Goal: Contribute content: Contribute content

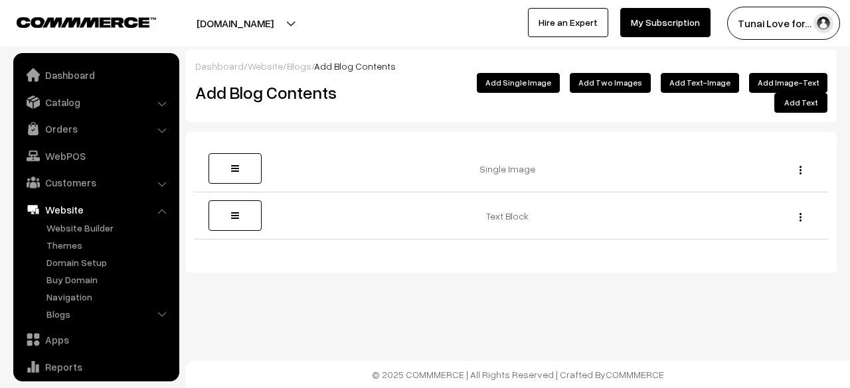
scroll to position [90, 0]
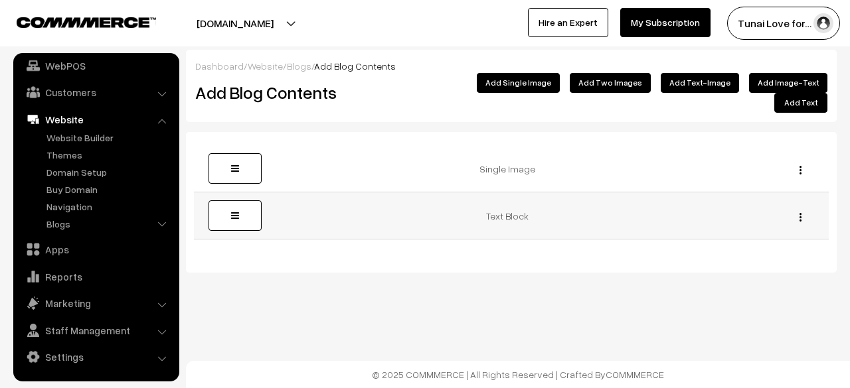
click at [662, 218] on td "Text Block" at bounding box center [512, 216] width 508 height 47
click at [800, 212] on button "button" at bounding box center [800, 217] width 3 height 11
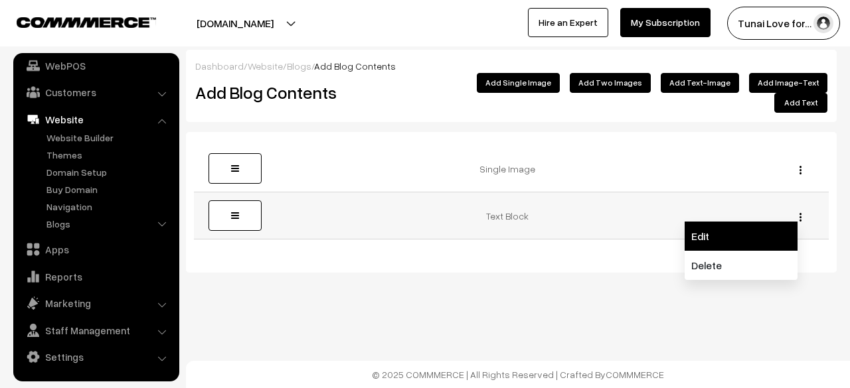
click at [748, 222] on link "Edit" at bounding box center [741, 236] width 113 height 29
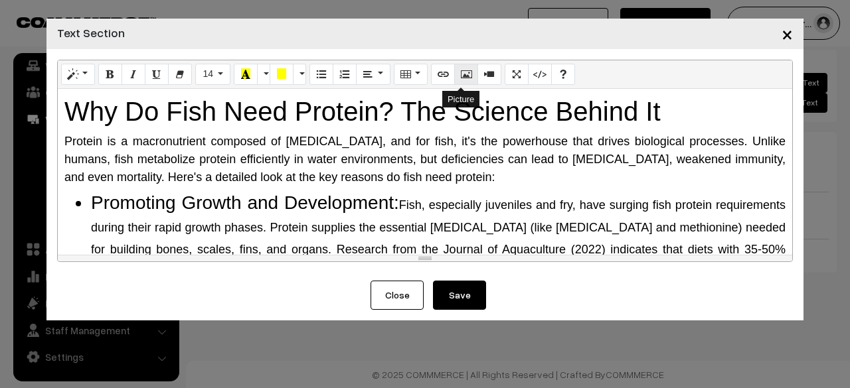
click at [467, 70] on button "Picture" at bounding box center [466, 74] width 24 height 21
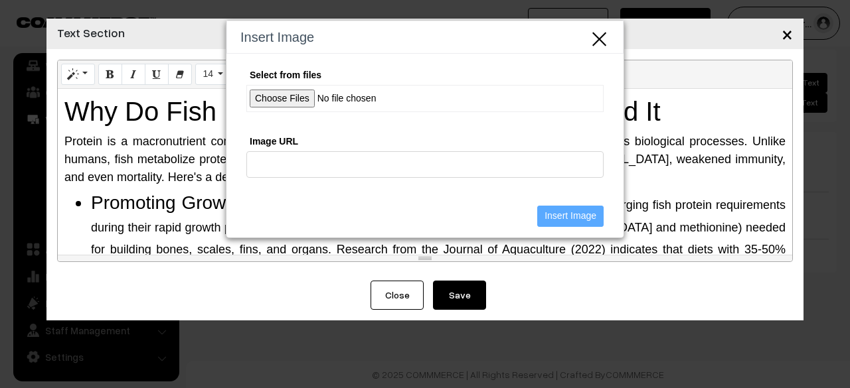
click at [301, 94] on input "Select from files" at bounding box center [424, 98] width 357 height 27
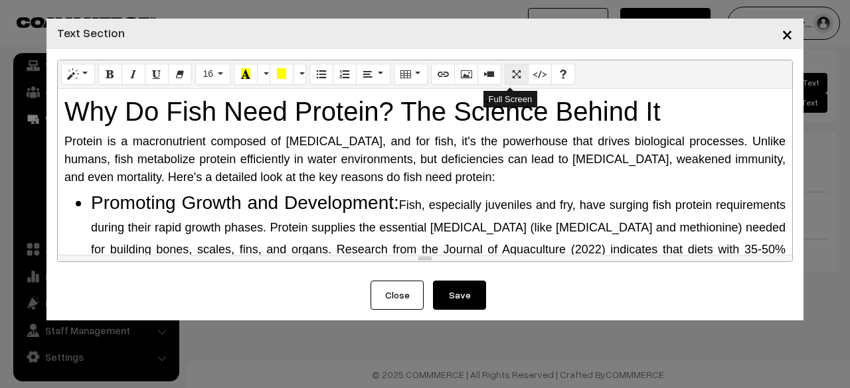
click at [512, 74] on icon "Full Screen" at bounding box center [516, 73] width 9 height 11
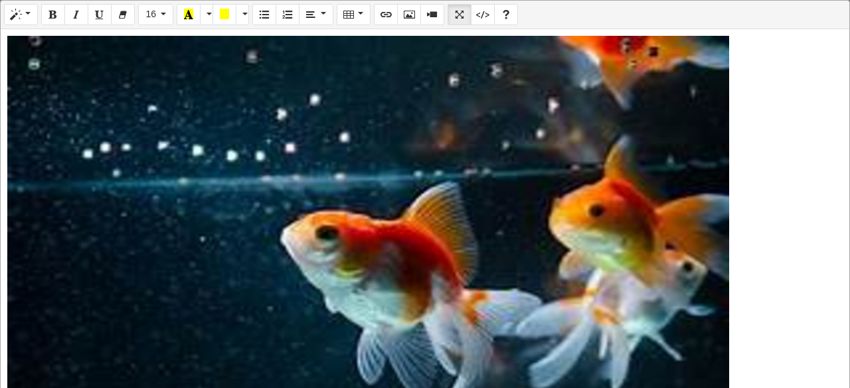
scroll to position [1912, 0]
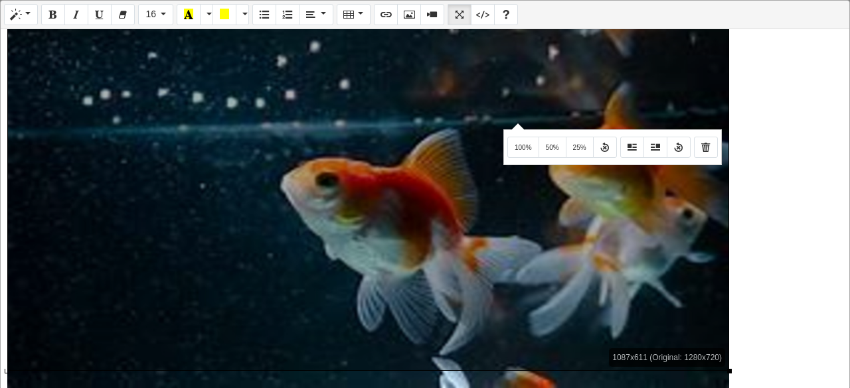
click at [516, 122] on div "Normal Quote Code Header 1 Header 2 Header 3 Header 4 Header 5 Header 6 16 8 9 …" at bounding box center [425, 195] width 850 height 390
click at [701, 145] on icon "Remove Image" at bounding box center [705, 146] width 9 height 11
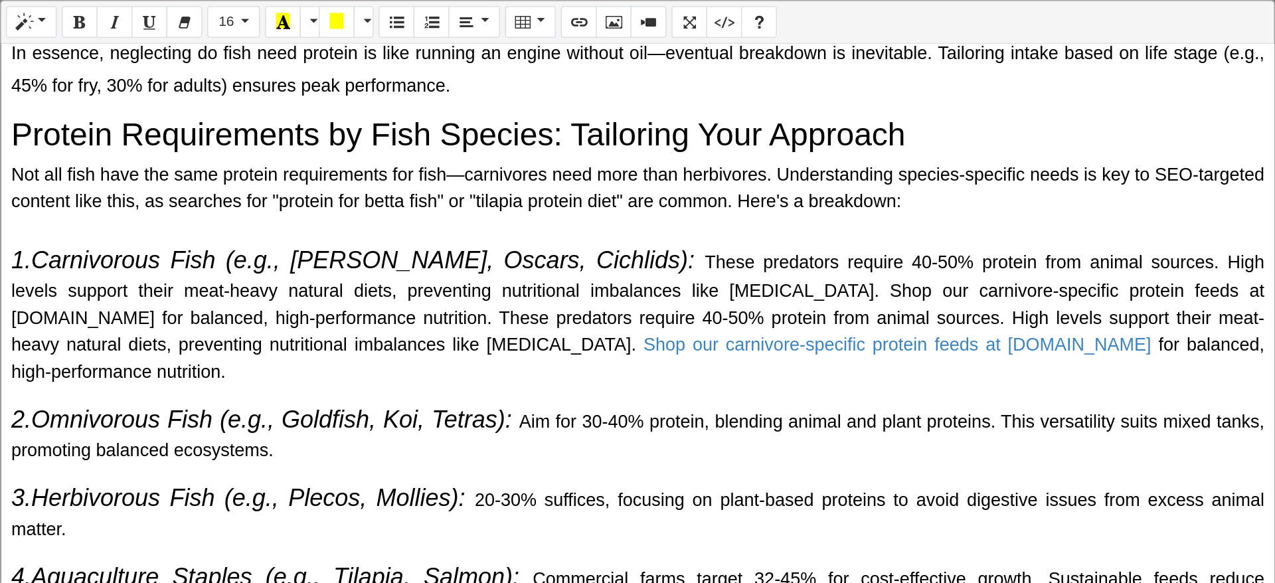
scroll to position [898, 0]
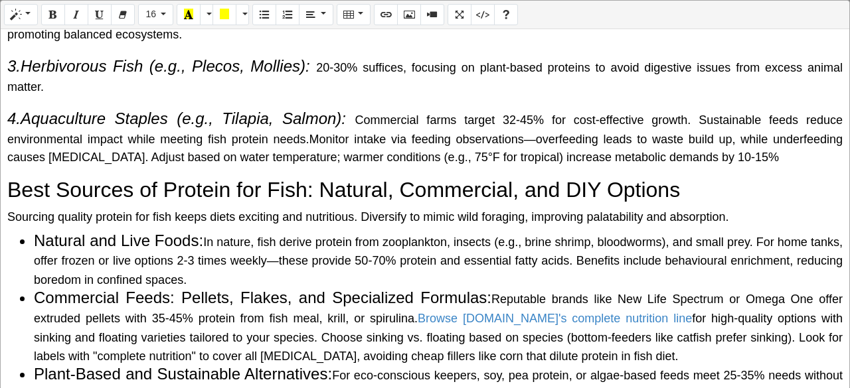
click at [730, 141] on p "4.Aquaculture Staples (e.g., Tilapia, Salmon): Commercial farms target 32-45% f…" at bounding box center [424, 137] width 835 height 60
click at [397, 12] on button "Picture" at bounding box center [409, 14] width 24 height 21
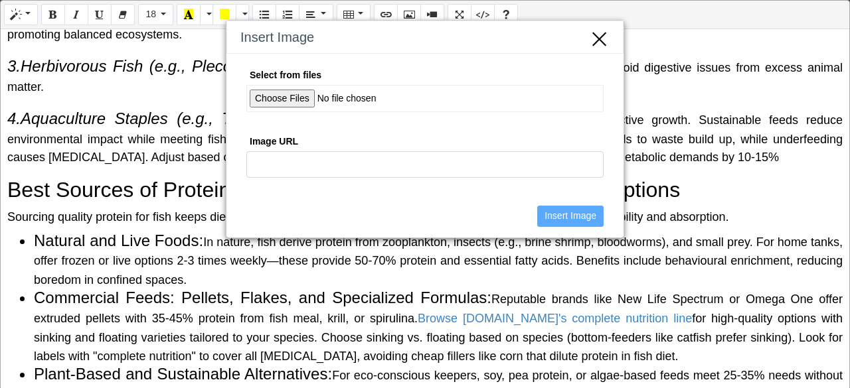
click at [287, 94] on input "Select from files" at bounding box center [424, 98] width 357 height 27
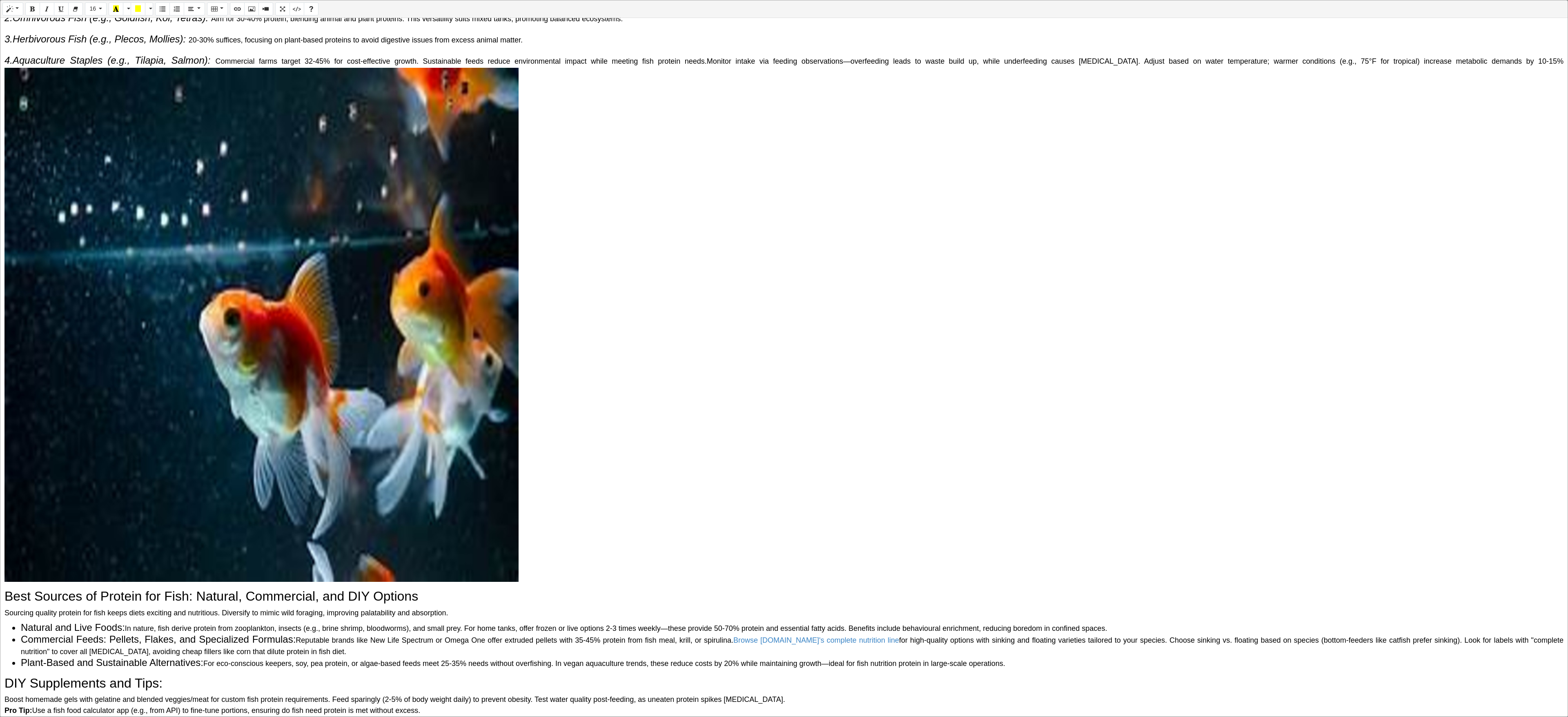
scroll to position [53, 0]
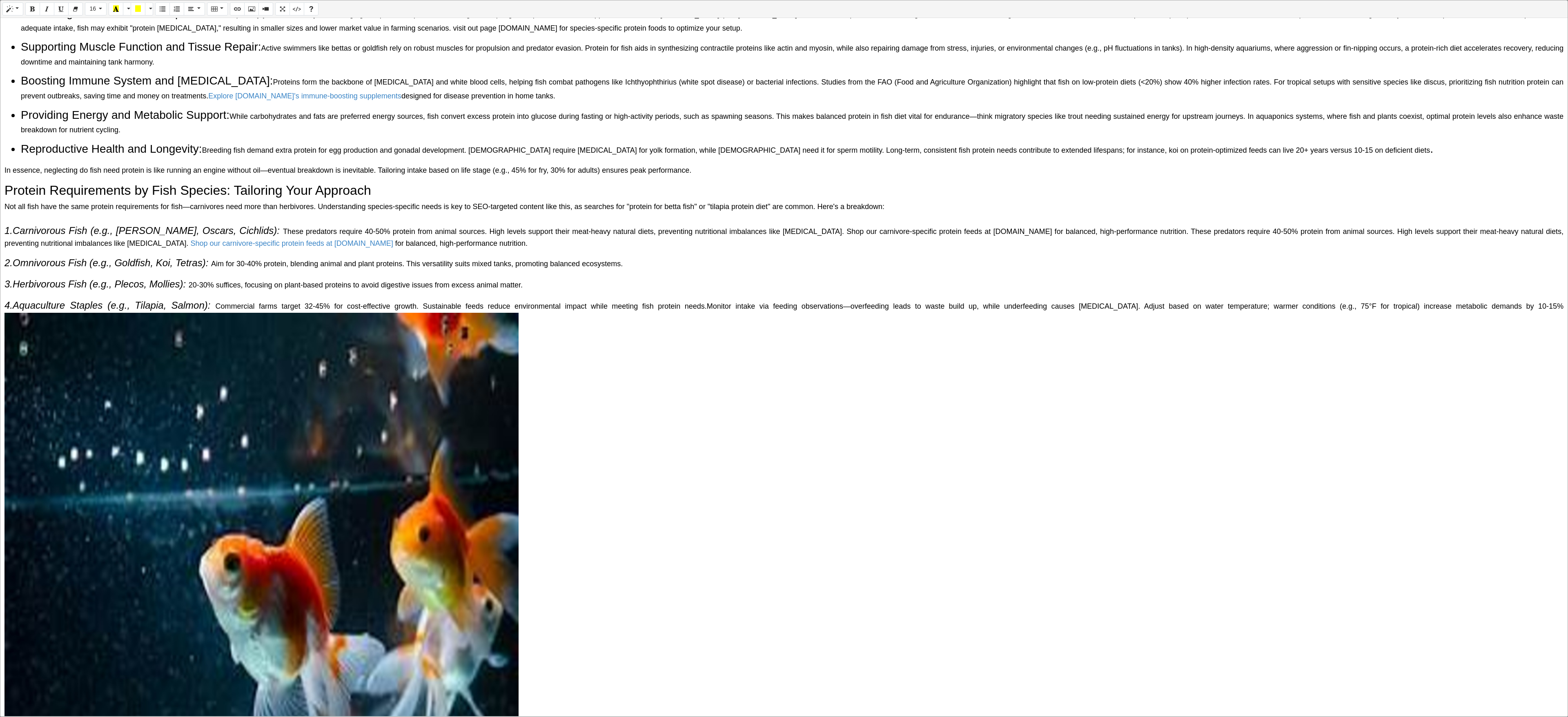
click at [488, 239] on div "1087x611 (Original: 1280x720) Why Do Fish Need Protein? The Science Behind It P…" at bounding box center [784, 366] width 1567 height 698
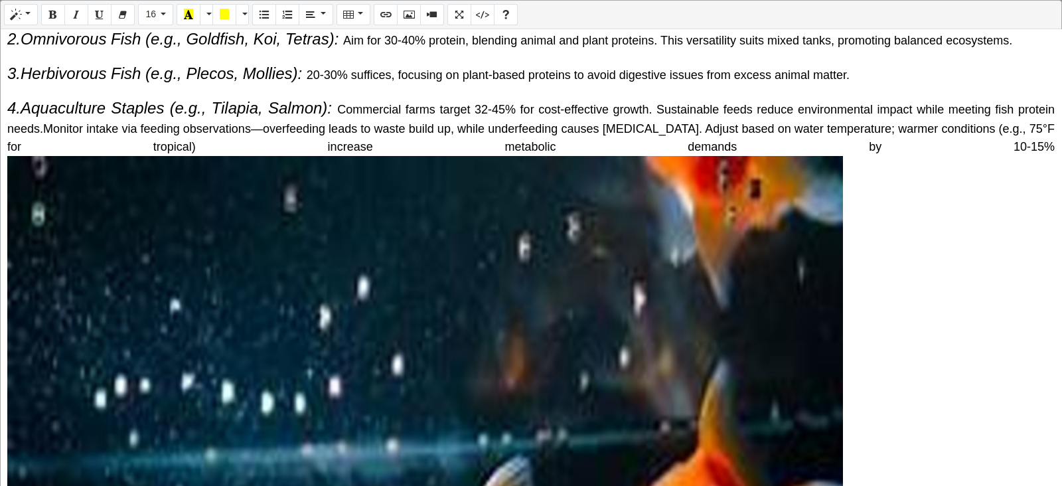
scroll to position [830, 0]
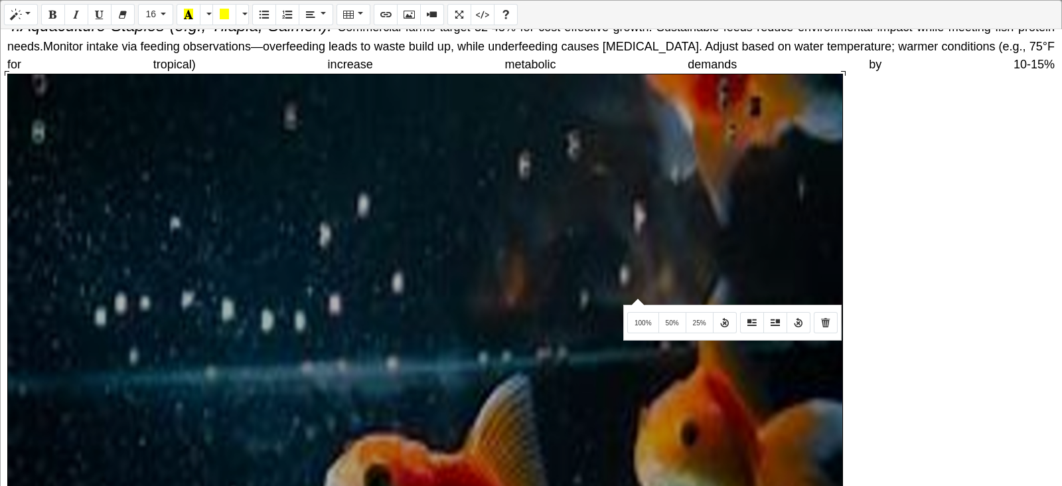
click at [636, 297] on div "Normal Quote Code Header 1 Header 2 Header 3 Header 4 Header 5 Header 6 16 8 9 …" at bounding box center [531, 244] width 1062 height 488
click at [706, 316] on button "25%" at bounding box center [700, 322] width 28 height 21
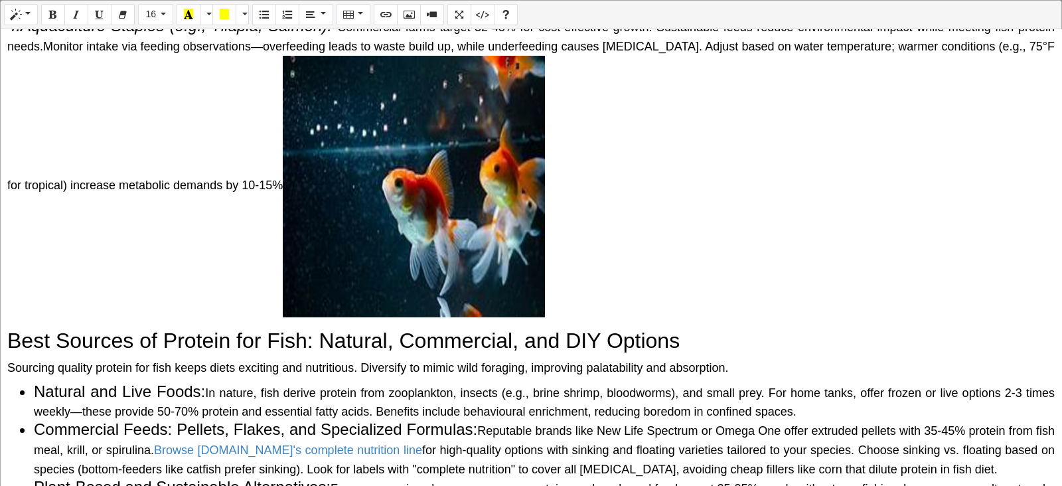
click at [420, 199] on div "Normal Quote Code Header 1 Header 2 Header 3 Header 4 Header 5 Header 6 16 8 9 …" at bounding box center [531, 244] width 1062 height 488
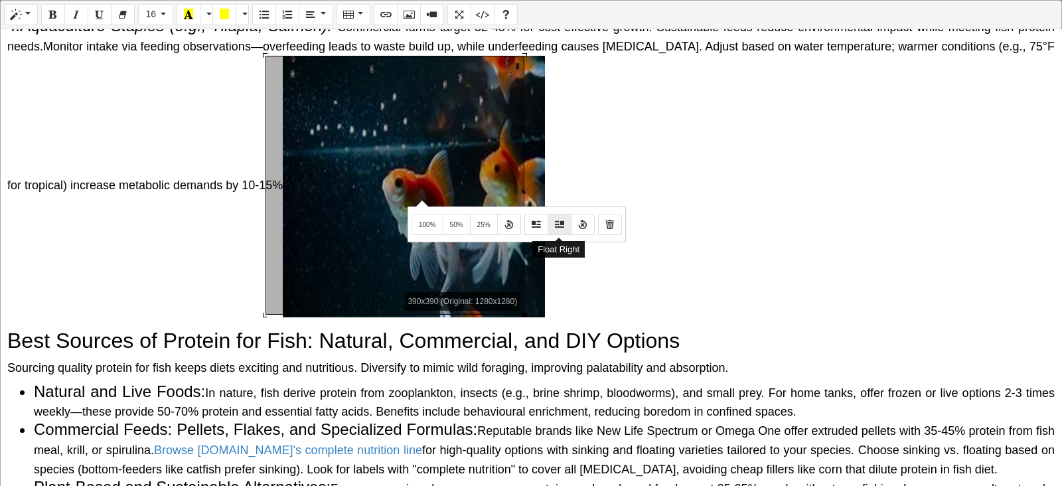
click at [550, 224] on button "Float Right" at bounding box center [560, 224] width 24 height 21
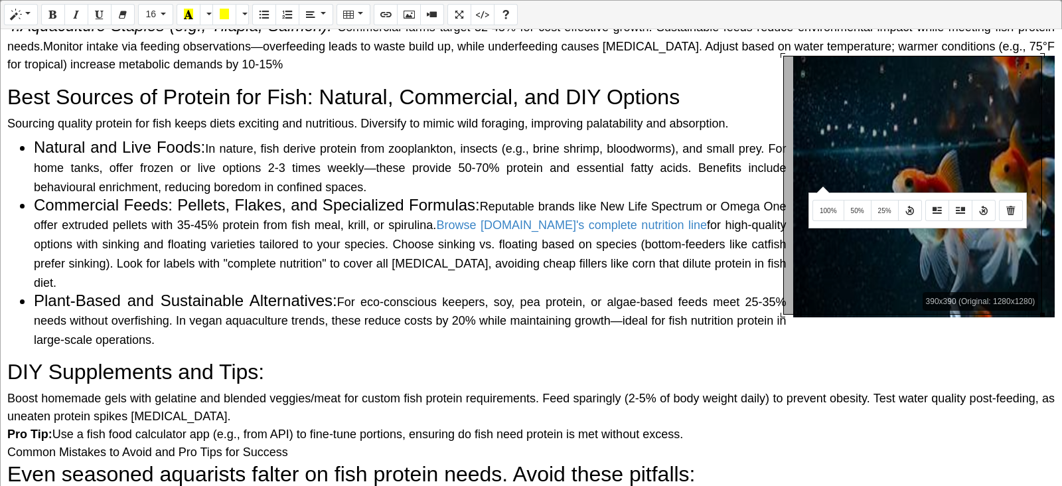
click at [821, 185] on div "Normal Quote Code Header 1 Header 2 Header 3 Header 4 Header 5 Header 6 16 8 9 …" at bounding box center [531, 244] width 1062 height 488
click at [849, 216] on button "Float Left" at bounding box center [938, 210] width 24 height 21
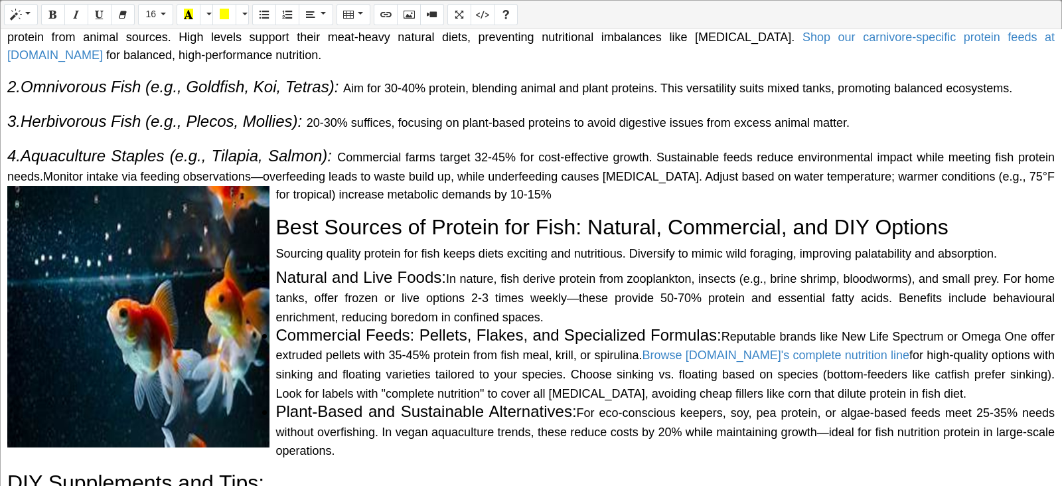
scroll to position [663, 0]
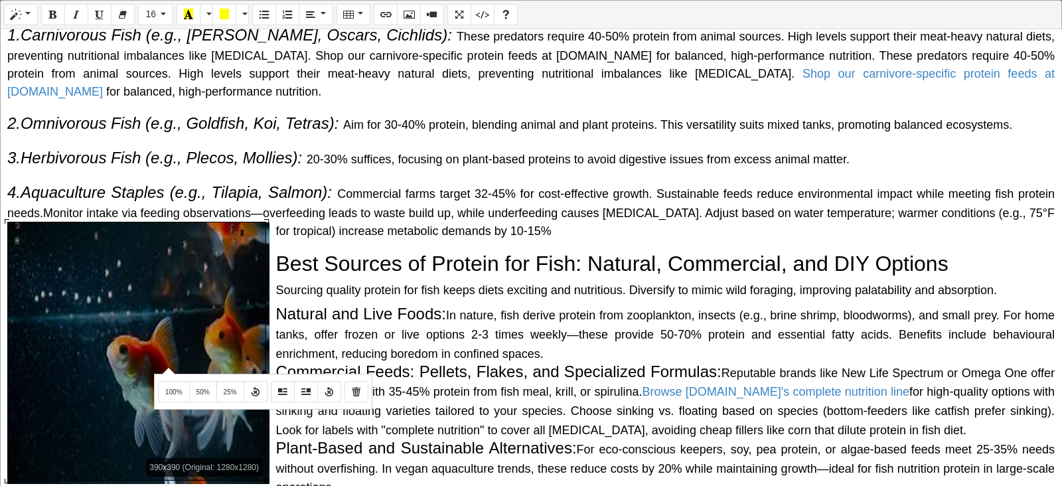
click at [167, 366] on div "Normal Quote Code Header 1 Header 2 Header 3 Header 4 Header 5 Header 6 16 8 9 …" at bounding box center [531, 244] width 1062 height 488
click at [332, 388] on icon "Remove float" at bounding box center [329, 391] width 9 height 11
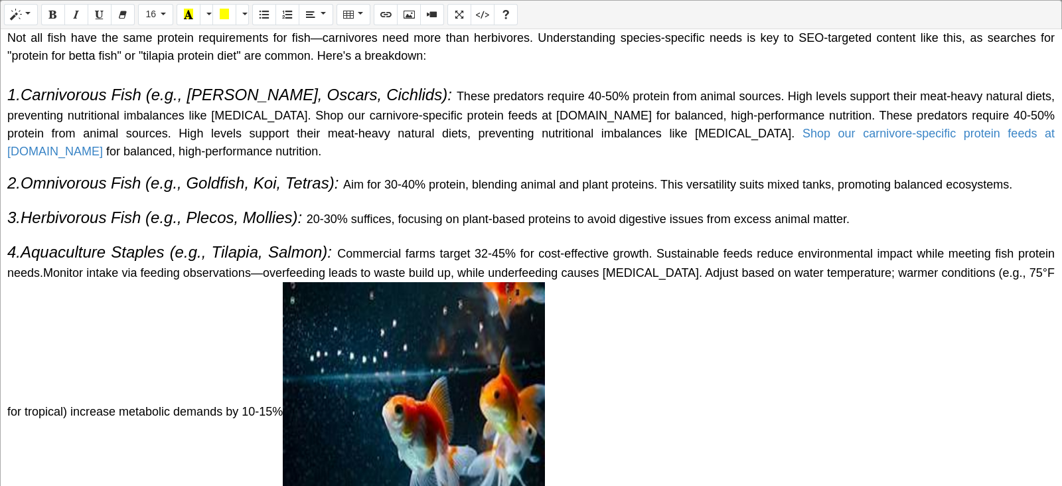
scroll to position [747, 0]
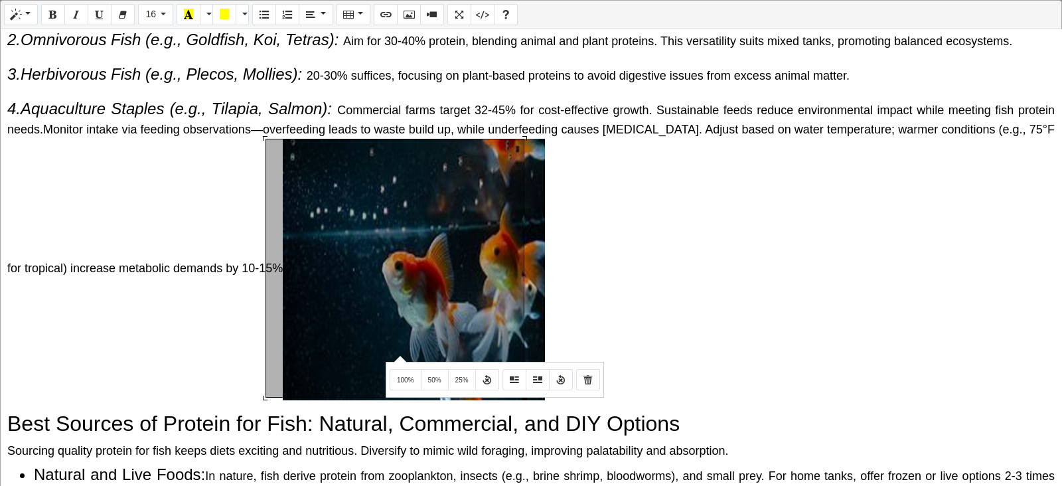
click at [398, 355] on div "Normal Quote Code Header 1 Header 2 Header 3 Header 4 Header 5 Header 6 16 8 9 …" at bounding box center [531, 244] width 1062 height 488
click at [484, 381] on icon "Original size" at bounding box center [487, 379] width 9 height 11
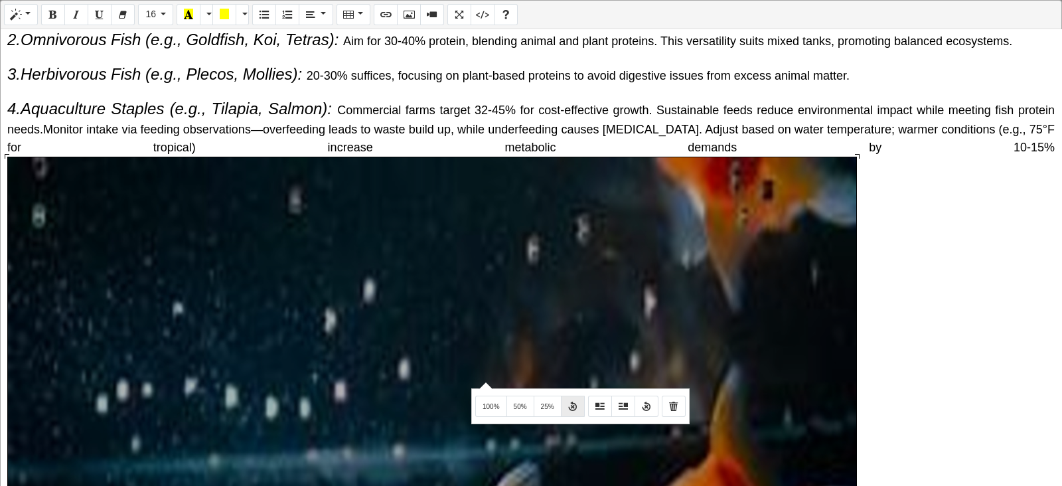
click at [484, 381] on div "Normal Quote Code Header 1 Header 2 Header 3 Header 4 Header 5 Header 6 16 8 9 …" at bounding box center [531, 244] width 1062 height 488
click at [638, 388] on button "Remove float" at bounding box center [647, 406] width 24 height 21
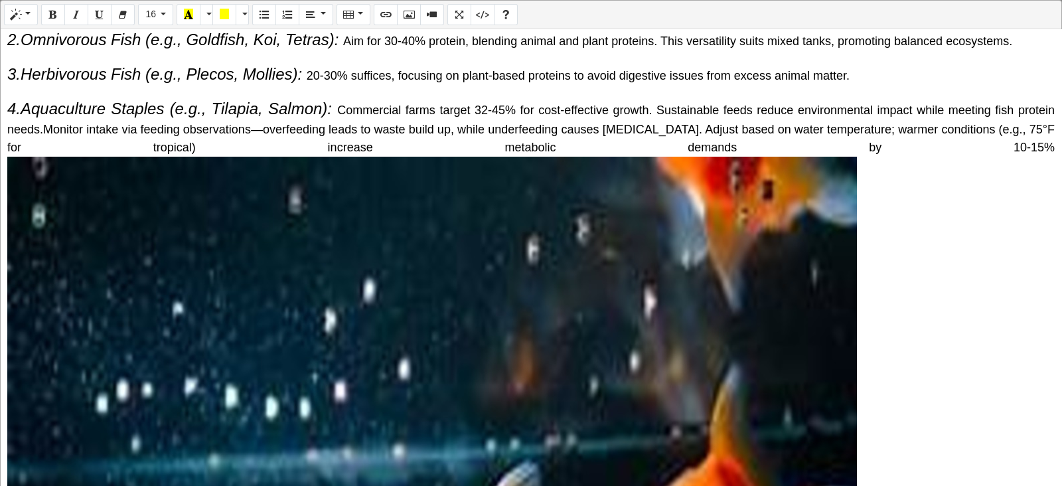
click at [629, 343] on div "Normal Quote Code Header 1 Header 2 Header 3 Header 4 Header 5 Header 6 16 8 9 …" at bounding box center [531, 244] width 1062 height 488
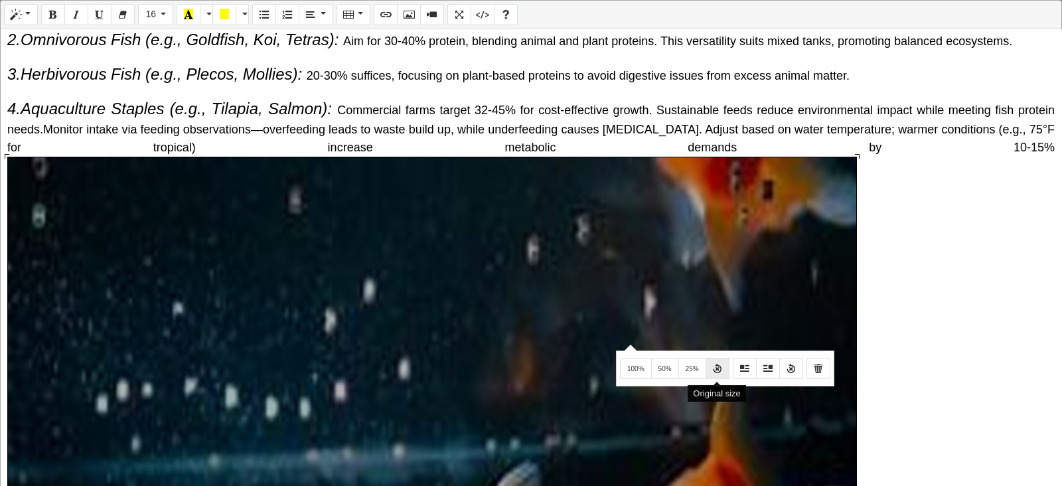
click at [713, 368] on icon "Original size" at bounding box center [717, 368] width 9 height 11
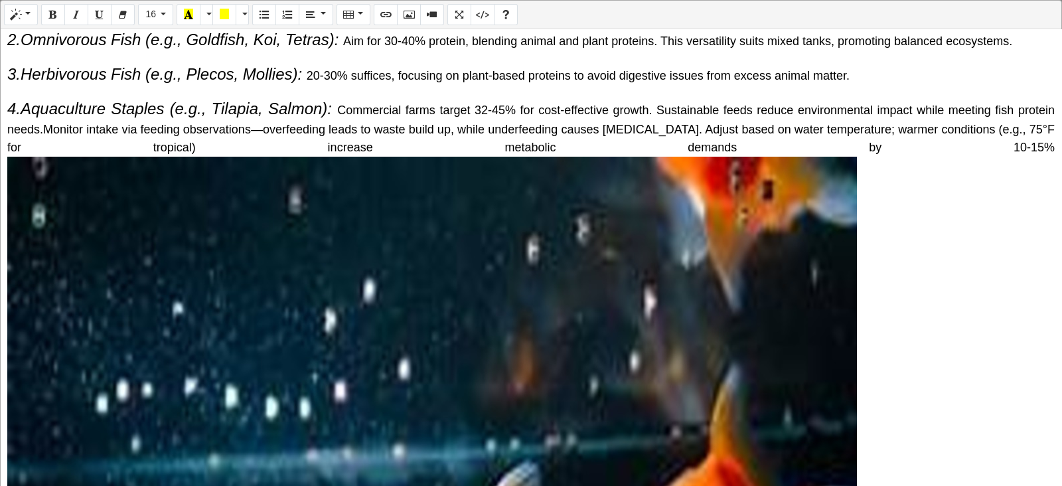
click at [713, 368] on div "Normal Quote Code Header 1 Header 2 Header 3 Header 4 Header 5 Header 6 16 8 9 …" at bounding box center [531, 244] width 1062 height 488
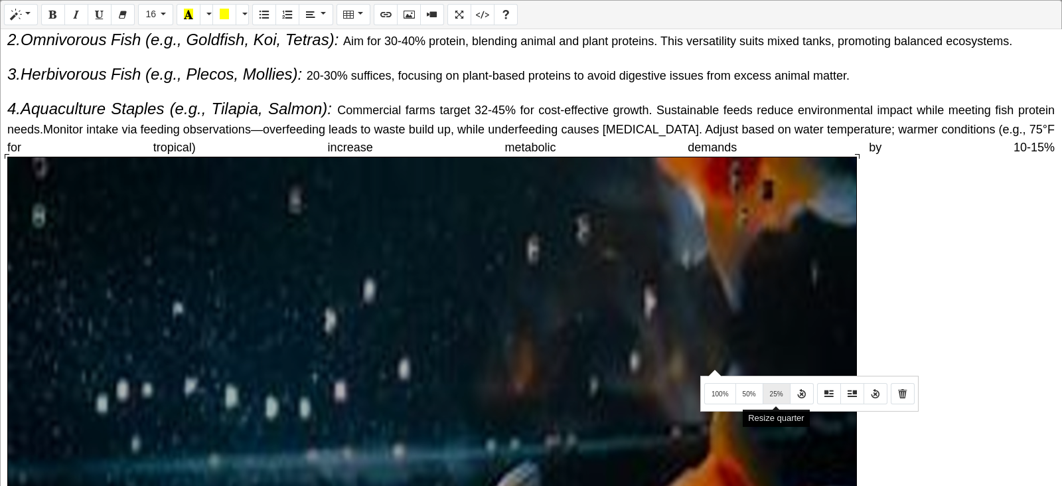
click at [775, 388] on button "25%" at bounding box center [777, 393] width 28 height 21
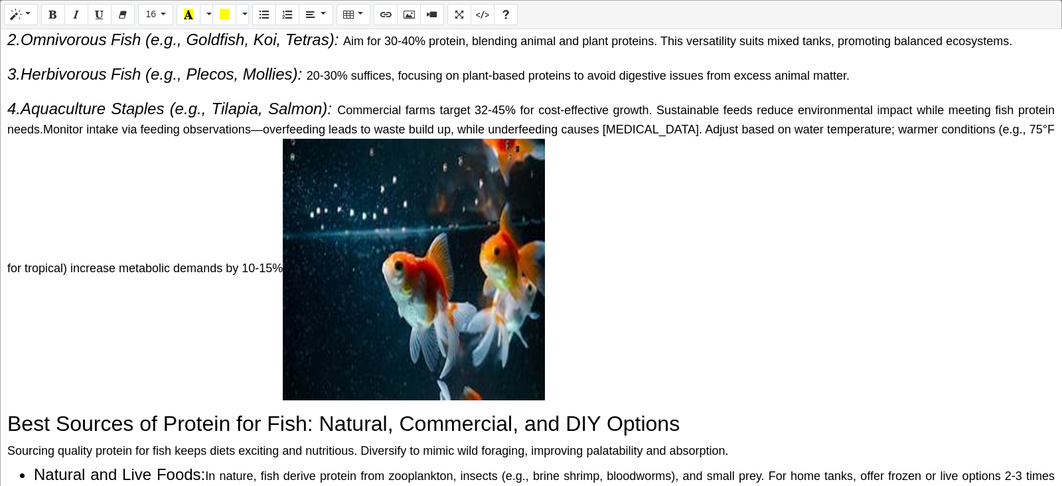
click at [501, 339] on div "Normal Quote Code Header 1 Header 2 Header 3 Header 4 Header 5 Header 6 16 8 9 …" at bounding box center [531, 244] width 1062 height 488
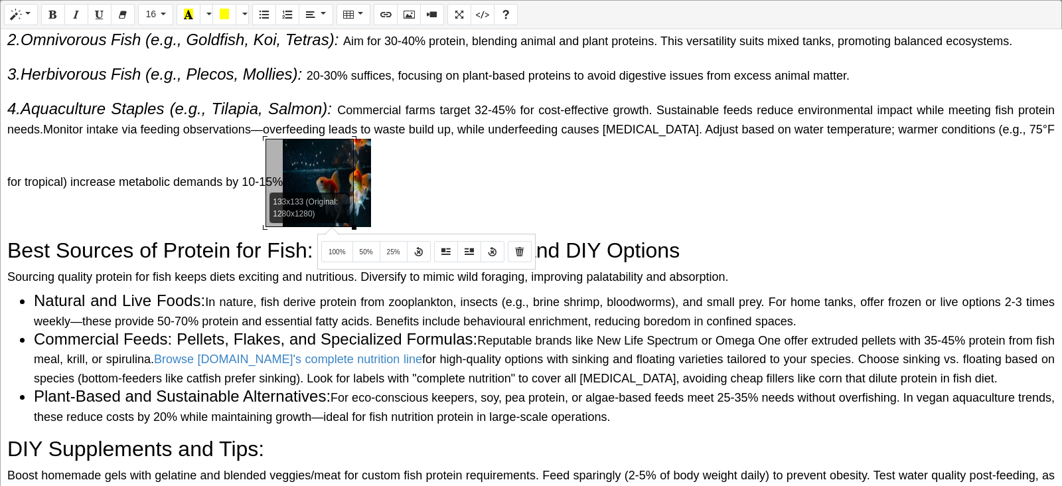
drag, startPoint x: 525, startPoint y: 398, endPoint x: 330, endPoint y: 226, distance: 259.7
click at [330, 226] on div "Normal Quote Code Header 1 Header 2 Header 3 Header 4 Header 5 Header 6 16 8 9 …" at bounding box center [531, 244] width 1062 height 488
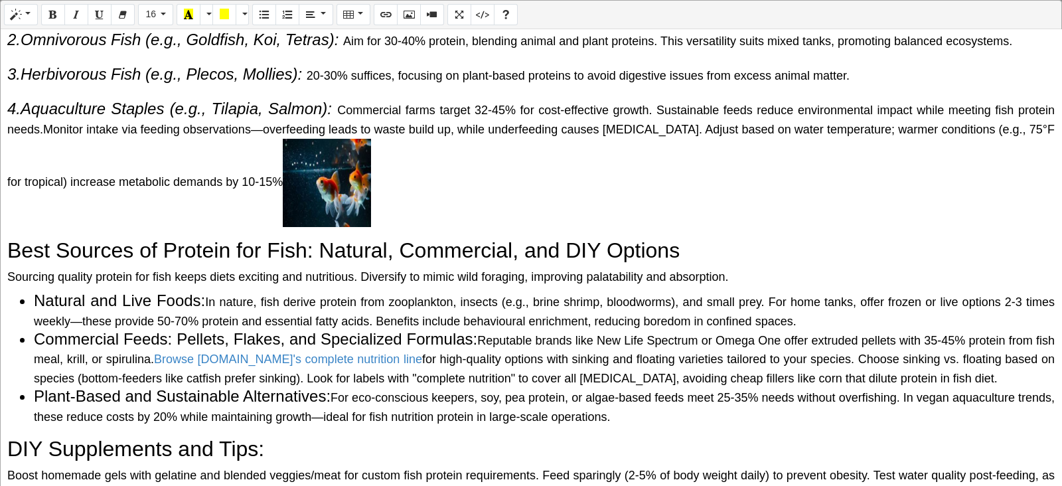
click at [264, 184] on span "Monitor intake via feeding observations—overfeeding leads to waste build up, wh…" at bounding box center [531, 156] width 1048 height 66
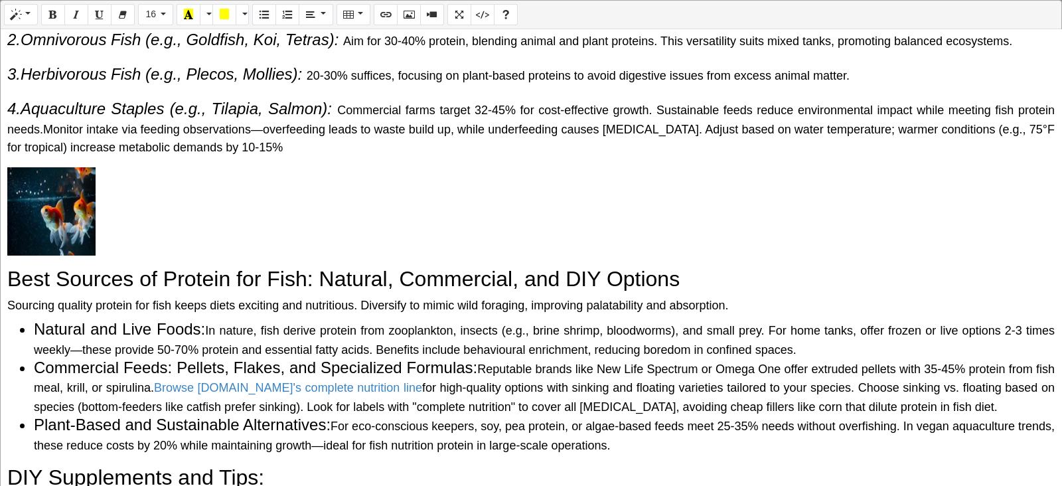
click at [30, 234] on div "Normal Quote Code Header 1 Header 2 Header 3 Header 4 Header 5 Header 6 16 8 9 …" at bounding box center [531, 244] width 1062 height 488
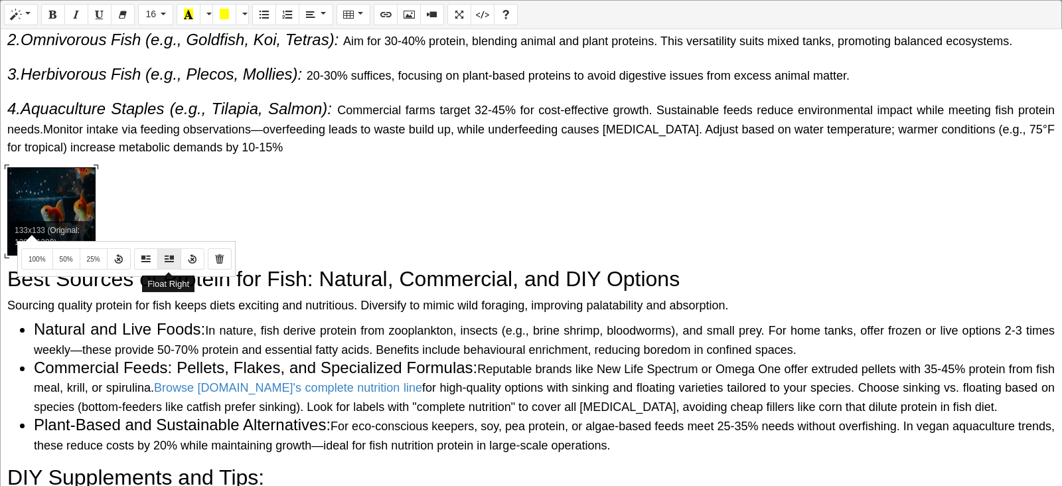
click at [167, 256] on icon "Float Right" at bounding box center [169, 258] width 9 height 11
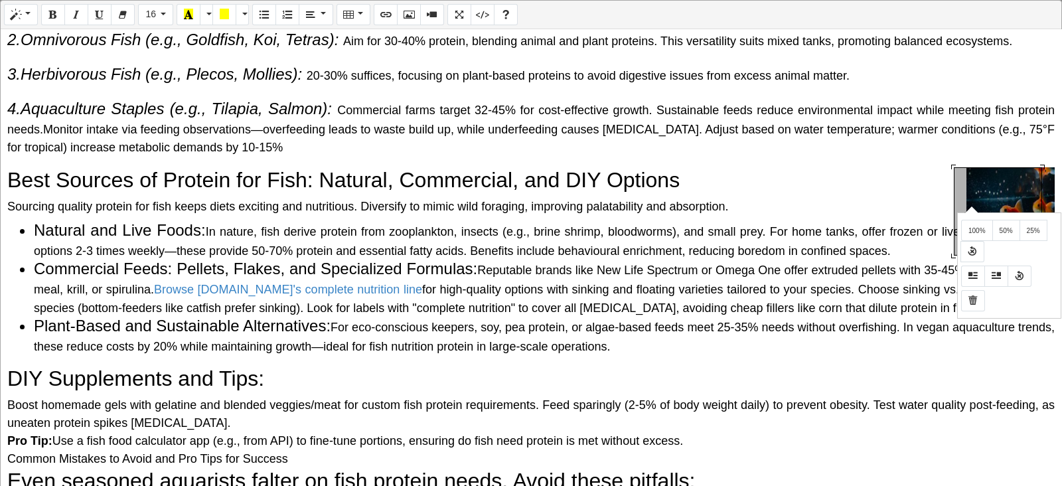
click at [849, 205] on div "Normal Quote Code Header 1 Header 2 Header 3 Header 4 Header 5 Header 6 16 8 9 …" at bounding box center [531, 244] width 1062 height 488
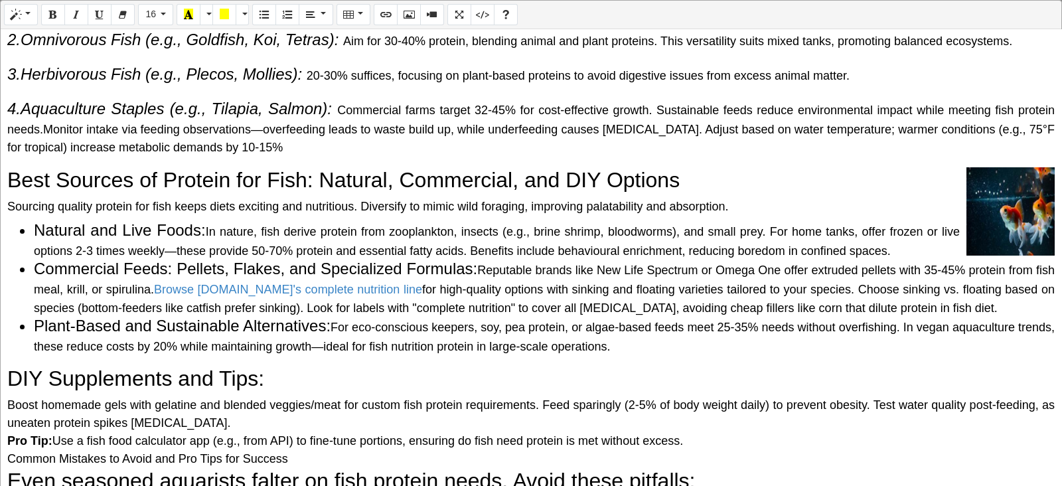
drag, startPoint x: 951, startPoint y: 163, endPoint x: 881, endPoint y: 163, distance: 69.7
click at [849, 163] on div "Why Do Fish Need Protein? The Science Behind It Protein is a macronutrient comp…" at bounding box center [531, 257] width 1061 height 457
click at [849, 178] on div "Normal Quote Code Header 1 Header 2 Header 3 Header 4 Header 5 Header 6 32 8 9 …" at bounding box center [531, 244] width 1062 height 488
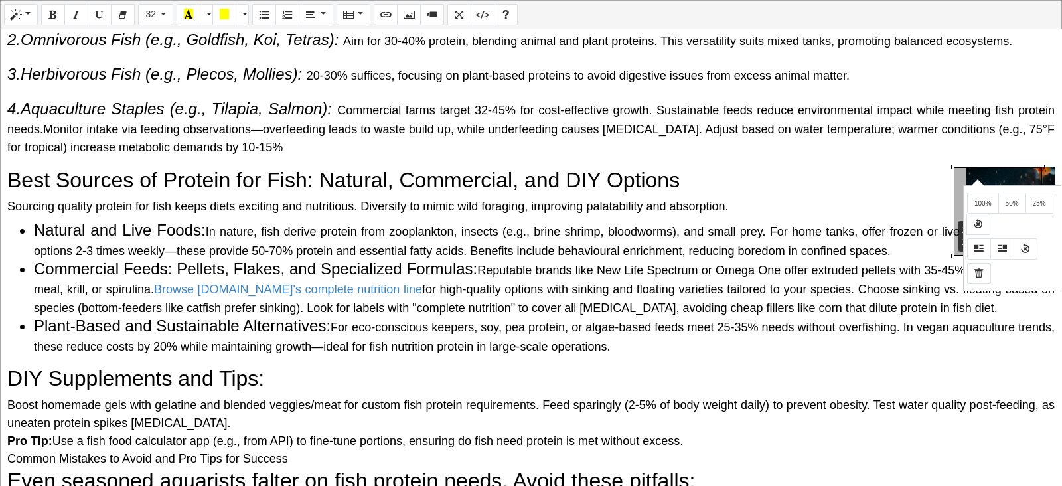
drag, startPoint x: 976, startPoint y: 178, endPoint x: 819, endPoint y: 183, distance: 156.8
click at [819, 183] on div "Normal Quote Code Header 1 Header 2 Header 3 Header 4 Header 5 Header 6 32 8 9 …" at bounding box center [531, 244] width 1062 height 488
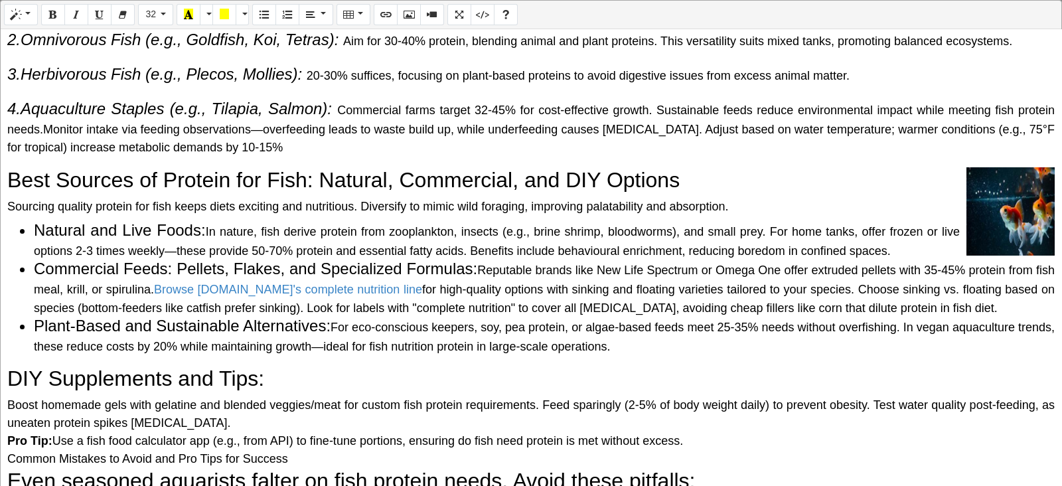
click at [849, 171] on h2 "Best Sources of Protein for Fish: Natural, Commercial, and DIY Options" at bounding box center [531, 179] width 1048 height 25
click at [849, 165] on div "Why Do Fish Need Protein? The Science Behind It Protein is a macronutrient comp…" at bounding box center [531, 257] width 1061 height 457
click at [849, 177] on div "Normal Quote Code Header 1 Header 2 Header 3 Header 4 Header 5 Header 6 32 8 9 …" at bounding box center [531, 244] width 1062 height 488
drag, startPoint x: 953, startPoint y: 164, endPoint x: 687, endPoint y: 169, distance: 266.3
click at [687, 169] on div "133x133 (Original: 1280x1280) Why Do Fish Need Protein? The Science Behind It P…" at bounding box center [531, 257] width 1061 height 457
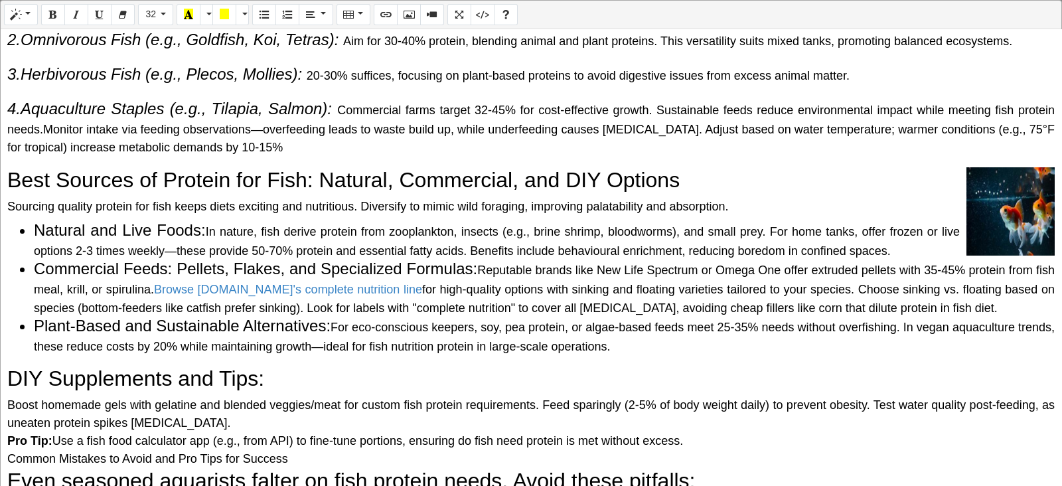
click at [849, 207] on div "Normal Quote Code Header 1 Header 2 Header 3 Header 4 Header 5 Header 6 32 8 9 …" at bounding box center [531, 244] width 1062 height 488
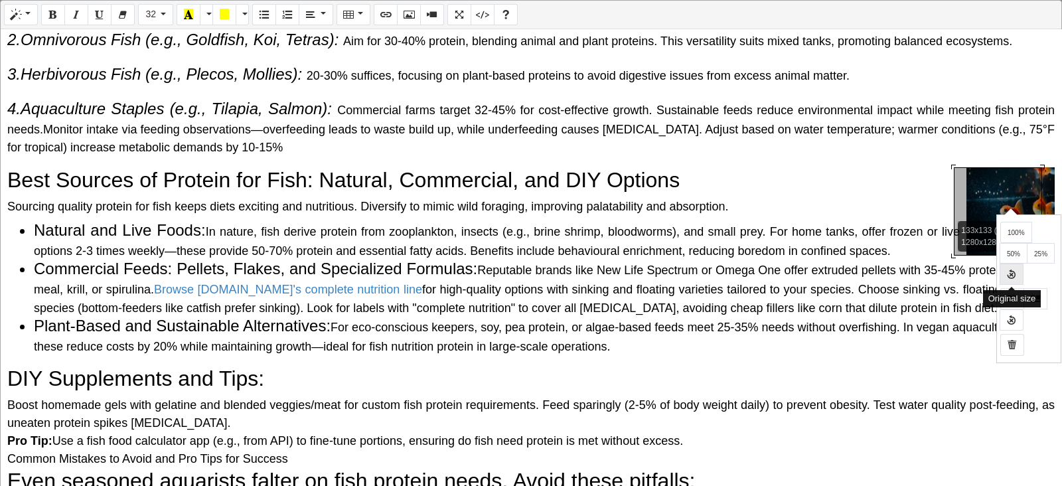
click at [849, 276] on icon "Original size" at bounding box center [1011, 273] width 9 height 11
click at [849, 228] on div "Normal Quote Code Header 1 Header 2 Header 3 Header 4 Header 5 Header 6 32 8 9 …" at bounding box center [531, 244] width 1062 height 488
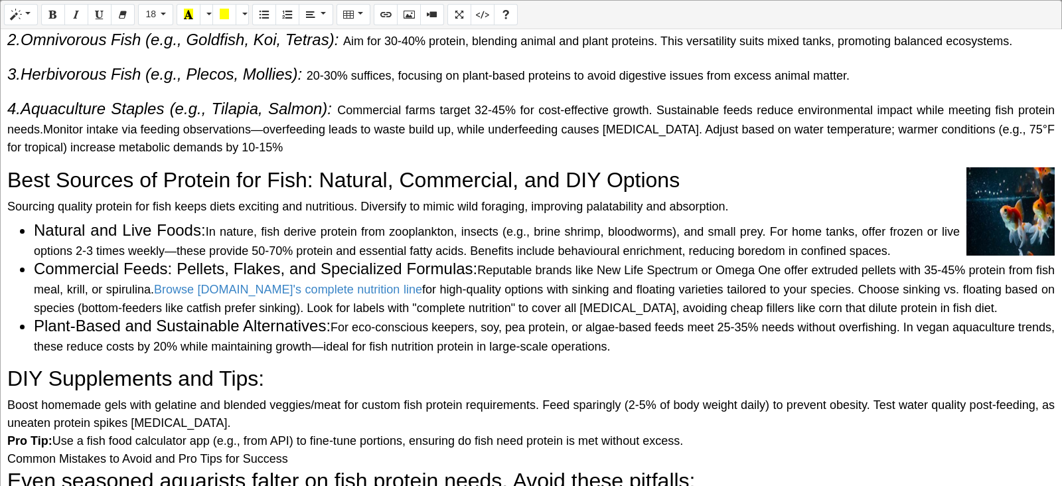
drag, startPoint x: 916, startPoint y: 206, endPoint x: 1022, endPoint y: 201, distance: 107.1
click at [849, 201] on div "Normal Quote Code Header 1 Header 2 Header 3 Header 4 Header 5 Header 6 18 8 9 …" at bounding box center [531, 244] width 1062 height 488
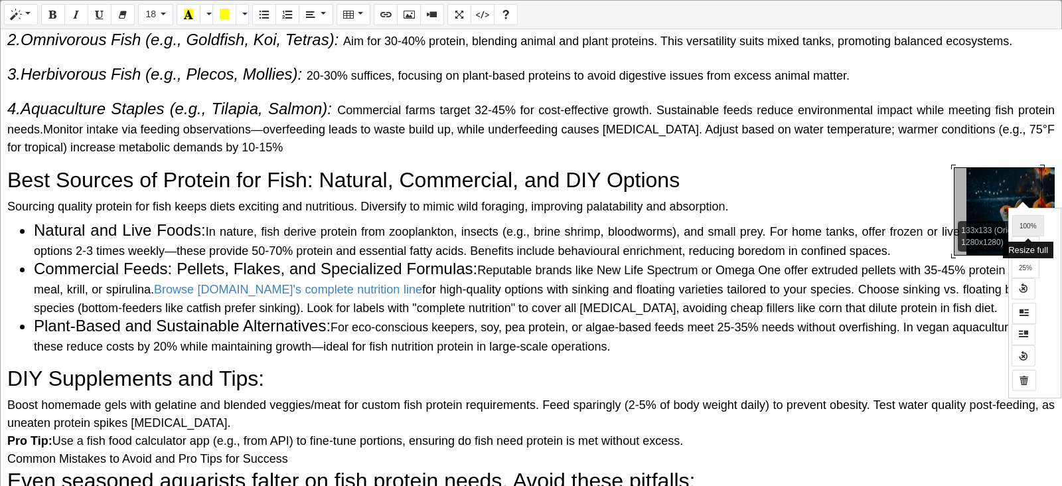
click at [849, 232] on button "100%" at bounding box center [1029, 225] width 32 height 21
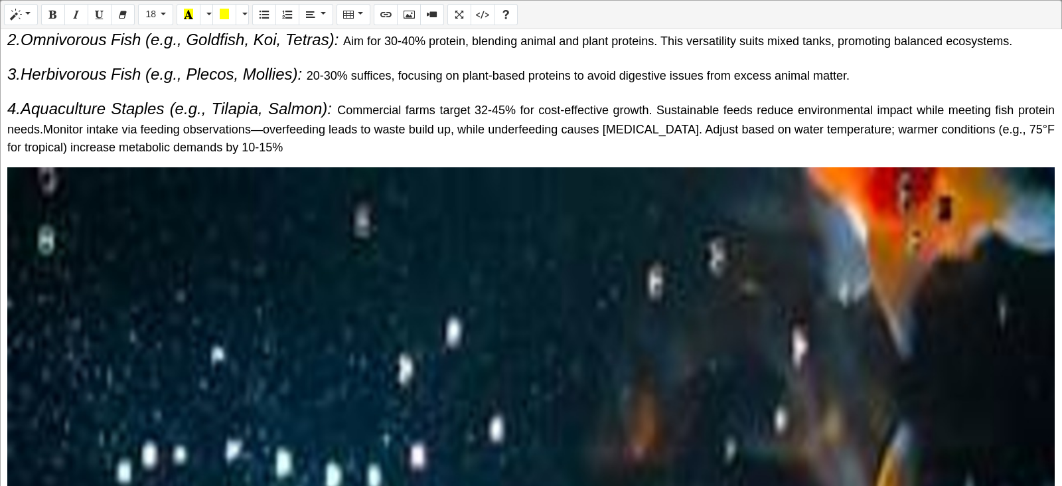
click at [849, 250] on div "Normal Quote Code Header 1 Header 2 Header 3 Header 4 Header 5 Header 6 18 8 9 …" at bounding box center [531, 244] width 1062 height 488
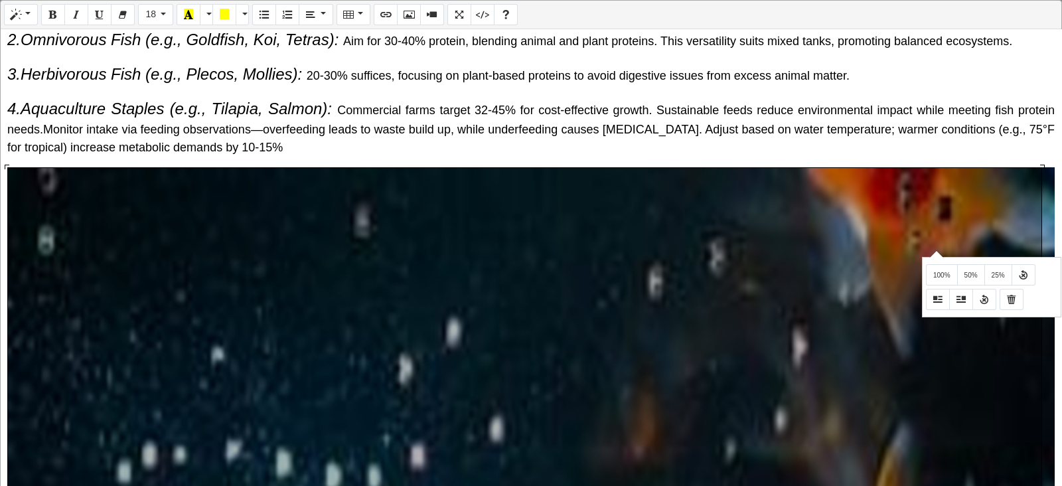
click at [849, 250] on div at bounding box center [937, 253] width 15 height 7
click at [849, 270] on button "50%" at bounding box center [971, 274] width 28 height 21
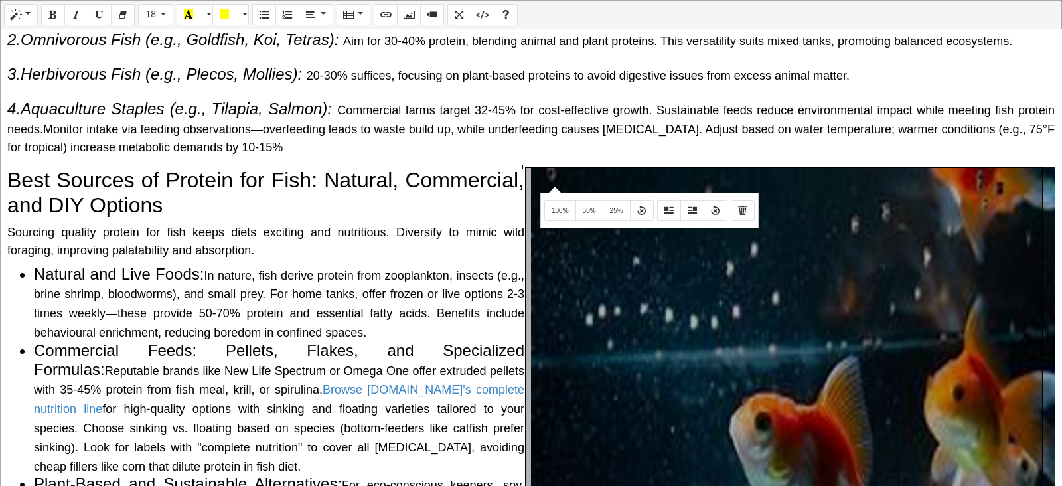
click at [553, 185] on div "Normal Quote Code Header 1 Header 2 Header 3 Header 4 Header 5 Header 6 18 8 9 …" at bounding box center [531, 244] width 1062 height 488
click at [720, 208] on button "Remove float" at bounding box center [716, 210] width 24 height 21
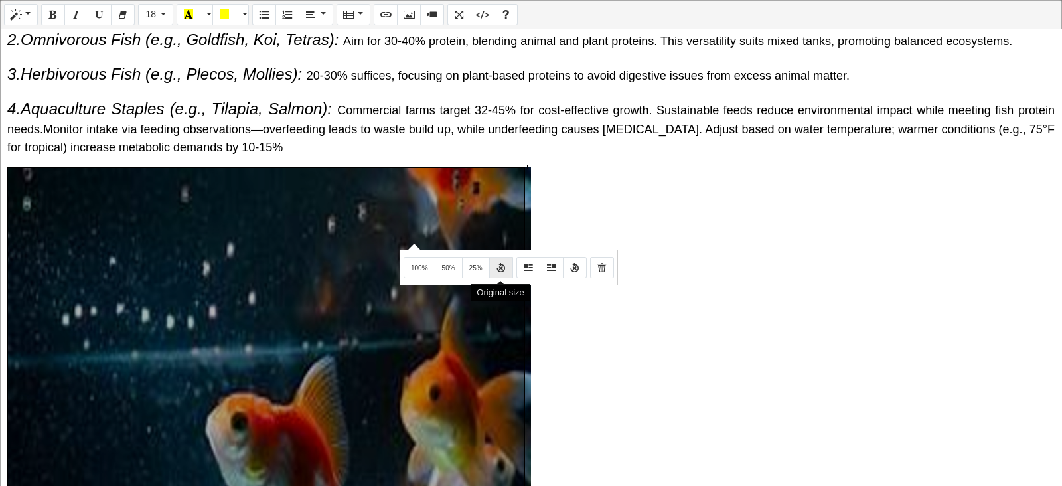
drag, startPoint x: 412, startPoint y: 242, endPoint x: 498, endPoint y: 274, distance: 91.2
click at [498, 274] on div "Normal Quote Code Header 1 Header 2 Header 3 Header 4 Header 5 Header 6 18 8 9 …" at bounding box center [531, 244] width 1062 height 488
click at [498, 272] on icon "Original size" at bounding box center [501, 267] width 9 height 11
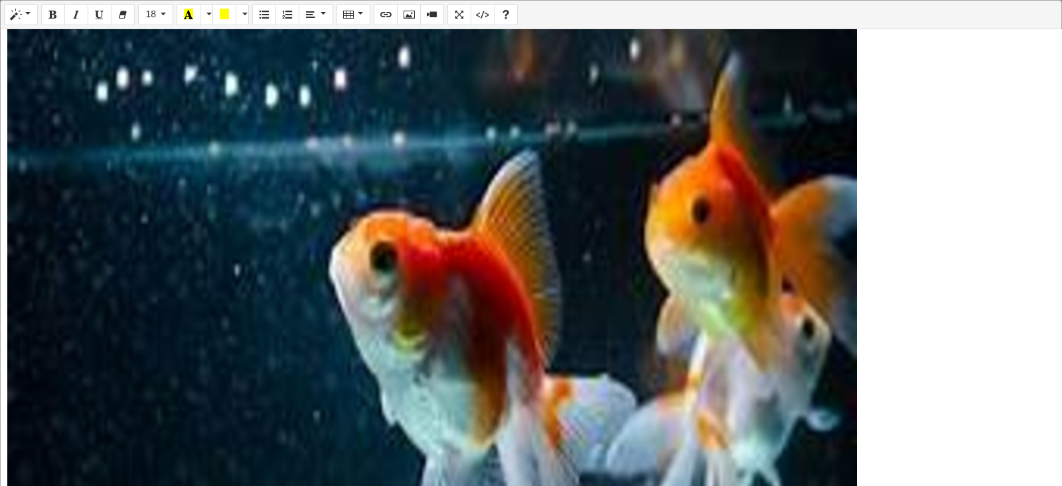
scroll to position [1070, 0]
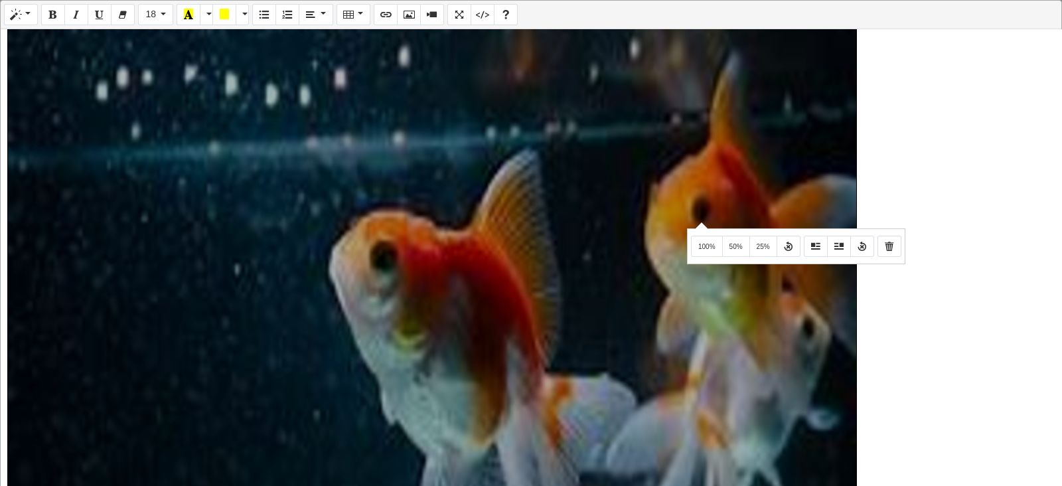
click at [700, 221] on div "Normal Quote Code Header 1 Header 2 Header 3 Header 4 Header 5 Header 6 18 8 9 …" at bounding box center [531, 244] width 1062 height 488
click at [813, 251] on icon "Float Left" at bounding box center [815, 245] width 9 height 11
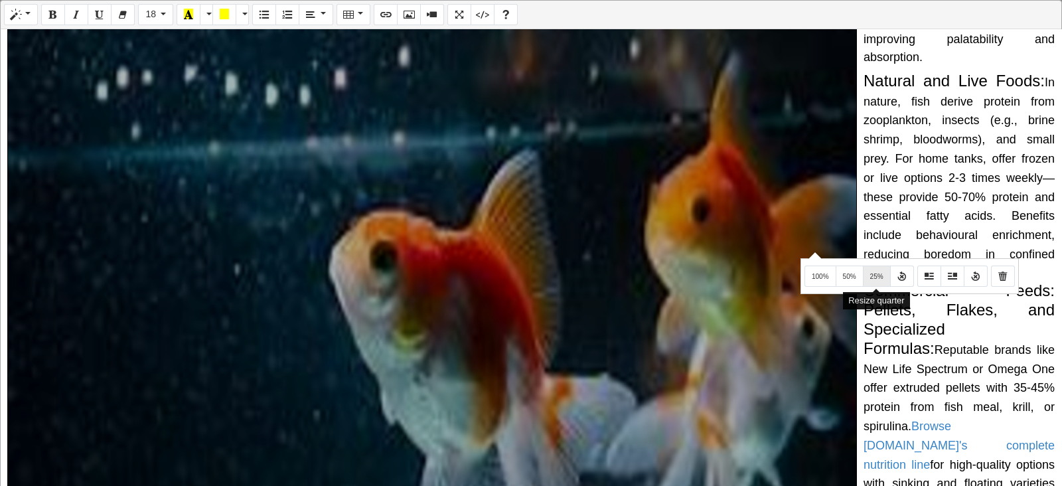
drag, startPoint x: 813, startPoint y: 251, endPoint x: 876, endPoint y: 269, distance: 64.9
click at [849, 269] on button "25%" at bounding box center [877, 276] width 28 height 21
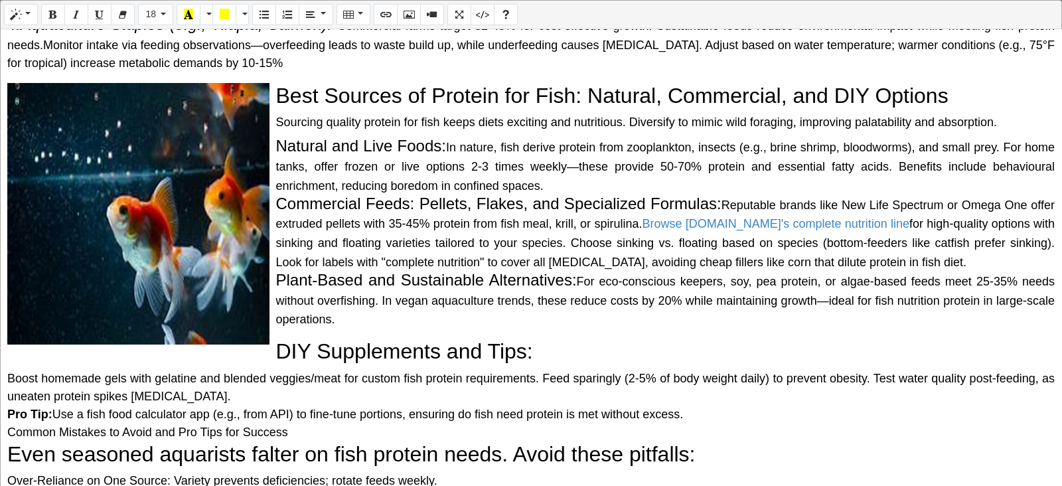
scroll to position [831, 0]
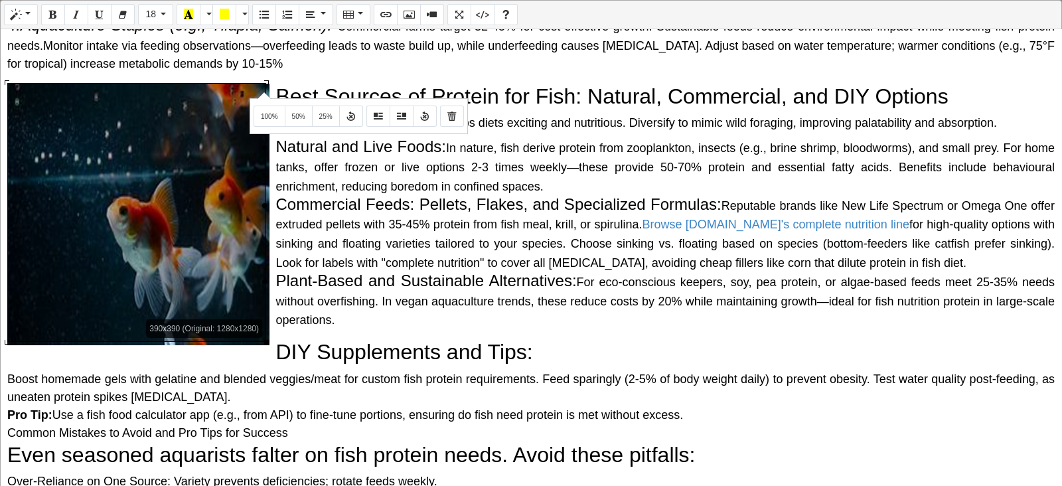
click at [262, 91] on div "Normal Quote Code Header 1 Header 2 Header 3 Header 4 Header 5 Header 6 18 8 9 …" at bounding box center [531, 244] width 1062 height 488
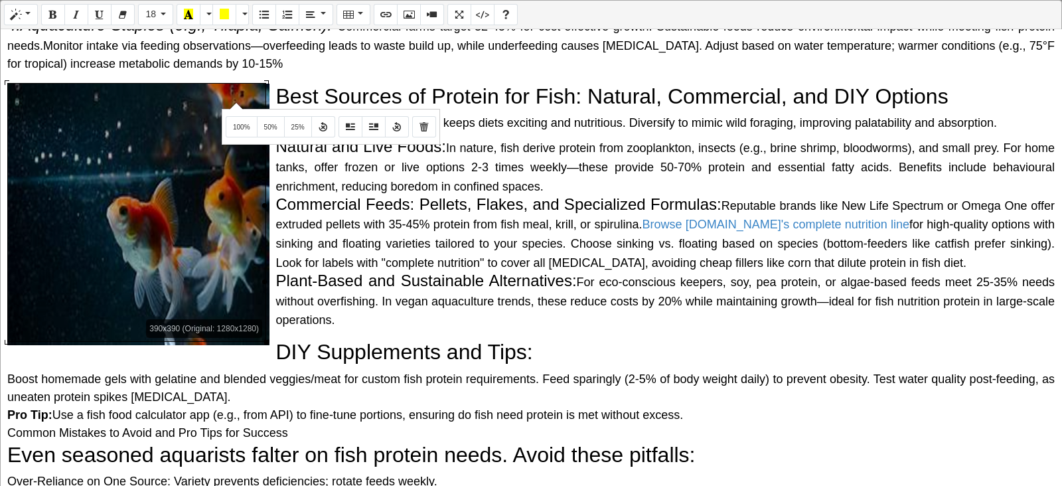
drag, startPoint x: 266, startPoint y: 80, endPoint x: 235, endPoint y: 102, distance: 38.1
click at [235, 102] on div "Normal Quote Code Header 1 Header 2 Header 3 Header 4 Header 5 Header 6 18 8 9 …" at bounding box center [531, 244] width 1062 height 488
drag, startPoint x: 235, startPoint y: 102, endPoint x: 149, endPoint y: 141, distance: 93.9
click at [149, 141] on div at bounding box center [137, 213] width 258 height 258
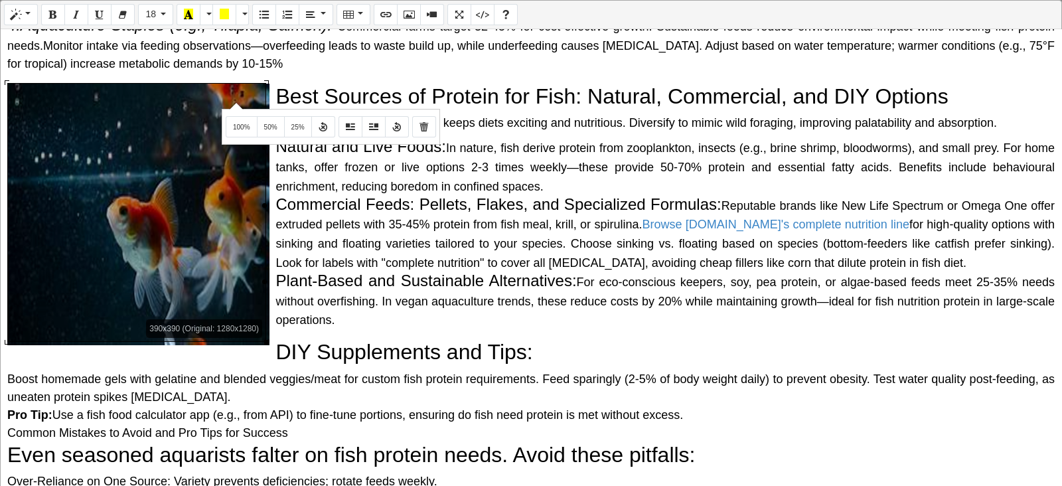
click at [149, 141] on div at bounding box center [137, 213] width 258 height 258
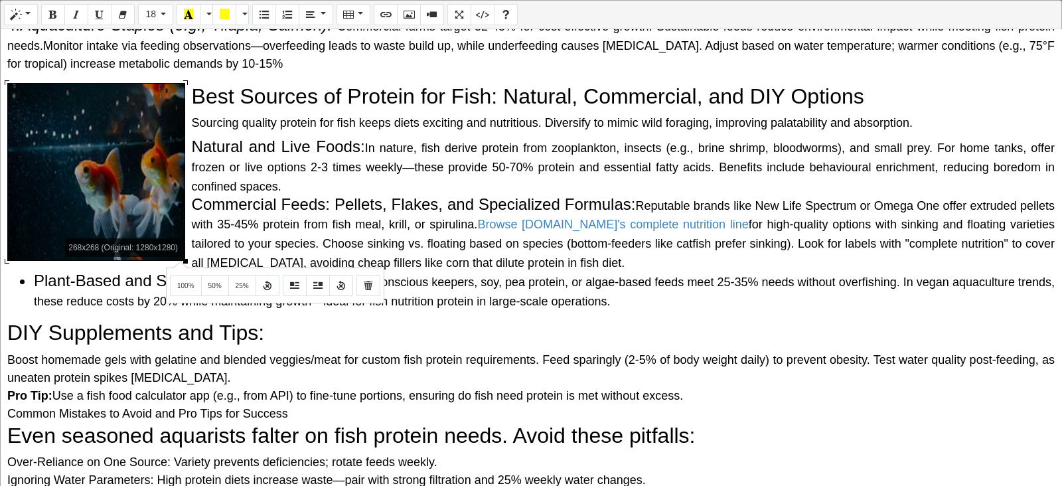
drag, startPoint x: 266, startPoint y: 339, endPoint x: 179, endPoint y: 260, distance: 117.5
click at [179, 260] on div "Normal Quote Code Header 1 Header 2 Header 3 Header 4 Header 5 Header 6 18 8 9 …" at bounding box center [531, 244] width 1062 height 488
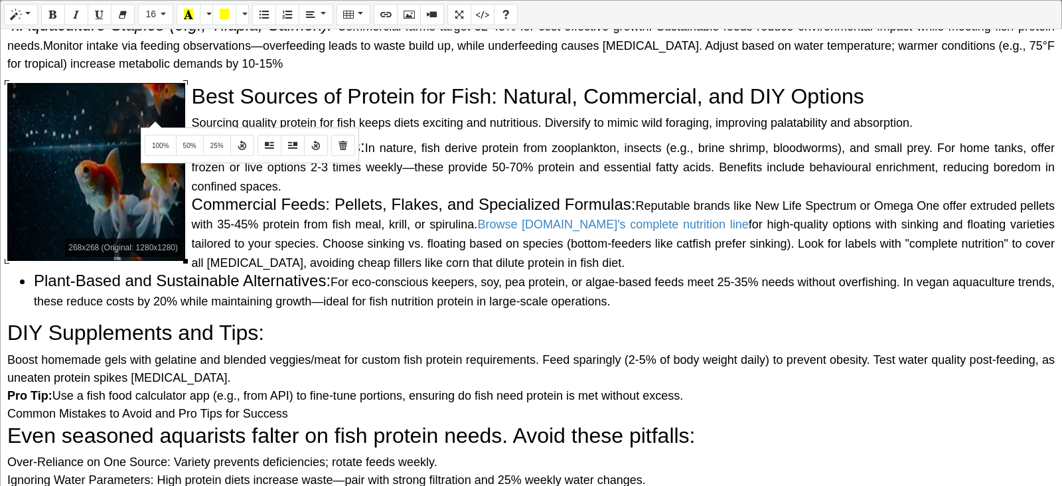
click at [153, 120] on div "Normal Quote Code Header 1 Header 2 Header 3 Header 4 Header 5 Header 6 16 8 9 …" at bounding box center [531, 244] width 1062 height 488
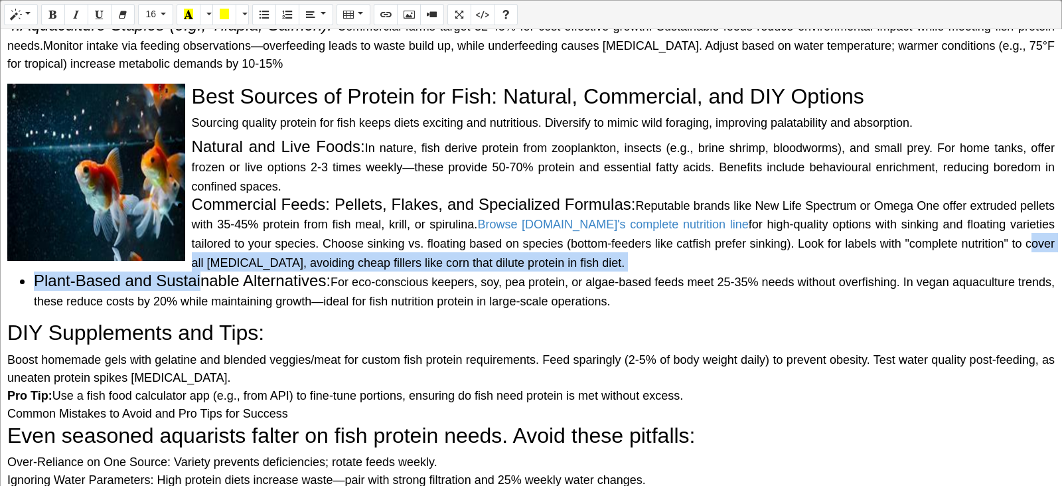
drag, startPoint x: 186, startPoint y: 258, endPoint x: 197, endPoint y: 264, distance: 11.9
click at [197, 264] on li "Commercial Feeds: Pellets, Flakes, and Specialized Formulas: Reputable brands l…" at bounding box center [544, 233] width 1021 height 76
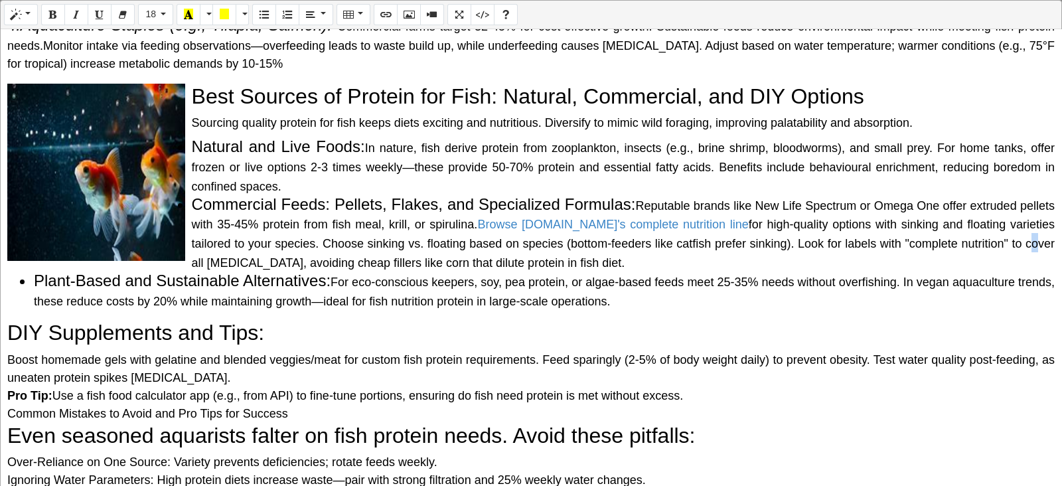
click at [197, 264] on span "for high-quality options with sinking and floating varieties tailored to your s…" at bounding box center [623, 244] width 863 height 52
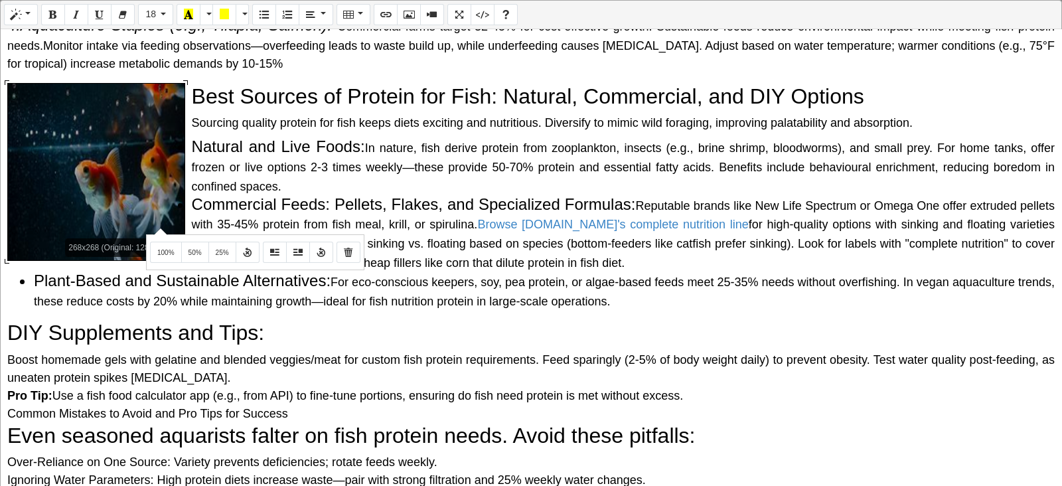
drag, startPoint x: 159, startPoint y: 227, endPoint x: 171, endPoint y: 169, distance: 59.0
click at [171, 169] on div "268x268 (Original: 1280x1280) Why Do Fish Need Protein? The Science Behind It P…" at bounding box center [531, 257] width 1061 height 457
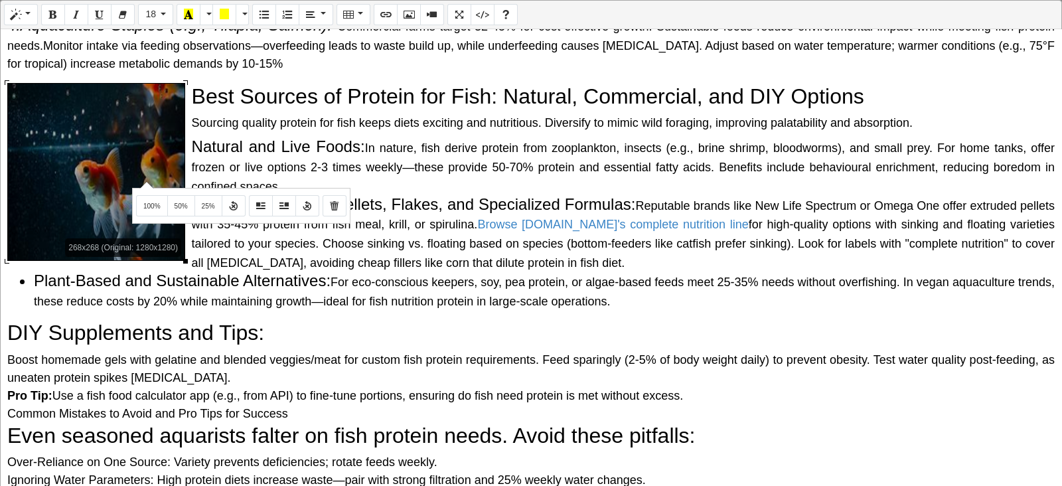
drag, startPoint x: 145, startPoint y: 181, endPoint x: 186, endPoint y: 258, distance: 87.9
click at [186, 258] on div "268x268 (Original: 1280x1280) Why Do Fish Need Protein? The Science Behind It P…" at bounding box center [531, 257] width 1061 height 457
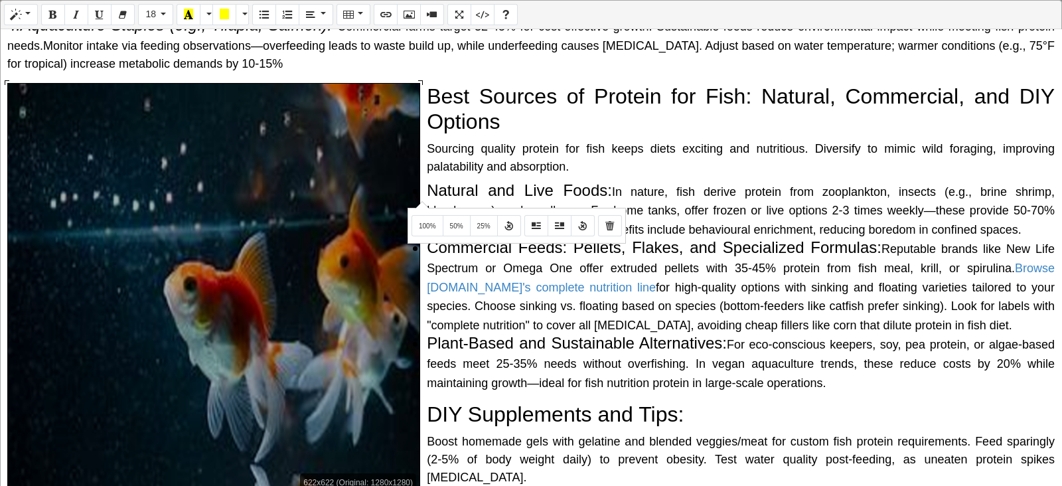
drag, startPoint x: 186, startPoint y: 258, endPoint x: 420, endPoint y: 201, distance: 241.4
click at [420, 201] on div "Normal Quote Code Header 1 Header 2 Header 3 Header 4 Header 5 Header 6 18 8 9 …" at bounding box center [531, 244] width 1062 height 488
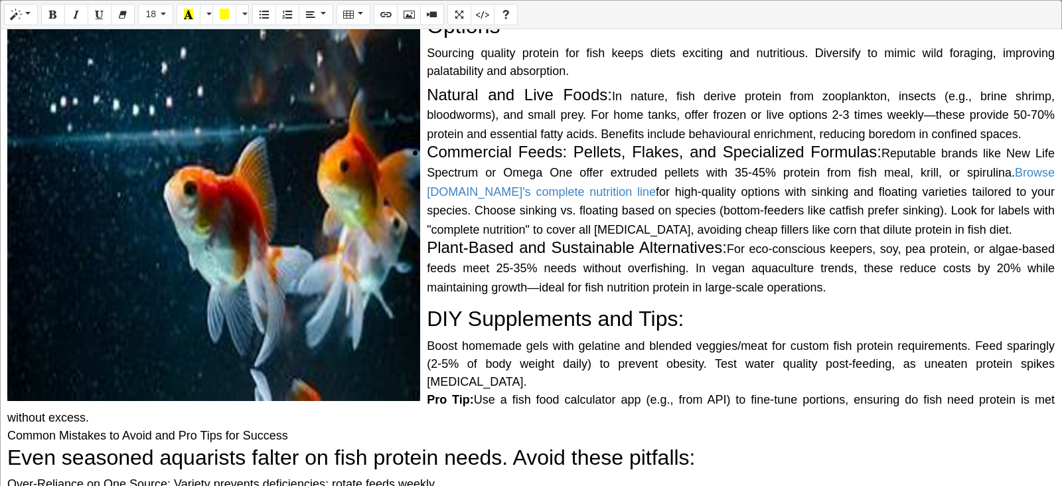
scroll to position [933, 0]
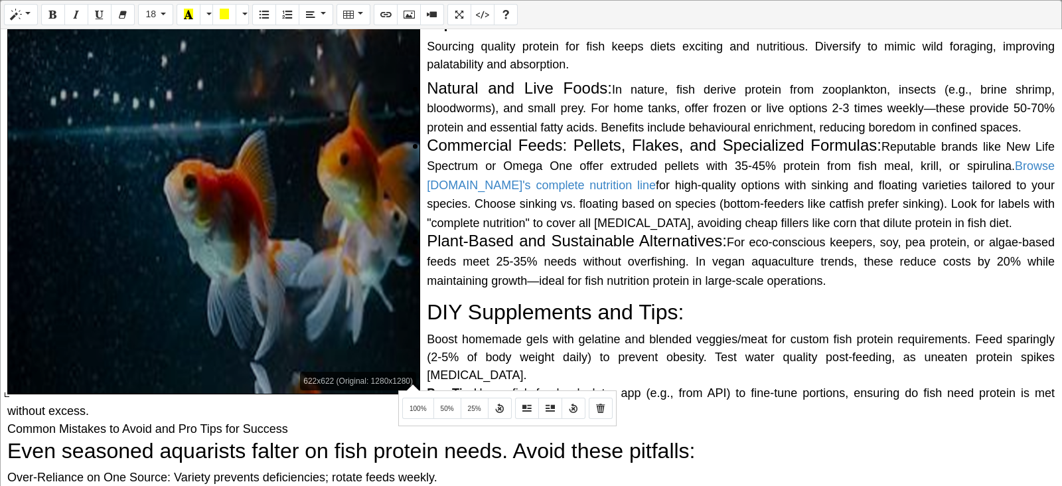
click at [411, 383] on div "Normal Quote Code Header 1 Header 2 Header 3 Header 4 Header 5 Header 6 18 8 9 …" at bounding box center [531, 244] width 1062 height 488
click at [416, 348] on div at bounding box center [214, 188] width 412 height 412
click at [402, 345] on div at bounding box center [214, 188] width 412 height 412
click at [379, 351] on div at bounding box center [214, 188] width 412 height 412
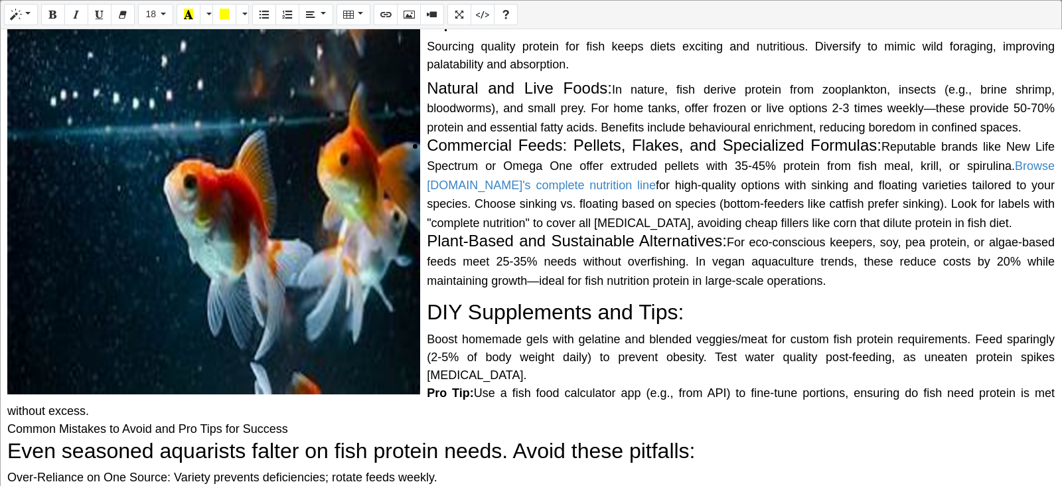
click at [624, 388] on div "Pro Tip: Use a fish food calculator app (e.g., from API) to fine-tune portions,…" at bounding box center [531, 402] width 1048 height 36
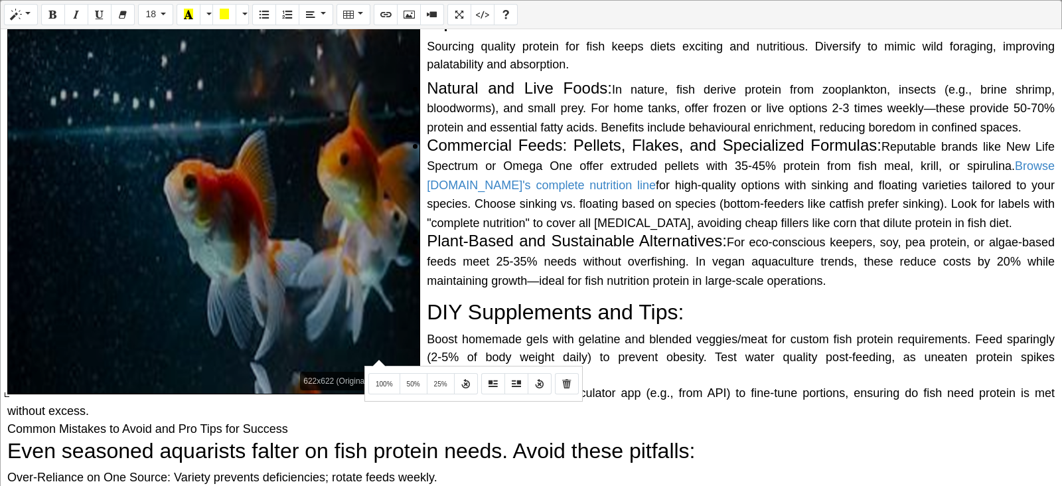
click at [377, 359] on div "Normal Quote Code Header 1 Header 2 Header 3 Header 4 Header 5 Header 6 18 8 9 …" at bounding box center [531, 244] width 1062 height 488
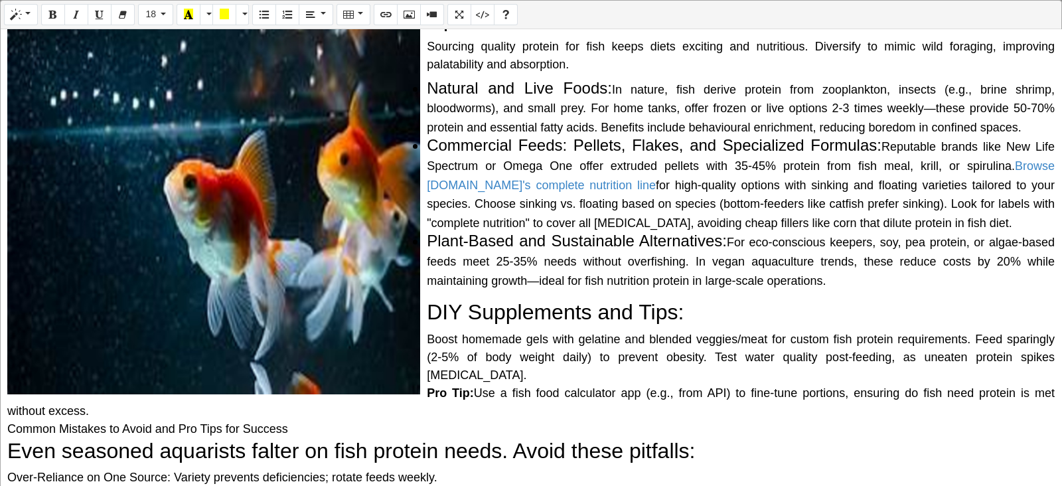
click at [631, 388] on h2 "Even seasoned aquarists falter on fish protein needs. Avoid these pitfalls:" at bounding box center [531, 450] width 1048 height 25
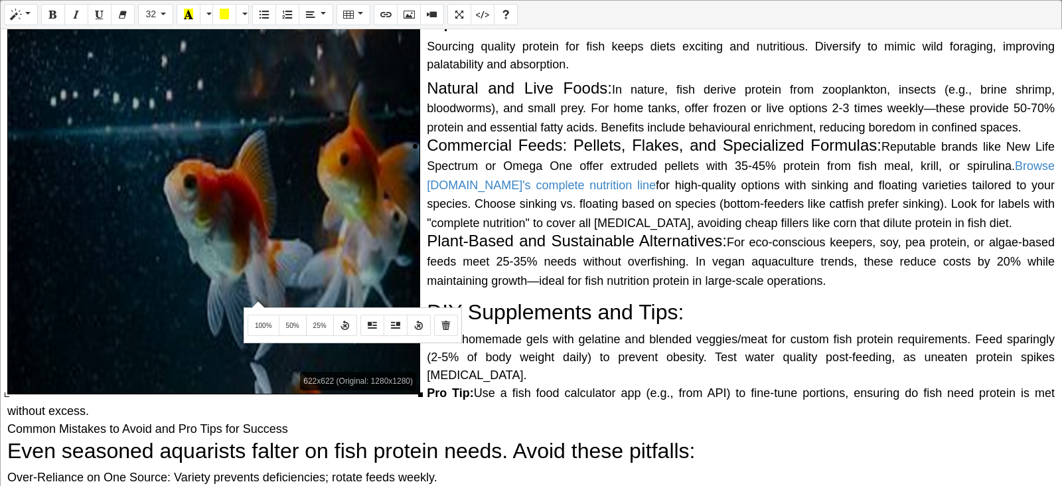
click at [256, 300] on div "Normal Quote Code Header 1 Header 2 Header 3 Header 4 Header 5 Header 6 32 8 9 …" at bounding box center [531, 244] width 1062 height 488
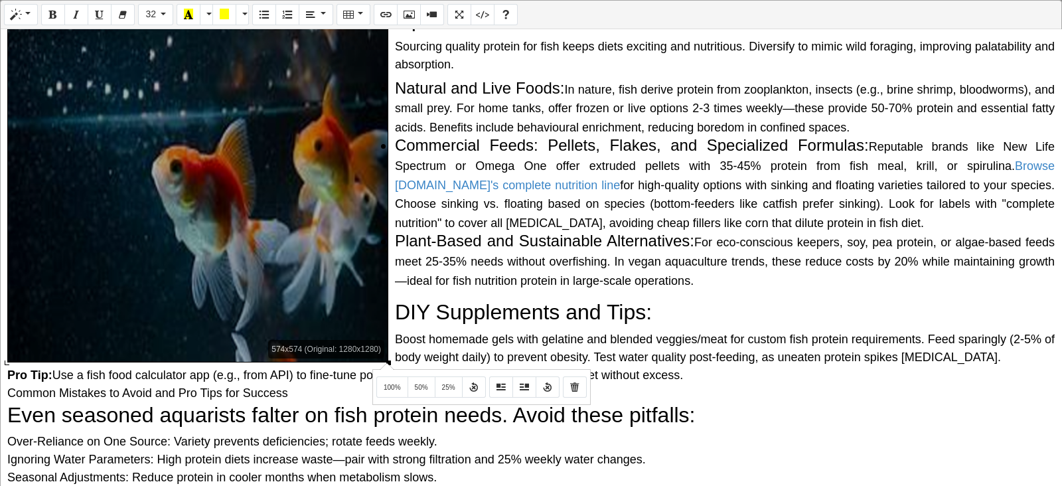
drag, startPoint x: 419, startPoint y: 394, endPoint x: 385, endPoint y: 362, distance: 47.0
click at [385, 362] on div "Normal Quote Code Header 1 Header 2 Header 3 Header 4 Header 5 Header 6 32 8 9 …" at bounding box center [531, 244] width 1062 height 488
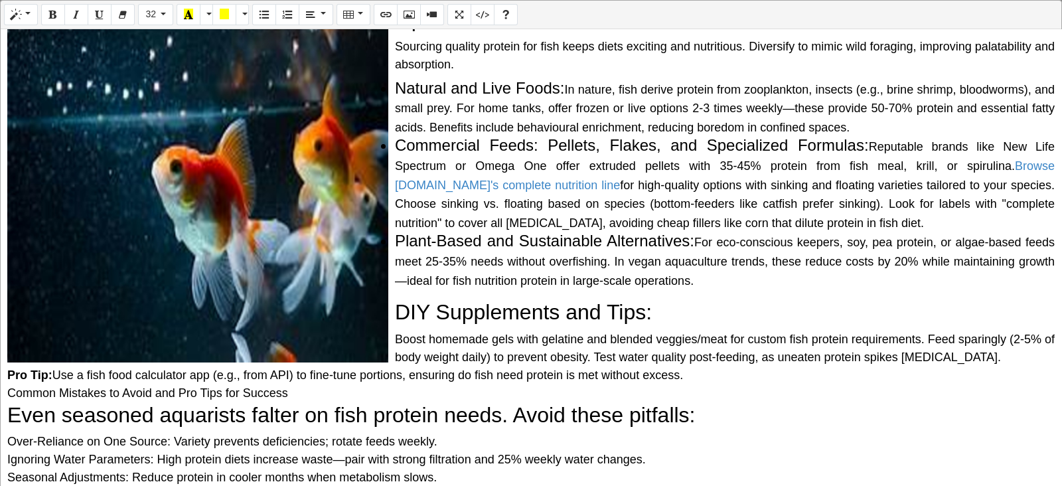
click at [574, 388] on div "Common Mistakes to Avoid and Pro Tips for Success" at bounding box center [531, 393] width 1048 height 18
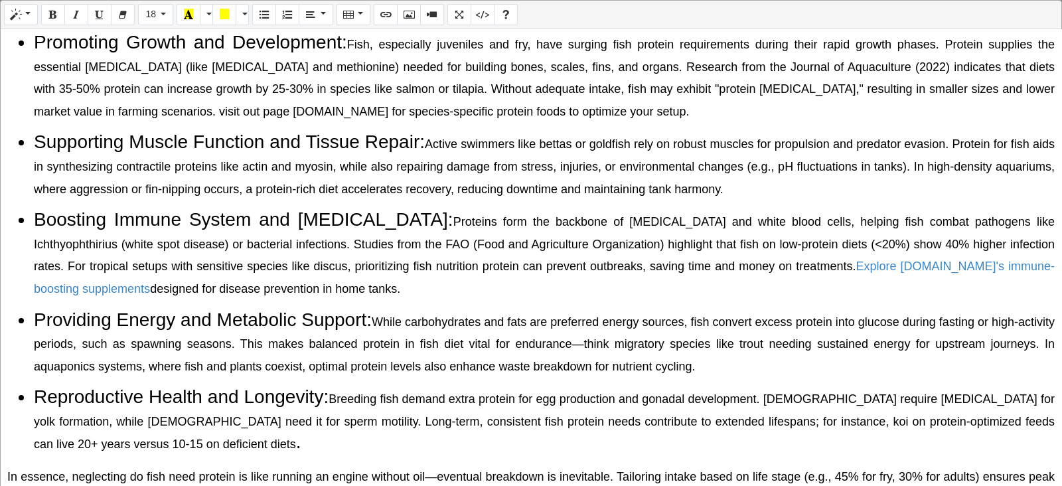
scroll to position [0, 0]
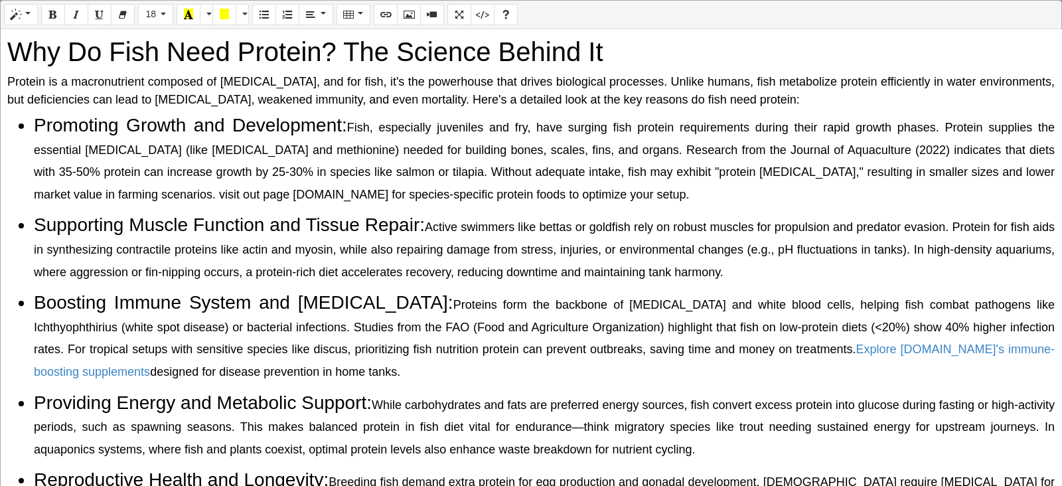
drag, startPoint x: 349, startPoint y: 116, endPoint x: 589, endPoint y: 189, distance: 250.4
click at [589, 189] on li "Promoting Growth and Development: Fish, especially juveniles and fry, have surg…" at bounding box center [544, 158] width 1021 height 89
drag, startPoint x: 538, startPoint y: 161, endPoint x: 424, endPoint y: 145, distance: 115.3
click at [424, 145] on span "Fish, especially juveniles and fry, have surging fish protein requirements duri…" at bounding box center [544, 161] width 1021 height 80
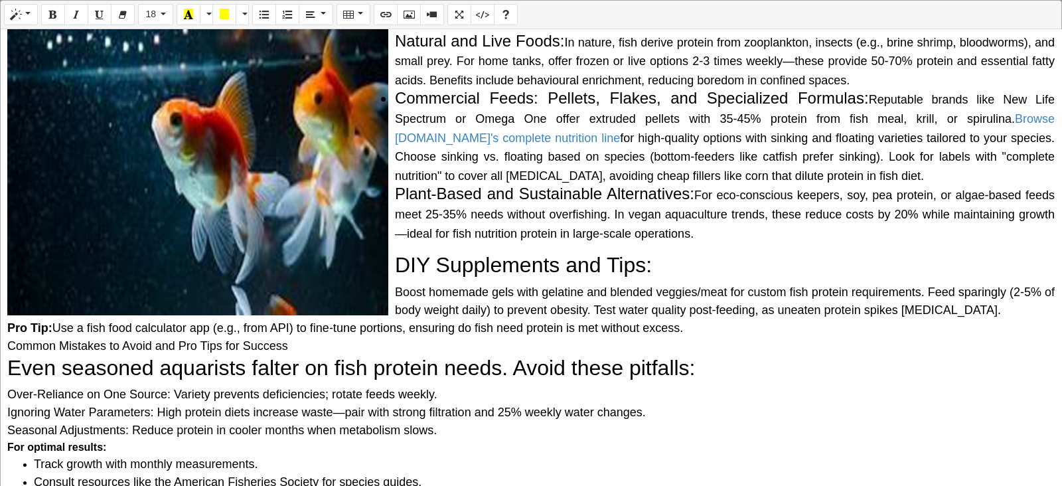
scroll to position [979, 0]
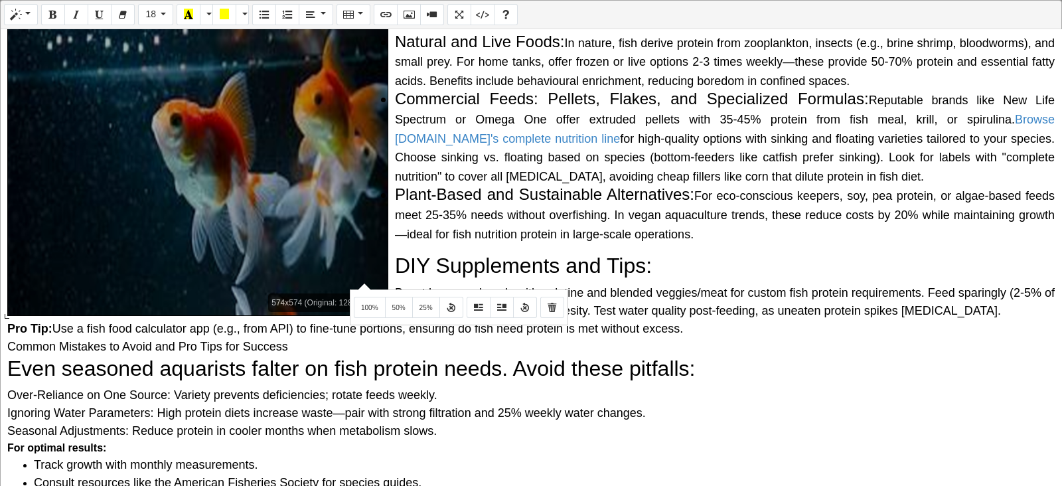
click at [363, 282] on div "Normal Quote Code Header 1 Header 2 Header 3 Header 4 Header 5 Header 6 18 8 9 …" at bounding box center [531, 244] width 1062 height 488
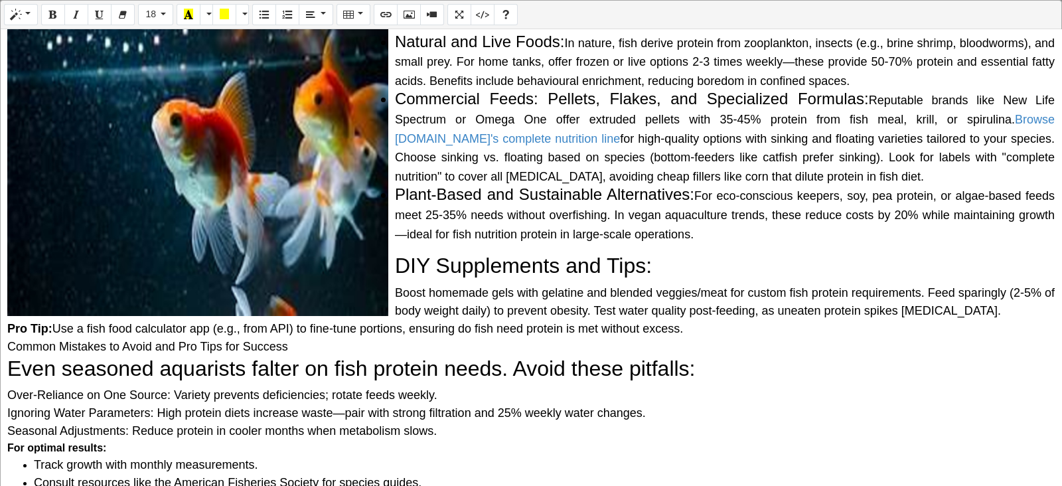
click at [347, 195] on div "574x574 (Original: 1280x1280) Why Do Fish Need Protein? The Science Behind It P…" at bounding box center [531, 257] width 1061 height 457
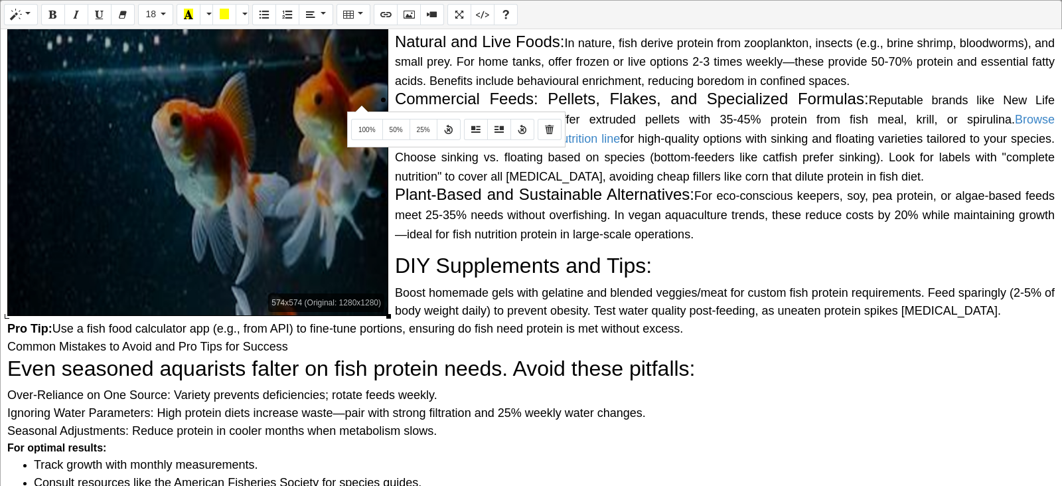
click at [360, 104] on div "Normal Quote Code Header 1 Header 2 Header 3 Header 4 Header 5 Header 6 18 8 9 …" at bounding box center [531, 244] width 1062 height 488
drag, startPoint x: 388, startPoint y: 312, endPoint x: 380, endPoint y: 312, distance: 8.0
click at [380, 312] on div "574x574 (Original: 1280x1280)" at bounding box center [197, 125] width 381 height 381
click at [388, 315] on div "574x574 (Original: 1280x1280)" at bounding box center [197, 125] width 381 height 381
click at [388, 315] on div at bounding box center [388, 316] width 5 height 5
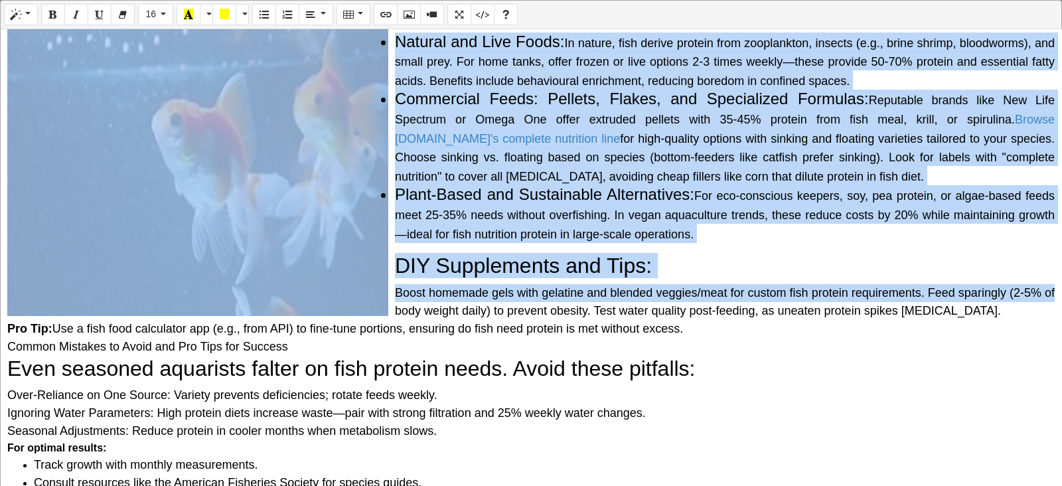
drag, startPoint x: 388, startPoint y: 315, endPoint x: 357, endPoint y: 291, distance: 39.3
click at [357, 291] on div "Why Do Fish Need Protein? The Science Behind It Protein is a macronutrient comp…" at bounding box center [531, 257] width 1061 height 457
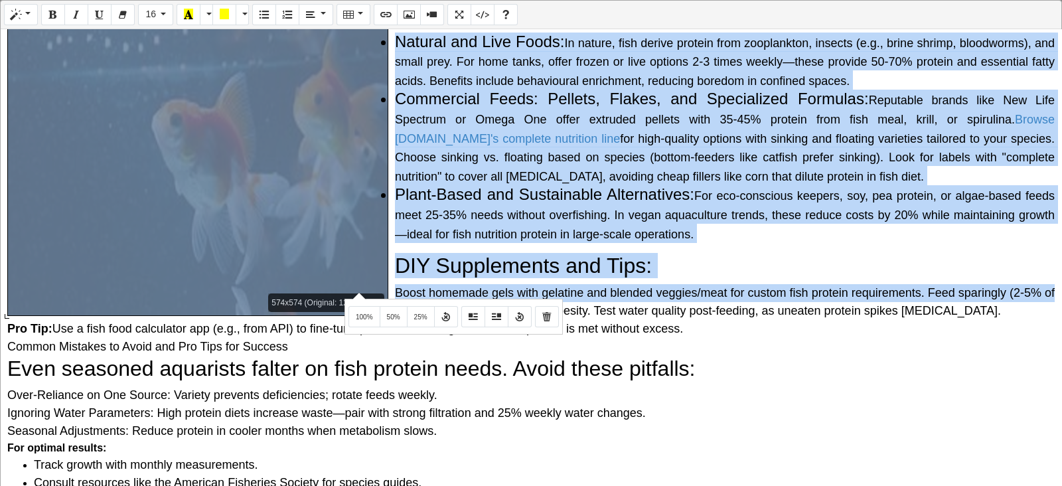
click at [357, 291] on div "Normal Quote Code Header 1 Header 2 Header 3 Header 4 Header 5 Header 6 16 8 9 …" at bounding box center [531, 244] width 1062 height 488
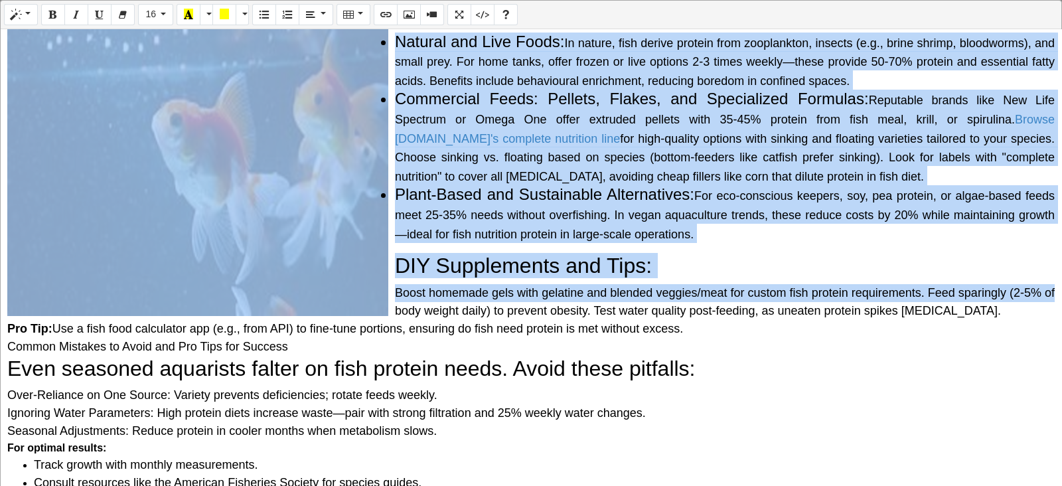
click at [365, 254] on div "574x574 (Original: 1280x1280) Why Do Fish Need Protein? The Science Behind It P…" at bounding box center [531, 257] width 1061 height 457
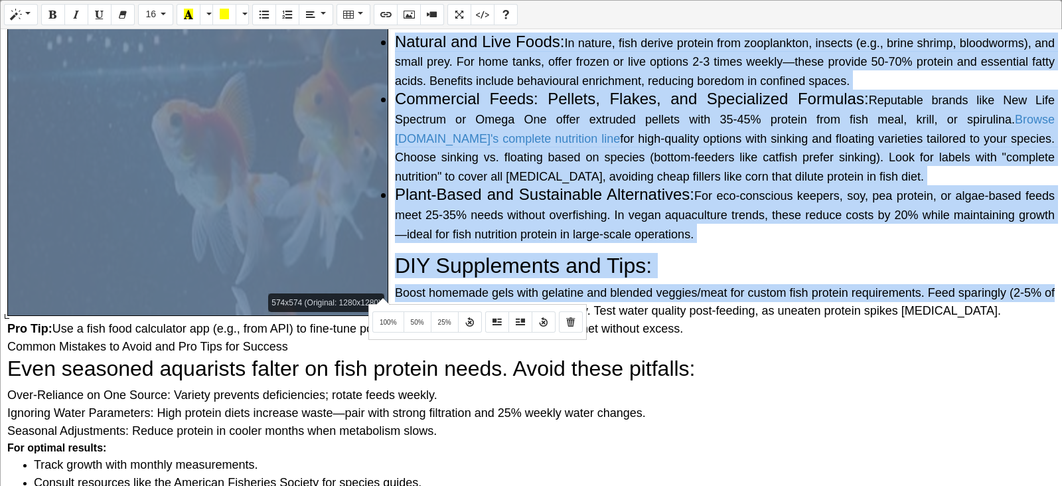
click at [381, 297] on div "Normal Quote Code Header 1 Header 2 Header 3 Header 4 Header 5 Header 6 16 8 9 …" at bounding box center [531, 244] width 1062 height 488
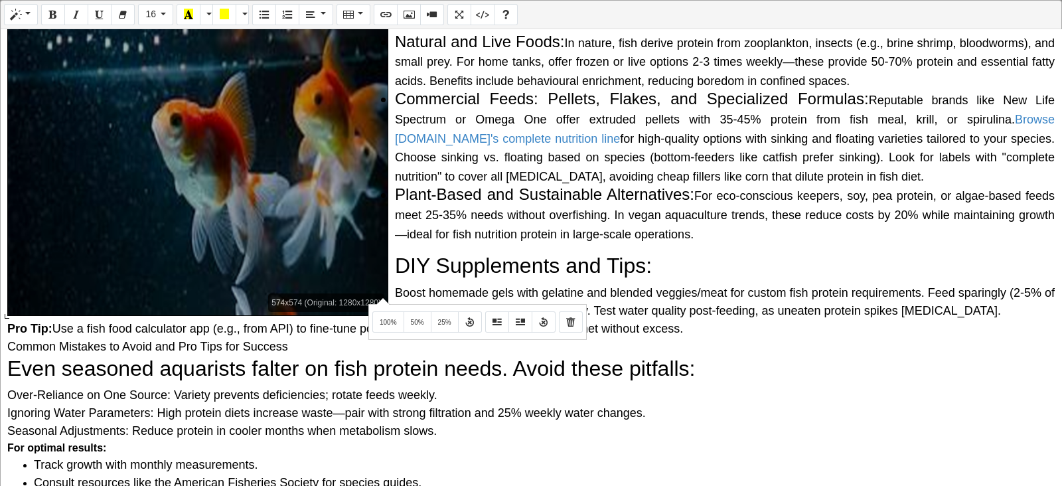
click at [331, 231] on div at bounding box center [198, 126] width 380 height 380
click at [222, 200] on div at bounding box center [198, 126] width 380 height 380
click at [186, 114] on div at bounding box center [198, 126] width 380 height 380
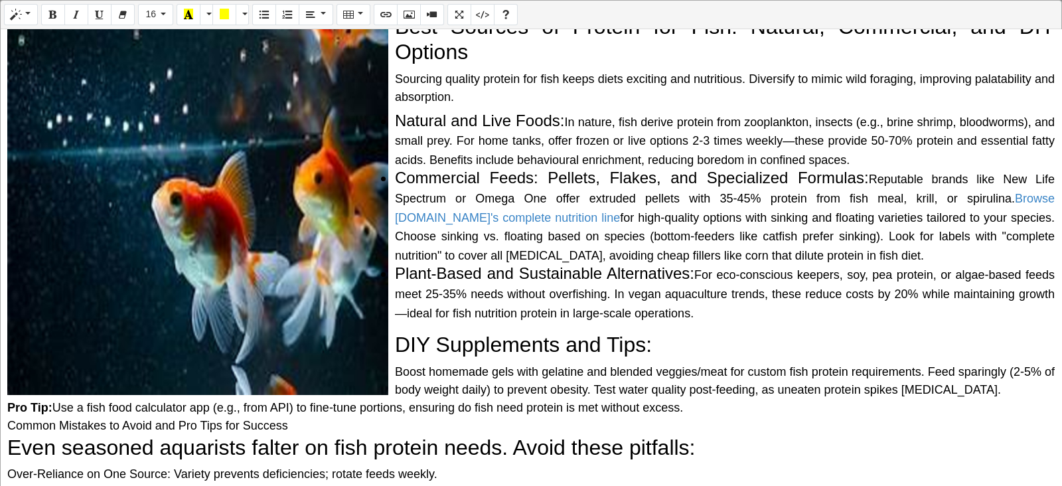
scroll to position [899, 0]
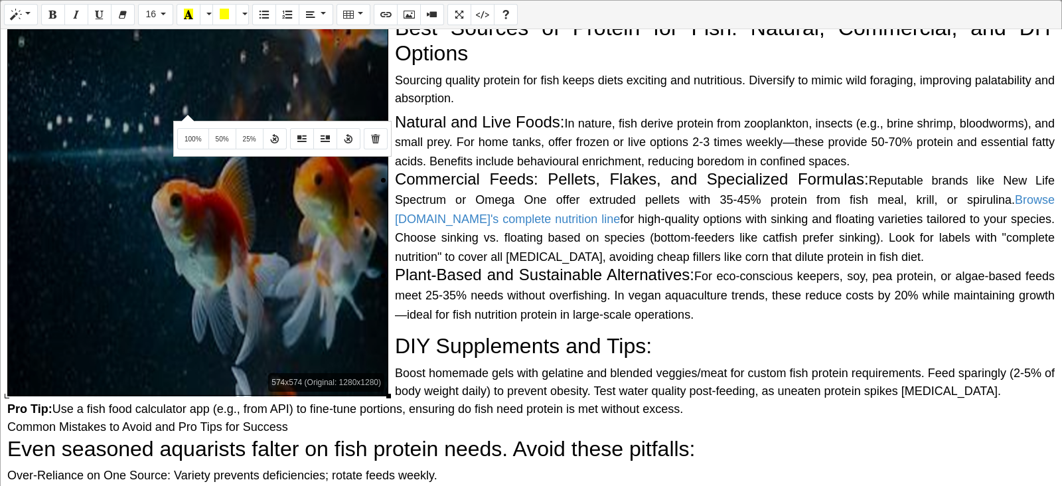
click at [186, 114] on div "Normal Quote Code Header 1 Header 2 Header 3 Header 4 Header 5 Header 6 16 8 9 …" at bounding box center [531, 244] width 1062 height 488
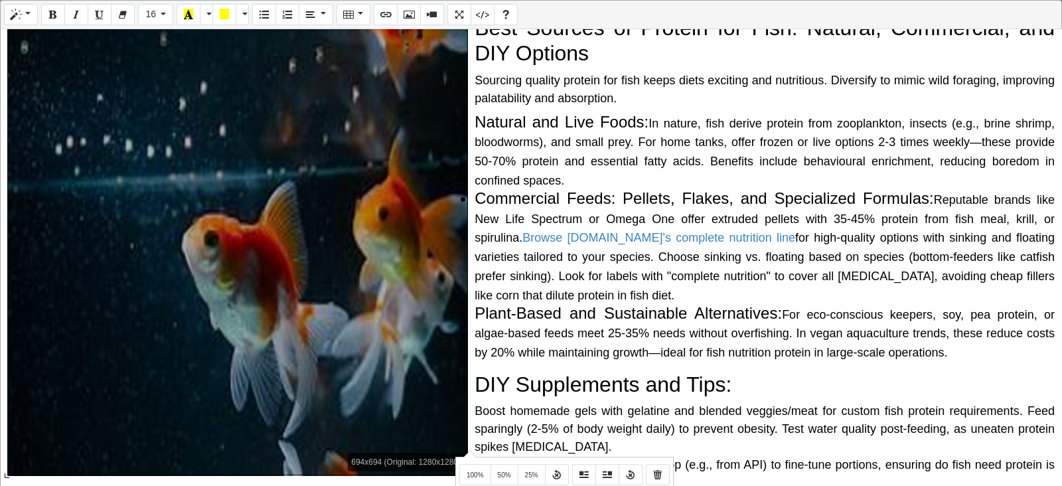
drag, startPoint x: 386, startPoint y: 394, endPoint x: 468, endPoint y: 449, distance: 98.9
click at [468, 388] on div "Normal Quote Code Header 1 Header 2 Header 3 Header 4 Header 5 Header 6 16 8 9 …" at bounding box center [531, 244] width 1062 height 488
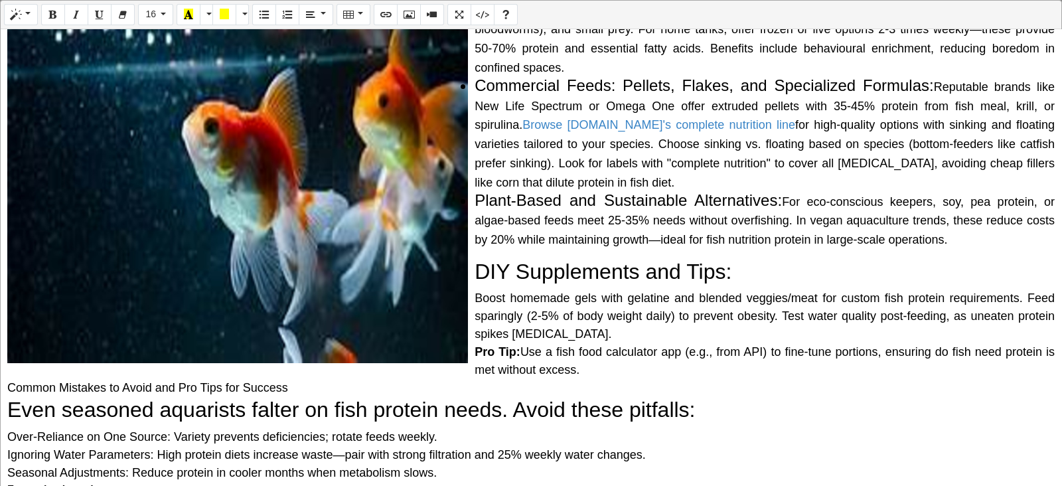
scroll to position [1013, 0]
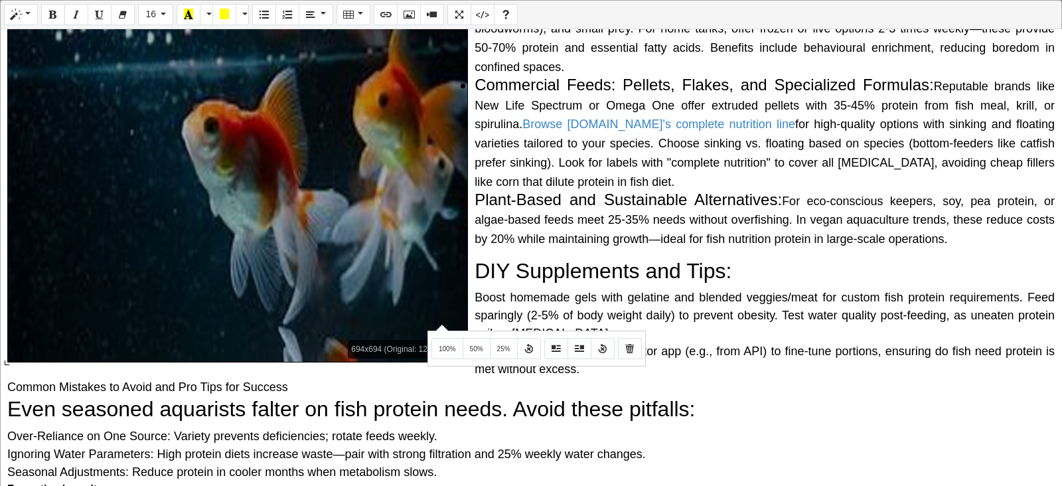
click at [440, 323] on div "Normal Quote Code Header 1 Header 2 Header 3 Header 4 Header 5 Header 6 16 8 9 …" at bounding box center [531, 244] width 1062 height 488
click at [384, 260] on div at bounding box center [237, 131] width 459 height 459
click at [506, 343] on button "25%" at bounding box center [504, 348] width 28 height 21
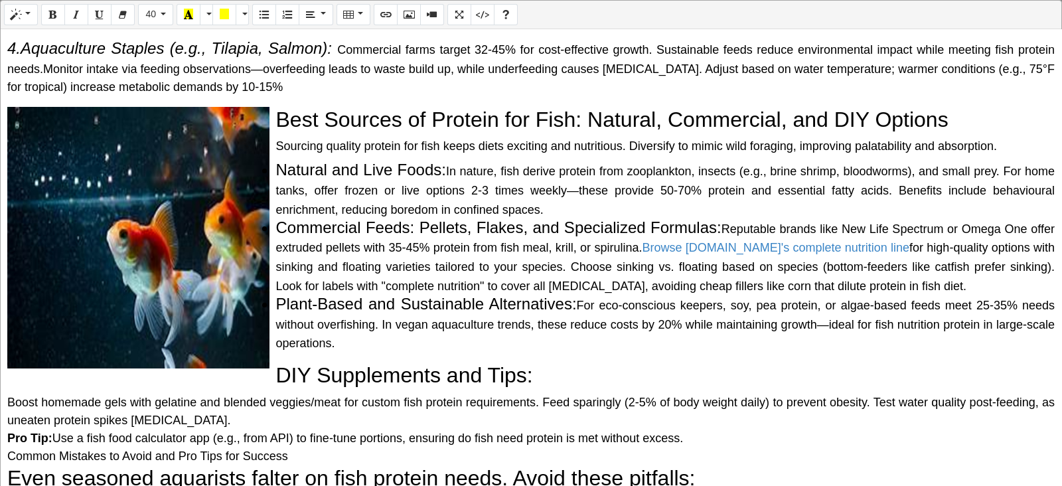
scroll to position [808, 0]
click at [273, 375] on h2 "DIY Supplements and Tips:" at bounding box center [531, 374] width 1048 height 25
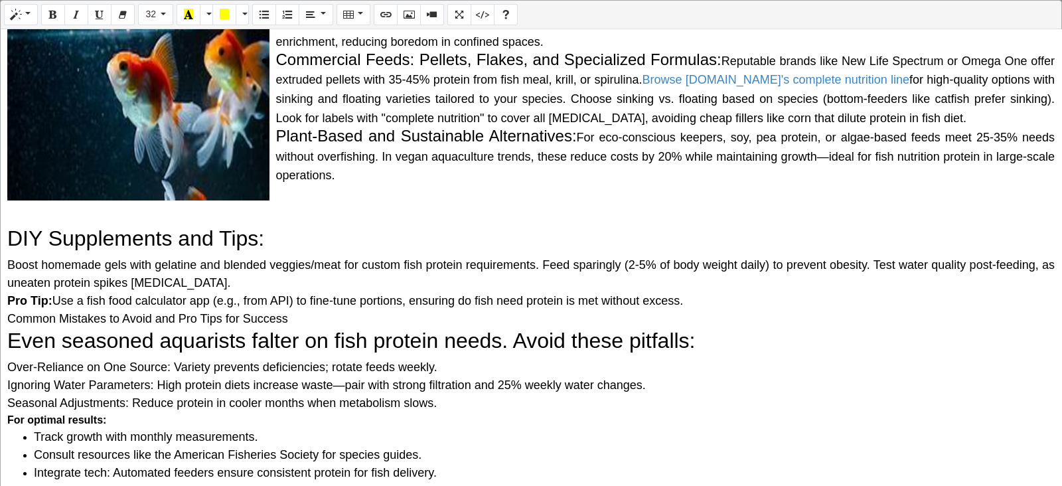
scroll to position [972, 0]
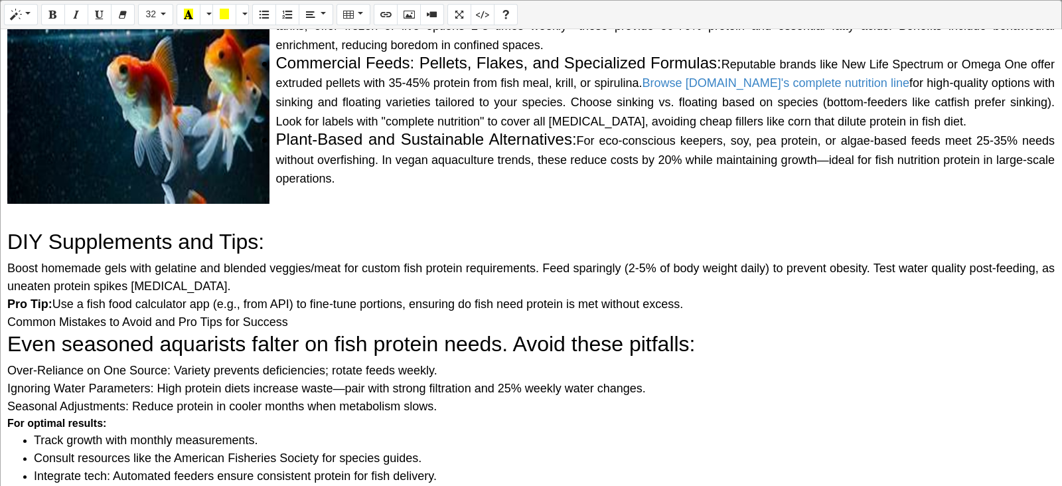
click at [270, 132] on li "Plant-Based and Sustainable Alternatives: For eco-conscious keepers, soy, pea p…" at bounding box center [544, 158] width 1021 height 57
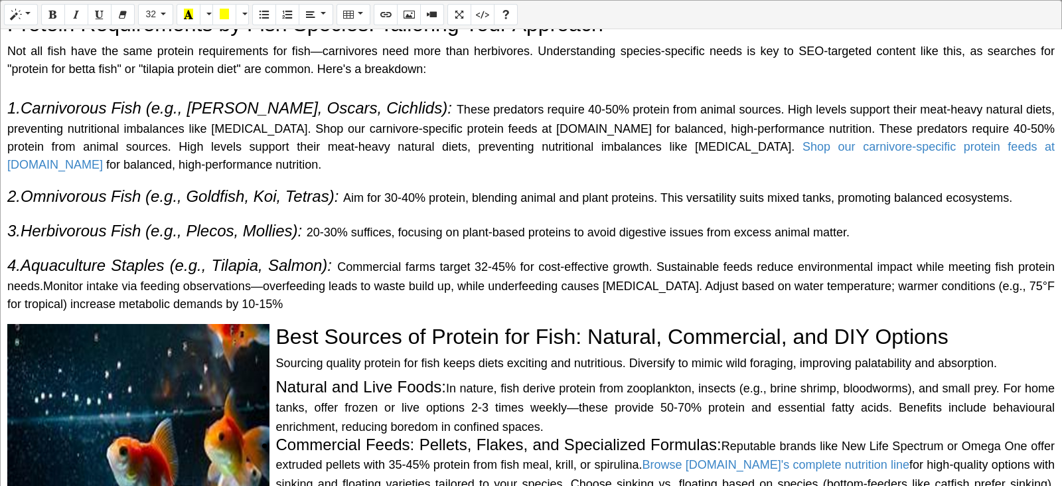
scroll to position [481, 0]
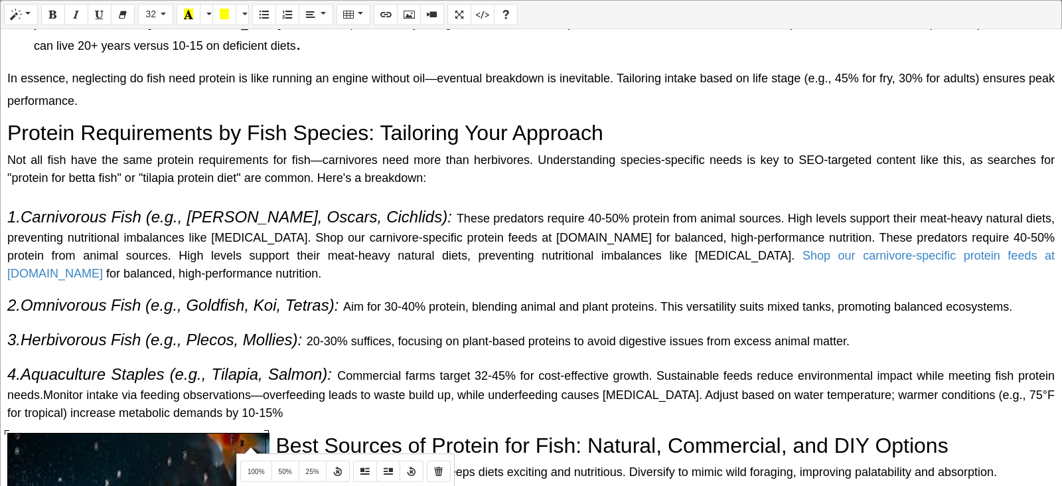
click at [249, 388] on div "Normal Quote Code Header 1 Header 2 Header 3 Header 4 Header 5 Header 6 32 8 9 …" at bounding box center [531, 244] width 1062 height 488
click at [432, 388] on button "Remove Image" at bounding box center [439, 471] width 24 height 21
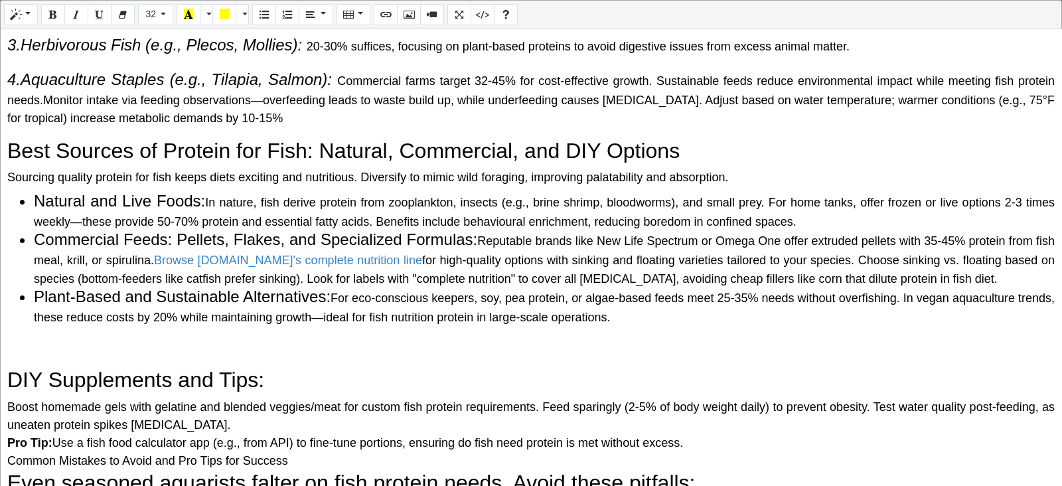
scroll to position [777, 0]
click at [183, 345] on h2 at bounding box center [531, 348] width 1048 height 25
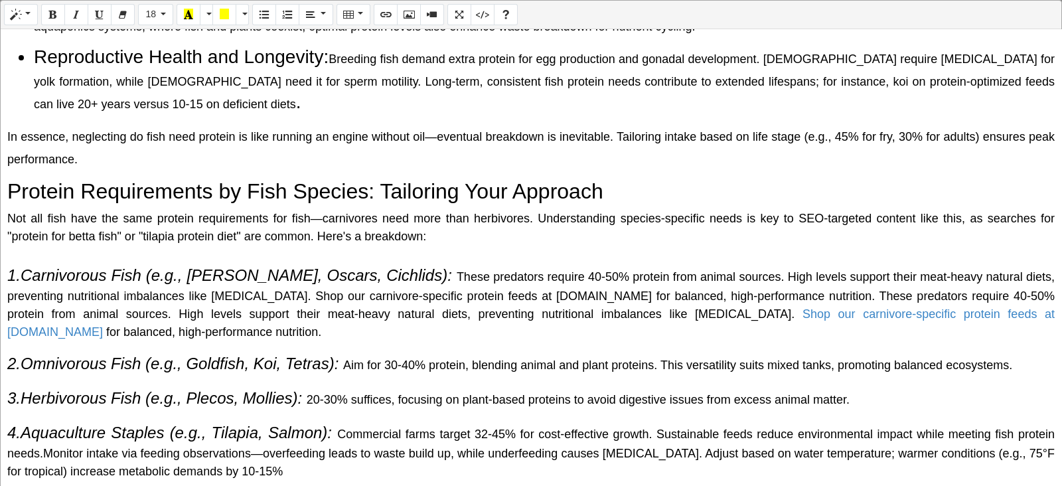
scroll to position [422, 0]
click at [120, 151] on p "In essence, neglecting do fish need protein is like running an engine without o…" at bounding box center [531, 146] width 1048 height 44
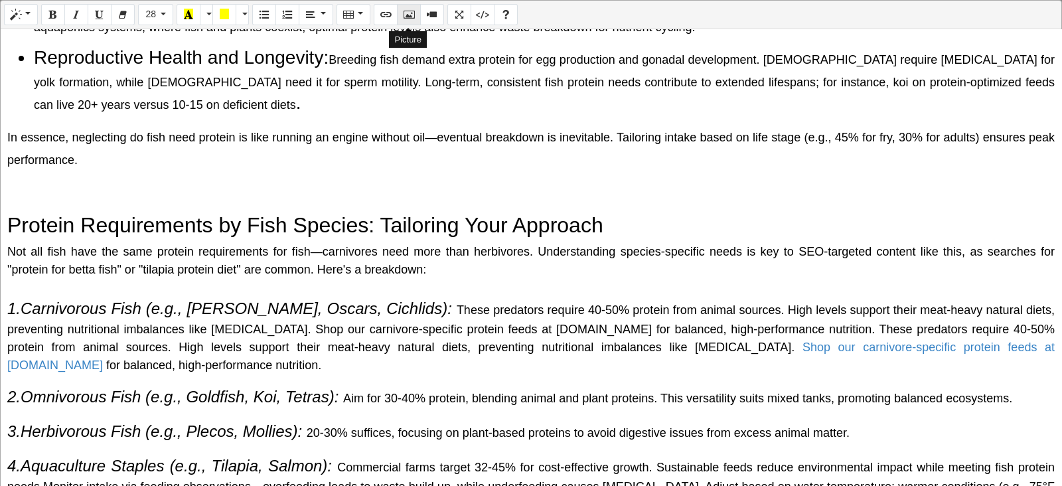
click at [404, 18] on icon "Picture" at bounding box center [408, 14] width 9 height 11
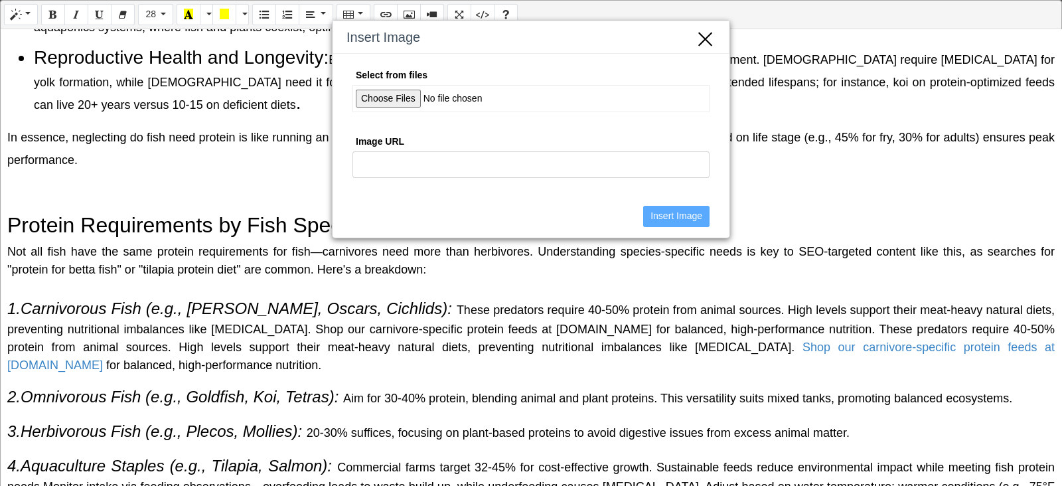
click at [382, 97] on input "Select from files" at bounding box center [531, 98] width 357 height 27
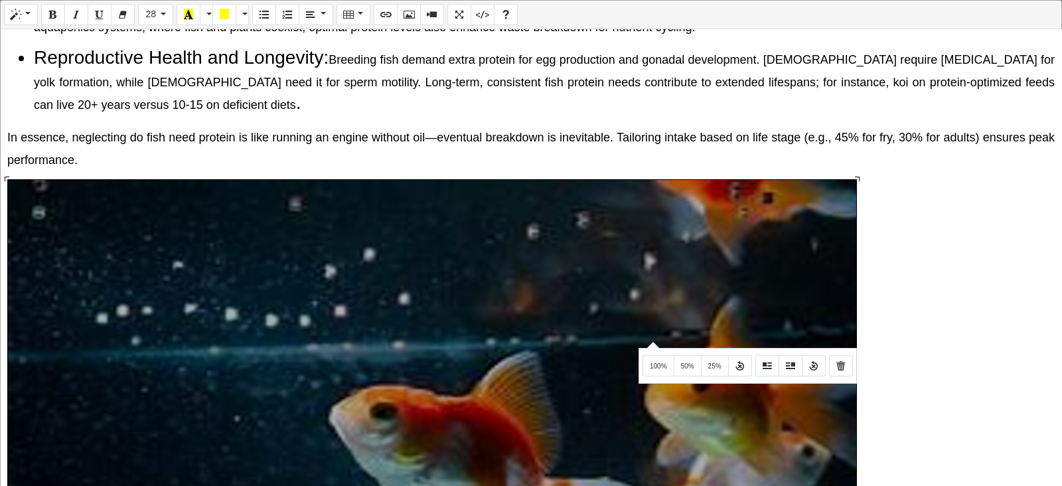
click at [651, 341] on div "Normal Quote Code Header 1 Header 2 Header 3 Header 4 Header 5 Header 6 28 8 9 …" at bounding box center [531, 244] width 1062 height 488
click at [716, 370] on span "25%" at bounding box center [714, 366] width 13 height 7
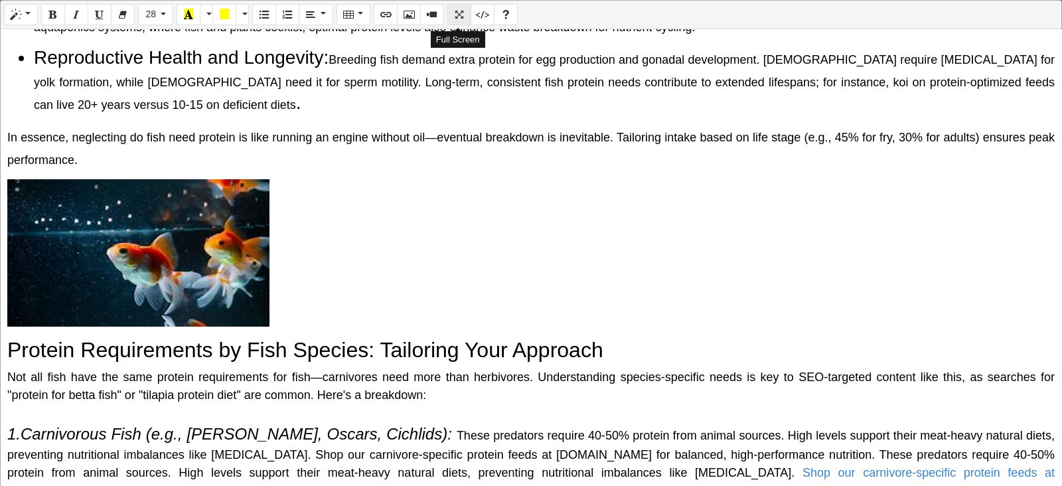
click at [455, 18] on icon "Full Screen" at bounding box center [459, 14] width 9 height 11
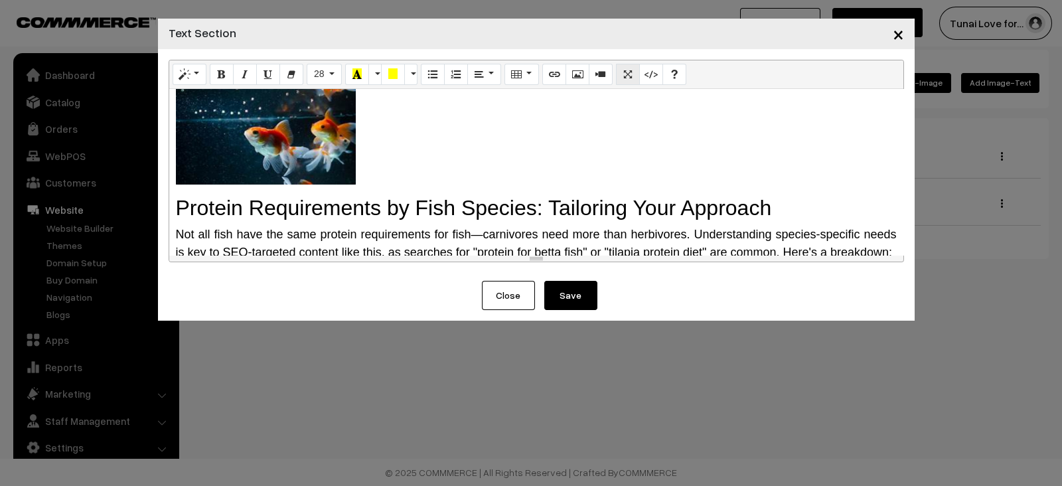
scroll to position [730, 0]
click at [574, 303] on button "Save" at bounding box center [570, 295] width 53 height 29
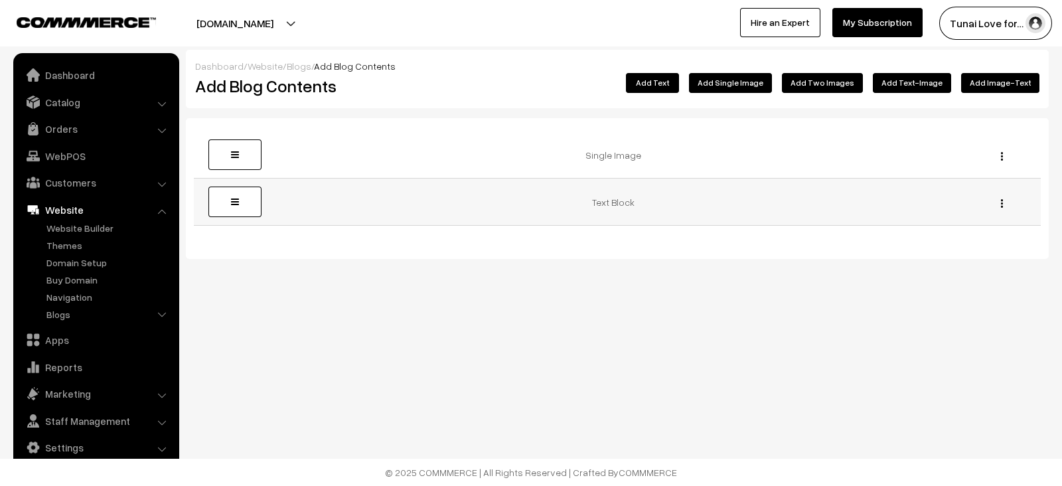
click at [1003, 204] on div "Edit Delete" at bounding box center [998, 202] width 69 height 14
click at [1001, 202] on img "button" at bounding box center [1002, 203] width 2 height 9
click at [947, 217] on link "Edit" at bounding box center [942, 222] width 113 height 29
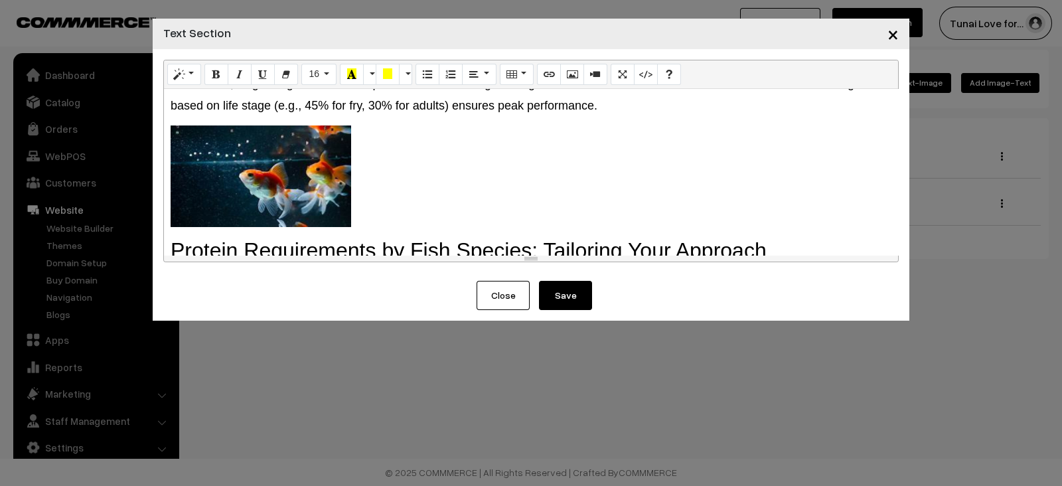
scroll to position [696, 0]
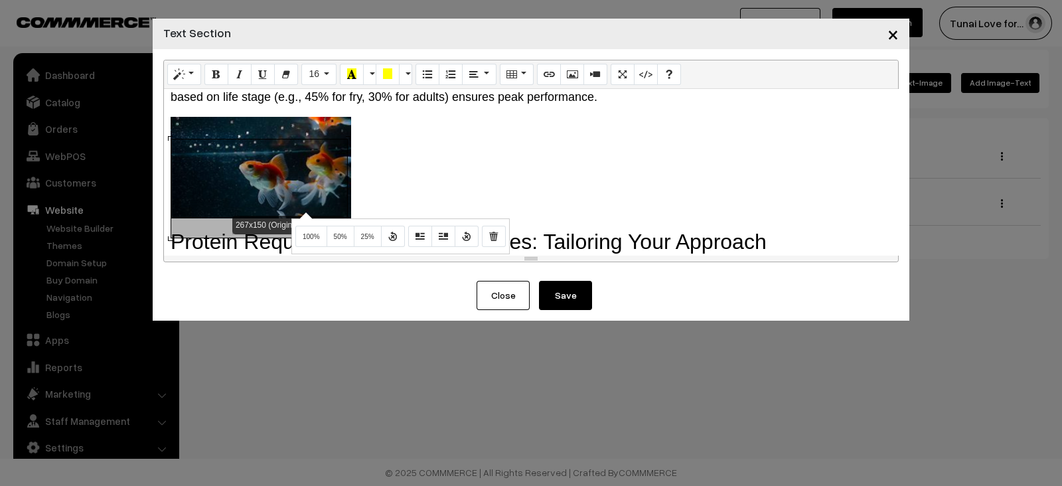
click at [304, 211] on div "Normal Quote Code Header 1 Header 2 Header 3 Header 4 Header 5 Header 6 16 8 9 …" at bounding box center [531, 161] width 736 height 203
click at [496, 239] on icon "Remove Image" at bounding box center [493, 235] width 9 height 11
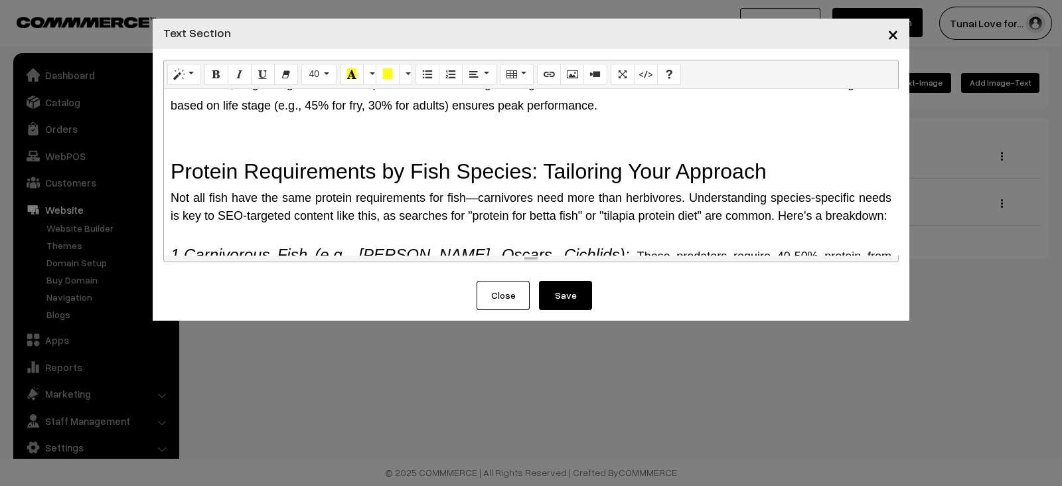
scroll to position [683, 0]
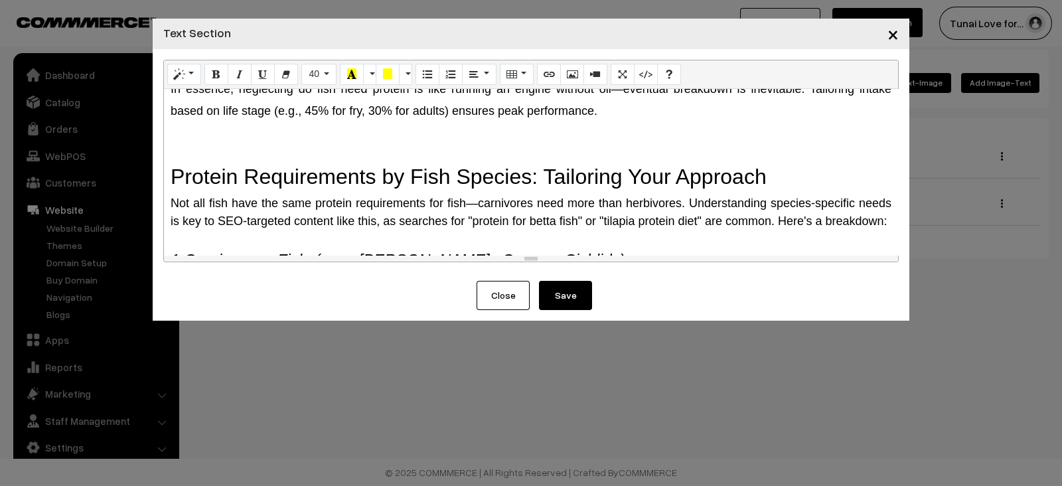
click at [290, 153] on p at bounding box center [531, 142] width 721 height 23
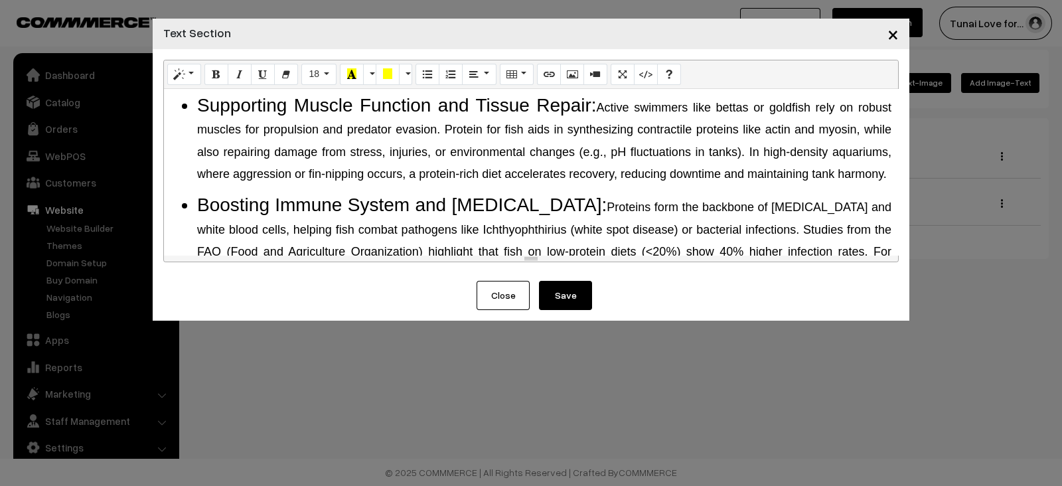
scroll to position [0, 0]
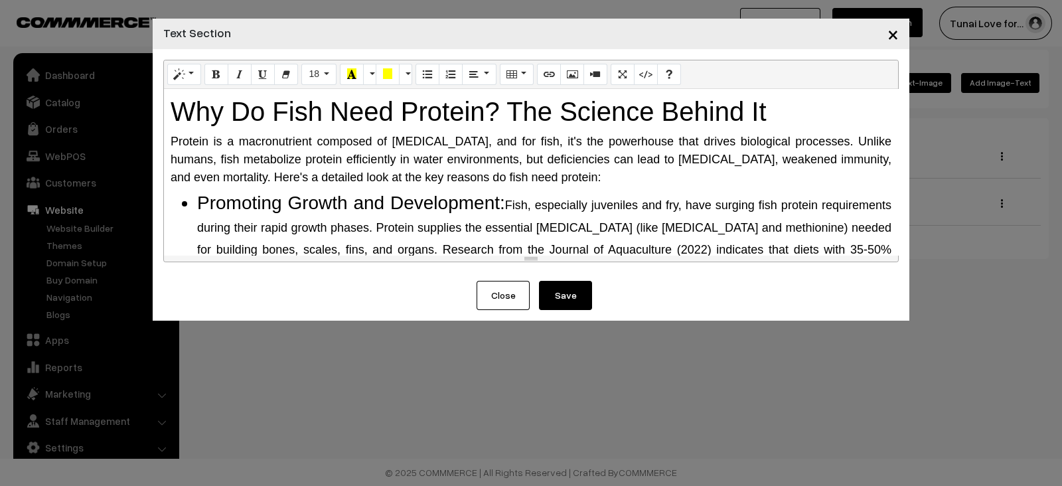
click at [886, 35] on button "×" at bounding box center [893, 33] width 33 height 41
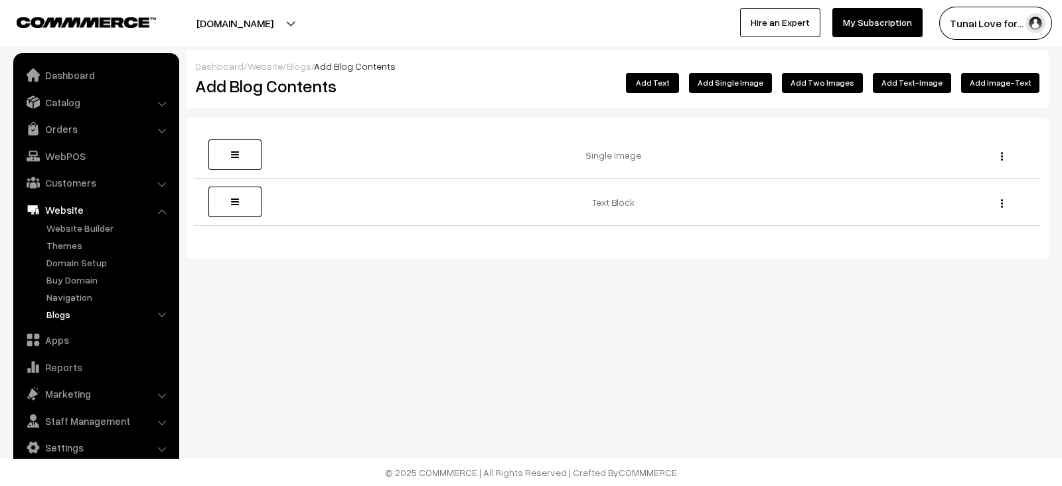
click at [68, 316] on link "Blogs" at bounding box center [108, 314] width 131 height 14
click at [72, 366] on link "Blogs" at bounding box center [115, 366] width 120 height 14
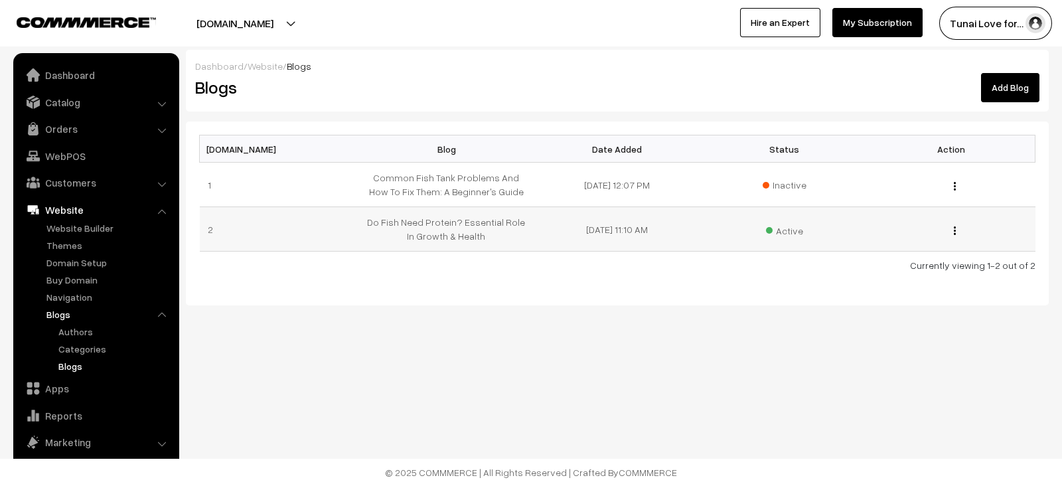
click at [956, 228] on img "button" at bounding box center [955, 230] width 2 height 9
click at [916, 274] on link "Edit Blog" at bounding box center [896, 279] width 113 height 29
click at [955, 227] on img "button" at bounding box center [955, 230] width 2 height 9
click at [904, 248] on link "Edit Blog Content" at bounding box center [896, 250] width 113 height 29
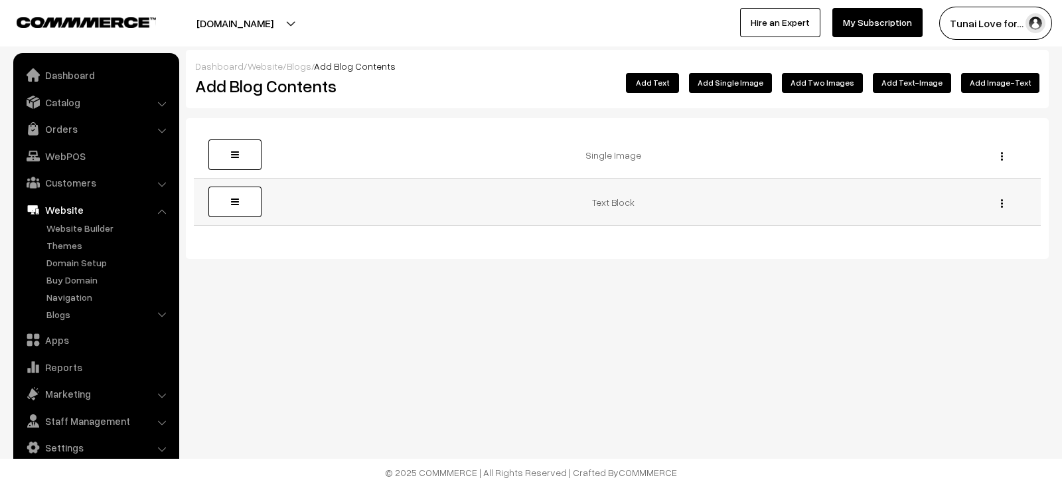
click at [1003, 201] on img "button" at bounding box center [1002, 203] width 2 height 9
click at [962, 210] on link "Edit" at bounding box center [942, 222] width 113 height 29
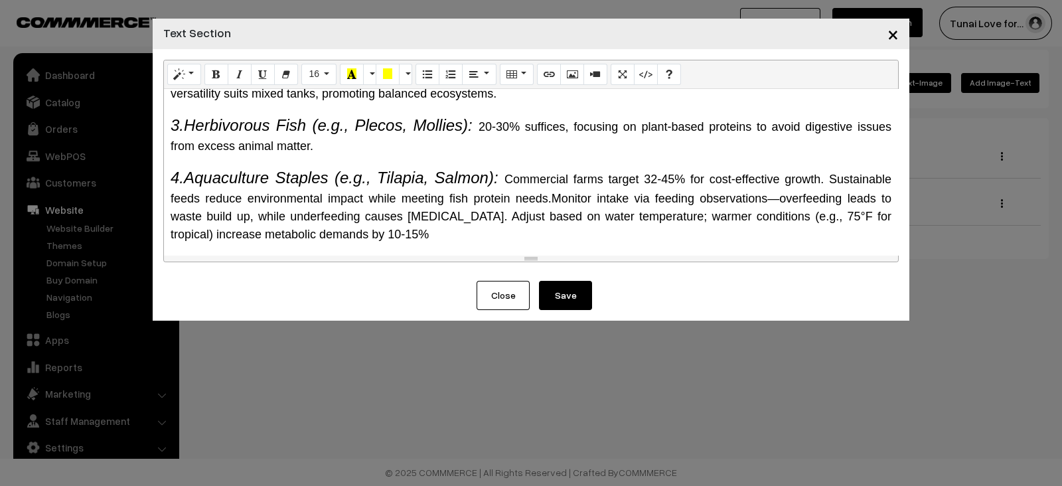
scroll to position [1161, 0]
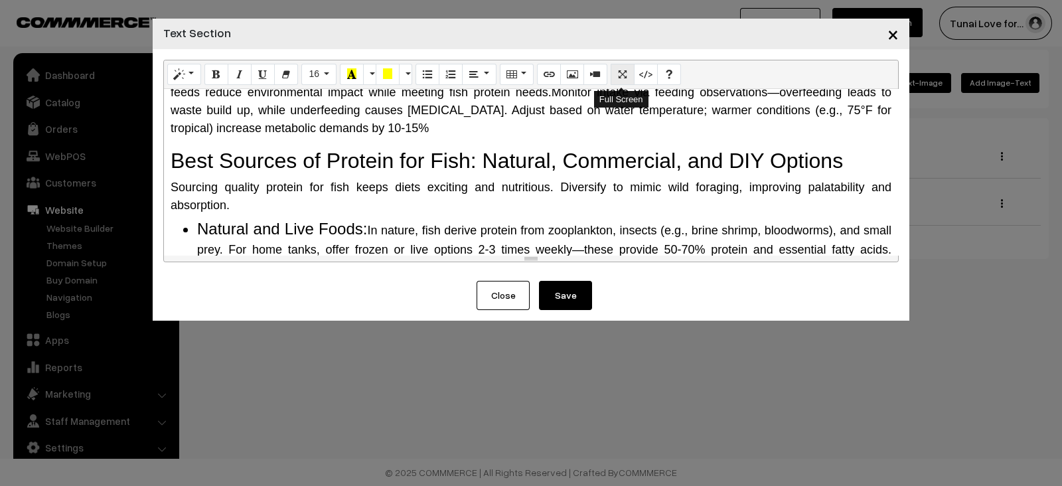
click at [618, 71] on icon "Full Screen" at bounding box center [622, 73] width 9 height 11
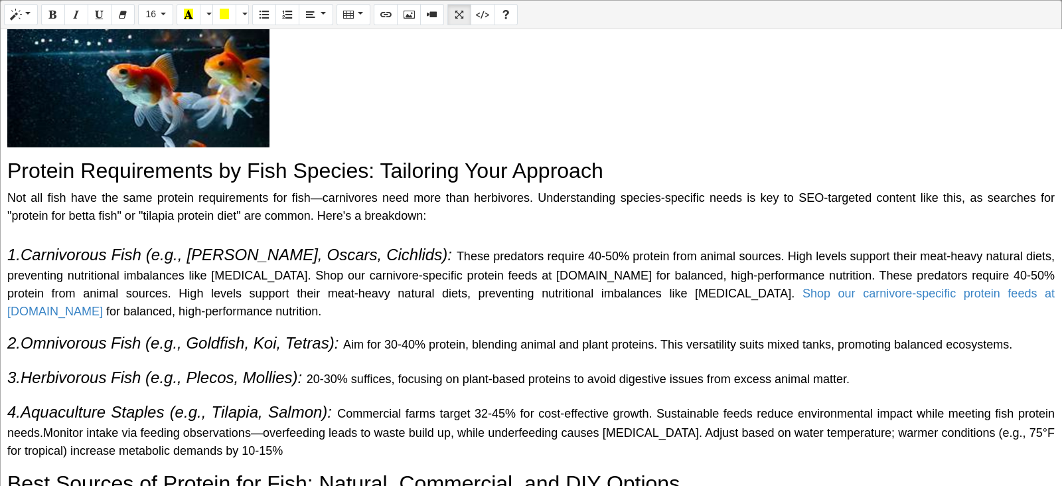
scroll to position [547, 0]
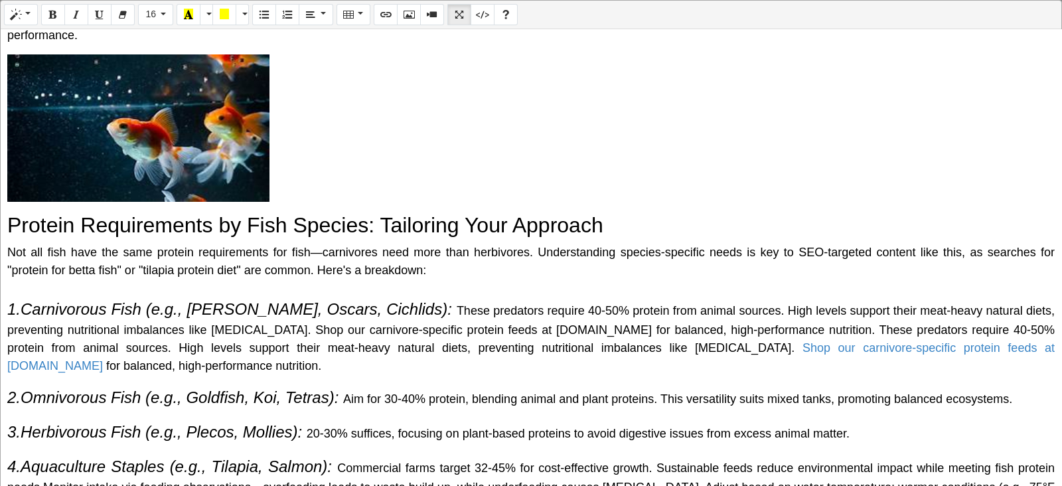
click at [283, 184] on p at bounding box center [531, 127] width 1048 height 147
click at [283, 186] on p at bounding box center [531, 127] width 1048 height 147
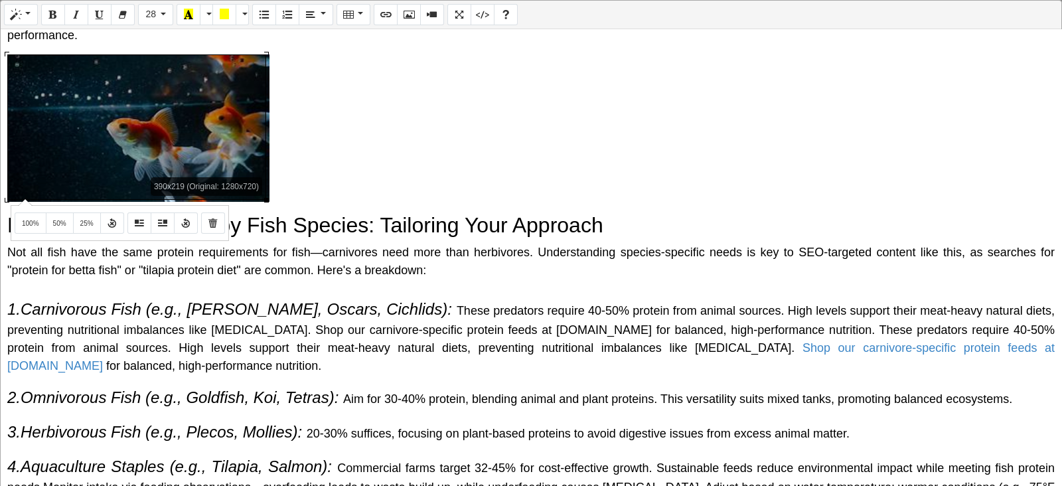
click at [23, 198] on div "Normal Quote Code Header 1 Header 2 Header 3 Header 4 Header 5 Header 6 28 8 9 …" at bounding box center [531, 244] width 1062 height 488
click at [208, 224] on icon "Remove Image" at bounding box center [212, 222] width 9 height 11
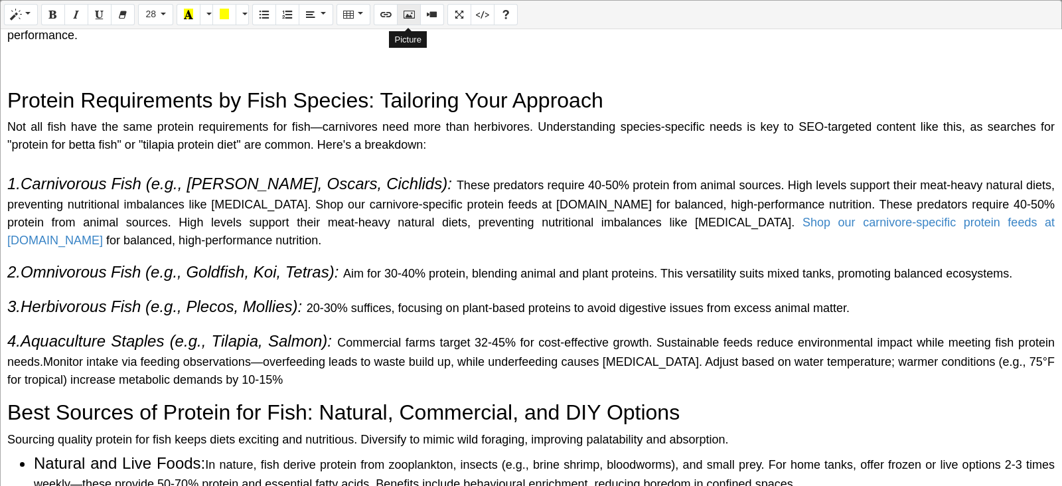
click at [410, 18] on icon "Picture" at bounding box center [408, 14] width 9 height 11
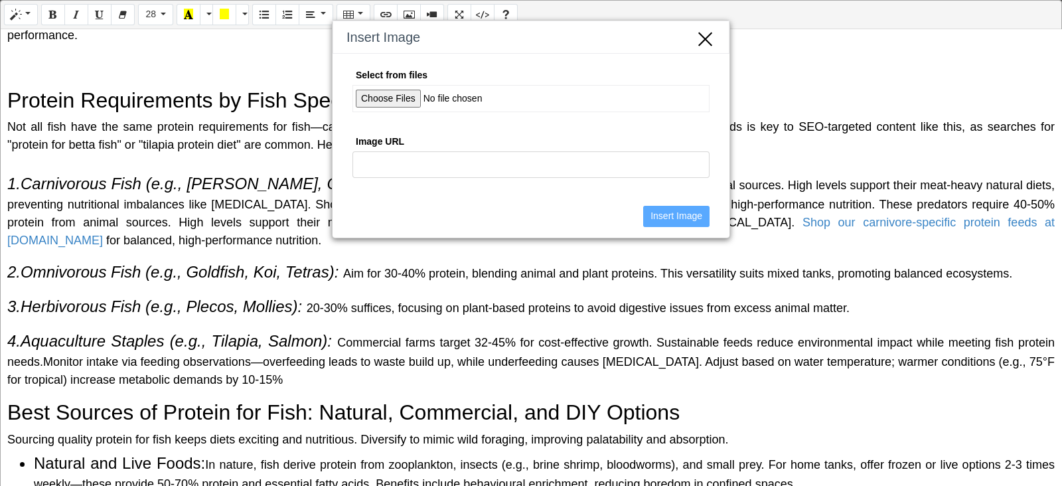
click at [404, 101] on input "Select from files" at bounding box center [531, 98] width 357 height 27
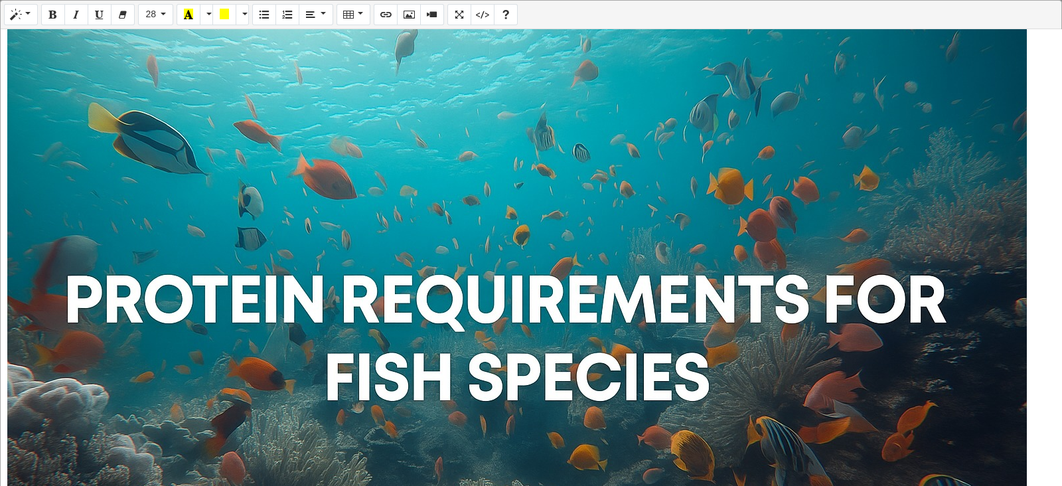
scroll to position [713, 0]
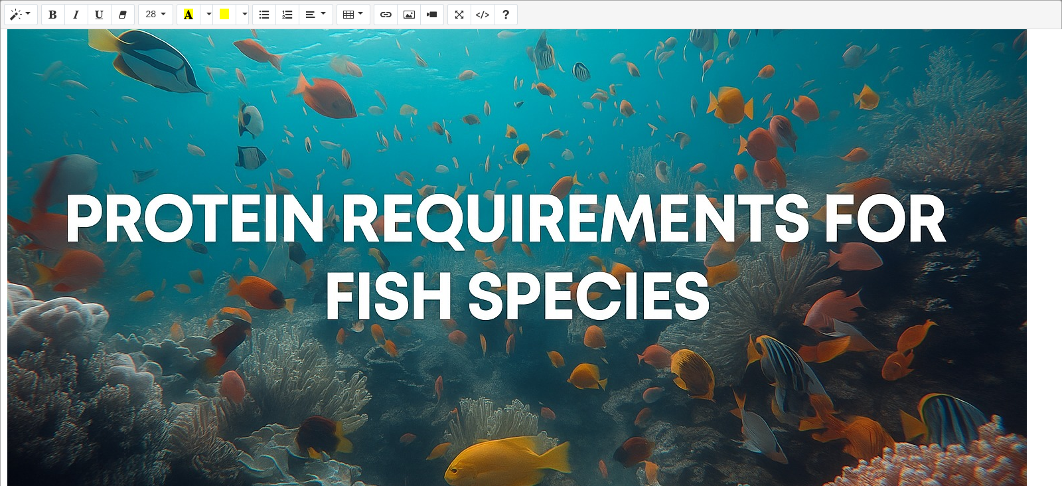
click at [791, 260] on div "Normal Quote Code Header 1 Header 2 Header 3 Header 4 Header 5 Header 6 28 8 9 …" at bounding box center [531, 244] width 1062 height 488
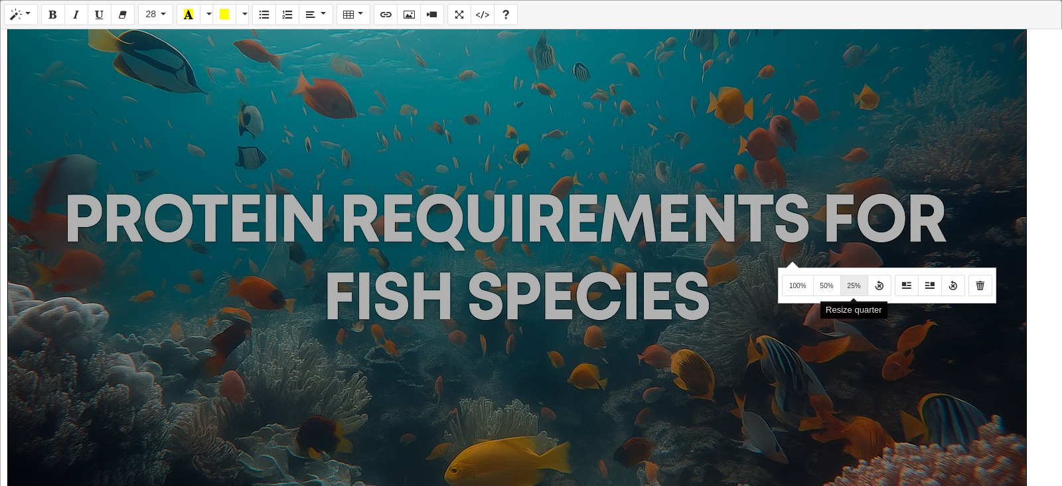
click at [846, 282] on button "25%" at bounding box center [855, 285] width 28 height 21
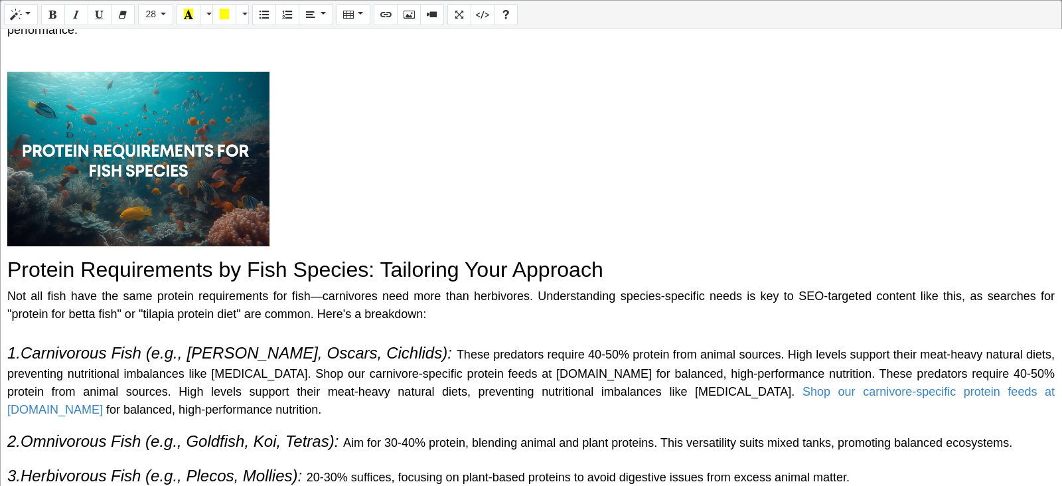
scroll to position [547, 0]
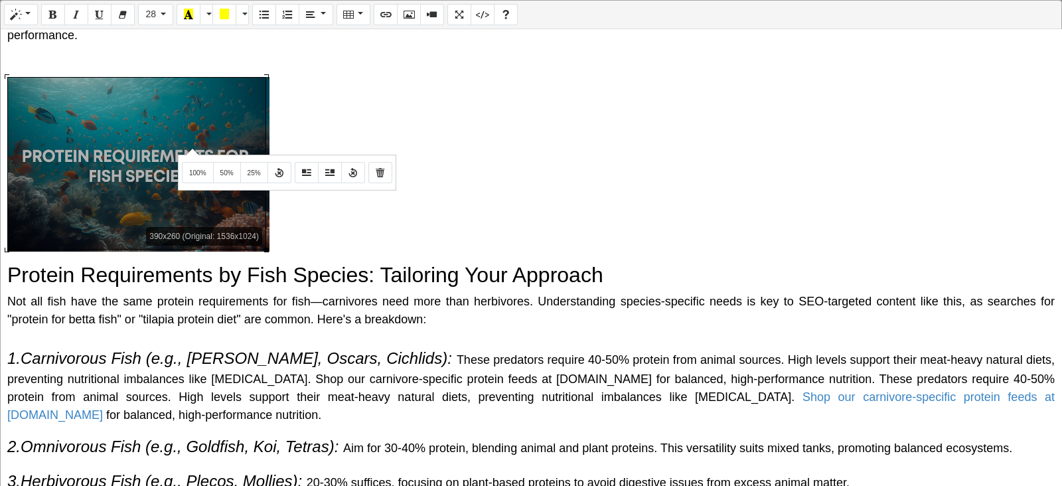
click at [191, 147] on div "Normal Quote Code Header 1 Header 2 Header 3 Header 4 Header 5 Header 6 28 8 9 …" at bounding box center [531, 244] width 1062 height 488
click at [220, 173] on span "50%" at bounding box center [226, 172] width 13 height 7
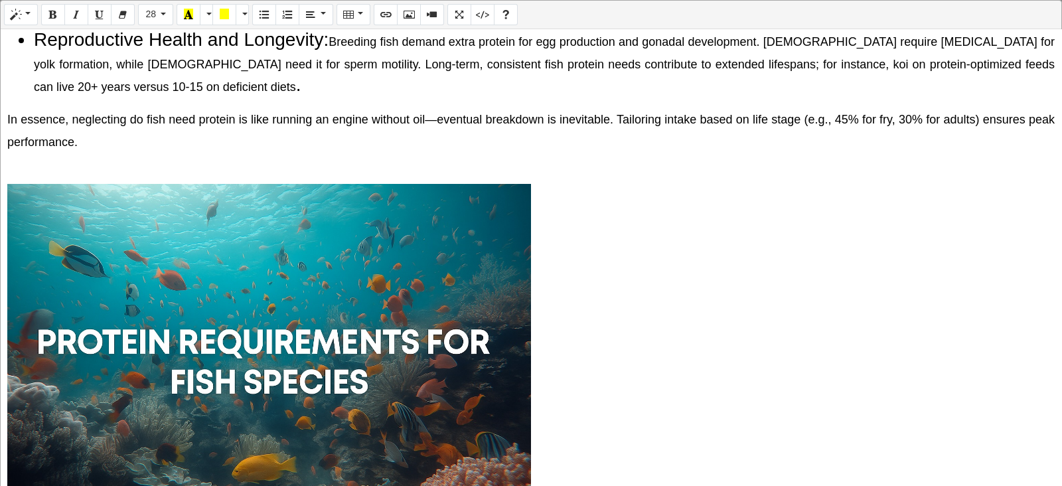
scroll to position [544, 0]
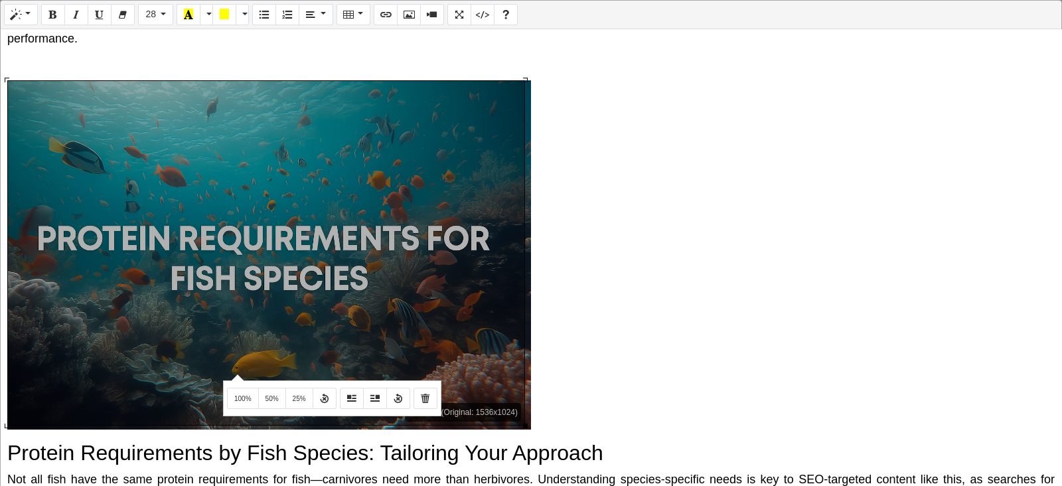
click at [236, 373] on div "Normal Quote Code Header 1 Header 2 Header 3 Header 4 Header 5 Header 6 28 8 9 …" at bounding box center [531, 244] width 1062 height 488
click at [370, 408] on button "Float Right" at bounding box center [375, 398] width 24 height 21
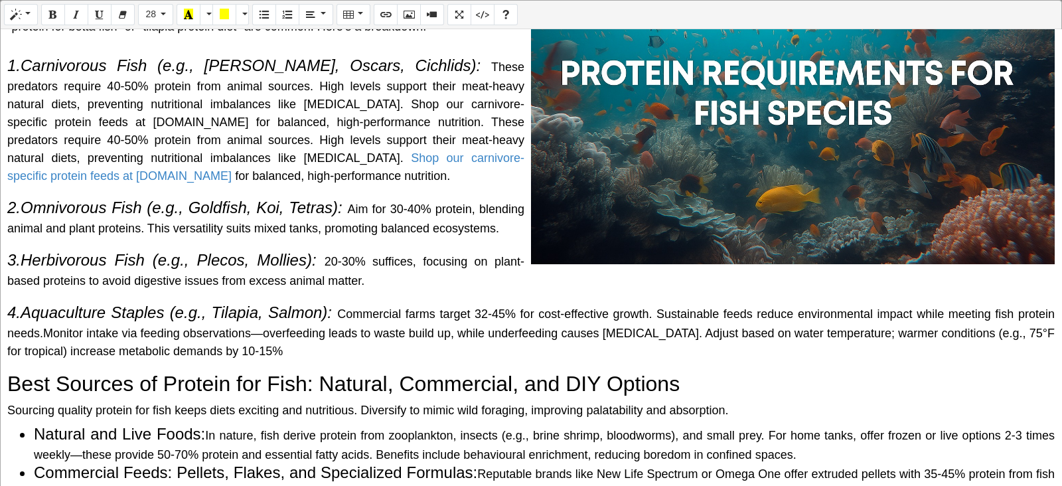
scroll to position [710, 0]
click at [649, 204] on div "Normal Quote Code Header 1 Header 2 Header 3 Header 4 Header 5 Header 6 28 8 9 …" at bounding box center [531, 244] width 1062 height 488
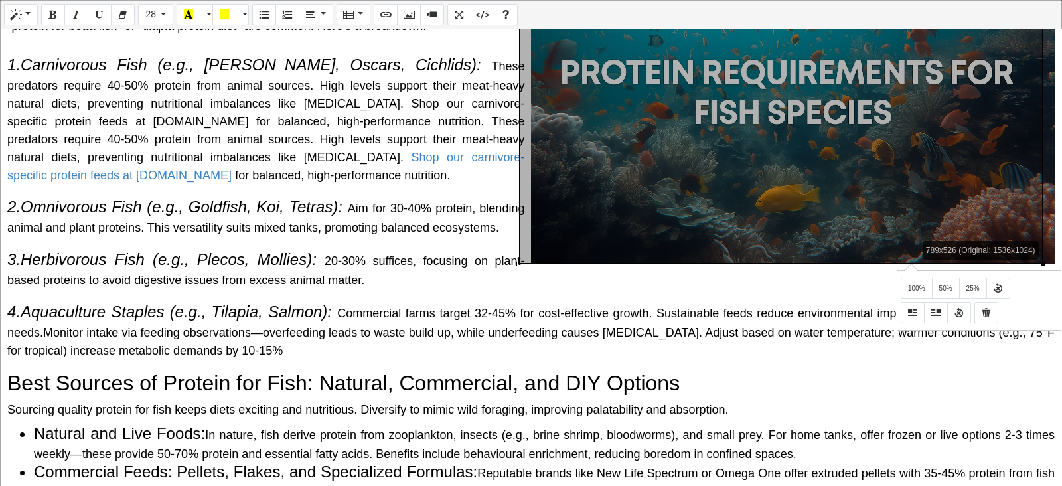
drag, startPoint x: 1045, startPoint y: 259, endPoint x: 910, endPoint y: 263, distance: 135.5
click at [910, 263] on div "Normal Quote Code Header 1 Header 2 Header 3 Header 4 Header 5 Header 6 28 8 9 …" at bounding box center [531, 244] width 1062 height 488
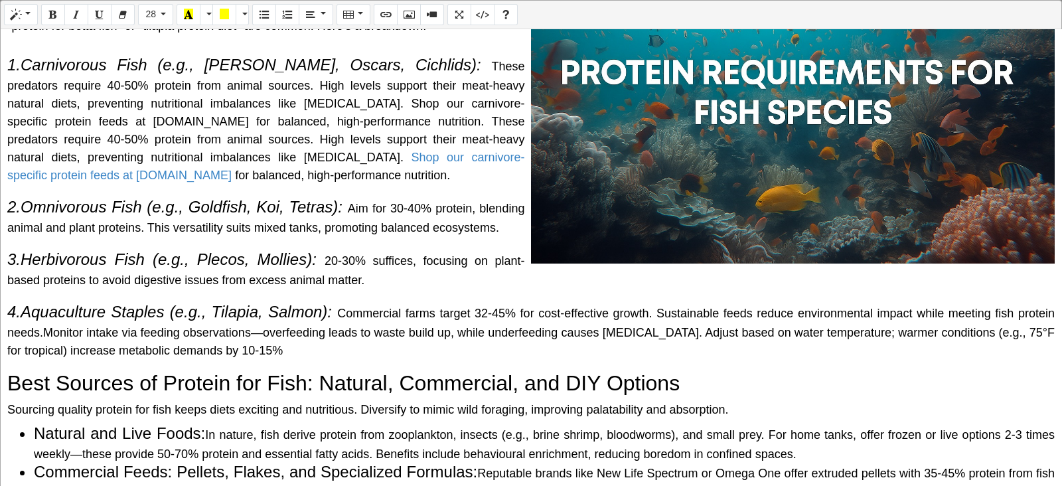
click at [793, 388] on h2 "Best Sources of Protein for Fish: Natural, Commercial, and DIY Options" at bounding box center [531, 382] width 1048 height 25
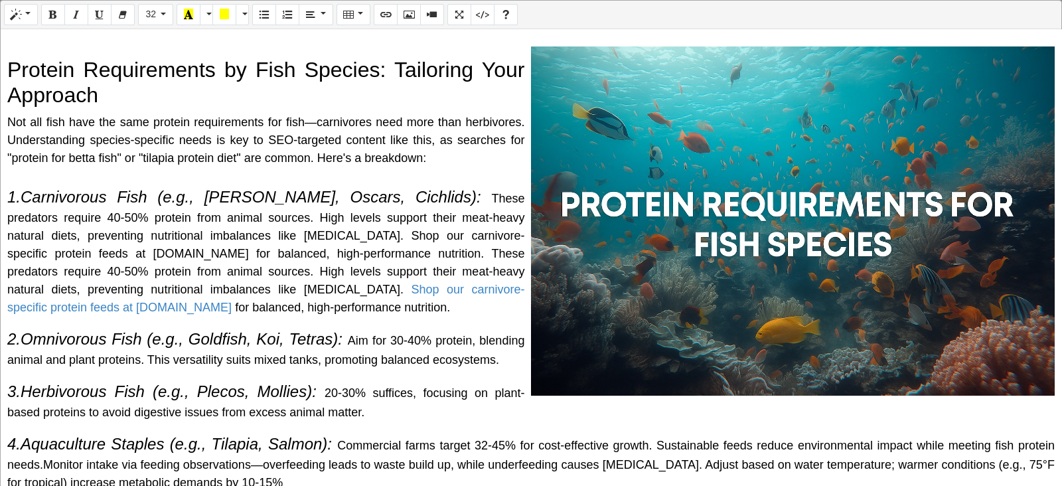
scroll to position [544, 0]
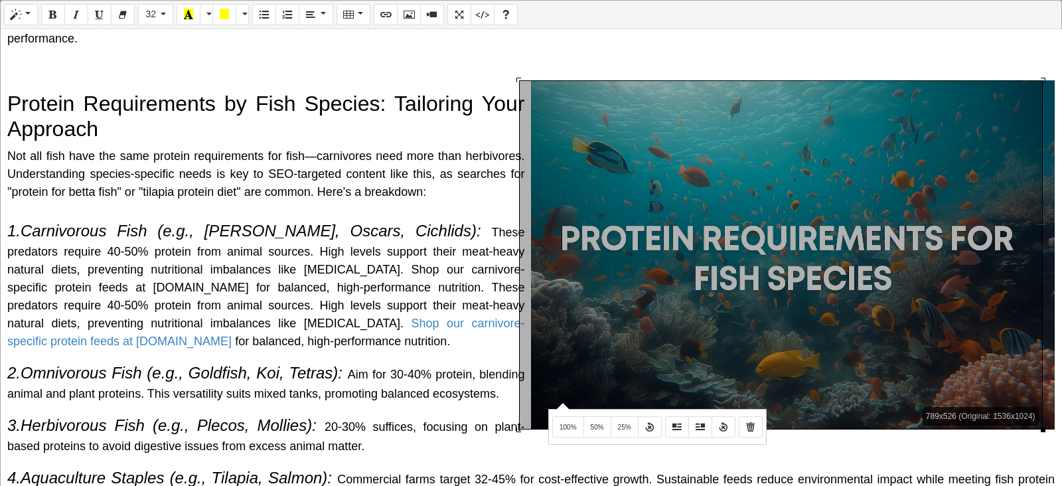
click at [561, 402] on div "Normal Quote Code Header 1 Header 2 Header 3 Header 4 Header 5 Header 6 32 8 9 …" at bounding box center [531, 244] width 1062 height 488
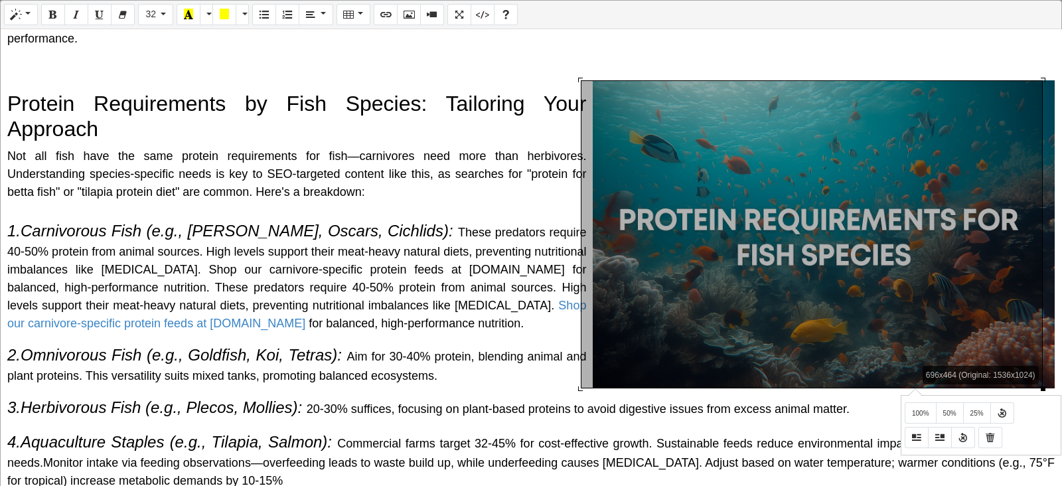
drag, startPoint x: 1045, startPoint y: 430, endPoint x: 914, endPoint y: 388, distance: 138.0
click at [914, 388] on div "Normal Quote Code Header 1 Header 2 Header 3 Header 4 Header 5 Header 6 32 8 9 …" at bounding box center [531, 244] width 1062 height 488
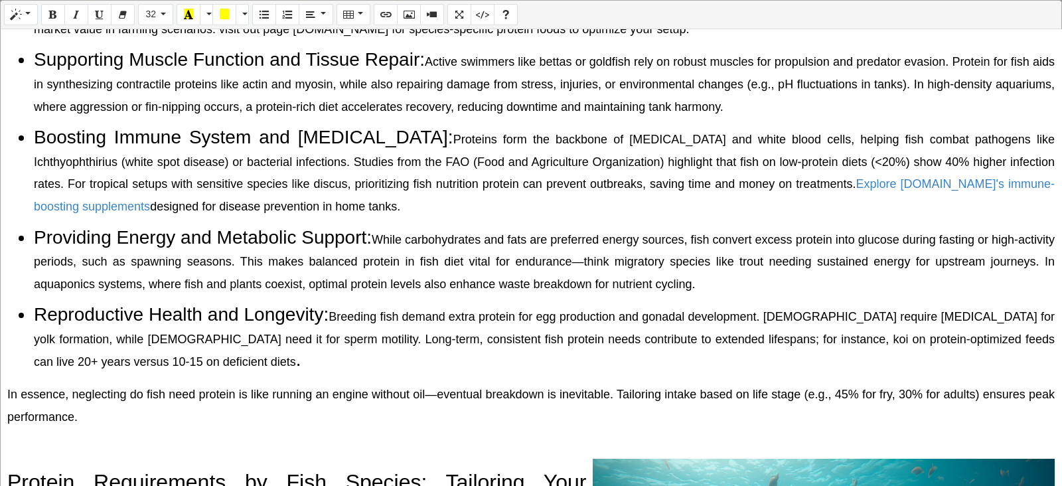
scroll to position [0, 0]
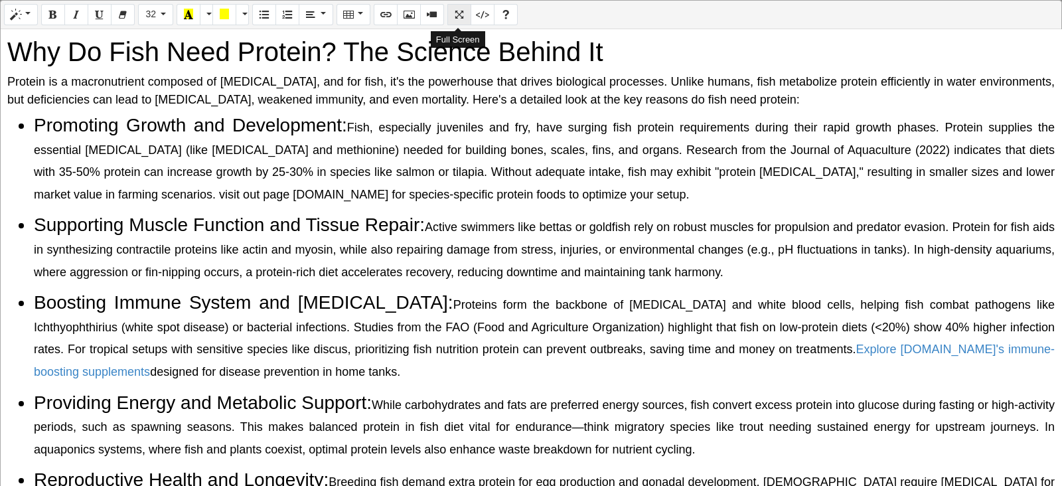
click at [458, 14] on icon "Full Screen" at bounding box center [459, 14] width 9 height 11
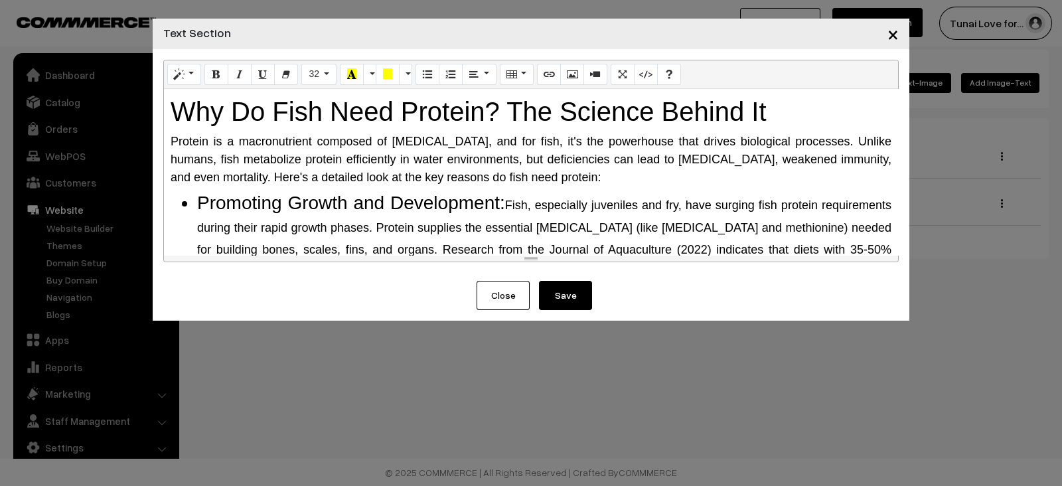
click at [576, 287] on button "Save" at bounding box center [565, 295] width 53 height 29
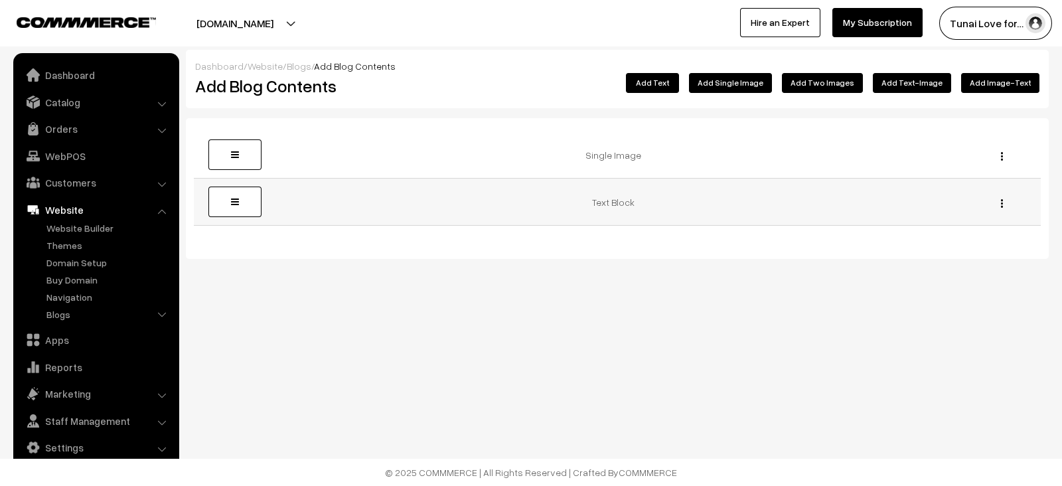
click at [1001, 204] on button "button" at bounding box center [1002, 203] width 3 height 11
click at [949, 210] on link "Edit" at bounding box center [942, 222] width 113 height 29
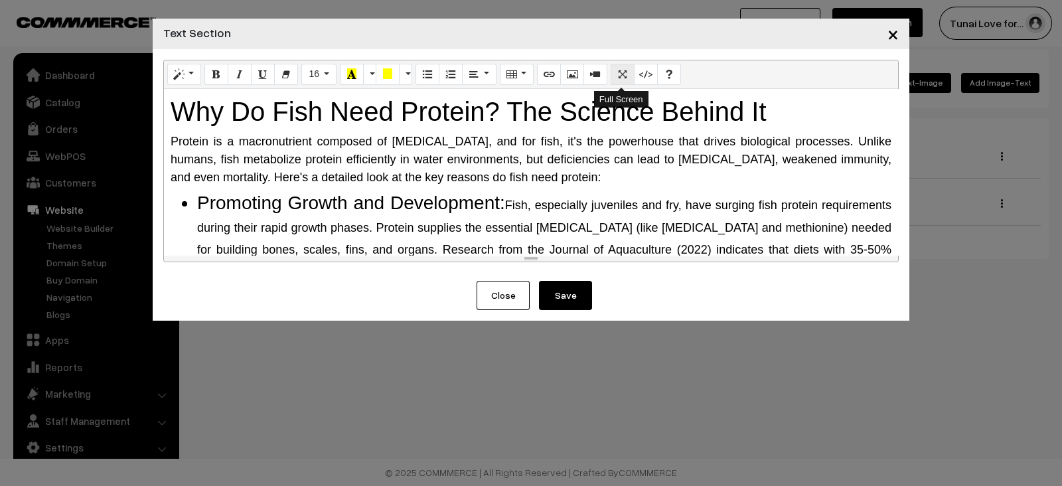
click at [611, 64] on button "Full Screen" at bounding box center [623, 74] width 24 height 21
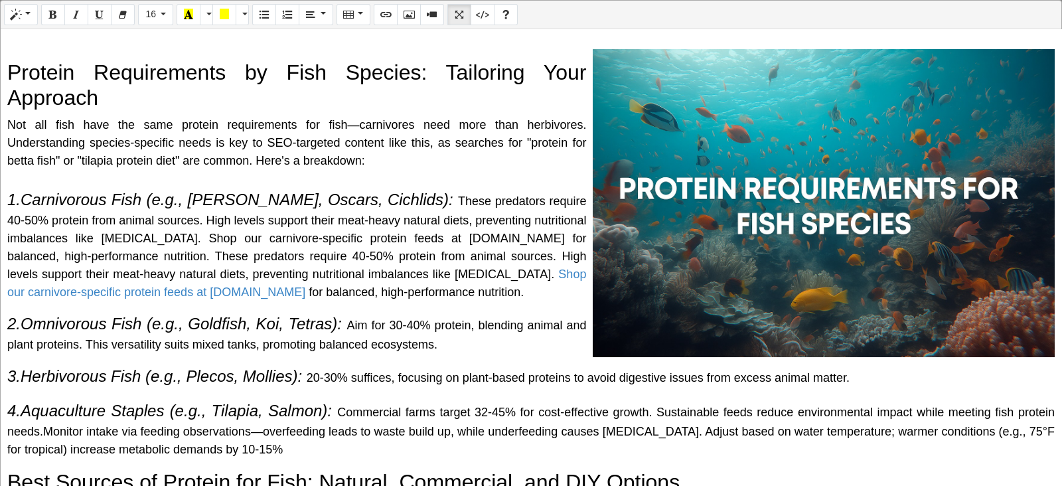
scroll to position [498, 0]
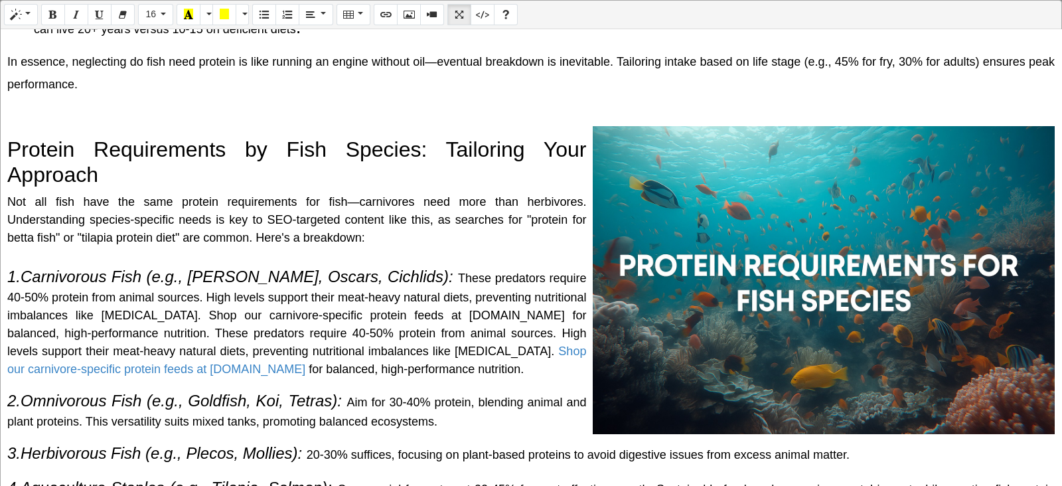
click at [570, 133] on div "Why Do Fish Need Protein? The Science Behind It Protein is a macronutrient comp…" at bounding box center [531, 257] width 1061 height 457
click at [574, 112] on p at bounding box center [531, 115] width 1048 height 23
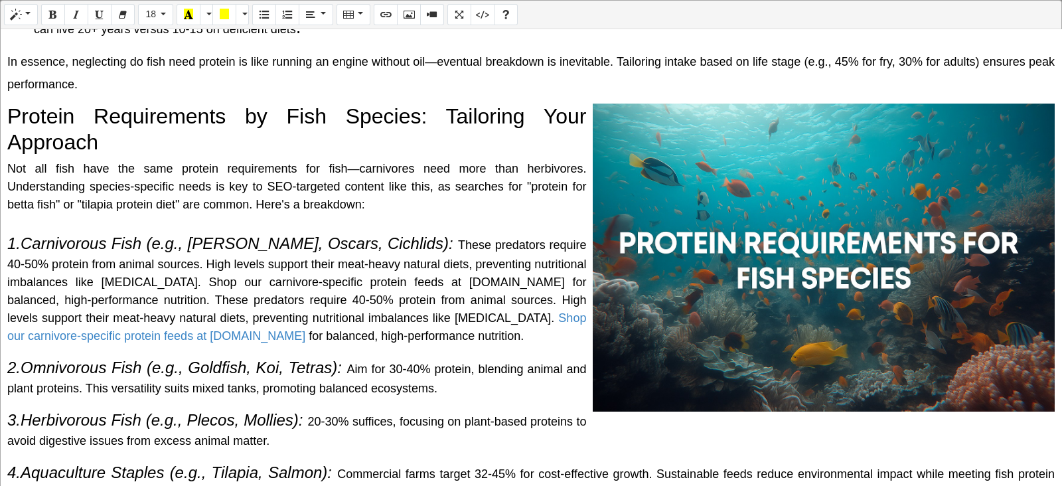
click at [737, 327] on div "Normal Quote Code Header 1 Header 2 Header 3 Header 4 Header 5 Header 6 18 8 9 …" at bounding box center [531, 244] width 1062 height 488
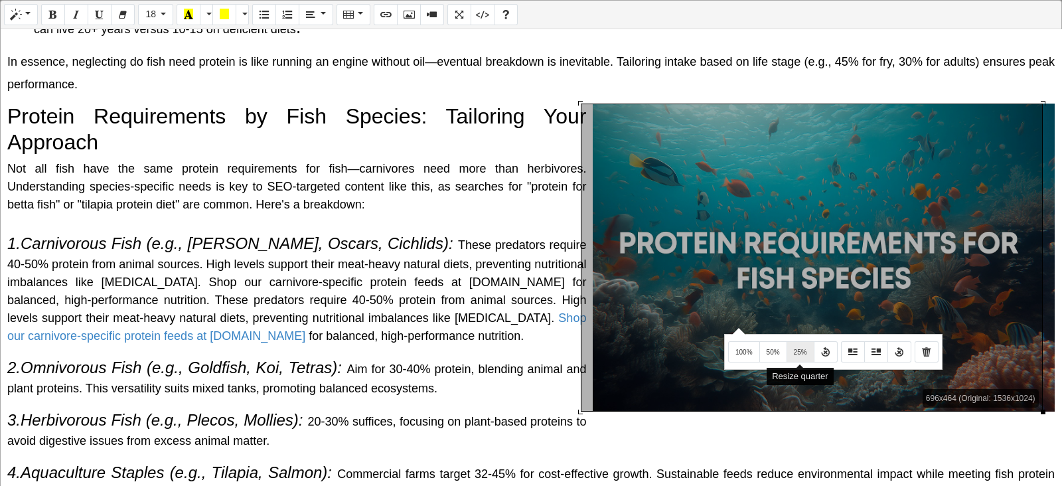
click at [791, 347] on button "25%" at bounding box center [801, 351] width 28 height 21
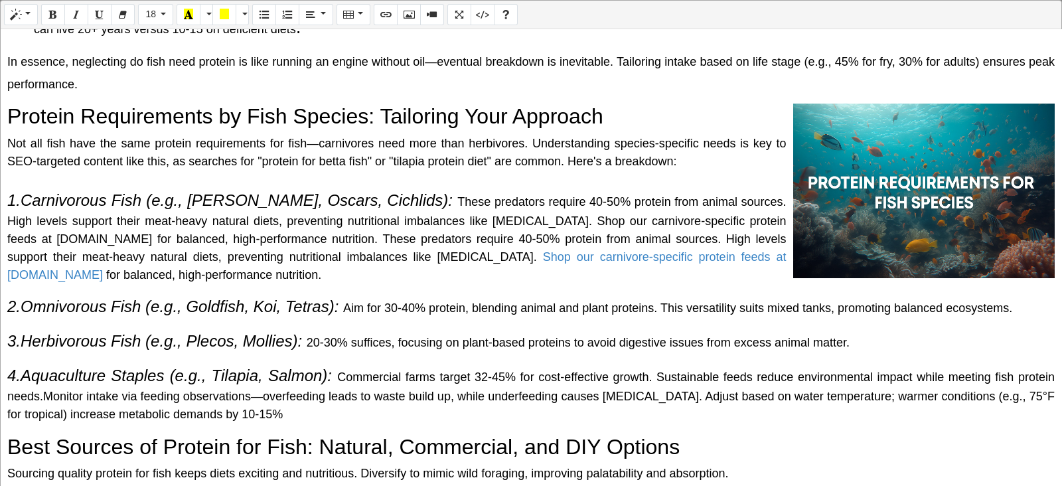
click at [845, 201] on div "Normal Quote Code Header 1 Header 2 Header 3 Header 4 Header 5 Header 6 18 8 9 …" at bounding box center [531, 244] width 1062 height 488
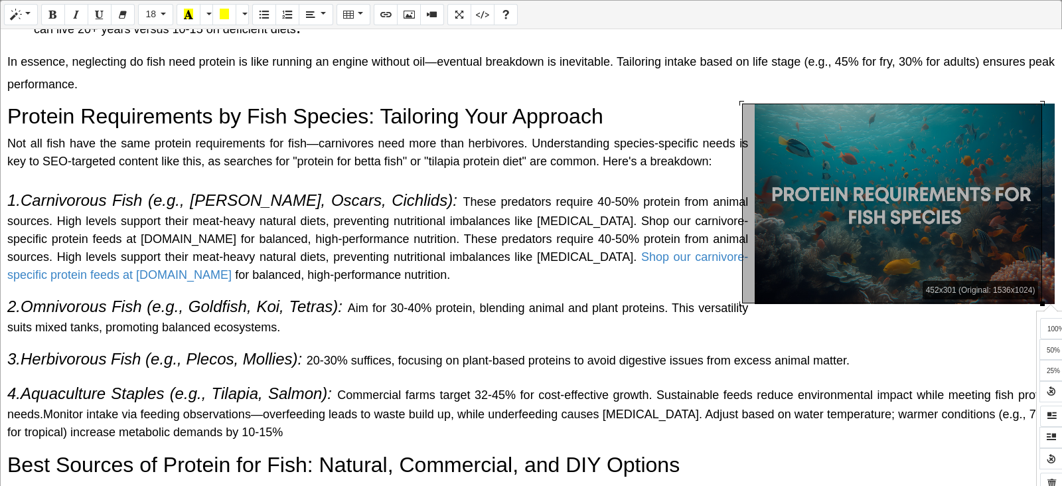
drag, startPoint x: 1041, startPoint y: 274, endPoint x: 1049, endPoint y: 303, distance: 30.9
click at [1049, 303] on div "Normal Quote Code Header 1 Header 2 Header 3 Header 4 Header 5 Header 6 18 8 9 …" at bounding box center [531, 244] width 1062 height 488
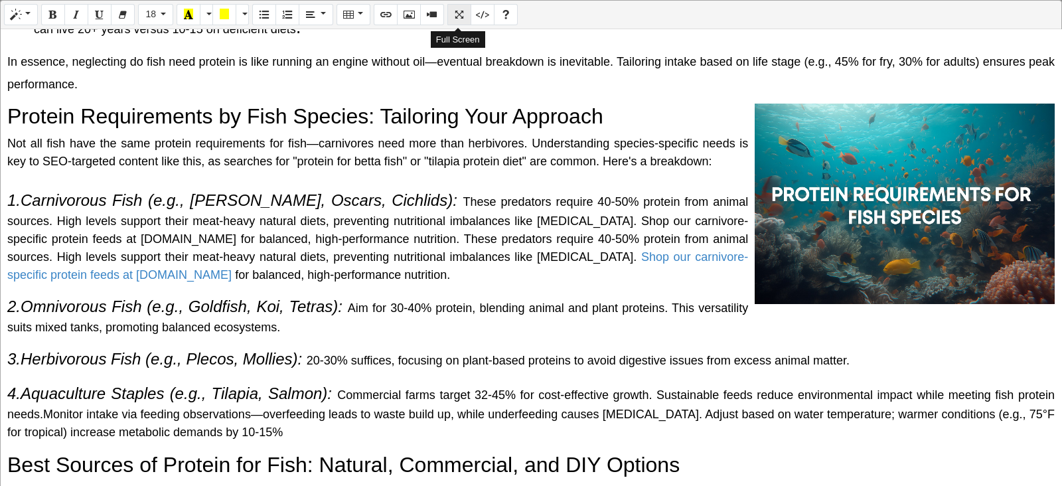
click at [459, 19] on icon "Full Screen" at bounding box center [459, 14] width 9 height 11
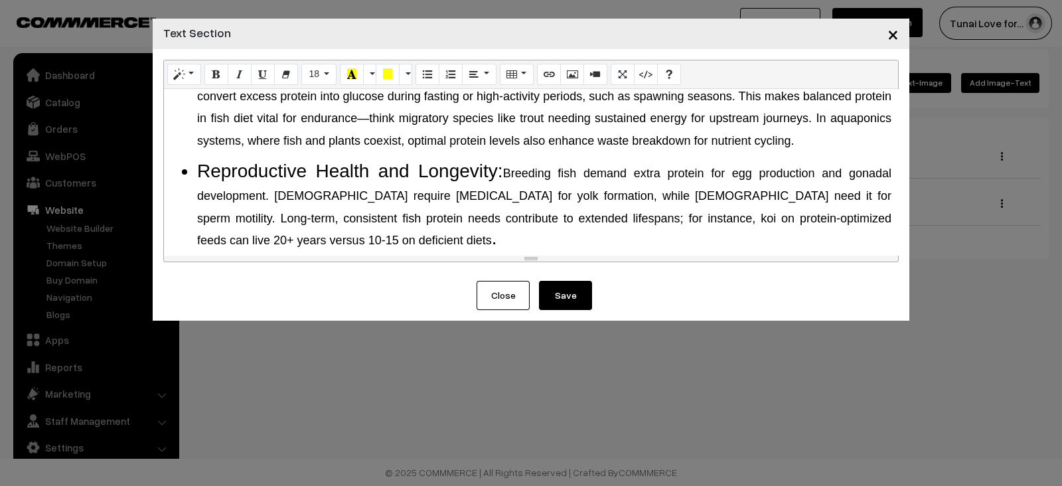
click at [552, 297] on button "Save" at bounding box center [565, 295] width 53 height 29
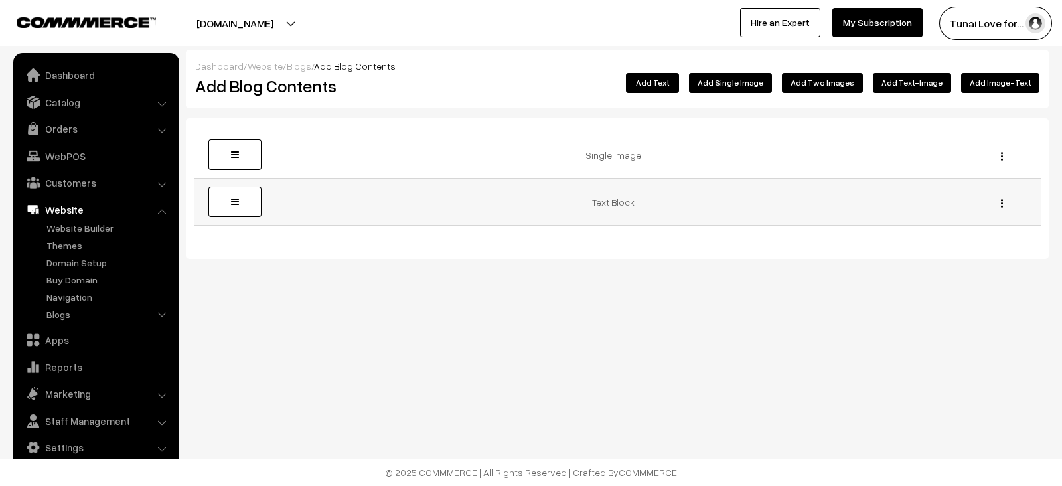
click at [1005, 203] on div "Edit [GEOGRAPHIC_DATA]" at bounding box center [998, 202] width 69 height 14
click at [1001, 203] on img "button" at bounding box center [1002, 203] width 2 height 9
click at [913, 216] on link "Edit" at bounding box center [942, 222] width 113 height 29
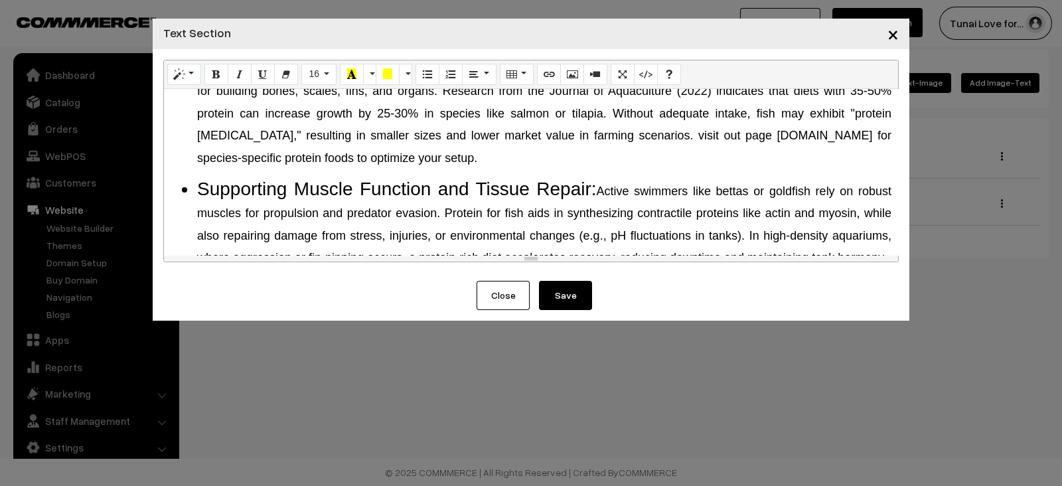
scroll to position [165, 0]
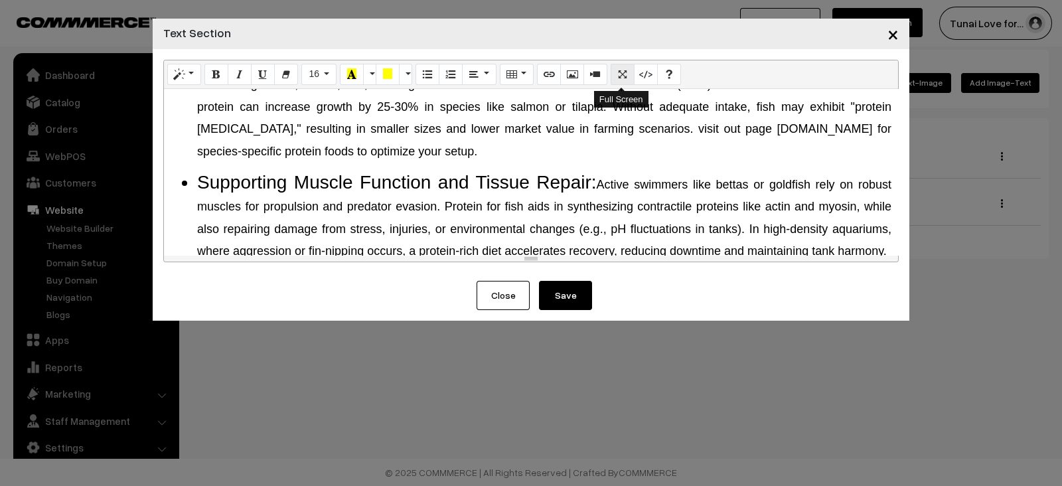
click at [618, 77] on icon "Full Screen" at bounding box center [622, 73] width 9 height 11
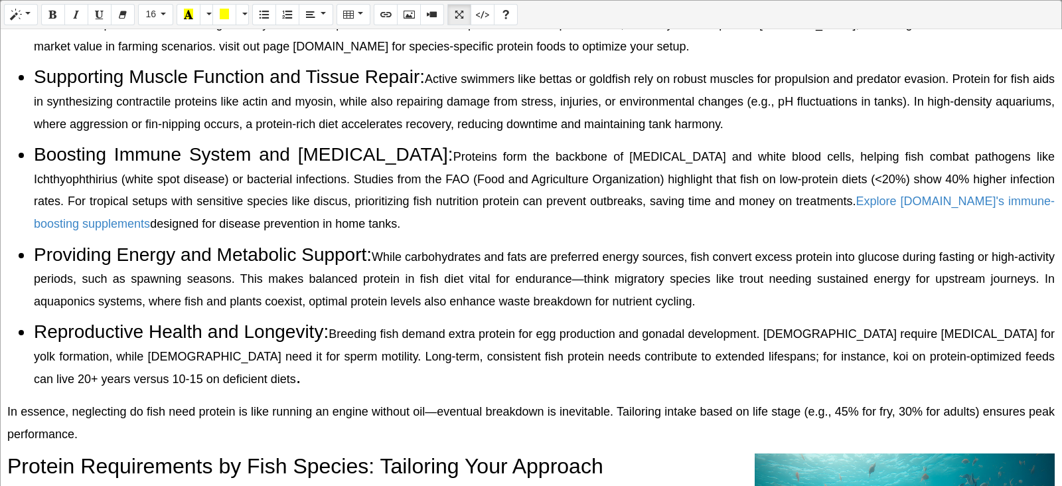
scroll to position [231, 0]
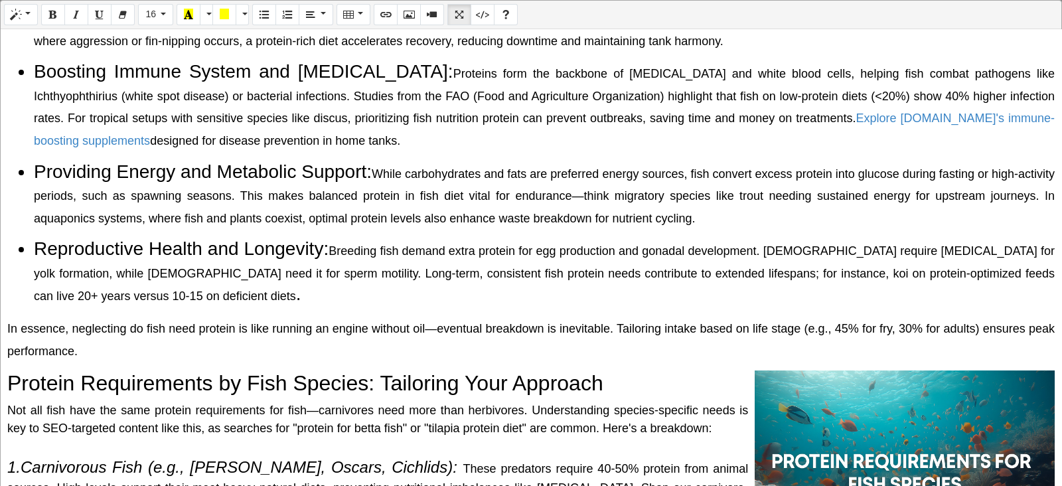
drag, startPoint x: 33, startPoint y: 167, endPoint x: 1062, endPoint y: 217, distance: 1029.6
click at [1062, 217] on div "Normal Quote Code Header 1 Header 2 Header 3 Header 4 Header 5 Header 6 16 8 9 …" at bounding box center [531, 244] width 1062 height 488
copy li "Providing Energy and Metabolic Support: While carbohydrates and fats are prefer…"
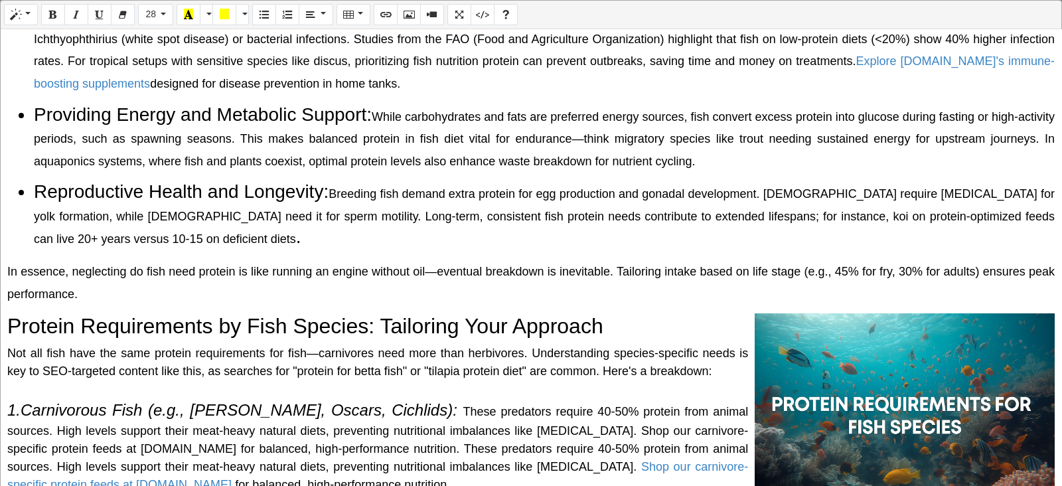
scroll to position [314, 0]
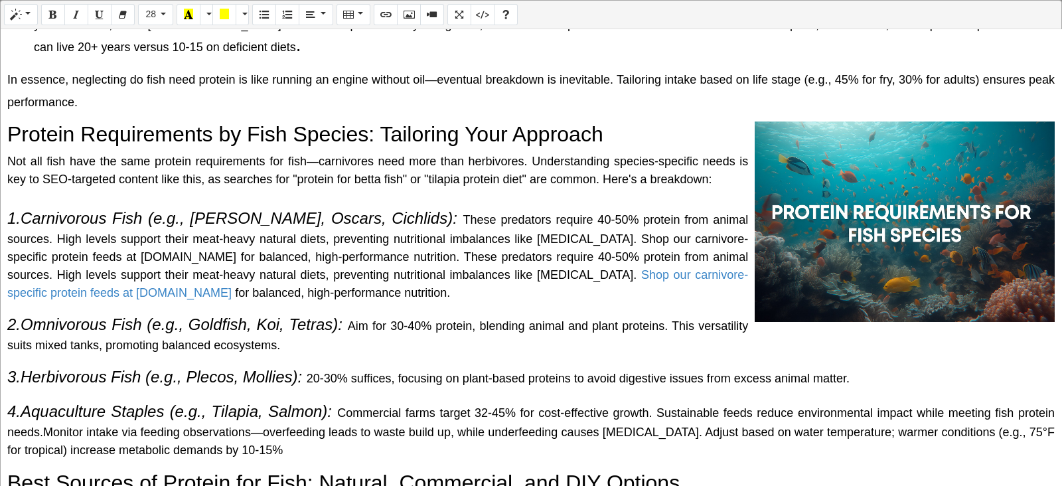
click at [402, 260] on span "These predators require 40-50% protein from animal sources. High levels support…" at bounding box center [377, 265] width 741 height 31
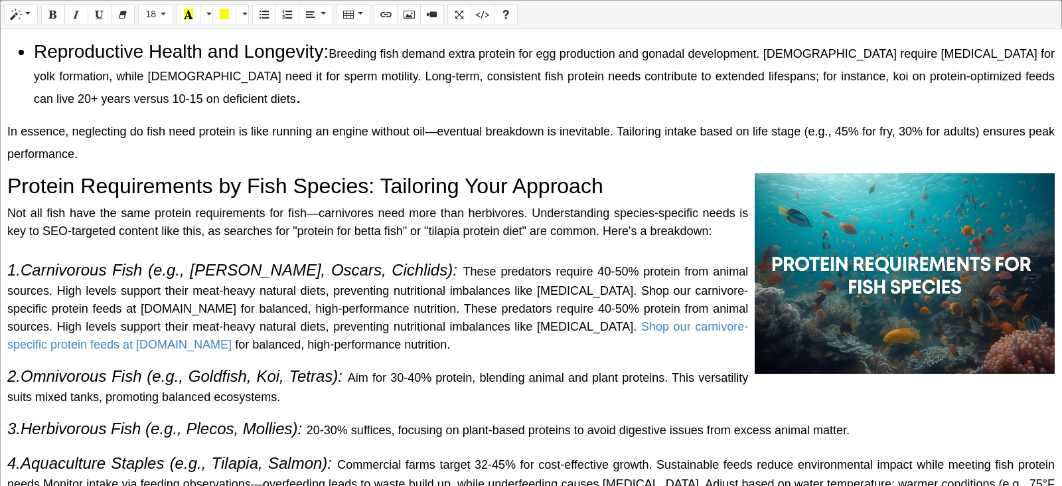
scroll to position [451, 0]
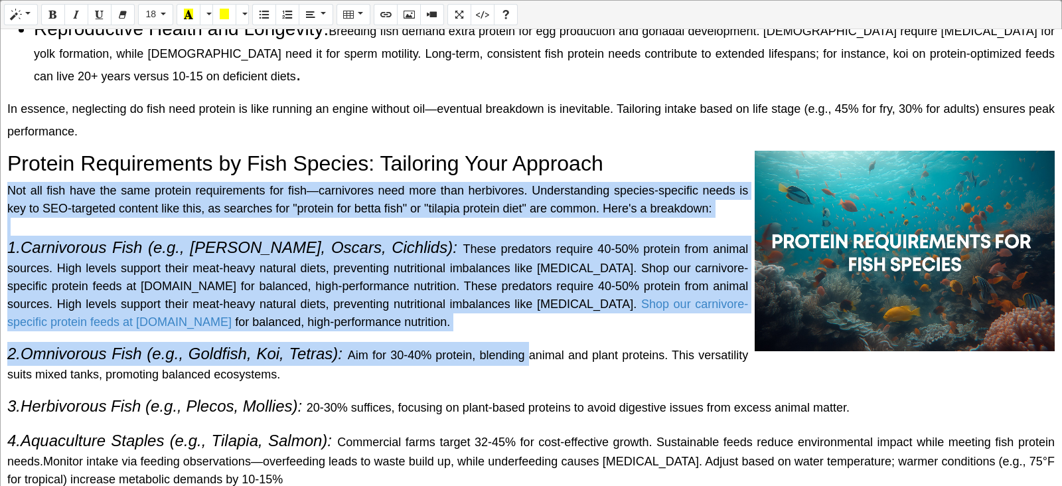
drag, startPoint x: 4, startPoint y: 181, endPoint x: 556, endPoint y: 360, distance: 580.1
click at [556, 360] on div "Why Do Fish Need Protein? The Science Behind It Protein is a macronutrient comp…" at bounding box center [531, 257] width 1061 height 457
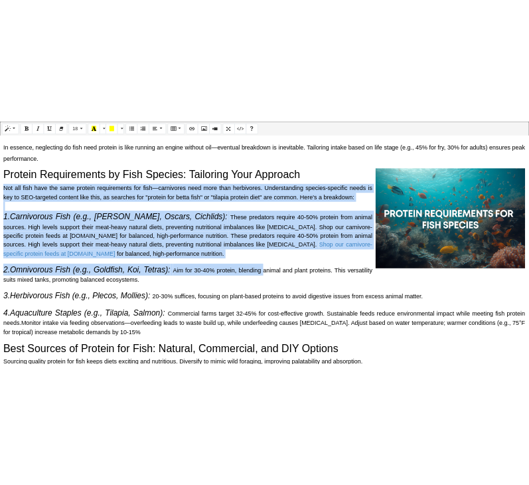
scroll to position [534, 0]
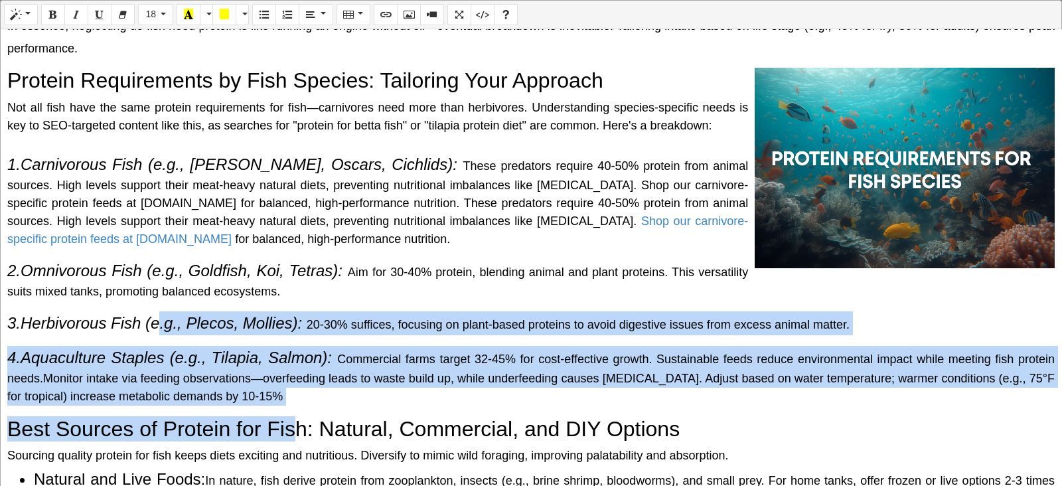
drag, startPoint x: 291, startPoint y: 406, endPoint x: 158, endPoint y: 323, distance: 157.5
click at [158, 323] on div "Why Do Fish Need Protein? The Science Behind It Protein is a macronutrient comp…" at bounding box center [531, 257] width 1061 height 457
click at [158, 323] on icon "3.Herbivorous Fish (e.g., Plecos, Mollies):" at bounding box center [154, 323] width 295 height 18
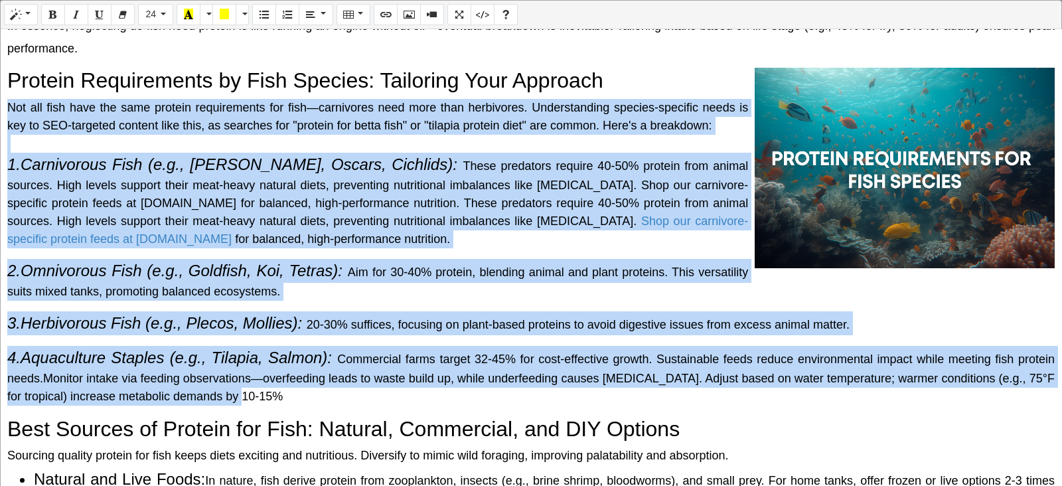
drag, startPoint x: 309, startPoint y: 400, endPoint x: 0, endPoint y: 101, distance: 429.6
click at [0, 101] on div "Normal Quote Code Header 1 Header 2 Header 3 Header 4 Header 5 Header 6 24 8 9 …" at bounding box center [531, 244] width 1062 height 488
copy div "Not all fish have the same protein requirements for fish—carnivores need more t…"
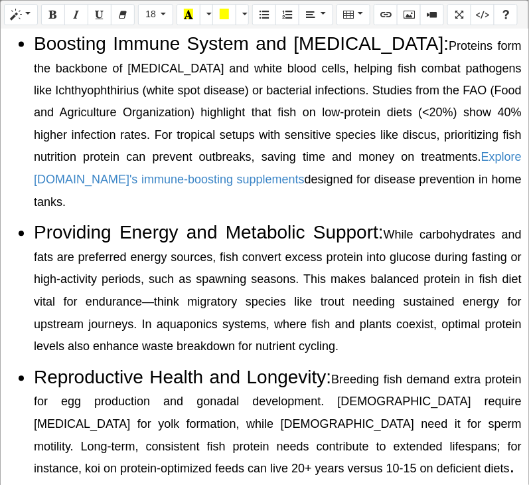
scroll to position [234, 0]
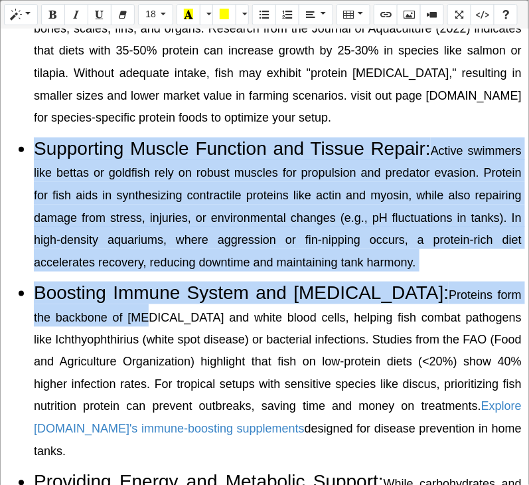
drag, startPoint x: 27, startPoint y: 145, endPoint x: 187, endPoint y: 327, distance: 242.3
click at [187, 327] on div "Why Do Fish Need Protein? The Science Behind It Protein is a macronutrient comp…" at bounding box center [265, 257] width 528 height 456
click at [195, 272] on li "Supporting Muscle Function and Tissue Repair: Active swimmers like bettas or go…" at bounding box center [278, 204] width 488 height 134
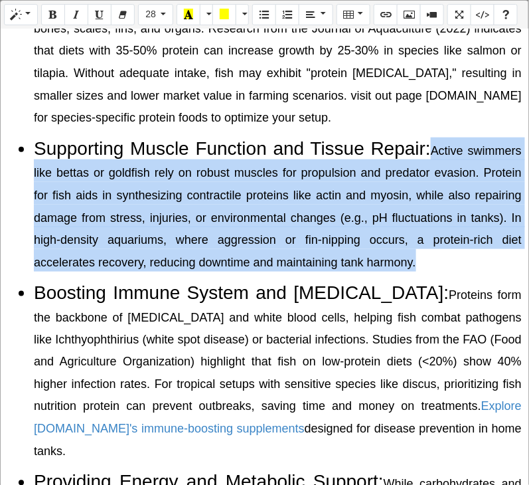
drag, startPoint x: 471, startPoint y: 141, endPoint x: 508, endPoint y: 287, distance: 150.1
click at [508, 272] on li "Supporting Muscle Function and Tissue Repair: Active swimmers like bettas or go…" at bounding box center [278, 204] width 488 height 134
copy span "Active swimmers like bettas or goldfish rely on robust muscles for propulsion a…"
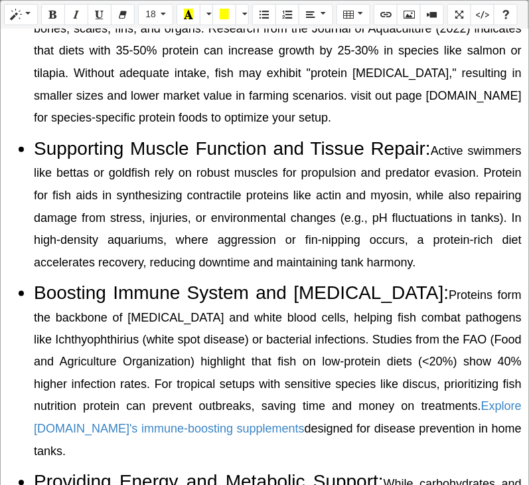
click at [136, 370] on li "Boosting Immune System and Disease Resistance: Proteins form the backbone of im…" at bounding box center [278, 371] width 488 height 179
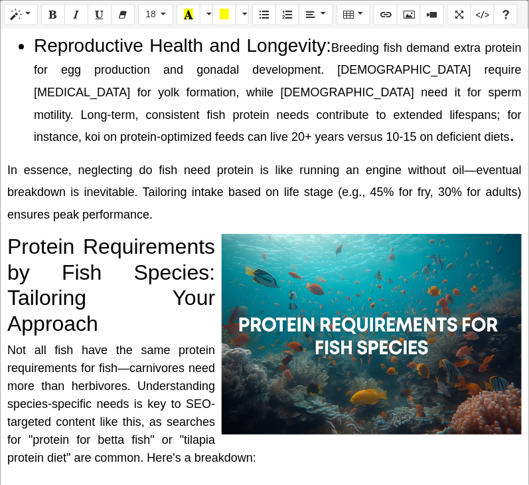
scroll to position [1147, 0]
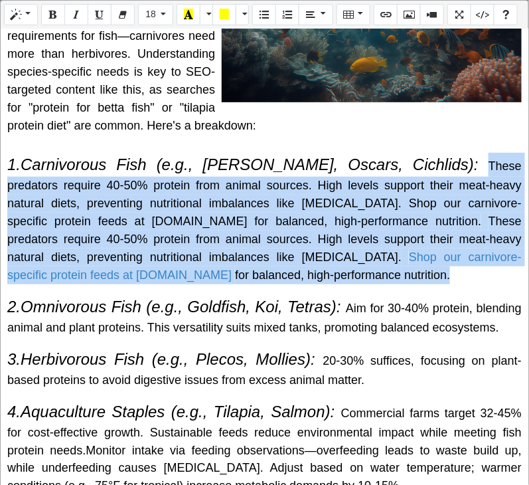
drag, startPoint x: 402, startPoint y: 208, endPoint x: 424, endPoint y: 304, distance: 98.6
click at [424, 284] on p "1.Carnivorous Fish (e.g., Bettas, Oscars, Cichlids): These predators require 40…" at bounding box center [264, 218] width 515 height 131
copy p "These predators require 40-50% protein from animal sources. High levels support…"
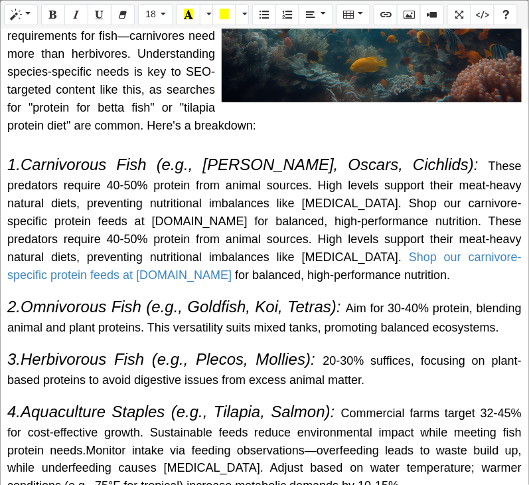
click at [344, 173] on icon "1.Carnivorous Fish (e.g., Bettas, Oscars, Cichlids):" at bounding box center [242, 164] width 471 height 18
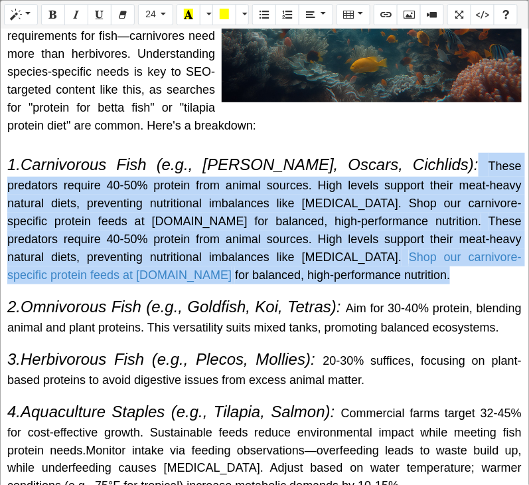
drag, startPoint x: 377, startPoint y: 193, endPoint x: 386, endPoint y: 297, distance: 105.3
click at [386, 284] on p "1.Carnivorous Fish (e.g., Bettas, Oscars, Cichlids): These predators require 40…" at bounding box center [264, 218] width 515 height 131
paste div
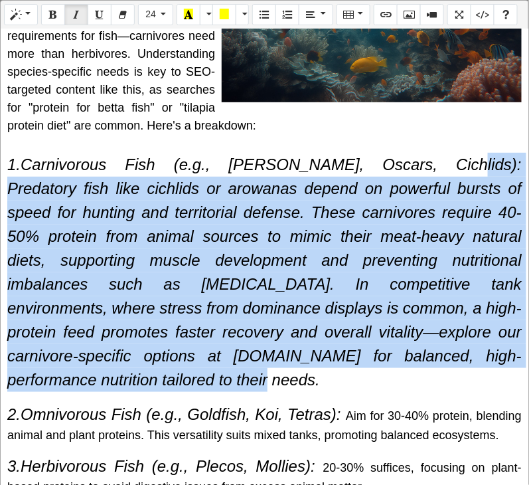
drag, startPoint x: 376, startPoint y: 189, endPoint x: 423, endPoint y: 404, distance: 220.7
click at [423, 392] on p "1.Carnivorous Fish (e.g., Bettas, Oscars, Cichlids): Predatory fish like cichli…" at bounding box center [264, 272] width 515 height 239
click at [164, 17] on button "24" at bounding box center [155, 14] width 35 height 21
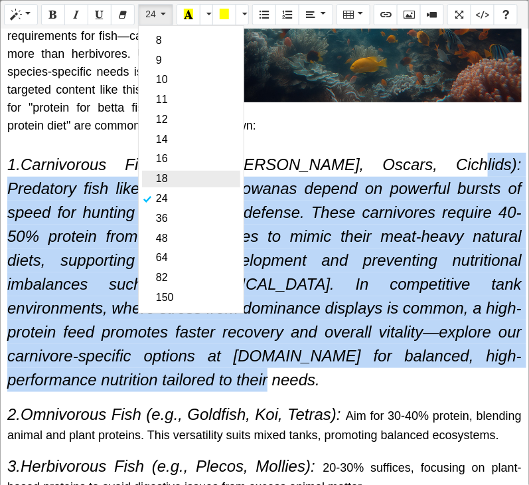
click at [189, 173] on link "18" at bounding box center [191, 179] width 98 height 17
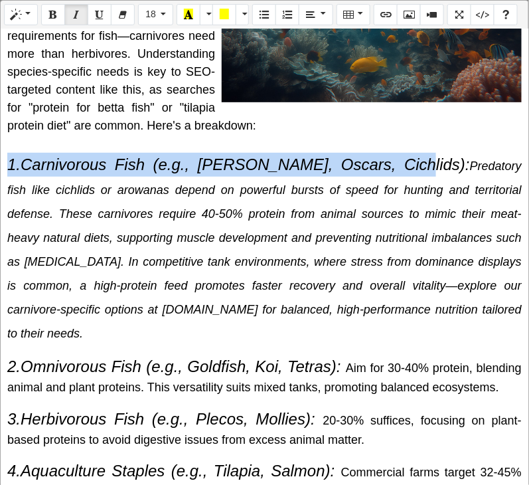
click at [229, 270] on span "Predatory fish like cichlids or arowanas depend on powerful bursts of speed for…" at bounding box center [264, 249] width 515 height 181
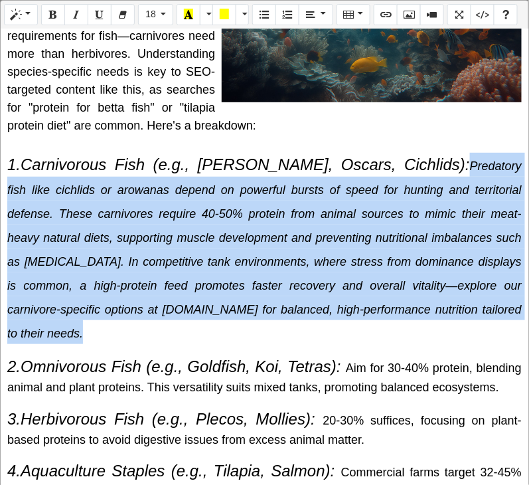
drag, startPoint x: 370, startPoint y: 197, endPoint x: 461, endPoint y: 345, distance: 172.9
click at [461, 344] on p "1.Carnivorous Fish (e.g., Bettas, Oscars, Cichlids): Predatory fish like cichli…" at bounding box center [264, 248] width 515 height 191
click at [74, 13] on icon "Italic (CTRL+I)" at bounding box center [76, 14] width 9 height 11
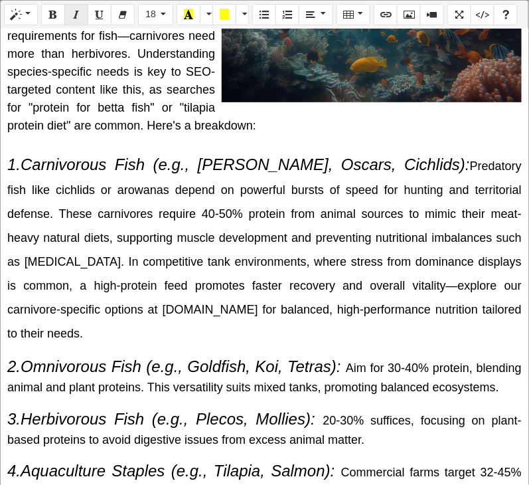
click at [74, 13] on icon "Italic (CTRL+I)" at bounding box center [76, 14] width 9 height 11
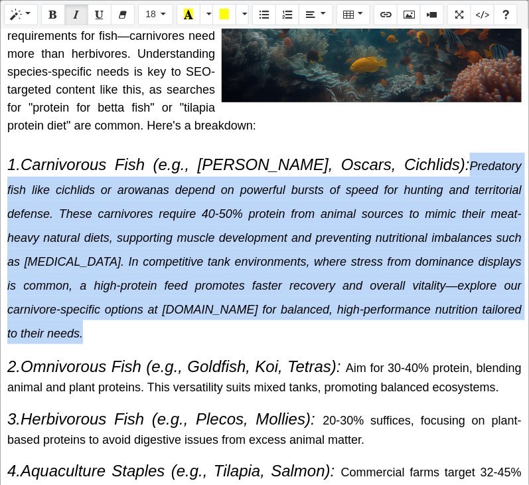
click at [74, 13] on icon "Italic (CTRL+I)" at bounding box center [76, 14] width 9 height 11
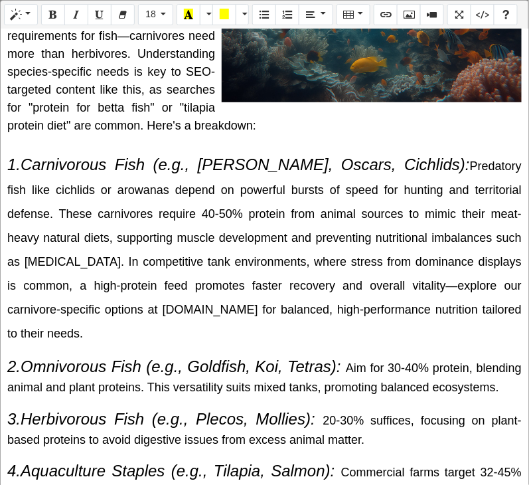
click at [362, 264] on span "Predatory fish like cichlids or arowanas depend on powerful bursts of speed for…" at bounding box center [264, 249] width 515 height 181
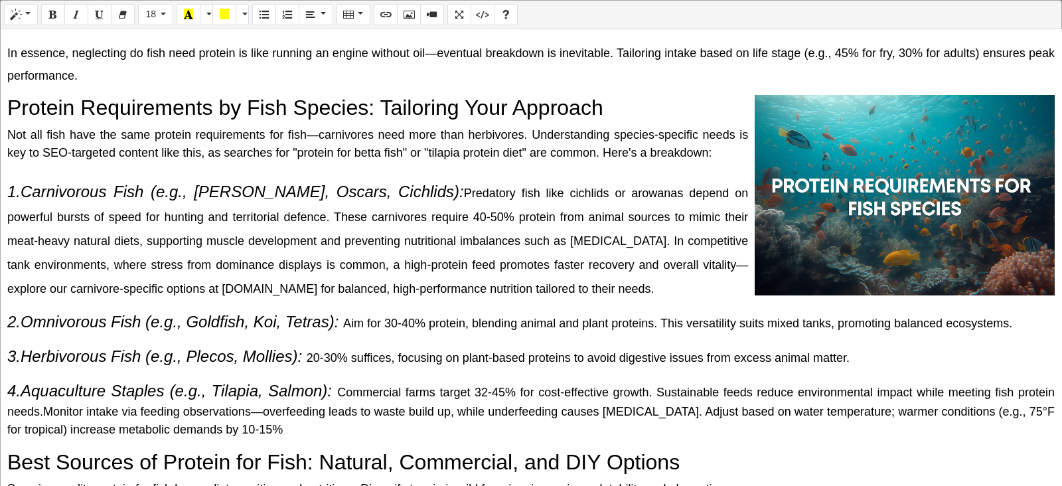
scroll to position [511, 0]
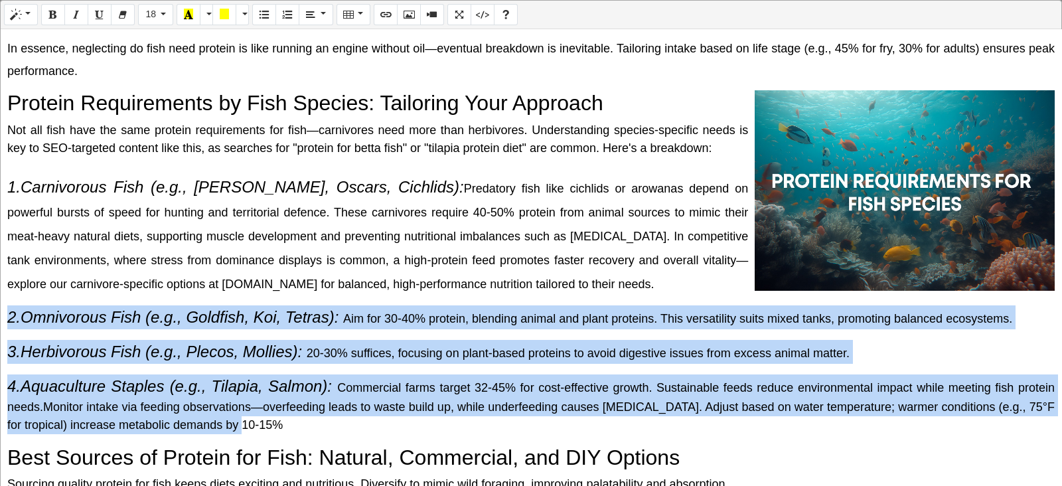
drag, startPoint x: 7, startPoint y: 315, endPoint x: 315, endPoint y: 421, distance: 325.9
click at [315, 421] on div "Why Do Fish Need Protein? The Science Behind It Protein is a macronutrient comp…" at bounding box center [531, 257] width 1061 height 457
click at [315, 421] on p "4.Aquaculture Staples (e.g., Tilapia, Salmon): Commercial farms target 32-45% f…" at bounding box center [531, 404] width 1048 height 60
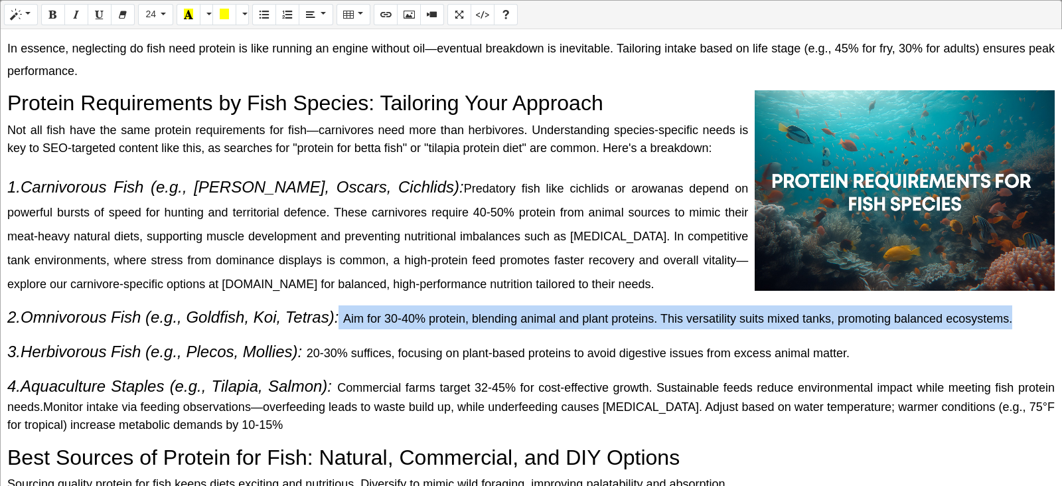
drag, startPoint x: 341, startPoint y: 311, endPoint x: 1011, endPoint y: 317, distance: 669.9
click at [1011, 317] on p "2.Omnivorous Fish (e.g., Goldfish, Koi, Tetras): Aim for 30-40% protein, blendi…" at bounding box center [531, 317] width 1048 height 24
copy p "Aim for 30-40% protein, blending animal and plan t proteins. This versatility s…"
click at [565, 296] on div "Why Do Fish Need Protein? The Science Behind It Protein is a macronutrient comp…" at bounding box center [531, 257] width 1061 height 457
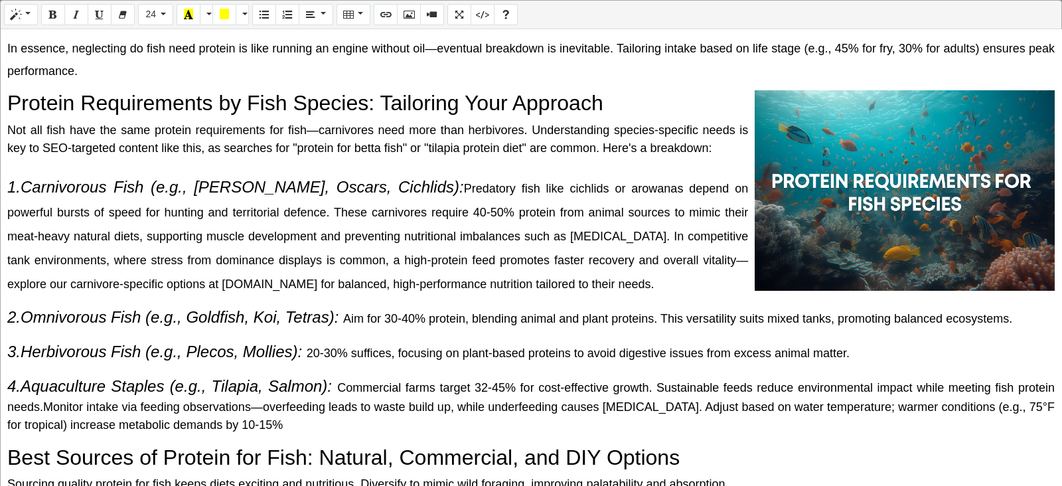
click at [576, 294] on div "Why Do Fish Need Protein? The Science Behind It Protein is a macronutrient comp…" at bounding box center [531, 257] width 1061 height 457
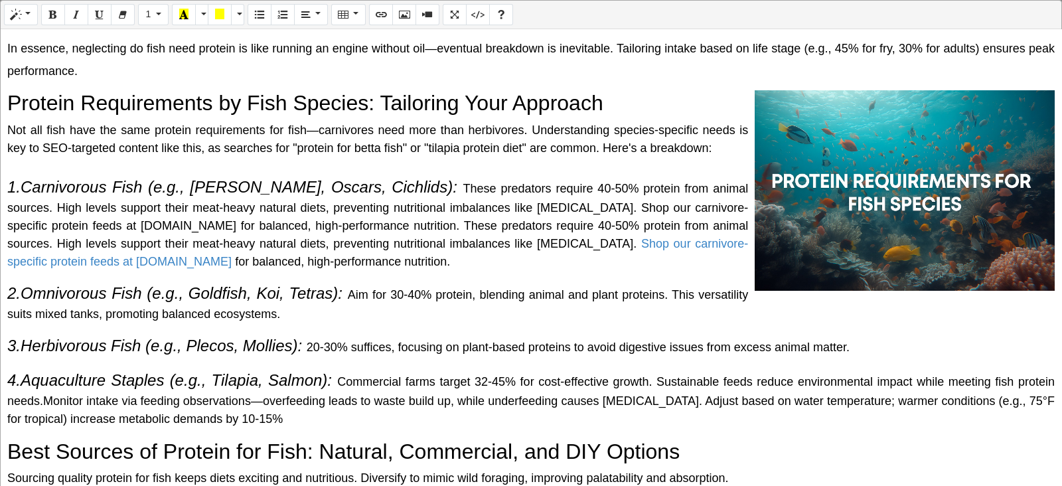
click at [495, 277] on div "Why Do Fish Need Protein? The Science Behind It Protein is a macronutrient comp…" at bounding box center [531, 257] width 1061 height 457
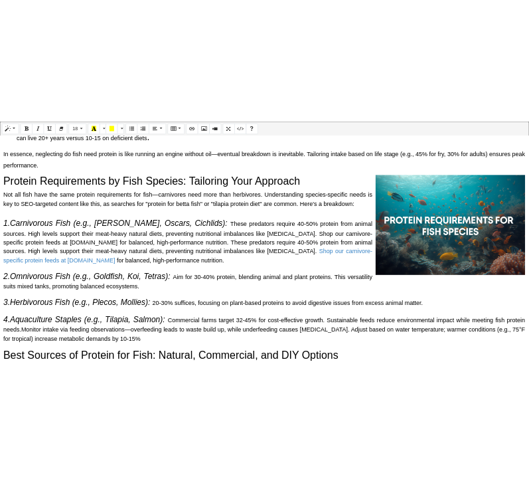
scroll to position [498, 0]
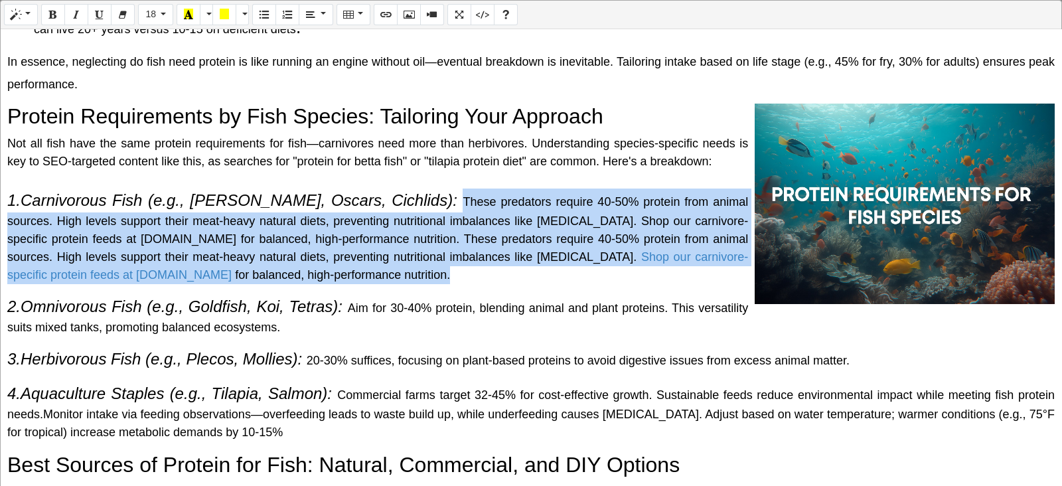
drag, startPoint x: 376, startPoint y: 193, endPoint x: 410, endPoint y: 274, distance: 87.4
click at [410, 274] on p "1.Carnivorous Fish (e.g., Bettas, Oscars, Cichlids): These predators require 40…" at bounding box center [531, 237] width 1048 height 96
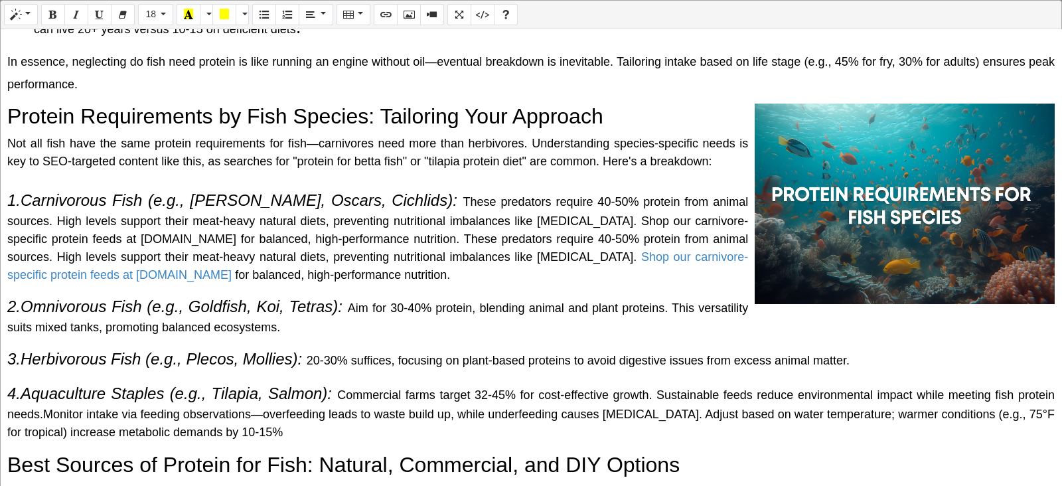
click at [410, 274] on p "1.Carnivorous Fish (e.g., Bettas, Oscars, Cichlids): These predators require 40…" at bounding box center [531, 237] width 1048 height 96
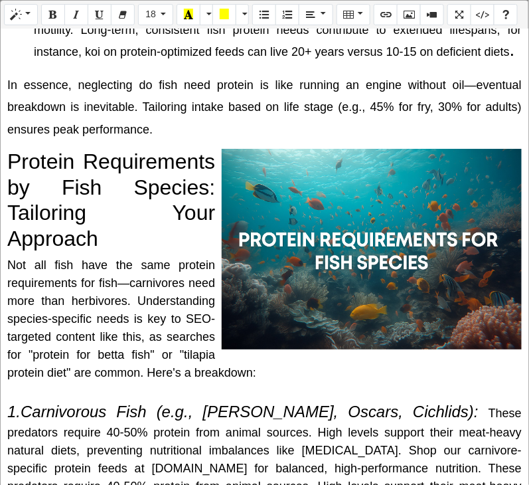
scroll to position [983, 0]
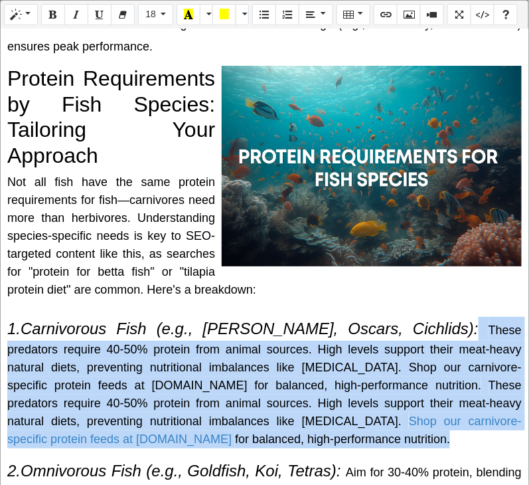
drag, startPoint x: 376, startPoint y: 347, endPoint x: 401, endPoint y: 464, distance: 120.2
click at [401, 448] on p "1.Carnivorous Fish (e.g., Bettas, Oscars, Cichlids): These predators require 40…" at bounding box center [264, 382] width 515 height 131
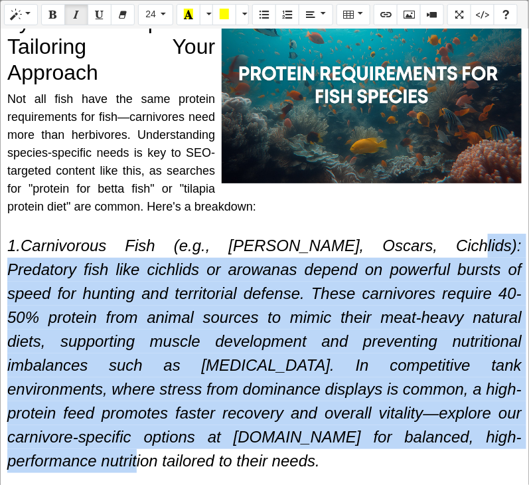
scroll to position [1149, 0]
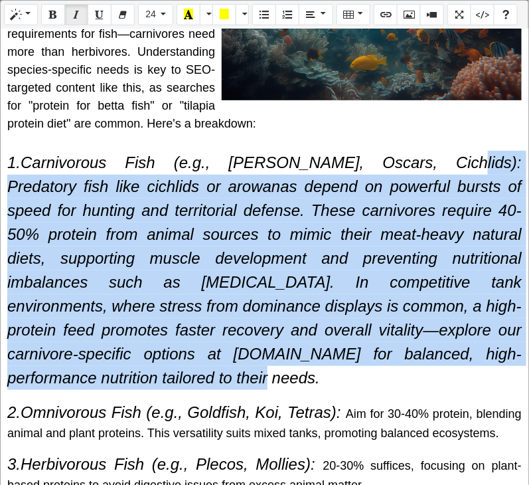
drag, startPoint x: 377, startPoint y: 271, endPoint x: 399, endPoint y: 410, distance: 140.5
click at [399, 390] on p "1.Carnivorous Fish (e.g., Bettas, Oscars, Cichlids): Predatory fish like cichli…" at bounding box center [264, 270] width 515 height 239
click at [167, 15] on button "24" at bounding box center [155, 14] width 35 height 21
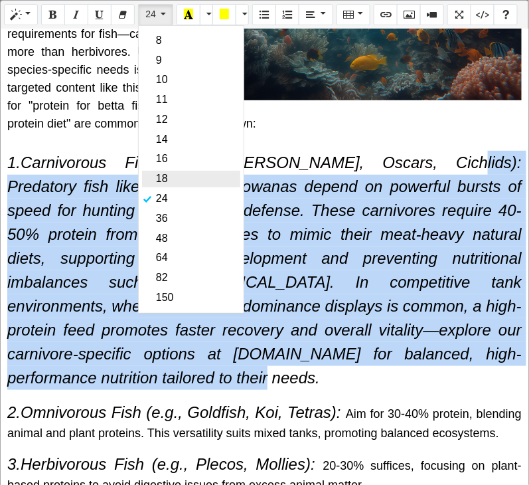
click at [160, 171] on link "18" at bounding box center [191, 179] width 98 height 17
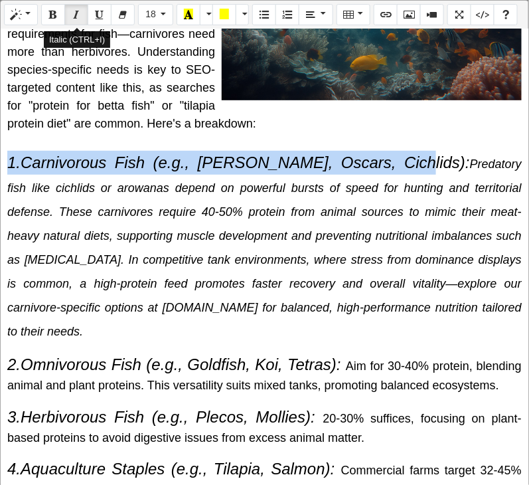
click at [69, 18] on button "Italic (CTRL+I)" at bounding box center [76, 14] width 24 height 21
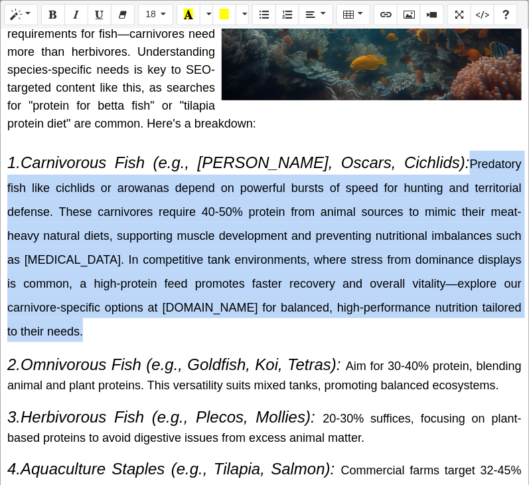
click at [201, 327] on span "1.Carnivorous Fish (e.g., Bettas, Oscars, Cichlids): Predatory fish like cichli…" at bounding box center [264, 245] width 515 height 185
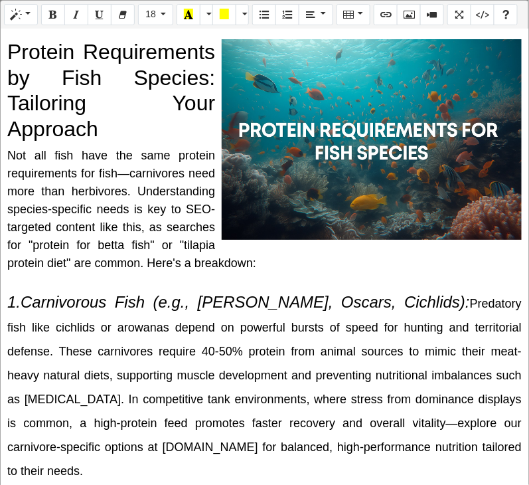
scroll to position [983, 0]
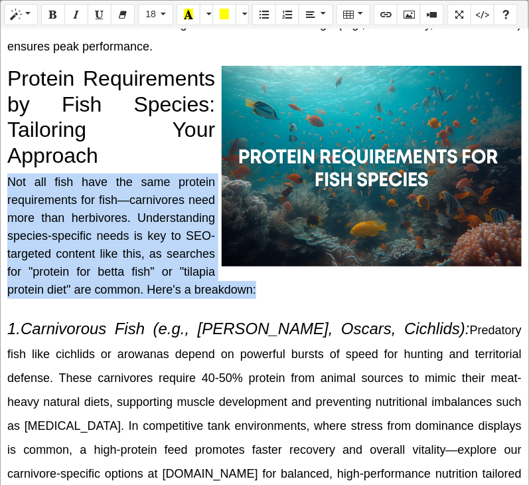
drag, startPoint x: 5, startPoint y: 227, endPoint x: 270, endPoint y: 320, distance: 280.7
click at [270, 320] on div "Why Do Fish Need Protein? The Science Behind It Protein is a macronutrient comp…" at bounding box center [265, 257] width 528 height 456
copy span "Not all fish have the same protein requirements for fish—carnivores need more t…"
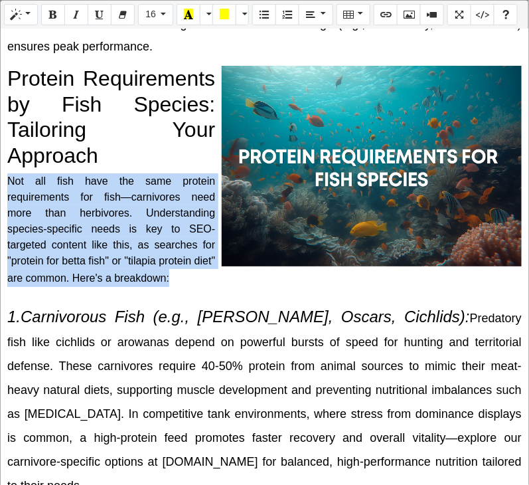
drag, startPoint x: 7, startPoint y: 229, endPoint x: 426, endPoint y: 311, distance: 427.6
click at [426, 311] on div "Why Do Fish Need Protein? The Science Behind It Protein is a macronutrient comp…" at bounding box center [265, 257] width 528 height 456
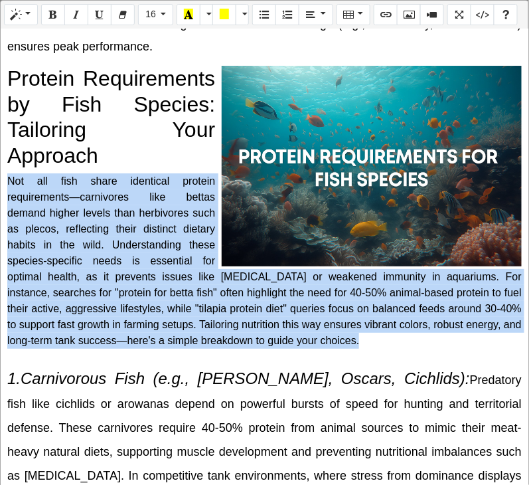
drag, startPoint x: 7, startPoint y: 230, endPoint x: 188, endPoint y: 382, distance: 236.6
click at [188, 382] on div "Why Do Fish Need Protein? The Science Behind It Protein is a macronutrient comp…" at bounding box center [265, 257] width 528 height 456
click at [158, 17] on button "16" at bounding box center [155, 14] width 35 height 21
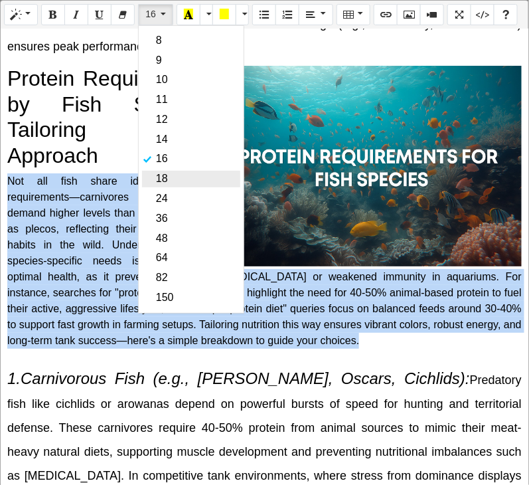
click at [151, 173] on link "18" at bounding box center [191, 179] width 98 height 17
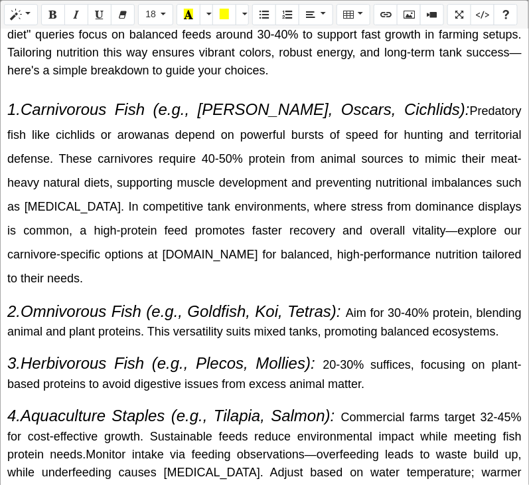
scroll to position [1315, 0]
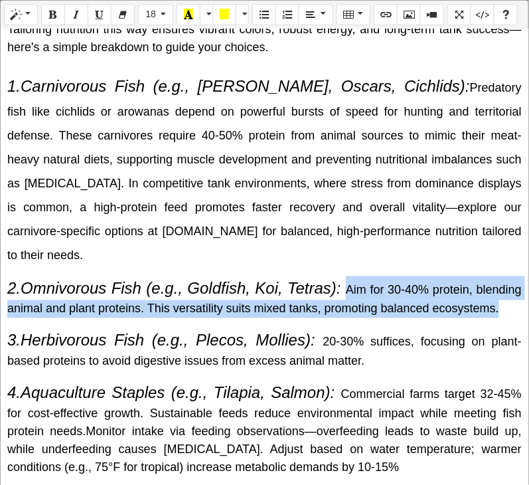
drag, startPoint x: 373, startPoint y: 286, endPoint x: 388, endPoint y: 333, distance: 49.6
click at [388, 318] on p "2.Omnivorous Fish (e.g., Goldfish, Koi, Tetras): Aim for 30-40% protein, blendi…" at bounding box center [264, 297] width 515 height 42
copy p "Aim for 30-40% protein, blending animal and plan t proteins. This versatility s…"
click at [199, 315] on span "t proteins. This versatility suits mixed tanks, promoting balanced ecosystems." at bounding box center [296, 308] width 408 height 13
drag, startPoint x: 366, startPoint y: 287, endPoint x: 387, endPoint y: 330, distance: 47.5
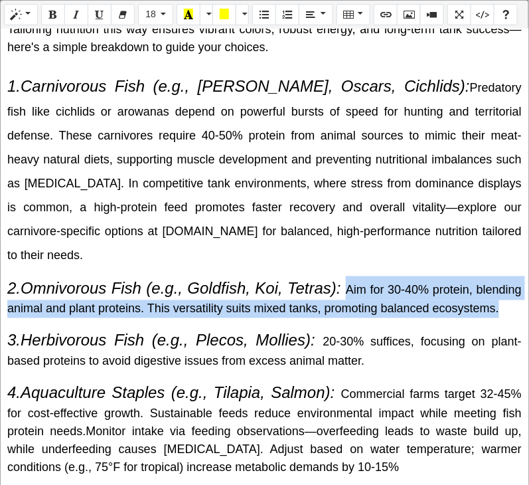
click at [387, 318] on p "2.Omnivorous Fish (e.g., Goldfish, Koi, Tetras): Aim for 30-40% protein, blendi…" at bounding box center [264, 297] width 515 height 42
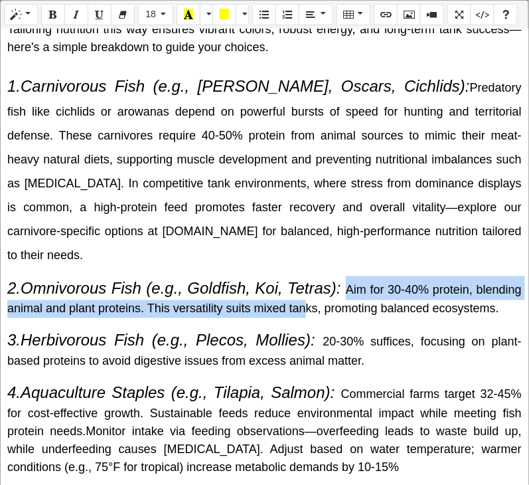
drag, startPoint x: 368, startPoint y: 296, endPoint x: 381, endPoint y: 323, distance: 29.7
click at [381, 318] on p "2.Omnivorous Fish (e.g., Goldfish, Koi, Tetras): Aim for 30-40% protein, blendi…" at bounding box center [264, 297] width 515 height 42
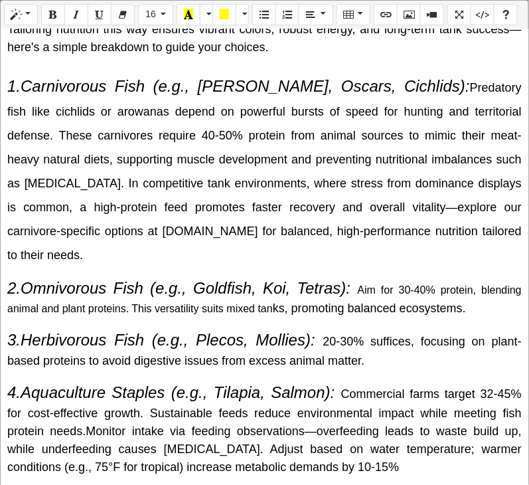
click at [355, 289] on p "2.Omnivorous Fish (e.g., Goldfish, Koi, Tetras): Aim for 30-40% protein, blendi…" at bounding box center [264, 297] width 515 height 42
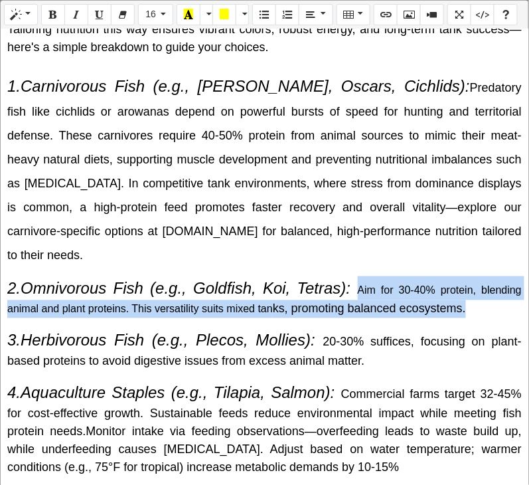
drag, startPoint x: 351, startPoint y: 293, endPoint x: 467, endPoint y: 311, distance: 117.6
click at [467, 311] on p "2.Omnivorous Fish (e.g., Goldfish, Koi, Tetras): Aim for 30-40% protein, blendi…" at bounding box center [264, 297] width 515 height 42
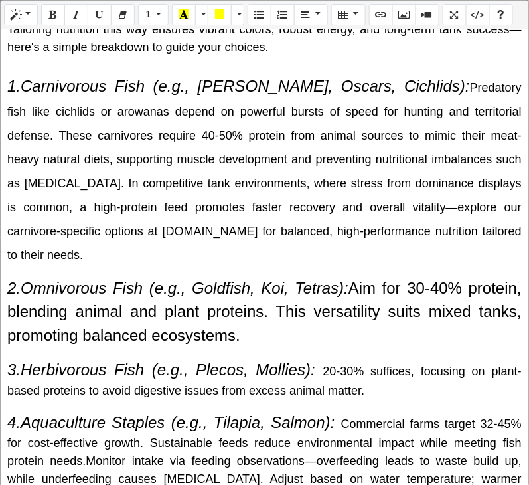
drag, startPoint x: 387, startPoint y: 280, endPoint x: 408, endPoint y: 341, distance: 63.8
click at [408, 341] on p "2.Omnivorous Fish (e.g., Goldfish, Koi, Tetras): Aim for 30-40% protein, blendi…" at bounding box center [264, 312] width 515 height 72
click at [150, 22] on button "1" at bounding box center [153, 14] width 30 height 21
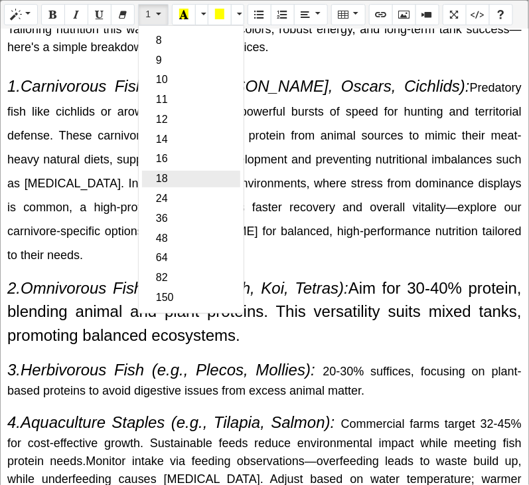
click at [169, 171] on link "18" at bounding box center [191, 179] width 98 height 17
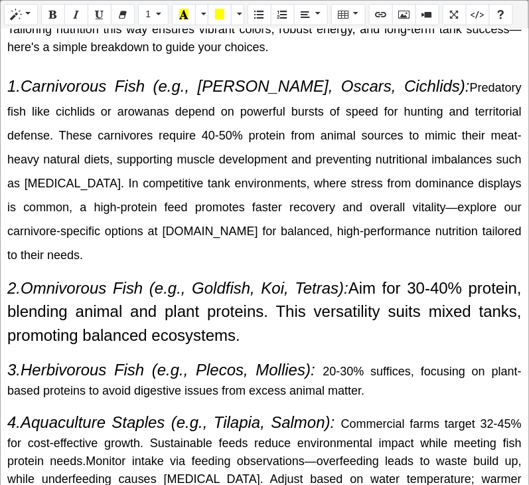
click at [379, 315] on span "2.Omnivorous Fish (e.g., Goldfish, Koi, Tetras): Aim for 30-40% protein, blendi…" at bounding box center [264, 312] width 515 height 66
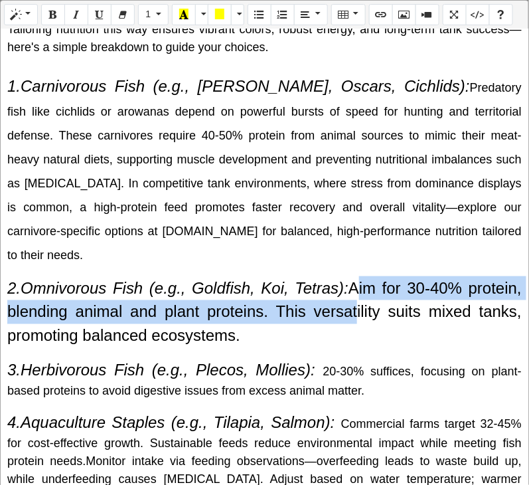
drag, startPoint x: 382, startPoint y: 294, endPoint x: 400, endPoint y: 330, distance: 39.8
click at [398, 325] on p "2.Omnivorous Fish (e.g., Goldfish, Koi, Tetras): Aim for 30-40% protein, blendi…" at bounding box center [264, 312] width 515 height 72
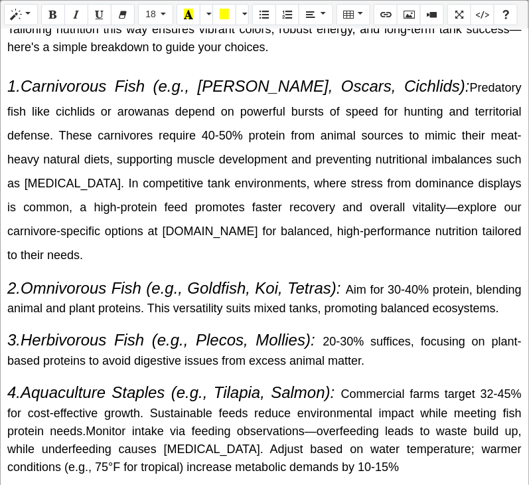
click at [394, 318] on p "2.Omnivorous Fish (e.g., Goldfish, Koi, Tetras): Aim for 30-40% protein, blendi…" at bounding box center [264, 297] width 515 height 42
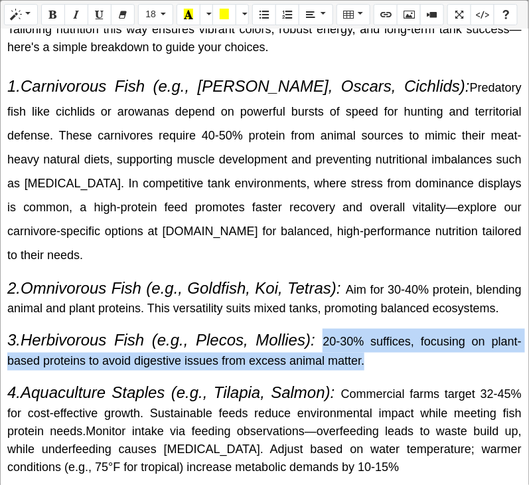
drag, startPoint x: 315, startPoint y: 357, endPoint x: 372, endPoint y: 390, distance: 65.5
click at [372, 370] on p "3.Herbivorous Fish (e.g., Plecos, Mollies): 20-30% suffices, focusing on plant-…" at bounding box center [264, 350] width 515 height 42
copy span "20-30% suffices, focusing on plant-based proteins to avoid digestive issues fro…"
click at [319, 368] on span "20-30% suffices, focusing on plant-based proteins to avoid digestive issues fro…" at bounding box center [264, 351] width 515 height 33
drag, startPoint x: 319, startPoint y: 359, endPoint x: 370, endPoint y: 384, distance: 57.3
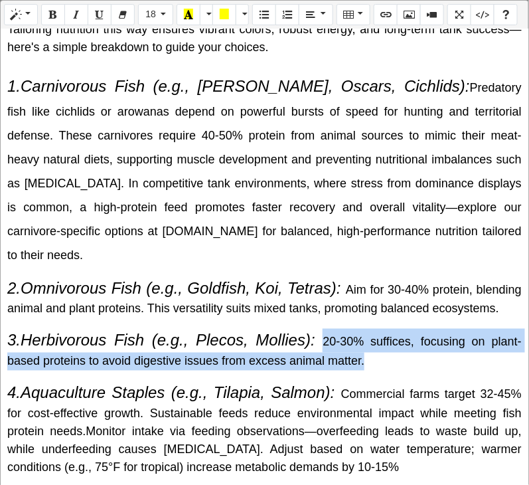
click at [370, 370] on p "3.Herbivorous Fish (e.g., Plecos, Mollies): 20-30% suffices, focusing on plant-…" at bounding box center [264, 350] width 515 height 42
drag, startPoint x: 319, startPoint y: 363, endPoint x: 370, endPoint y: 386, distance: 55.8
click at [370, 370] on p "3.Herbivorous Fish (e.g., Plecos, Mollies): 20-30% suffices, focusing on plant-…" at bounding box center [264, 350] width 515 height 42
click at [156, 14] on button "18" at bounding box center [155, 14] width 35 height 21
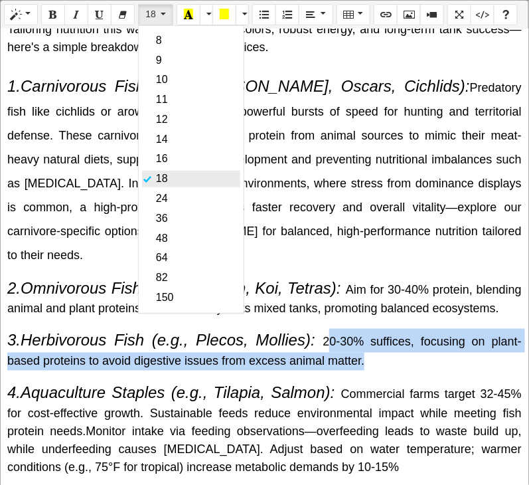
click at [176, 177] on link "18" at bounding box center [191, 179] width 98 height 17
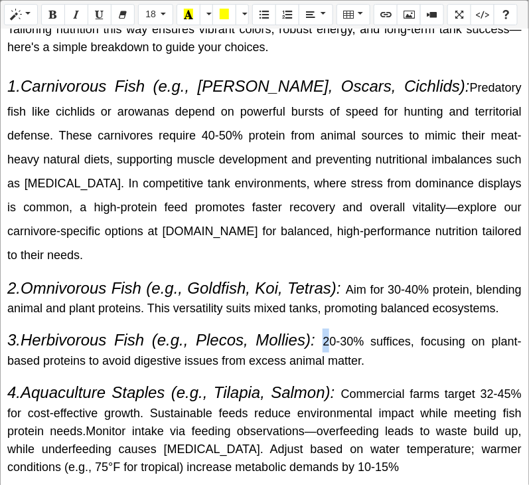
click at [331, 346] on div "Why Do Fish Need Protein? The Science Behind It Protein is a macronutrient comp…" at bounding box center [265, 257] width 528 height 456
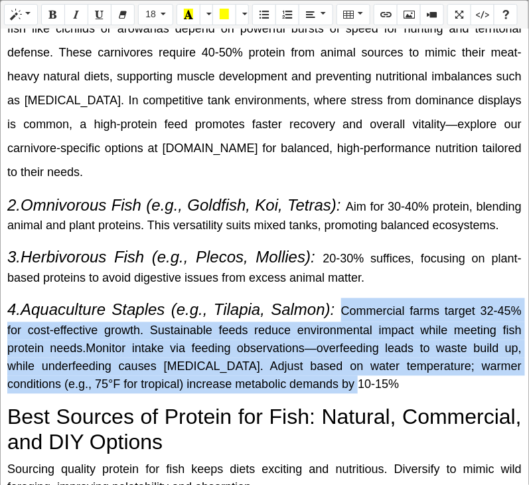
drag, startPoint x: 334, startPoint y: 334, endPoint x: 368, endPoint y: 399, distance: 73.7
click at [368, 394] on p "4.Aquaculture Staples (e.g., Tilapia, Salmon): Commercial farms target 32-45% f…" at bounding box center [264, 346] width 515 height 96
copy p "Commercial farms target 32-45% for cost-effective growth. Sustainable feeds red…"
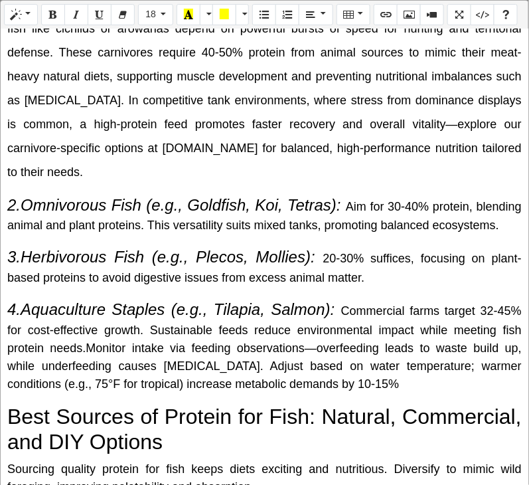
click at [329, 319] on span "4.Aquaculture Staples (e.g., Tilapia, Salmon):" at bounding box center [174, 310] width 334 height 18
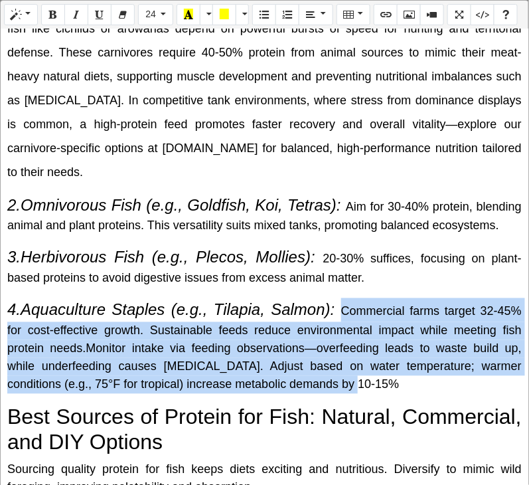
drag, startPoint x: 334, startPoint y: 336, endPoint x: 356, endPoint y: 404, distance: 71.2
click at [356, 394] on p "4.Aquaculture Staples (e.g., Tilapia, Salmon): Commercial farms target 32-45% f…" at bounding box center [264, 346] width 515 height 96
drag, startPoint x: 330, startPoint y: 339, endPoint x: 353, endPoint y: 404, distance: 69.7
click at [353, 394] on p "4.Aquaculture Staples (e.g., Tilapia, Salmon): Commercial farms target 32-45% f…" at bounding box center [264, 346] width 515 height 96
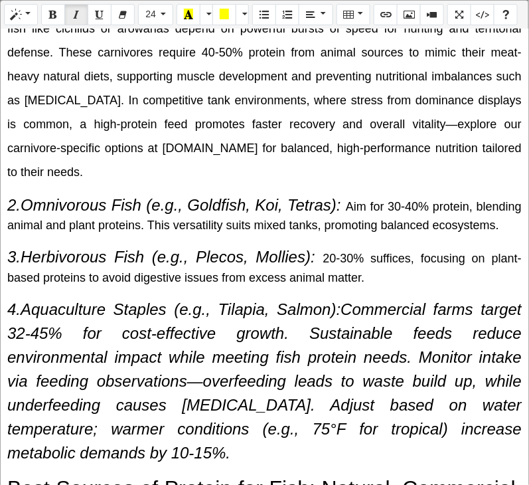
click at [335, 332] on icon "4.Aquaculture Staples (e.g., Tilapia, Salmon):Commercial farms target 32-45% fo…" at bounding box center [264, 381] width 515 height 161
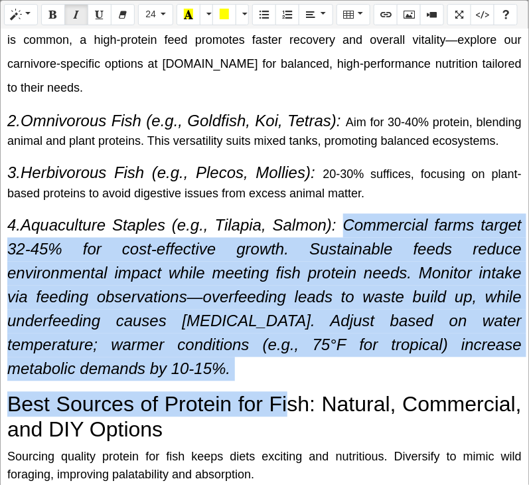
scroll to position [1481, 0]
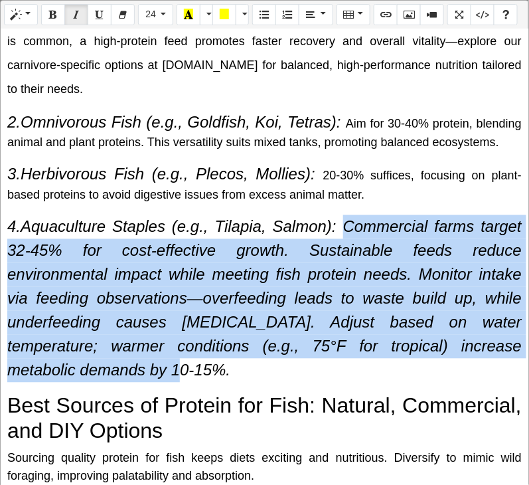
drag, startPoint x: 335, startPoint y: 332, endPoint x: 359, endPoint y: 405, distance: 76.8
click at [359, 405] on div "Why Do Fish Need Protein? The Science Behind It Protein is a macronutrient comp…" at bounding box center [265, 257] width 528 height 456
click at [70, 17] on button "Italic (CTRL+I)" at bounding box center [76, 14] width 24 height 21
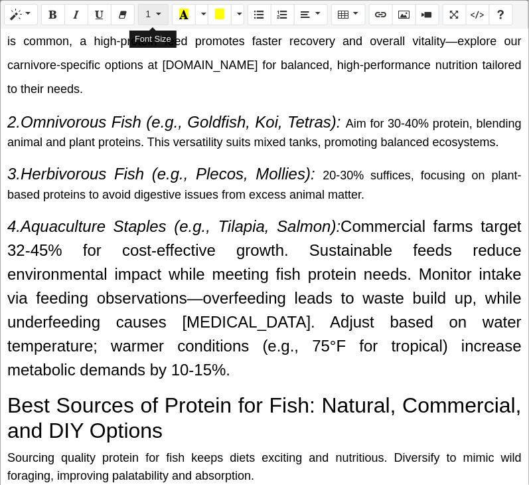
click at [148, 7] on button "1" at bounding box center [153, 14] width 30 height 21
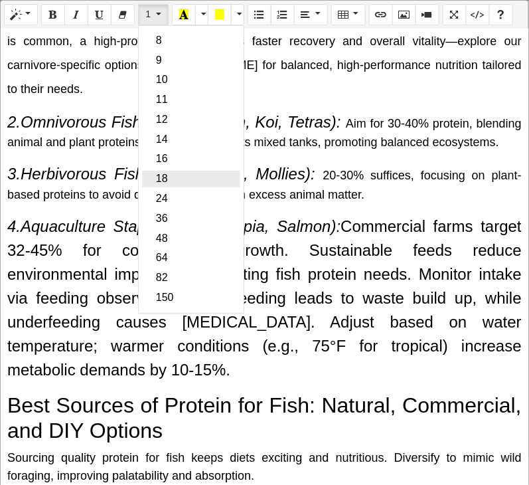
click at [181, 171] on link "18" at bounding box center [191, 179] width 98 height 17
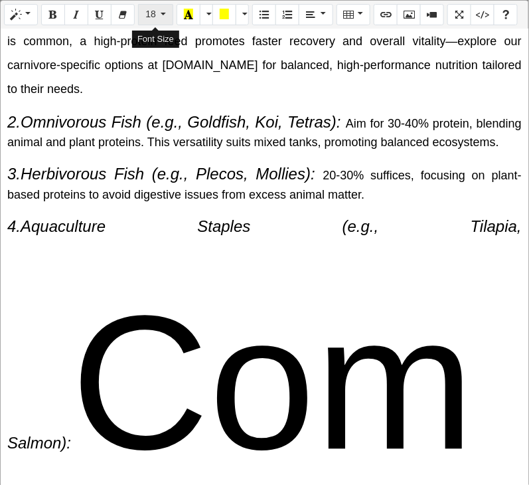
click at [154, 10] on span "18" at bounding box center [150, 14] width 11 height 11
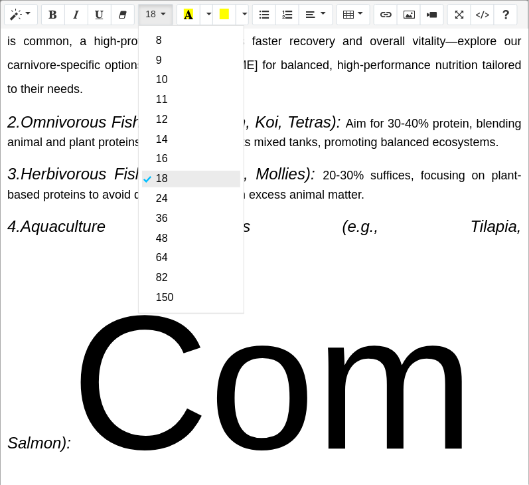
click at [162, 183] on link "18" at bounding box center [191, 179] width 98 height 17
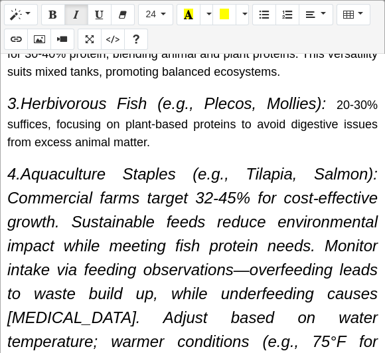
scroll to position [2169, 0]
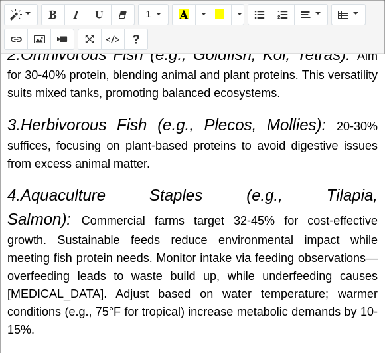
click span "Commercial farms target 32-45% for cost-effective growth. Sustainable feeds red…"
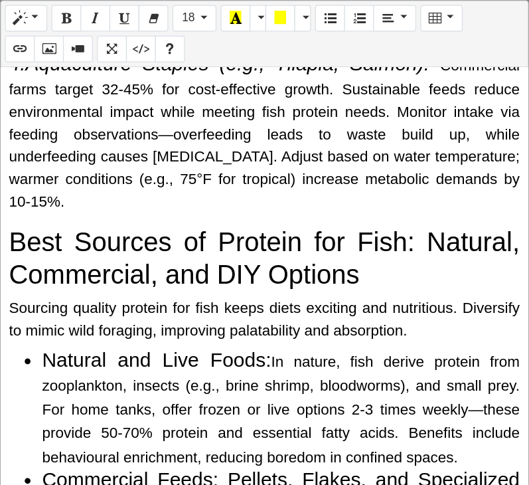
scroll to position [2115, 0]
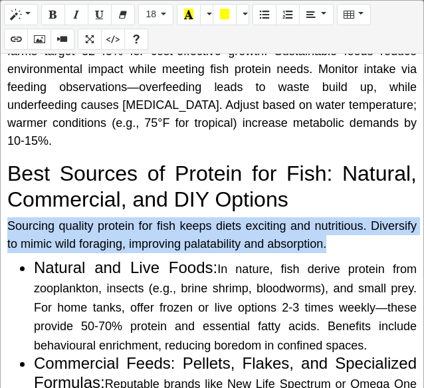
drag, startPoint x: 7, startPoint y: 157, endPoint x: 326, endPoint y: 175, distance: 319.8
click div "Sourcing quality protein for fish keeps diets exciting and nutritious. Diversif…"
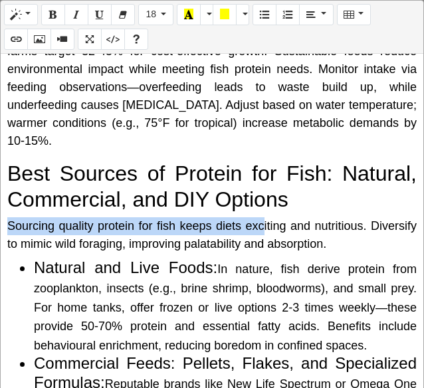
drag, startPoint x: 7, startPoint y: 152, endPoint x: 291, endPoint y: 153, distance: 284.2
click div "Why Do Fish Need Protein? The Science Behind It Protein is a macronutrient comp…"
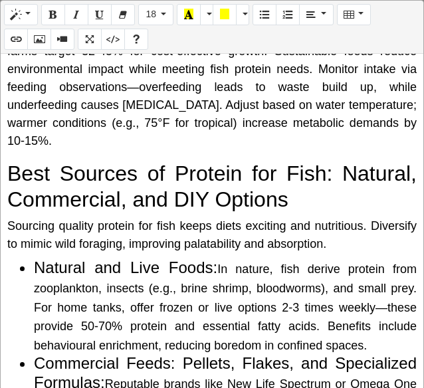
click span "Sourcing quality protein for fish keeps diets exciting and nutritious. Diversif…"
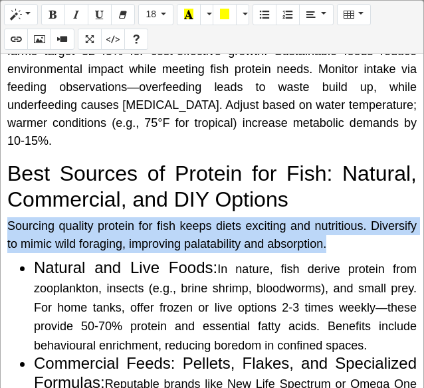
drag, startPoint x: 329, startPoint y: 175, endPoint x: -19, endPoint y: 161, distance: 348.8
click html "Thank you for showing interest. Our team will call you shortly. Close tunai.in …"
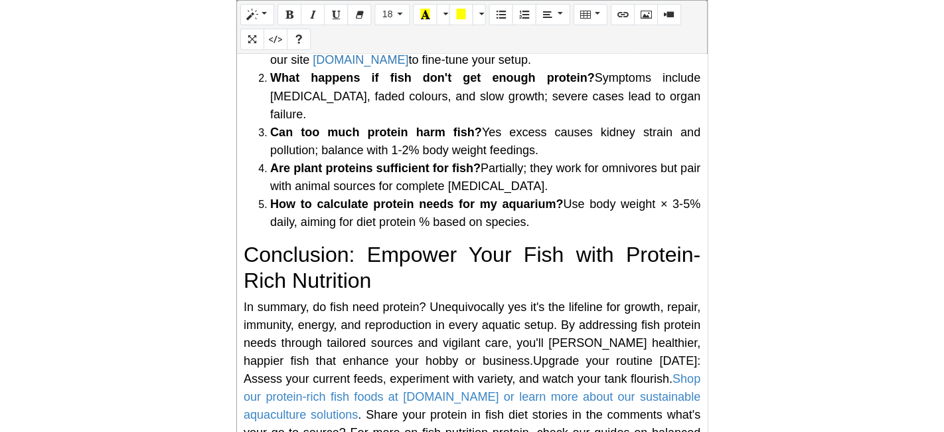
scroll to position [2907, 0]
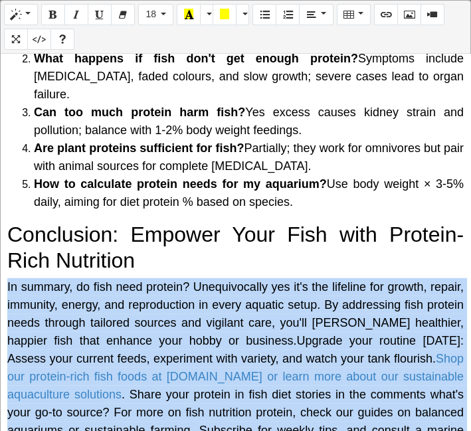
drag, startPoint x: 5, startPoint y: 244, endPoint x: 164, endPoint y: 397, distance: 220.7
click div "Why Do Fish Need Protein? The Science Behind It Protein is a macronutrient comp…"
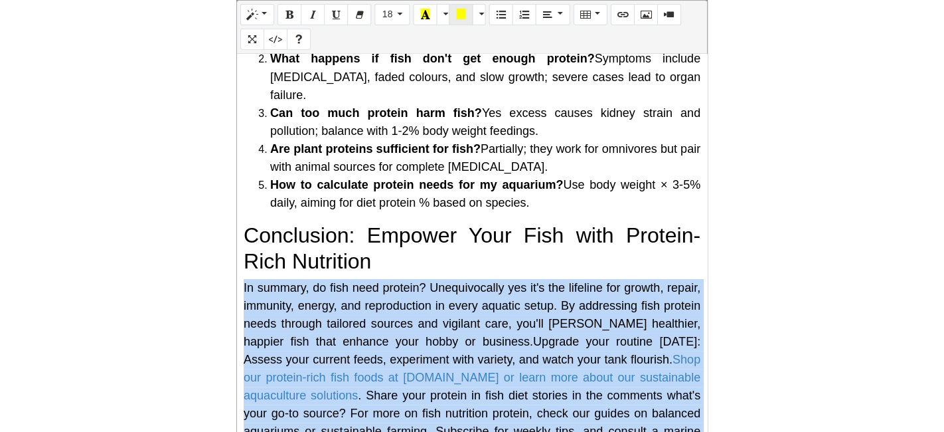
scroll to position [1424, 0]
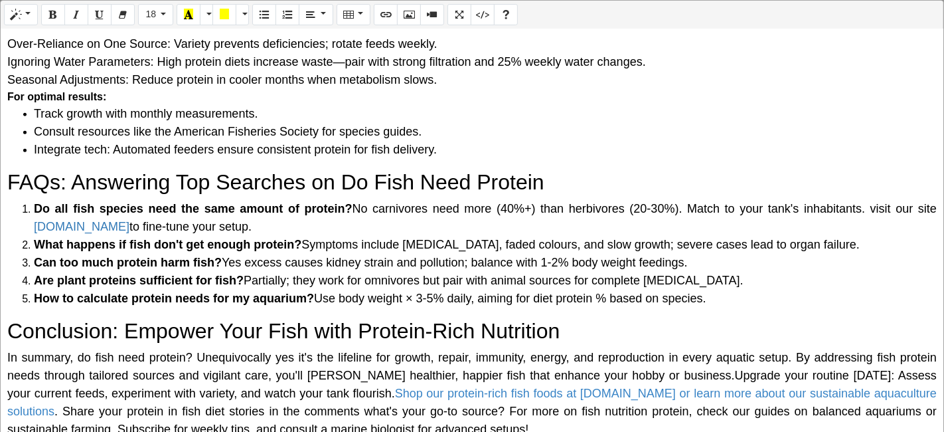
click span "Use body weight × 3-5% daily, aiming for diet protein % based on species."
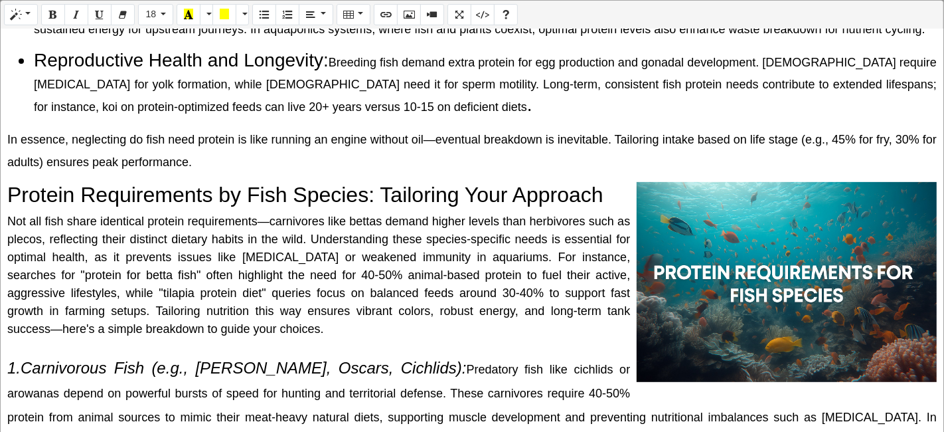
scroll to position [687, 0]
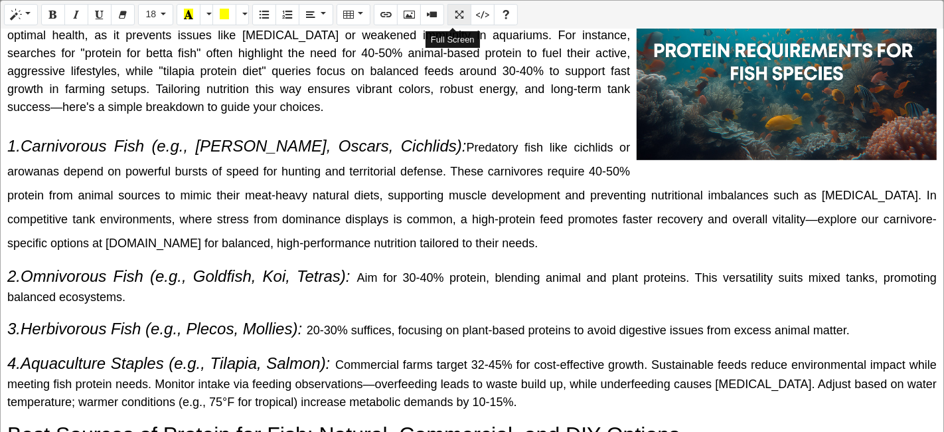
click button "Full Screen"
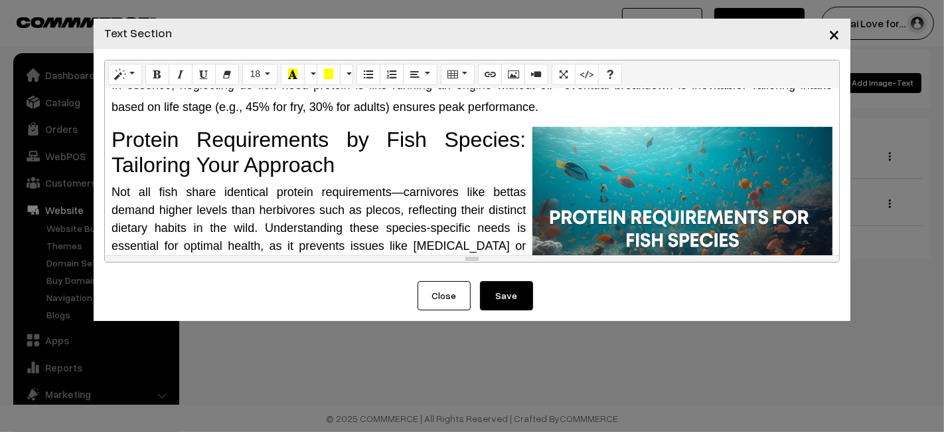
click button "Save"
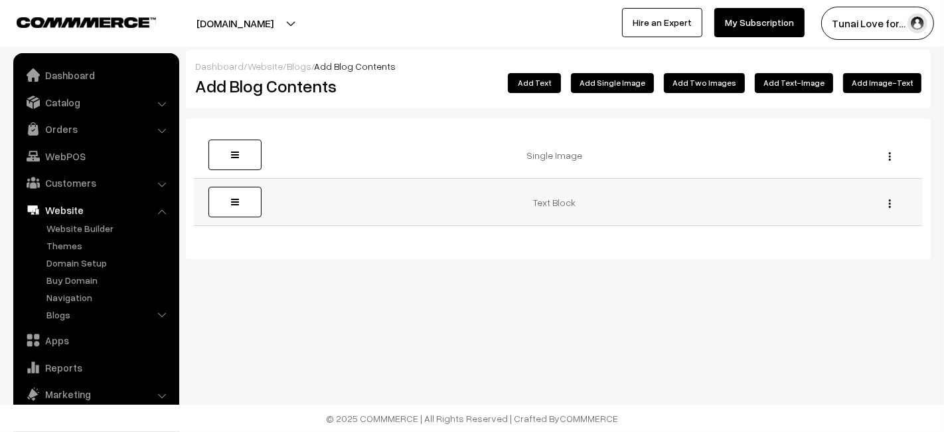
click at [890, 201] on img "button" at bounding box center [890, 203] width 2 height 9
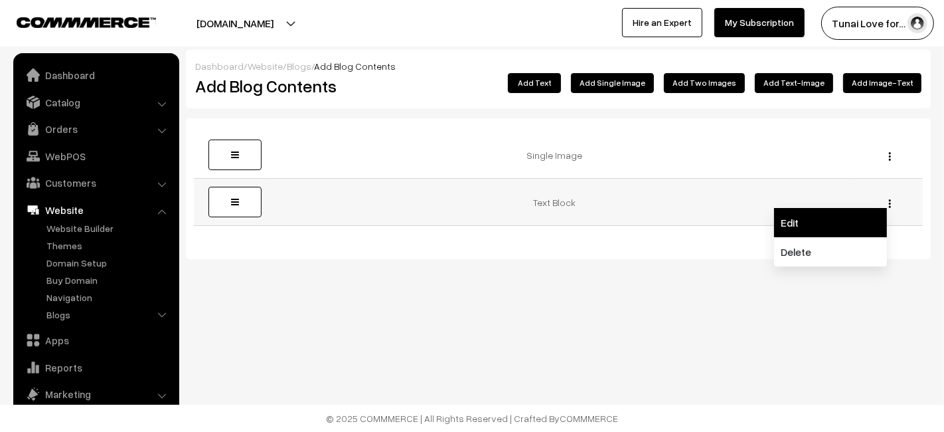
click at [852, 212] on link "Edit" at bounding box center [830, 222] width 113 height 29
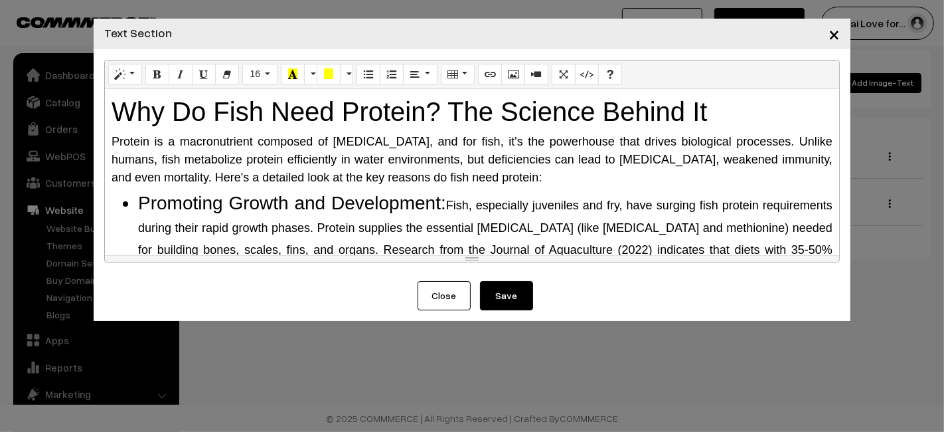
click at [555, 85] on div "Normal Quote Code Header 1 Header 2 Header 3 Header 4 Header 5 Header 6 16 8 9 …" at bounding box center [472, 74] width 734 height 29
click at [559, 69] on icon "Full Screen" at bounding box center [563, 73] width 9 height 11
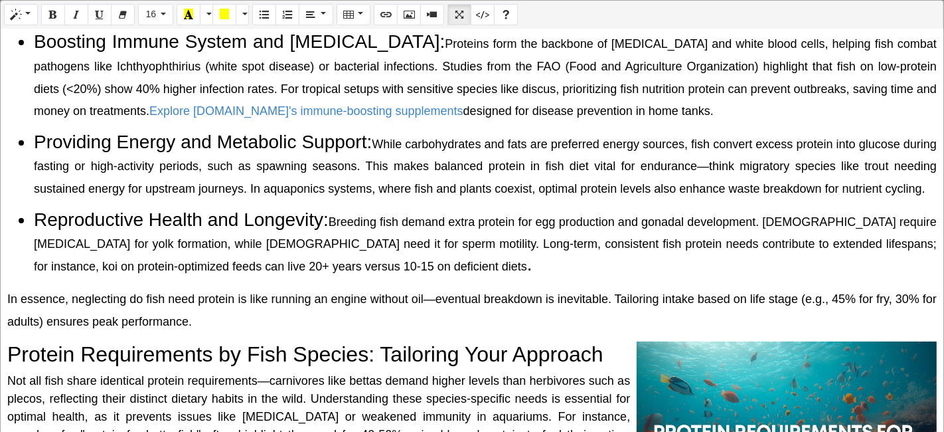
scroll to position [368, 0]
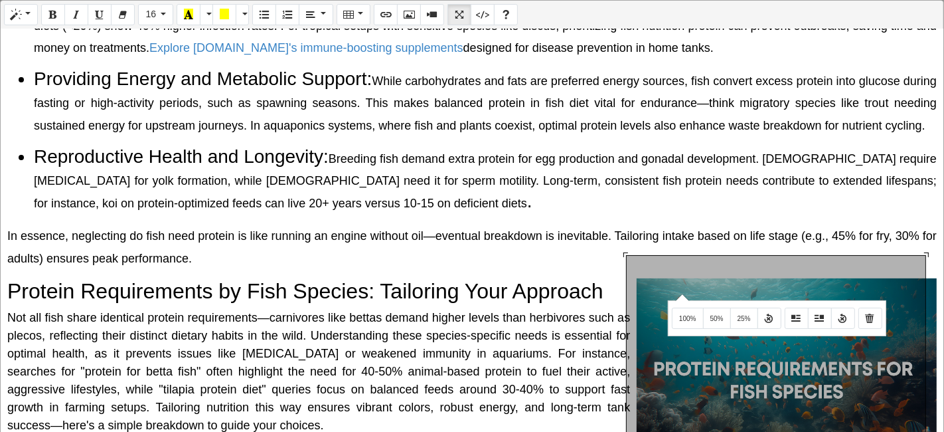
click at [681, 293] on div "Normal Quote Code Header 1 Header 2 Header 3 Header 4 Header 5 Header 6 16 8 9 …" at bounding box center [472, 217] width 944 height 434
click at [706, 307] on button "50%" at bounding box center [717, 317] width 28 height 21
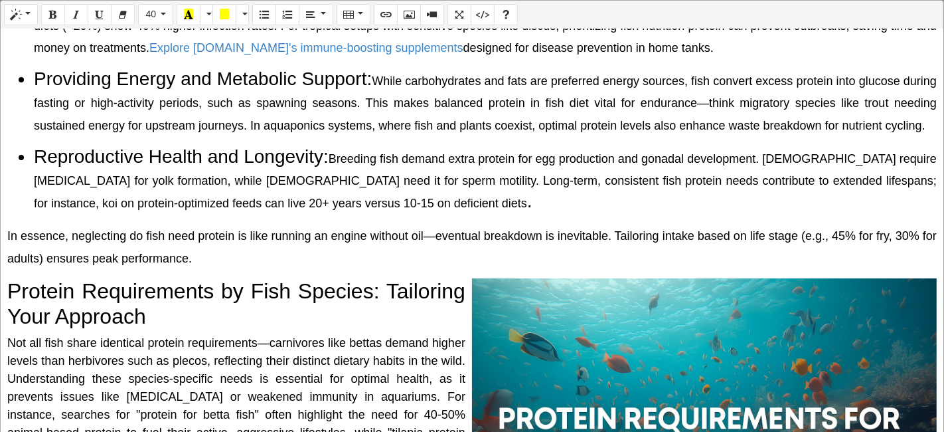
scroll to position [664, 0]
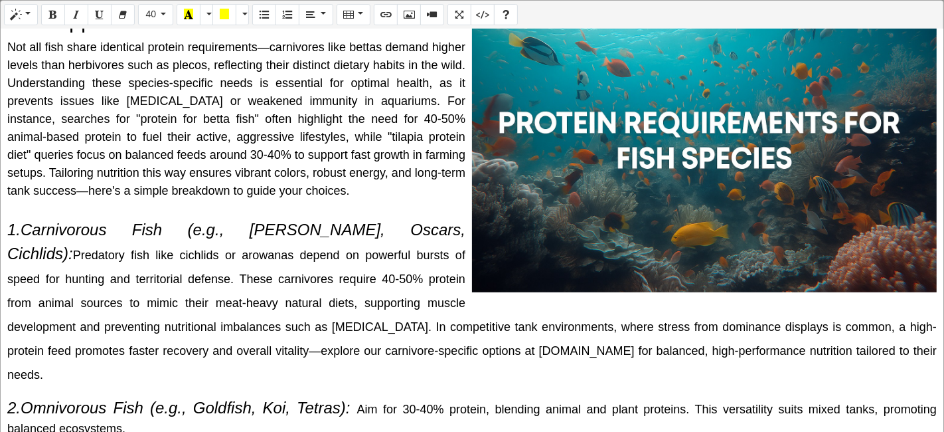
click at [675, 206] on div "Normal Quote Code Header 1 Header 2 Header 3 Header 4 Header 5 Header 6 40 8 9 …" at bounding box center [472, 217] width 944 height 434
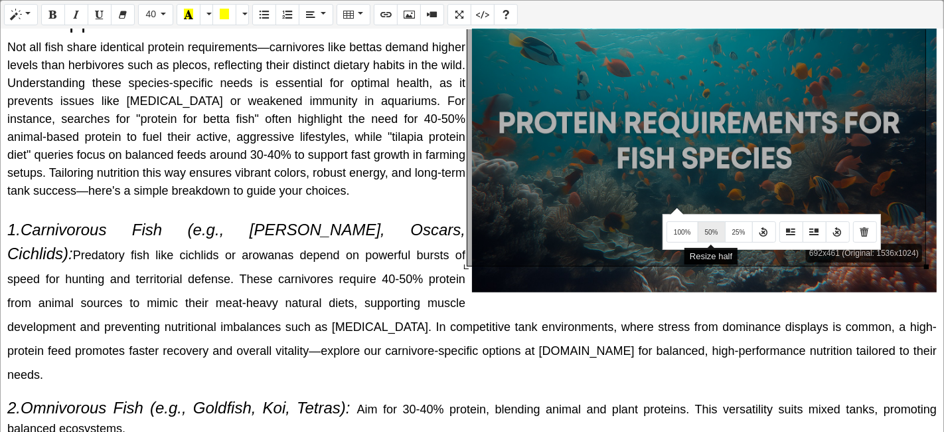
click at [711, 234] on span "50%" at bounding box center [711, 231] width 13 height 7
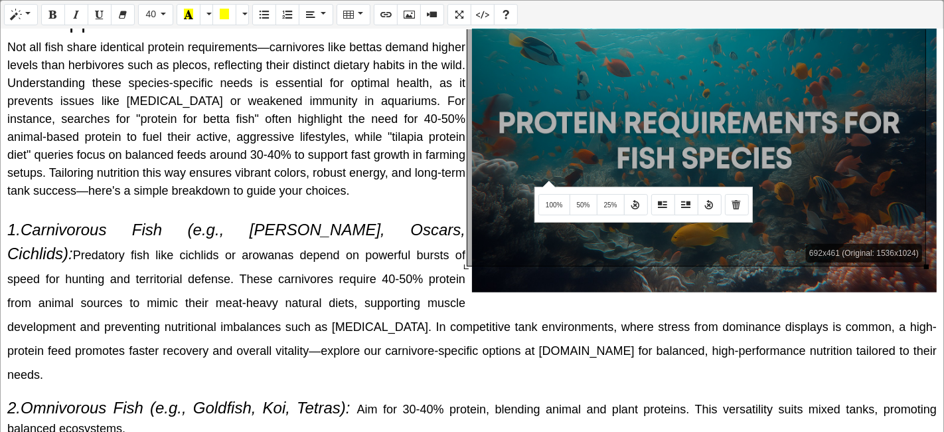
click at [547, 179] on div "Normal Quote Code Header 1 Header 2 Header 3 Header 4 Header 5 Header 6 40 8 9 …" at bounding box center [472, 217] width 944 height 434
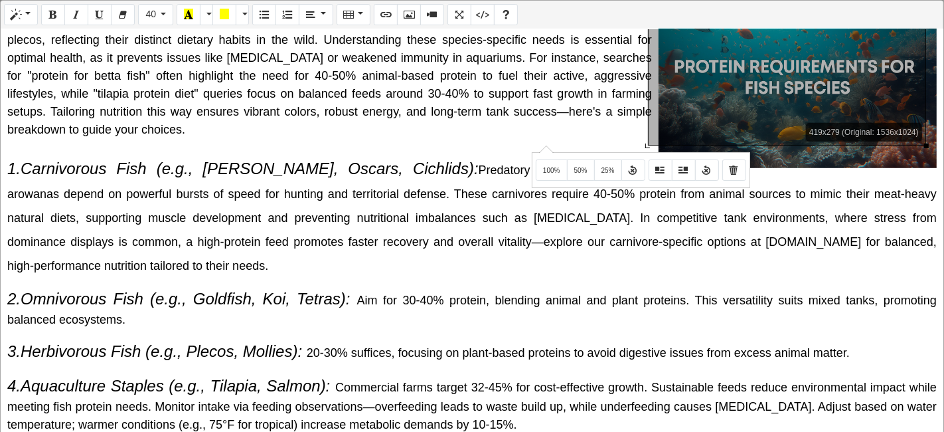
drag, startPoint x: 924, startPoint y: 264, endPoint x: 543, endPoint y: 145, distance: 398.8
click at [543, 145] on div "Normal Quote Code Header 1 Header 2 Header 3 Header 4 Header 5 Header 6 40 8 9 …" at bounding box center [472, 217] width 944 height 434
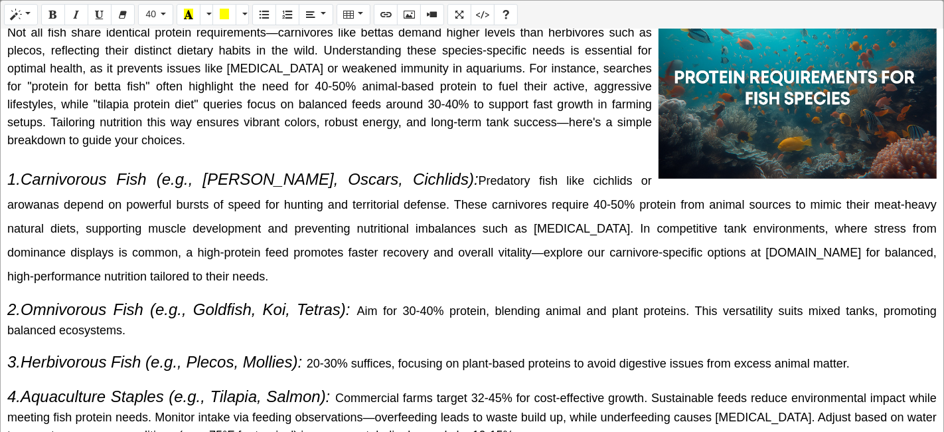
scroll to position [811, 0]
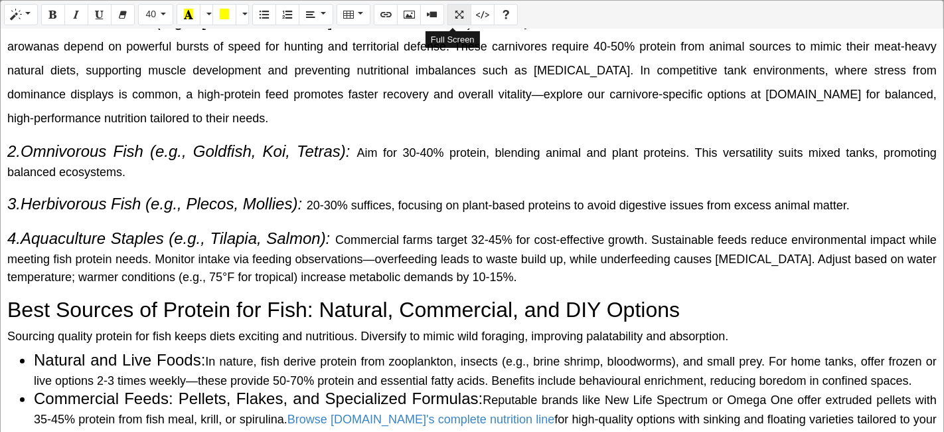
click at [447, 8] on button "Full Screen" at bounding box center [459, 14] width 24 height 21
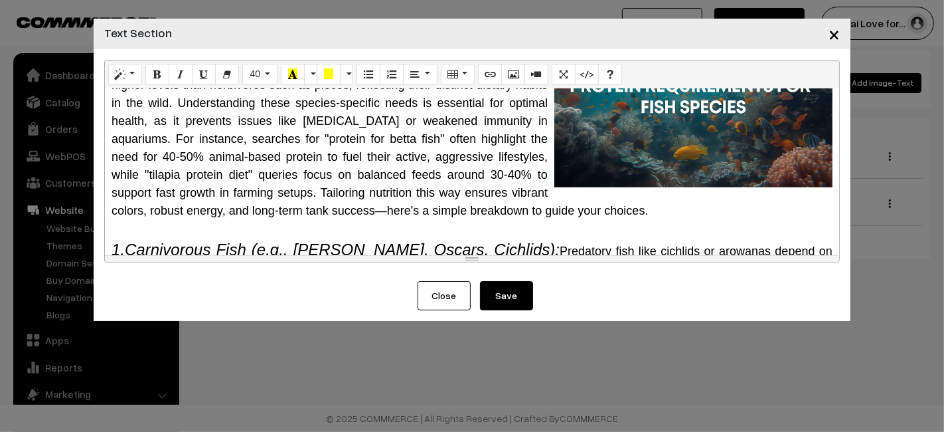
click at [487, 289] on button "Save" at bounding box center [506, 295] width 53 height 29
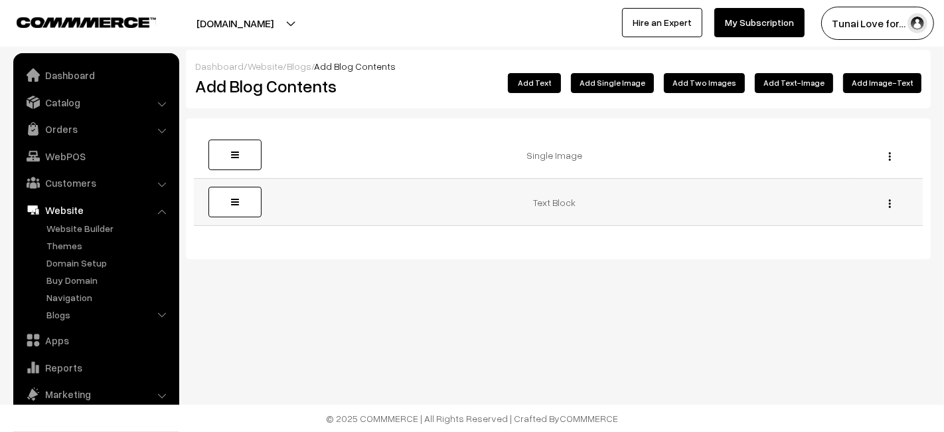
click at [891, 202] on button "button" at bounding box center [889, 203] width 3 height 11
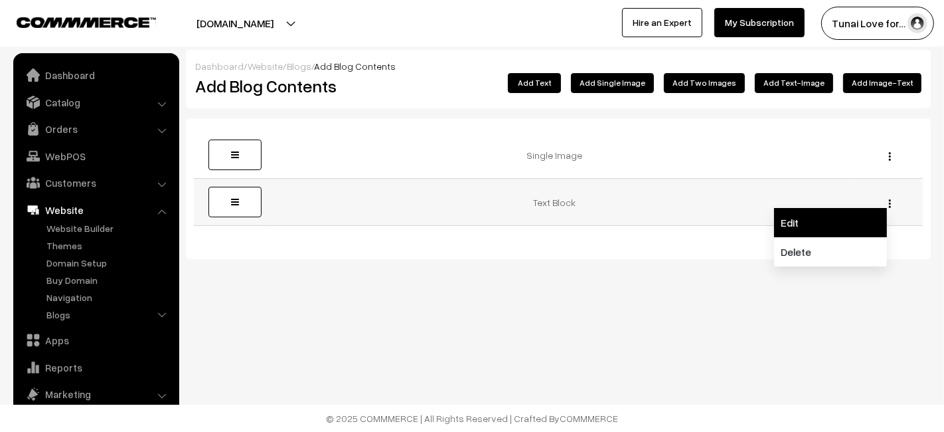
click at [821, 210] on link "Edit" at bounding box center [830, 222] width 113 height 29
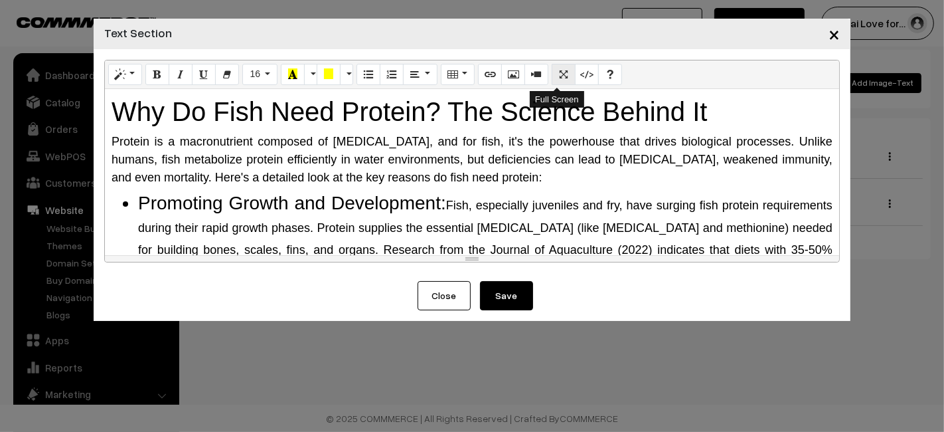
click at [552, 72] on button "Full Screen" at bounding box center [564, 74] width 24 height 21
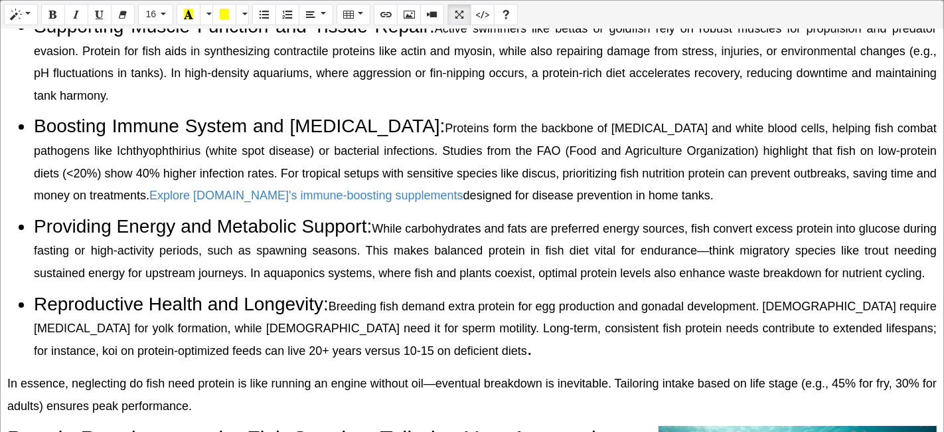
scroll to position [442, 0]
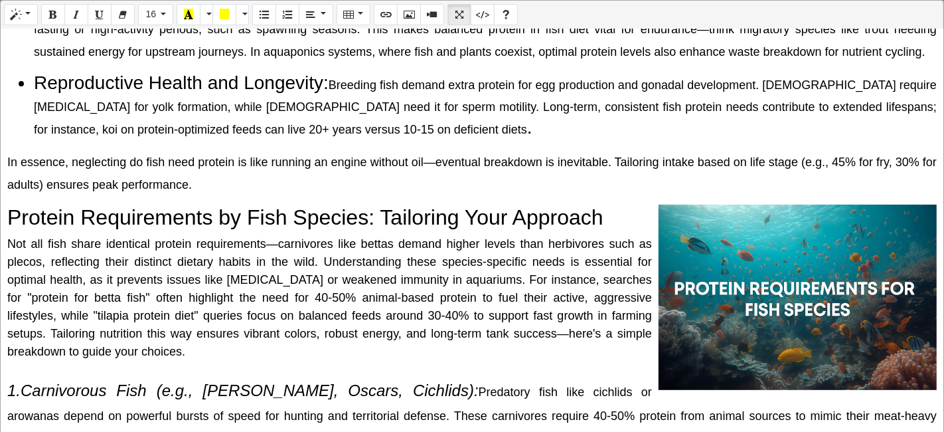
click at [765, 256] on div "Normal Quote Code Header 1 Header 2 Header 3 Header 4 Header 5 Header 6 16 8 9 …" at bounding box center [472, 217] width 944 height 434
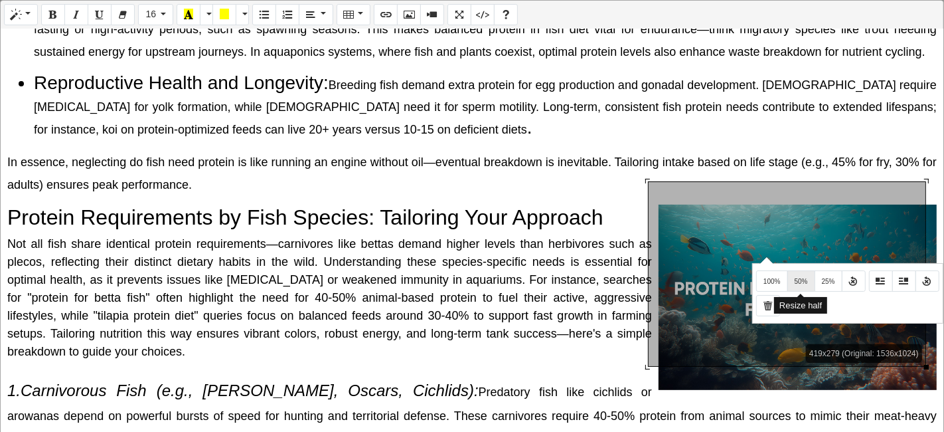
click at [807, 284] on button "50%" at bounding box center [801, 280] width 28 height 21
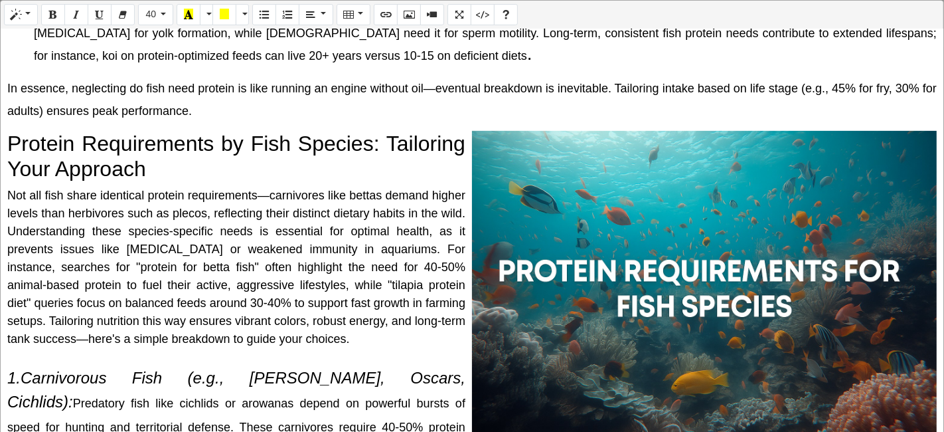
scroll to position [590, 0]
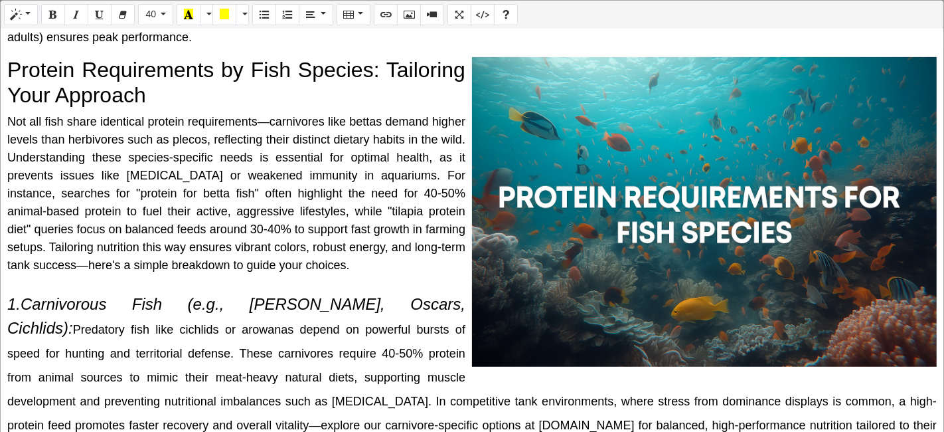
click at [660, 295] on div "Normal Quote Code Header 1 Header 2 Header 3 Header 4 Header 5 Header 6 40 8 9 …" at bounding box center [472, 217] width 944 height 434
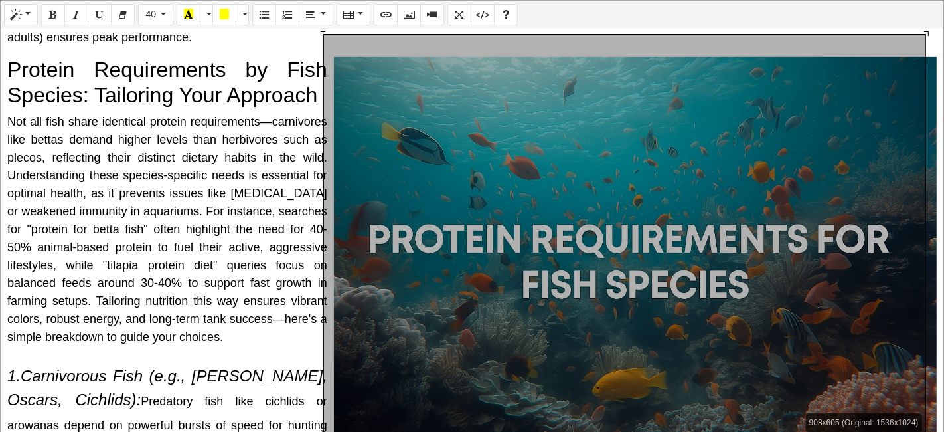
drag, startPoint x: 926, startPoint y: 337, endPoint x: 901, endPoint y: 435, distance: 101.3
click at [901, 431] on html "Thank you for showing interest. Our team will call you shortly. Close tunai.in …" at bounding box center [472, 216] width 944 height 432
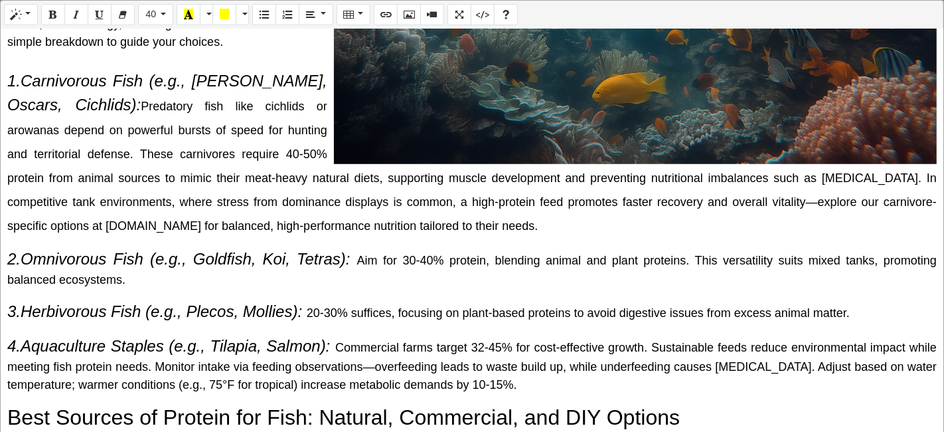
scroll to position [885, 0]
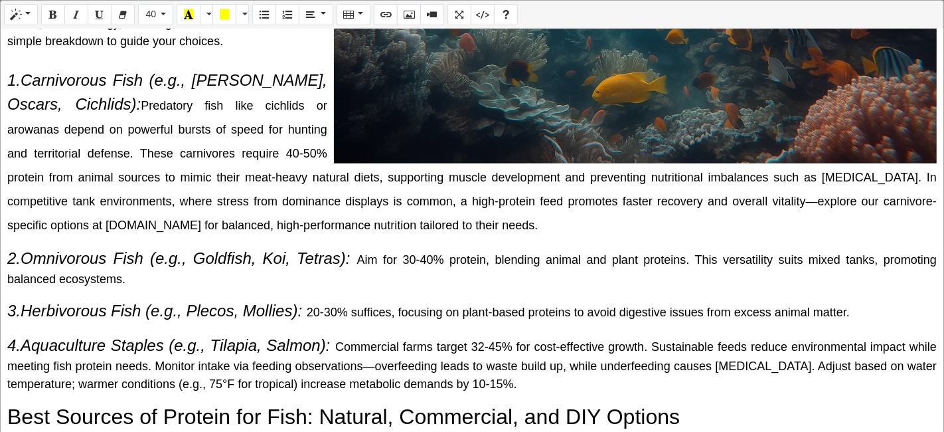
click at [392, 80] on div "Normal Quote Code Header 1 Header 2 Header 3 Header 4 Header 5 Header 6 40 8 9 …" at bounding box center [472, 217] width 944 height 434
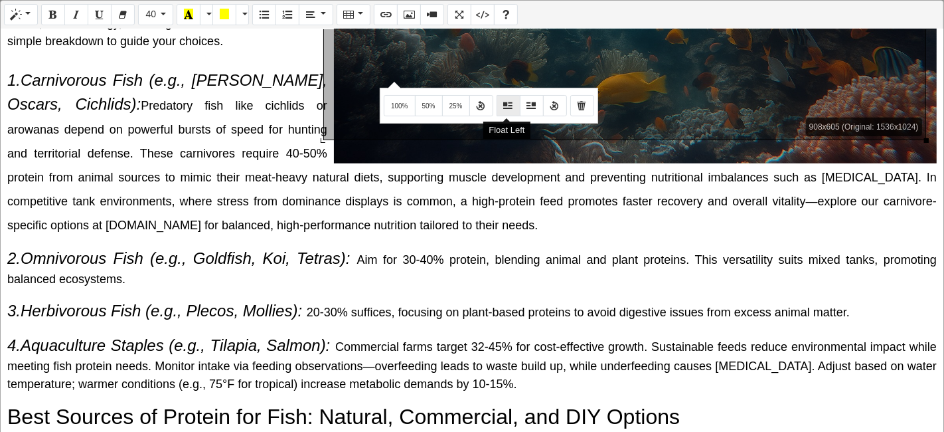
click at [497, 106] on button "Float Left" at bounding box center [509, 105] width 24 height 21
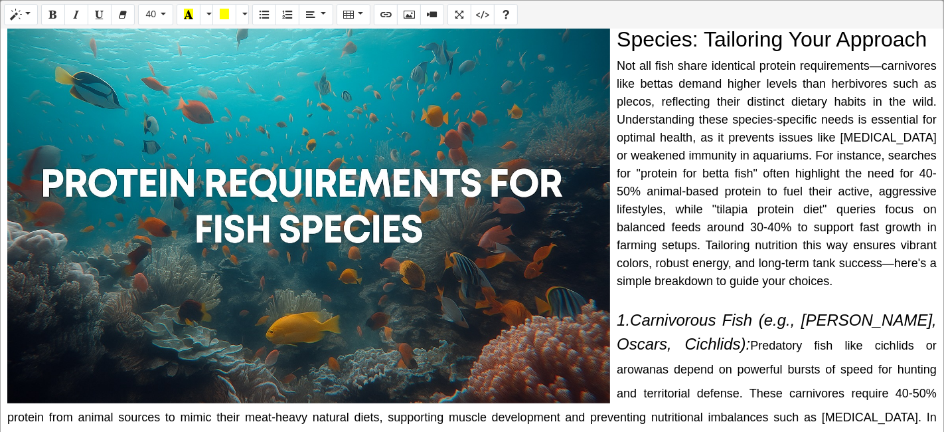
scroll to position [664, 0]
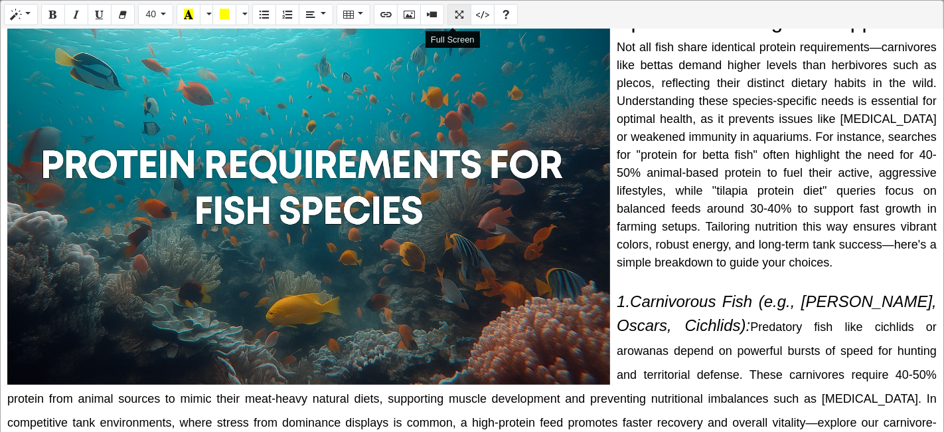
click at [455, 19] on icon "Full Screen" at bounding box center [459, 14] width 9 height 11
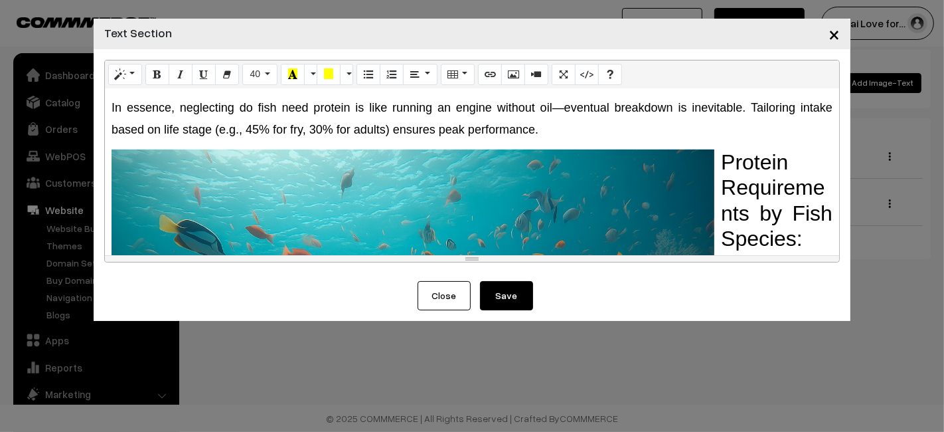
click at [498, 293] on button "Save" at bounding box center [506, 295] width 53 height 29
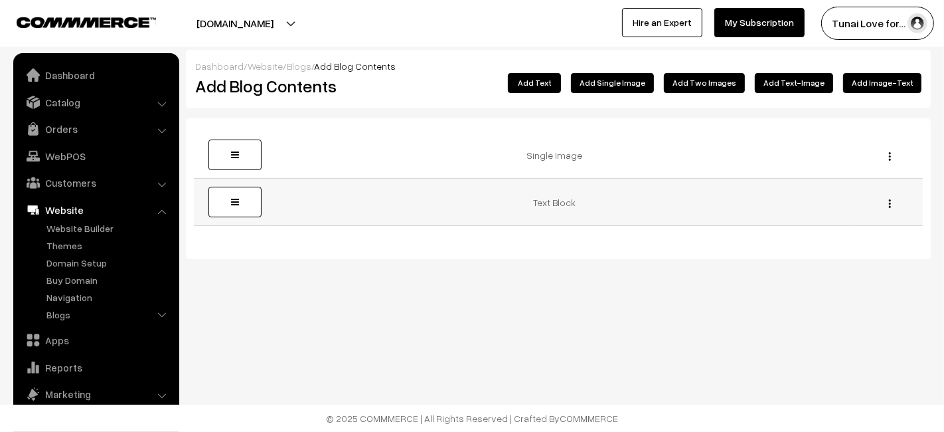
click at [888, 199] on div "Edit [GEOGRAPHIC_DATA]" at bounding box center [886, 202] width 57 height 14
click at [891, 202] on button "button" at bounding box center [889, 203] width 3 height 11
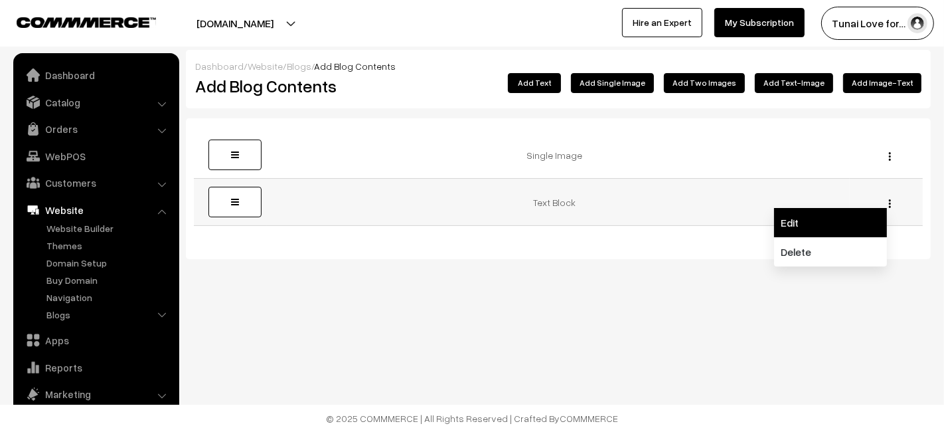
click at [859, 226] on link "Edit" at bounding box center [830, 222] width 113 height 29
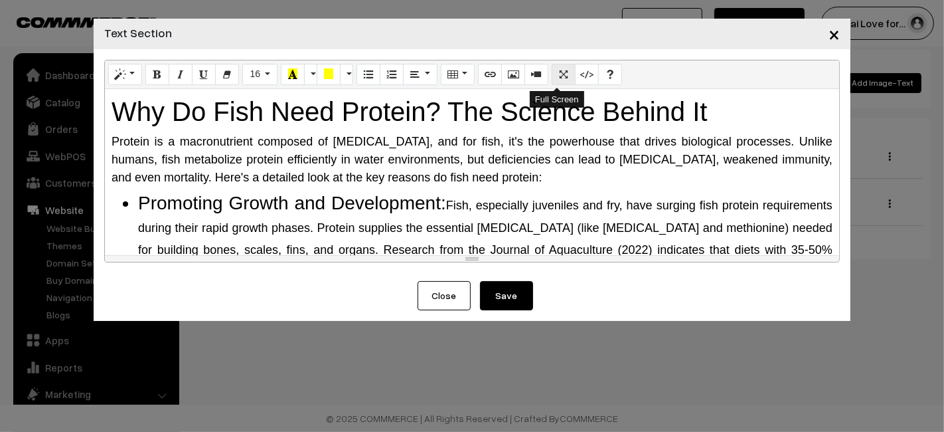
click at [553, 80] on button "Full Screen" at bounding box center [564, 74] width 24 height 21
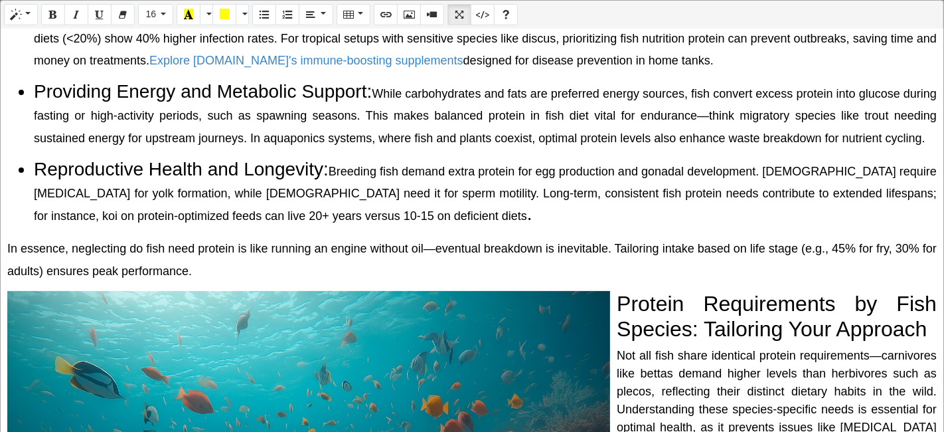
scroll to position [516, 0]
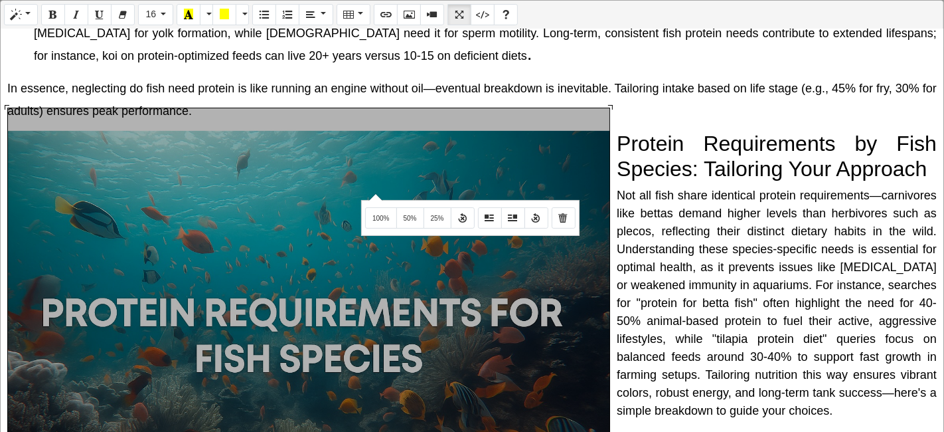
click at [374, 193] on div "Normal Quote Code Header 1 Header 2 Header 3 Header 4 Header 5 Header 6 16 8 9 …" at bounding box center [472, 217] width 944 height 434
click at [426, 222] on button "25%" at bounding box center [438, 217] width 28 height 21
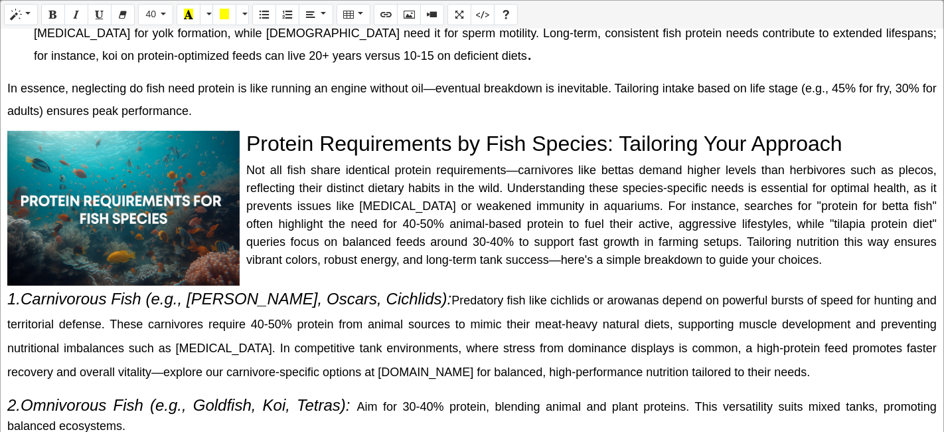
click at [212, 228] on div "Normal Quote Code Header 1 Header 2 Header 3 Header 4 Header 5 Header 6 40 8 9 …" at bounding box center [472, 217] width 944 height 434
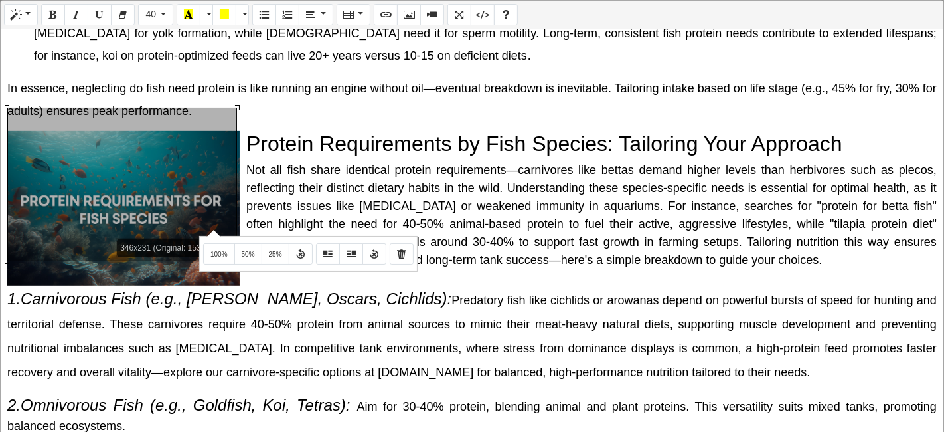
click at [156, 137] on div "346x231 (Original: 1536x1024) Why Do Fish Need Protein? The Science Behind It P…" at bounding box center [472, 231] width 943 height 404
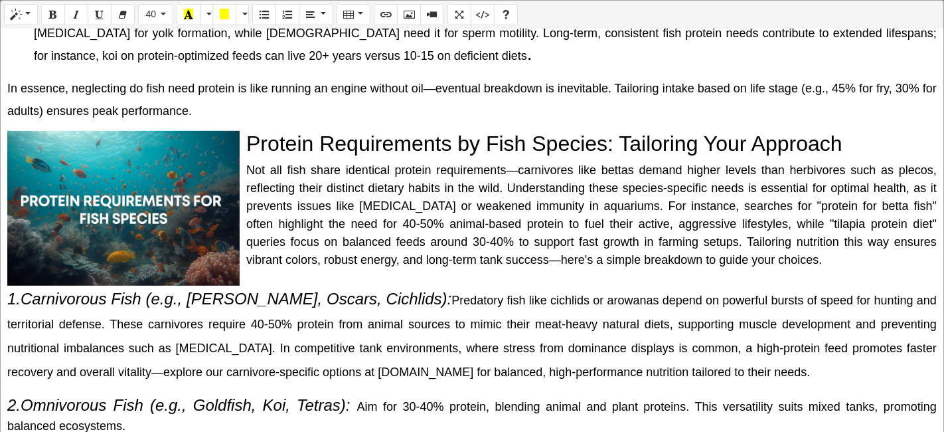
click at [164, 110] on div "Normal Quote Code Header 1 Header 2 Header 3 Header 4 Header 5 Header 6 40 8 9 …" at bounding box center [472, 217] width 944 height 434
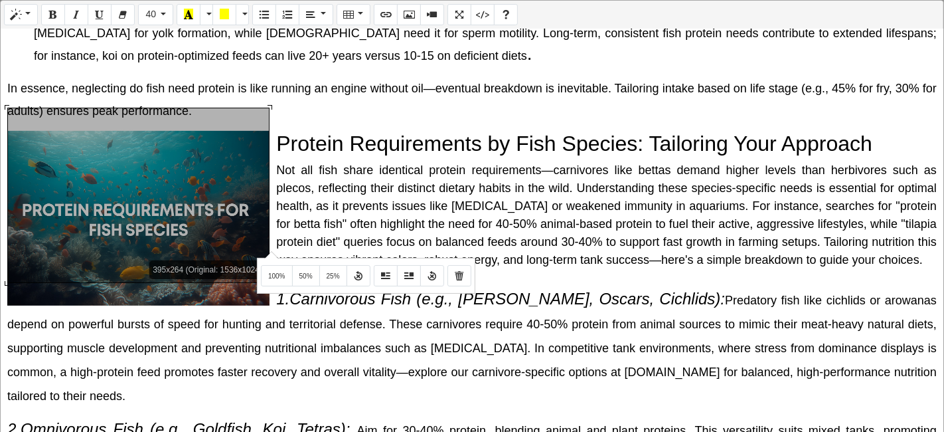
drag, startPoint x: 239, startPoint y: 258, endPoint x: 270, endPoint y: 250, distance: 31.6
click at [270, 250] on div "Normal Quote Code Header 1 Header 2 Header 3 Header 4 Header 5 Header 6 40 8 9 …" at bounding box center [472, 217] width 944 height 434
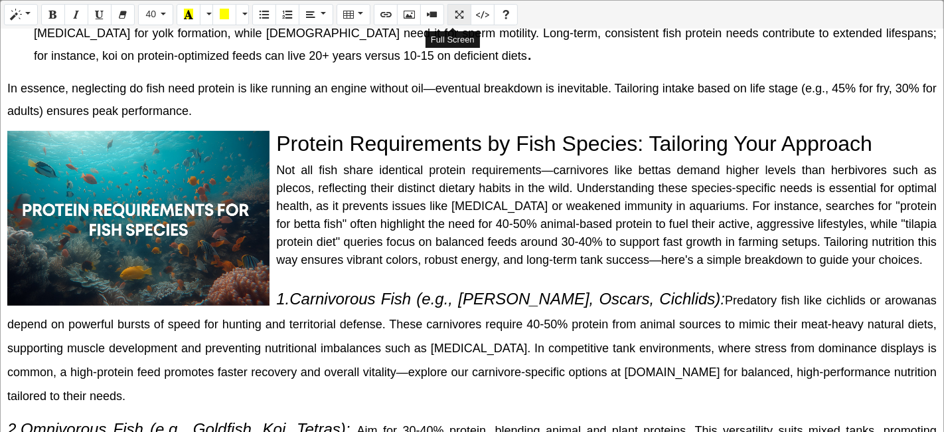
click at [457, 14] on icon "Full Screen" at bounding box center [459, 14] width 9 height 11
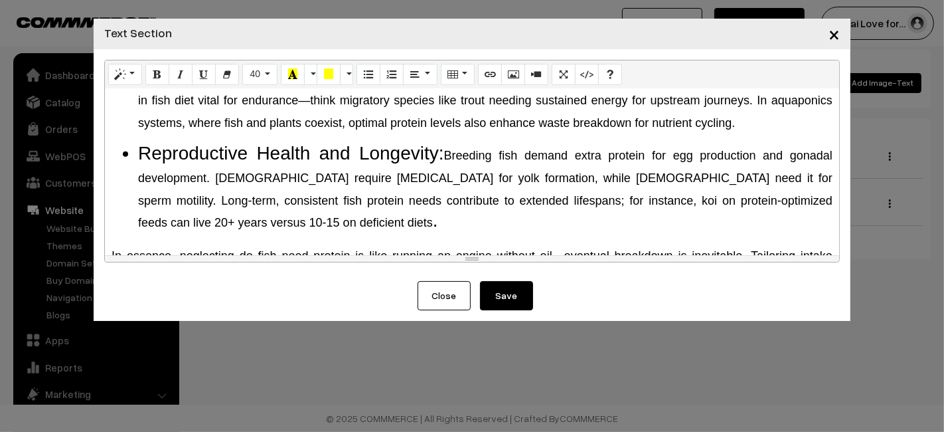
click at [503, 291] on button "Save" at bounding box center [506, 295] width 53 height 29
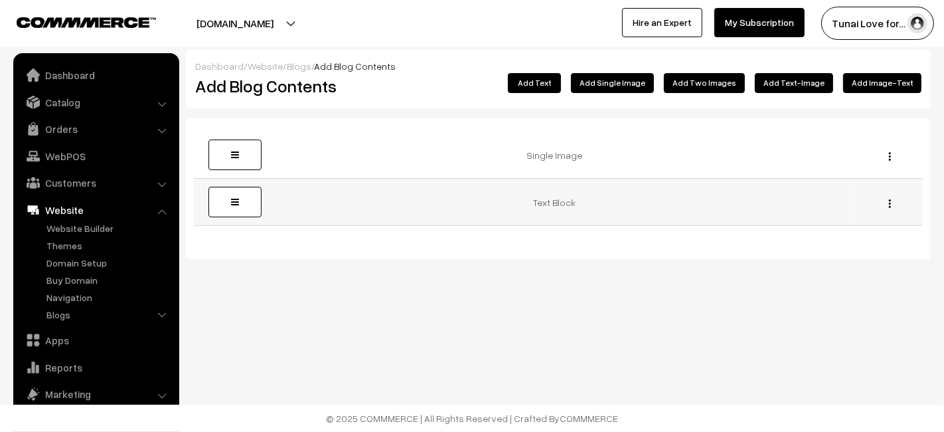
click at [891, 205] on div "Edit Delete" at bounding box center [886, 202] width 57 height 14
click at [890, 205] on img "button" at bounding box center [890, 203] width 2 height 9
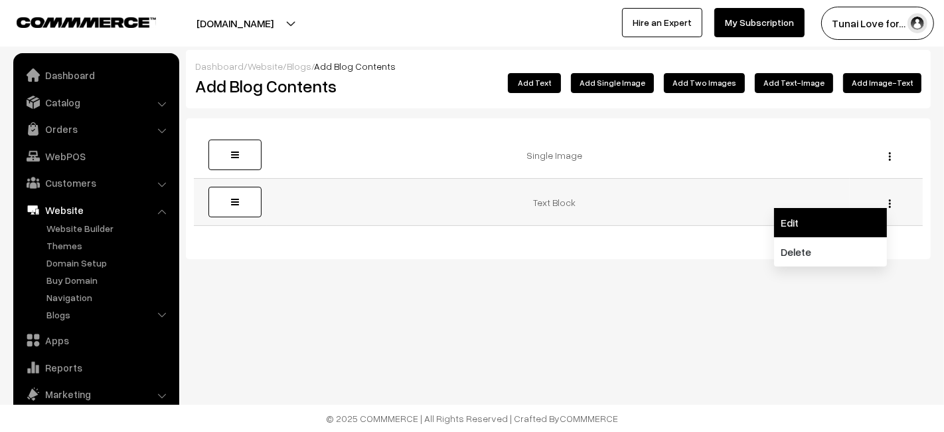
click at [866, 210] on link "Edit" at bounding box center [830, 222] width 113 height 29
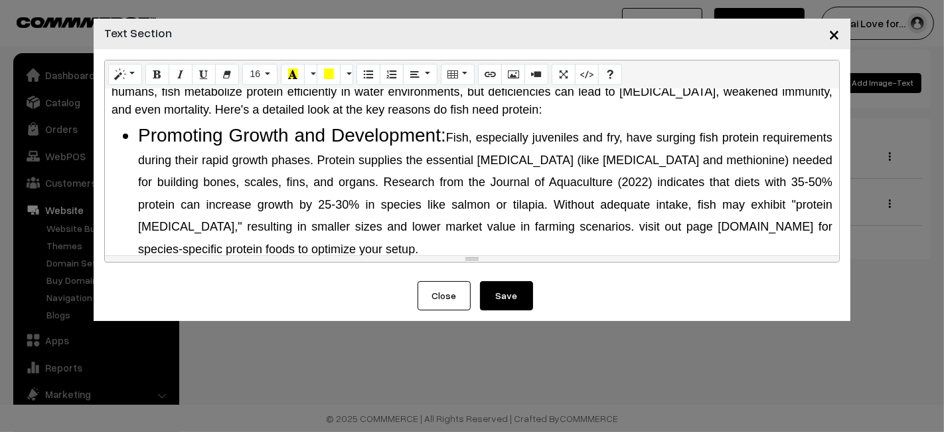
scroll to position [147, 0]
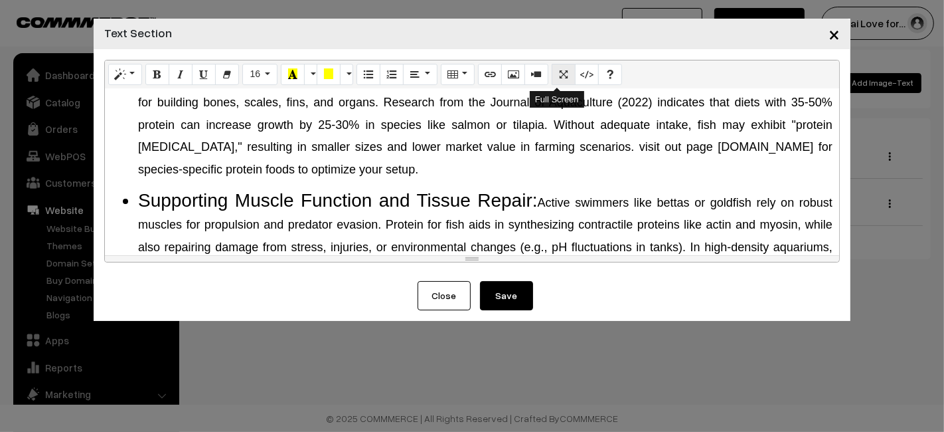
click at [554, 82] on button "Full Screen" at bounding box center [564, 74] width 24 height 21
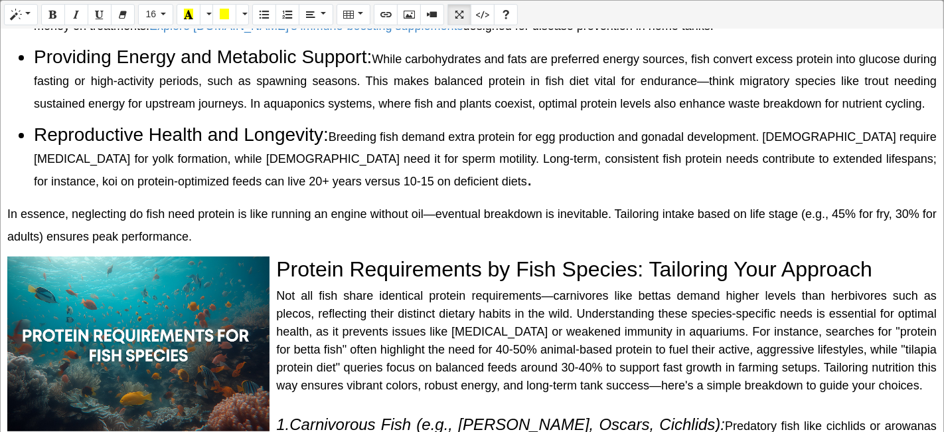
scroll to position [425, 0]
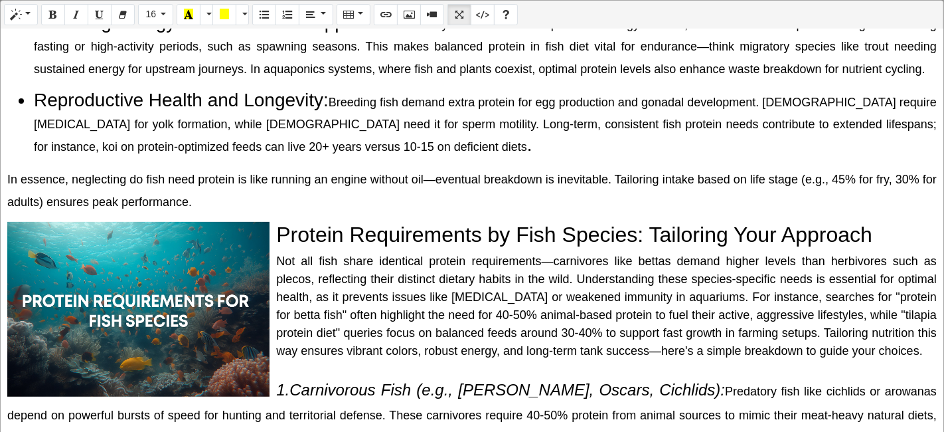
click at [548, 254] on span "Not all fish share identical protein requirements—carnivores like bettas demand…" at bounding box center [606, 305] width 661 height 103
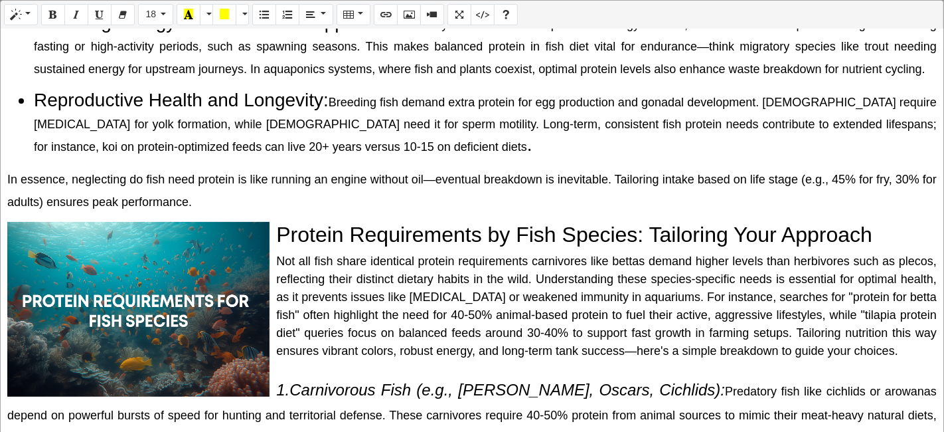
click at [779, 335] on div "Not all fish share identical protein requirements carnivores like bettas demand…" at bounding box center [472, 306] width 930 height 108
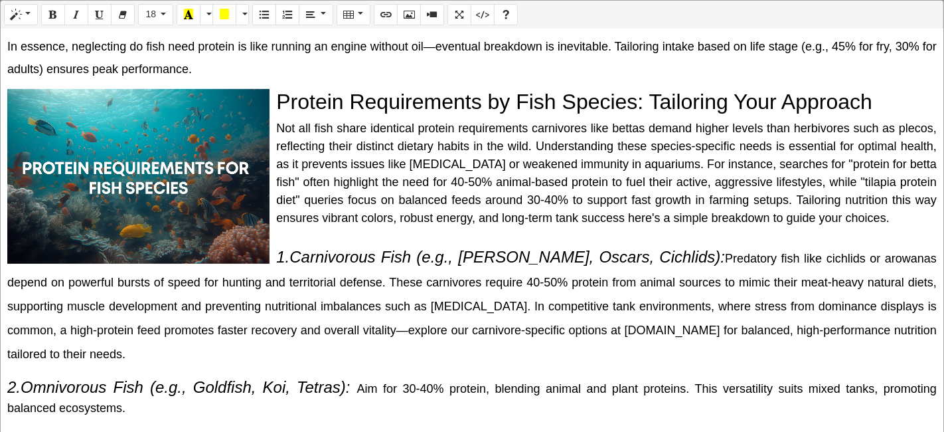
scroll to position [572, 0]
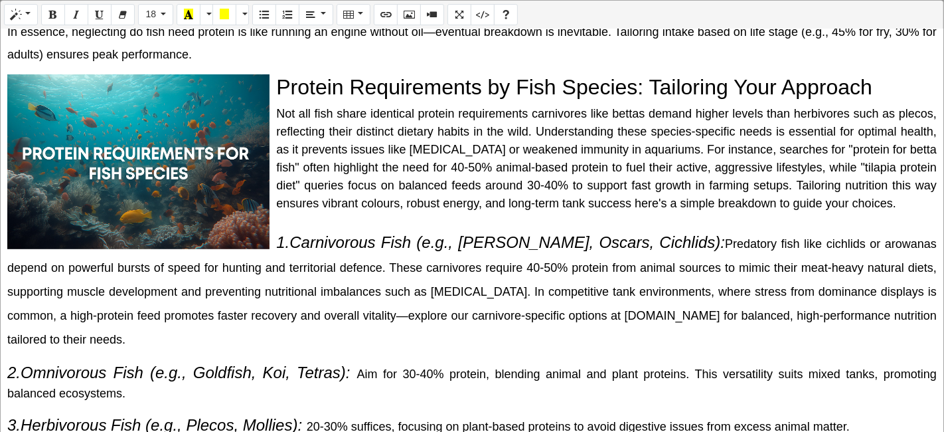
click at [349, 309] on span "Predatory fish like cichlids or arowanas depend on powerful bursts of speed for…" at bounding box center [472, 291] width 930 height 109
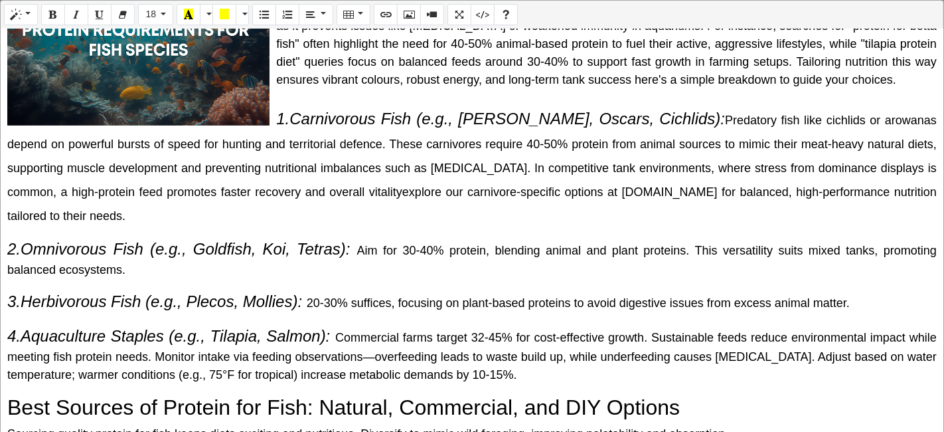
scroll to position [720, 0]
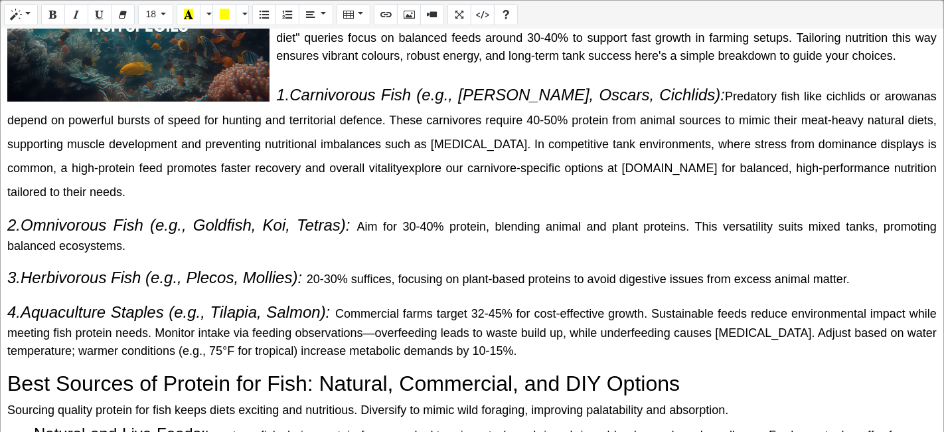
click at [405, 327] on span "Commercial farms target 32-45% for cost-effective growth. Sustainable feeds red…" at bounding box center [472, 332] width 930 height 50
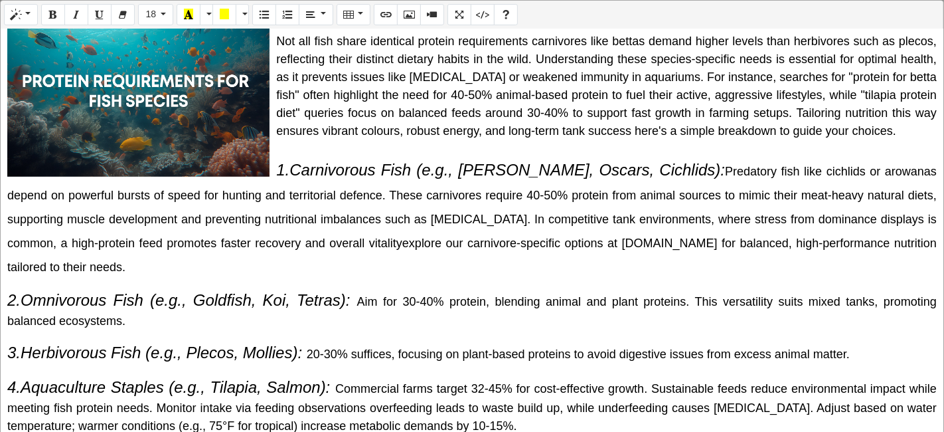
scroll to position [572, 0]
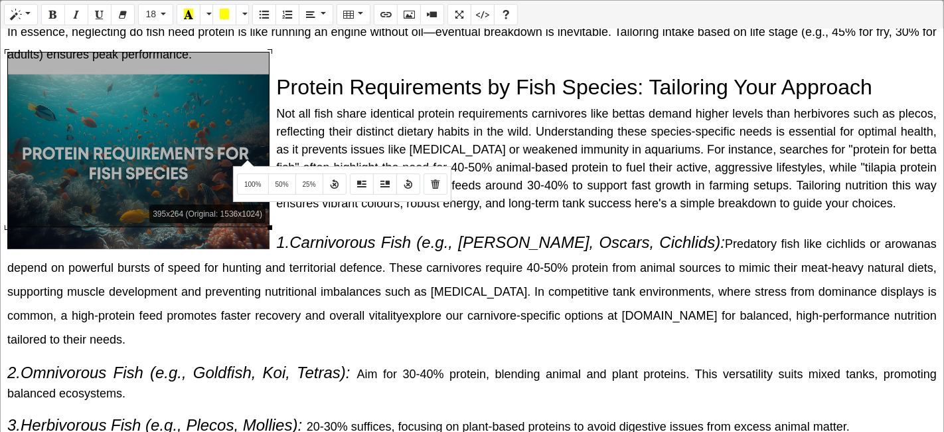
click at [246, 159] on div "Normal Quote Code Header 1 Header 2 Header 3 Header 4 Header 5 Header 6 18 8 9 …" at bounding box center [472, 217] width 944 height 434
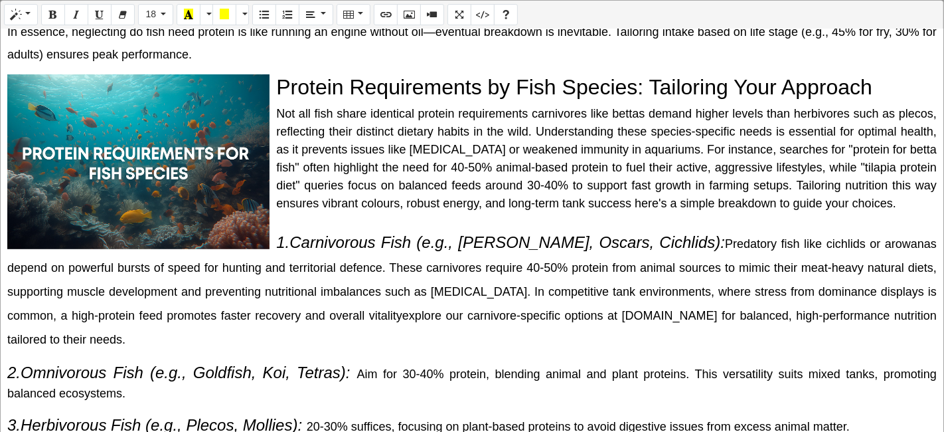
click at [277, 74] on h2 "Protein Requirements by Fish Species: Tailoring Your Approach" at bounding box center [472, 86] width 930 height 25
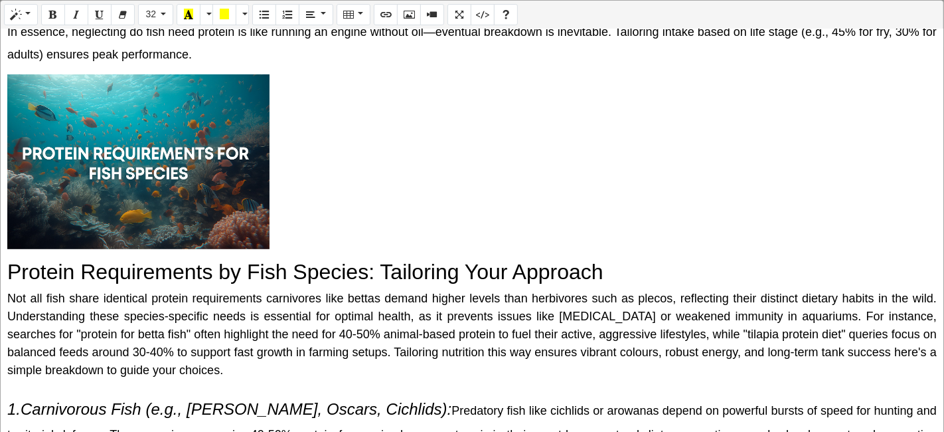
click at [213, 96] on div "Normal Quote Code Header 1 Header 2 Header 3 Header 4 Header 5 Header 6 32 8 9 …" at bounding box center [472, 217] width 944 height 434
click at [268, 222] on div "395x264 (Original: 1536x1024) Why Do Fish Need Protein? The Science Behind It P…" at bounding box center [472, 231] width 943 height 404
click at [240, 185] on div "Normal Quote Code Header 1 Header 2 Header 3 Header 4 Header 5 Header 6 32 8 9 …" at bounding box center [472, 217] width 944 height 434
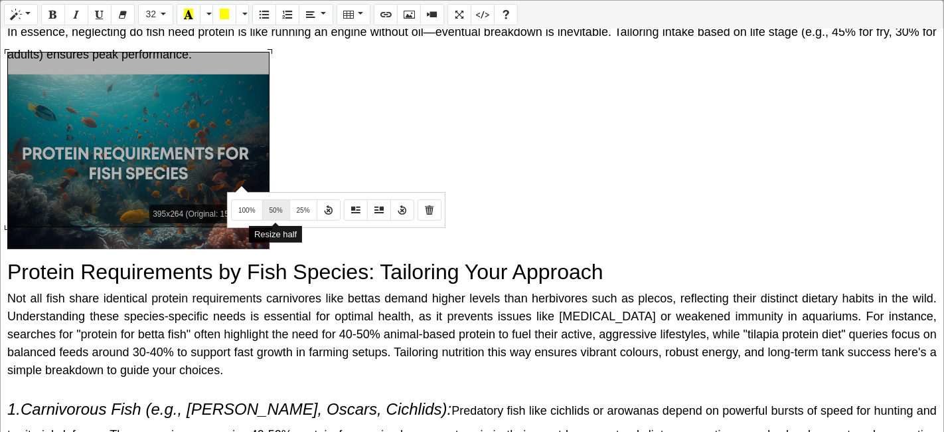
click at [270, 212] on span "50%" at bounding box center [276, 209] width 13 height 7
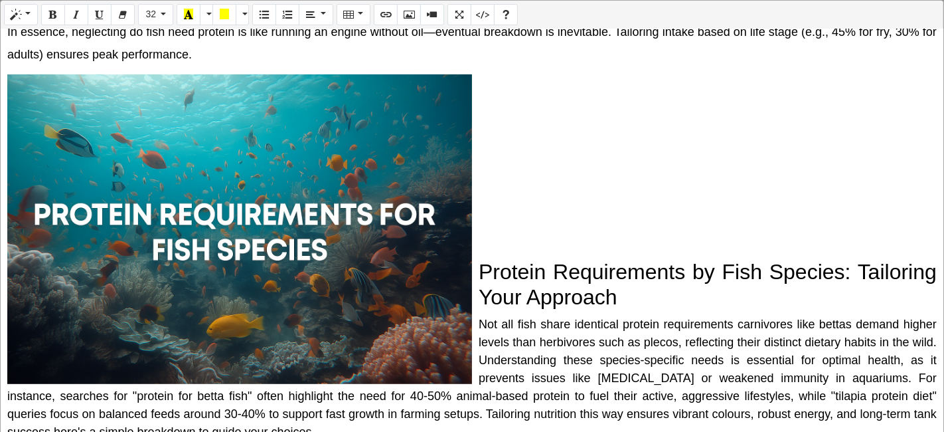
scroll to position [425, 0]
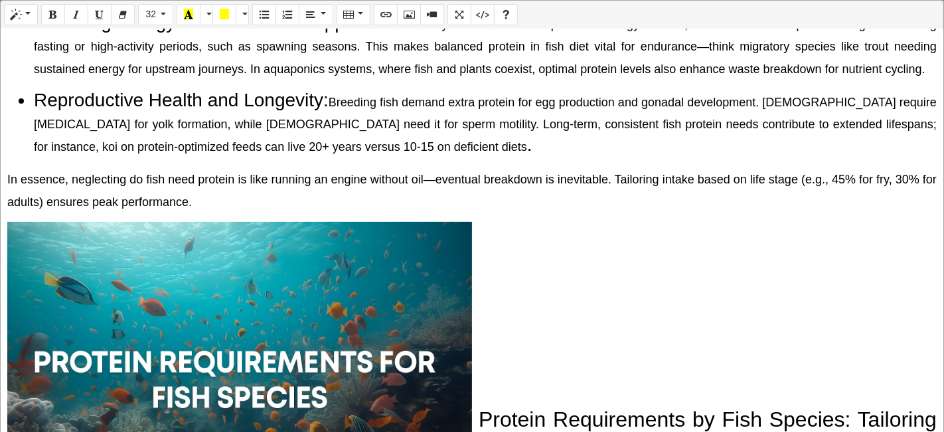
click at [491, 222] on h2 at bounding box center [472, 234] width 930 height 25
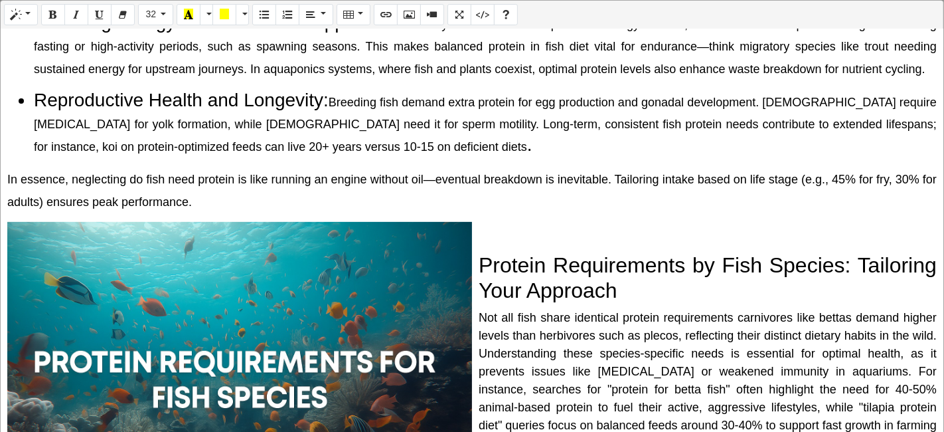
scroll to position [497, 0]
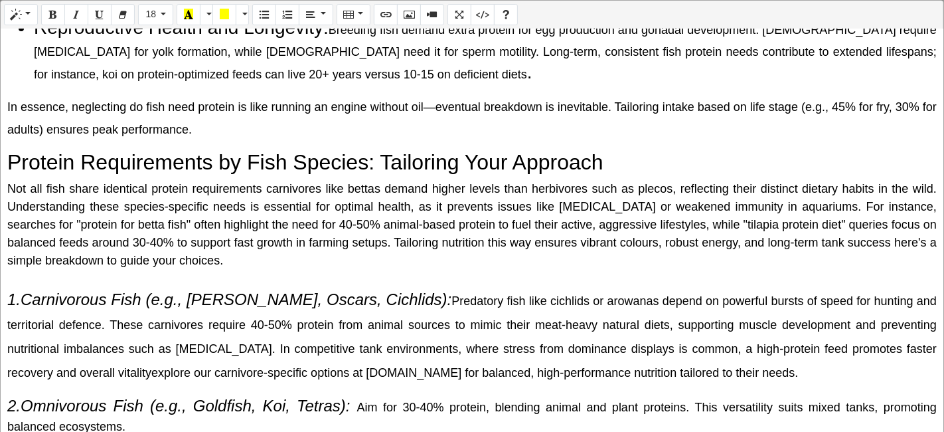
click at [627, 149] on h2 "Protein Requirements by Fish Species: Tailoring Your Approach" at bounding box center [472, 161] width 930 height 25
click at [457, 9] on button "Full Screen" at bounding box center [459, 14] width 24 height 21
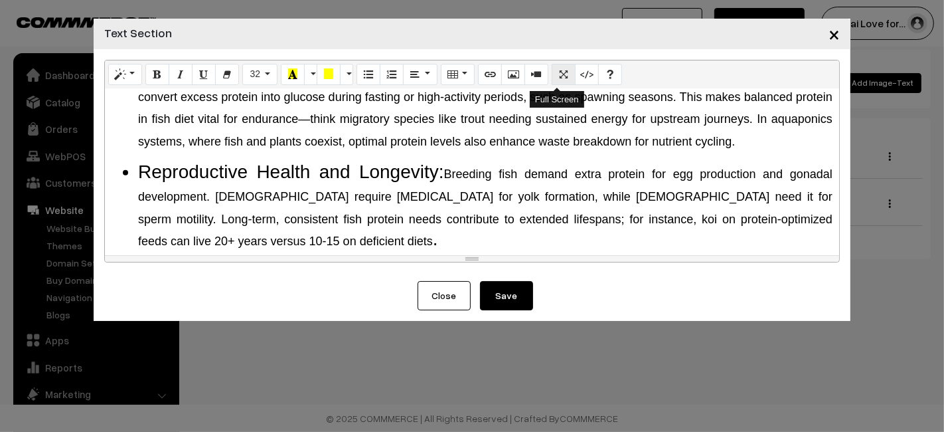
click at [558, 80] on button "Full Screen" at bounding box center [564, 74] width 24 height 21
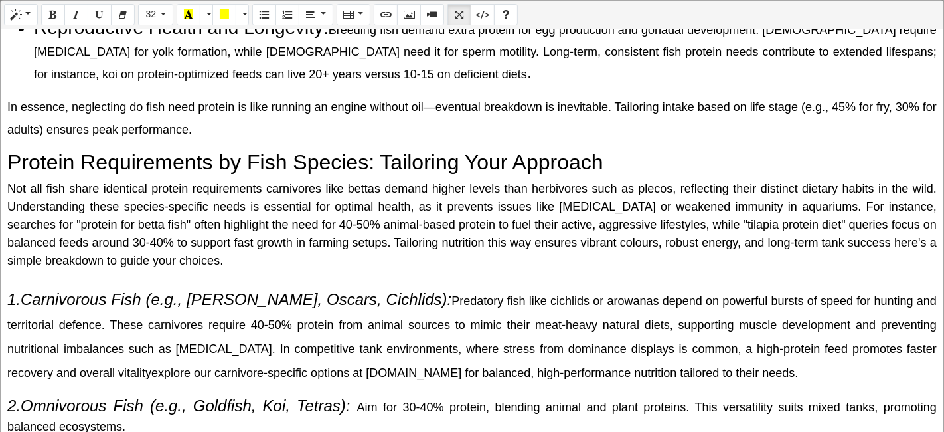
scroll to position [390, 0]
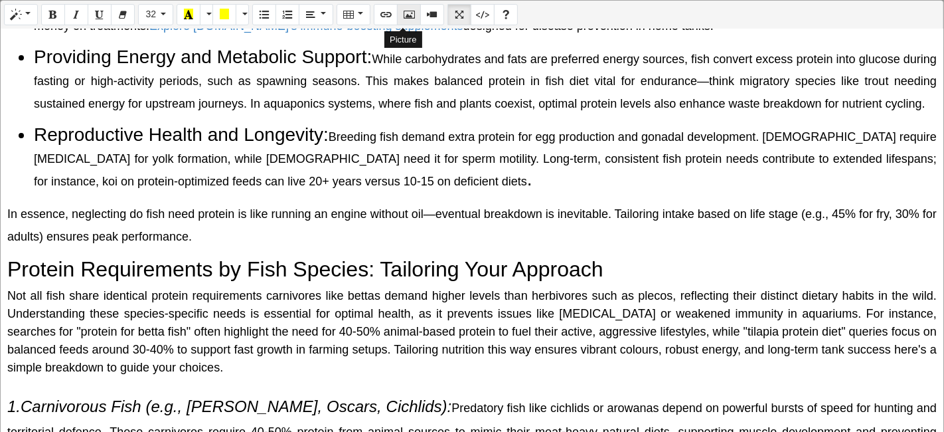
click at [404, 10] on icon "Picture" at bounding box center [408, 14] width 9 height 11
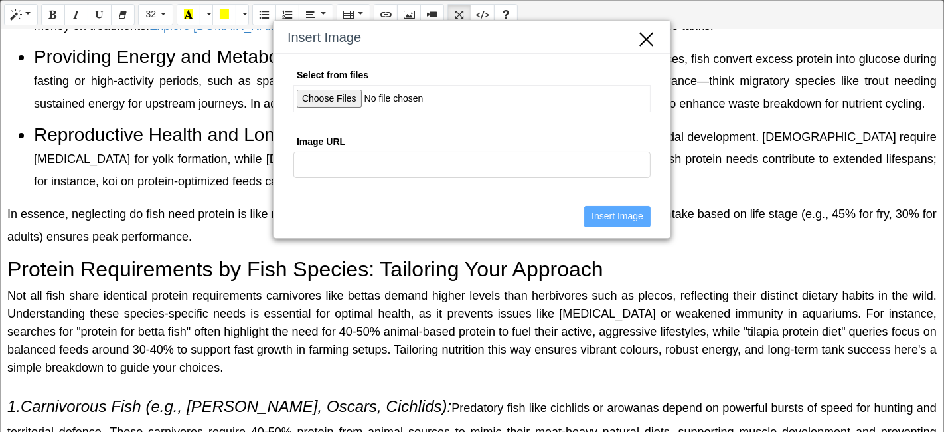
click at [339, 91] on input "Select from files" at bounding box center [471, 98] width 357 height 27
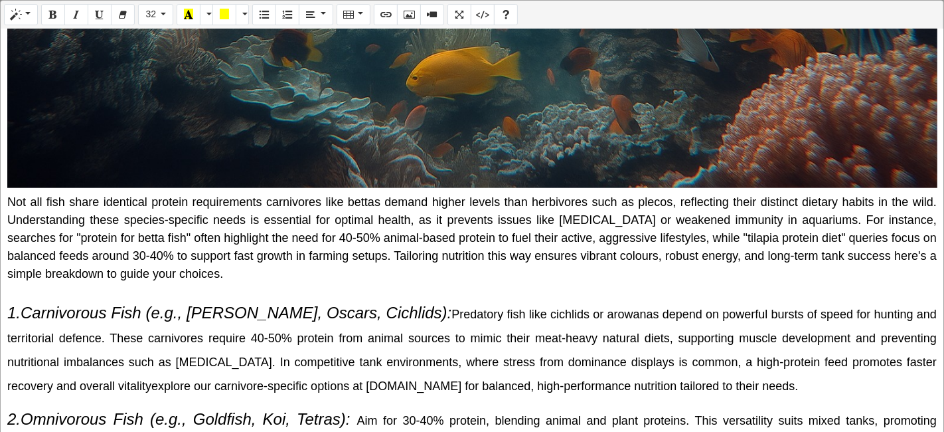
scroll to position [1129, 0]
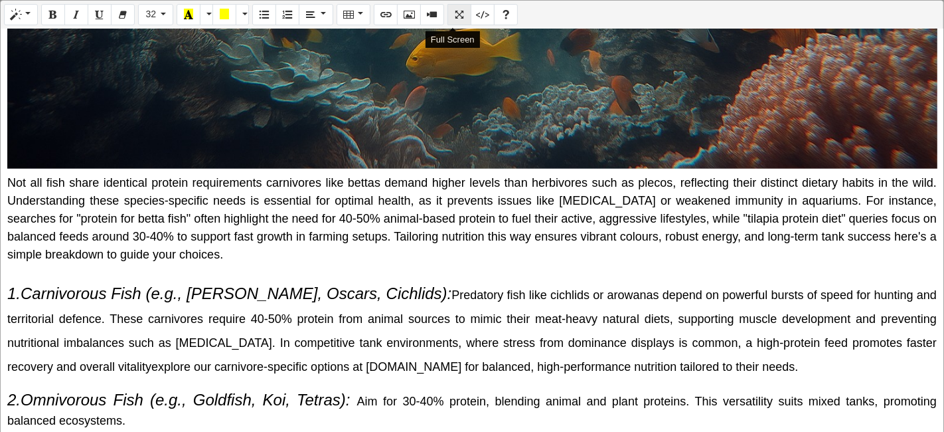
click at [459, 12] on button "Full Screen" at bounding box center [459, 14] width 24 height 21
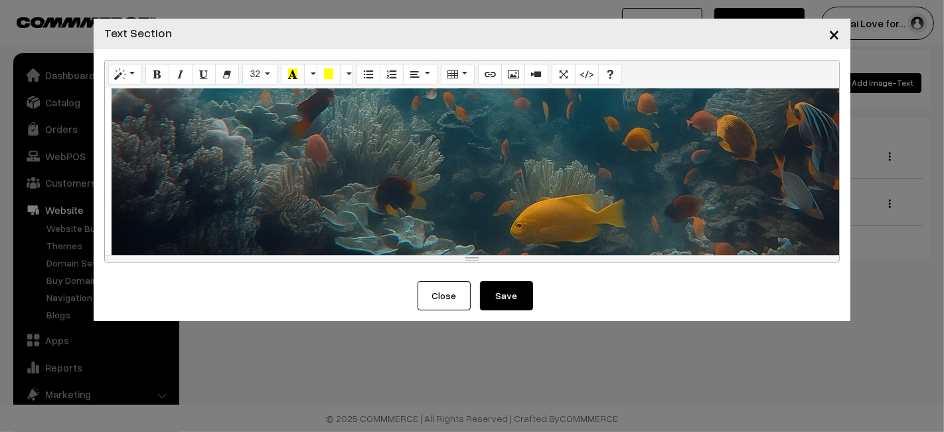
click at [528, 304] on button "Save" at bounding box center [506, 295] width 53 height 29
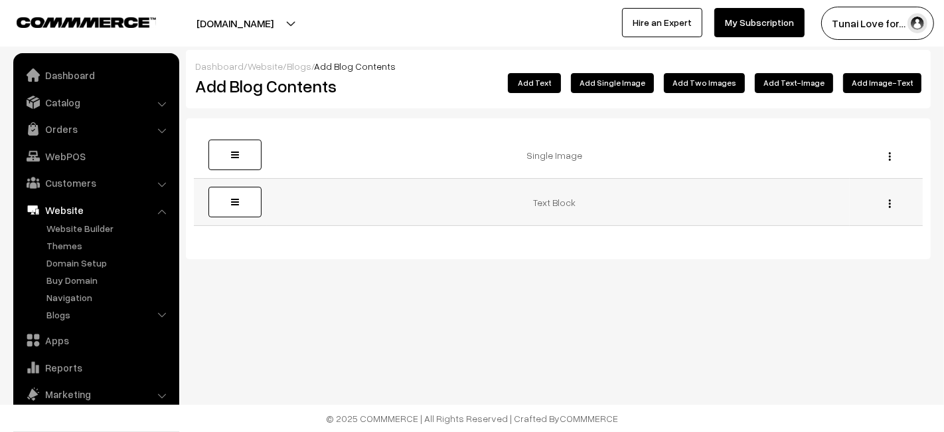
click at [890, 199] on img "button" at bounding box center [890, 203] width 2 height 9
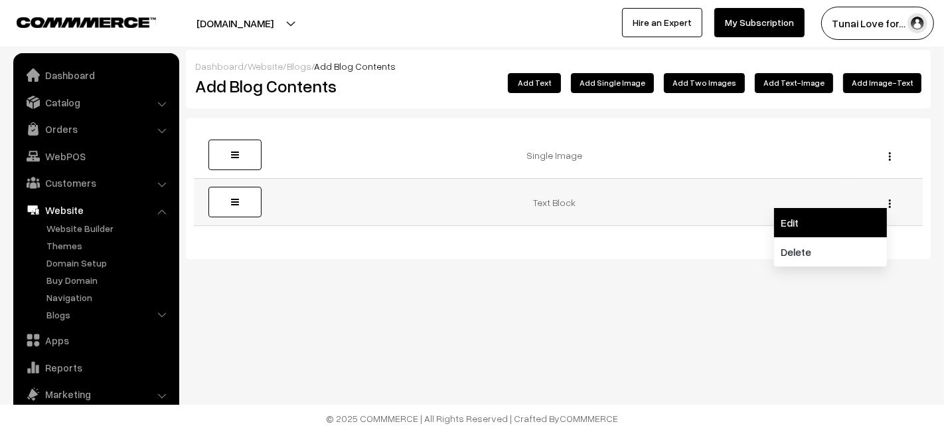
click at [840, 215] on link "Edit" at bounding box center [830, 222] width 113 height 29
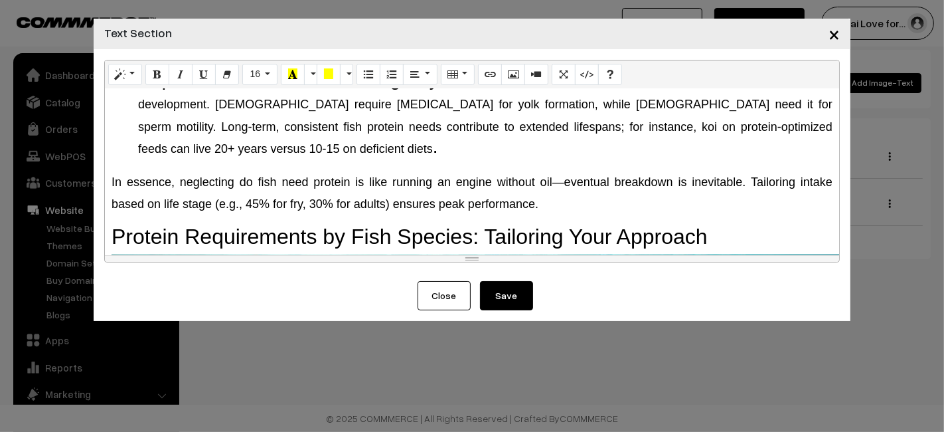
scroll to position [738, 0]
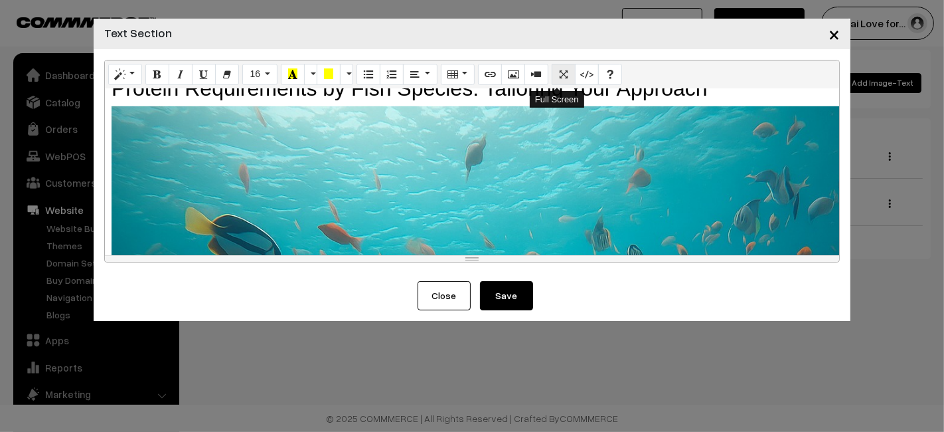
click at [559, 78] on icon "Full Screen" at bounding box center [563, 73] width 9 height 11
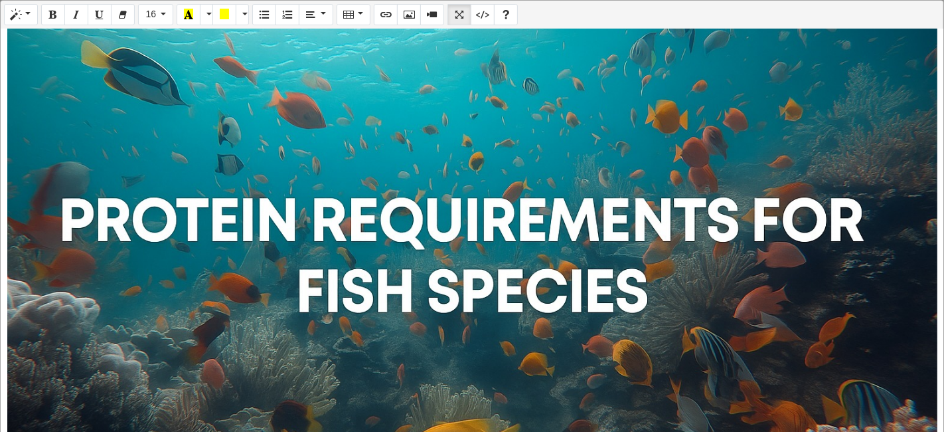
scroll to position [586, 0]
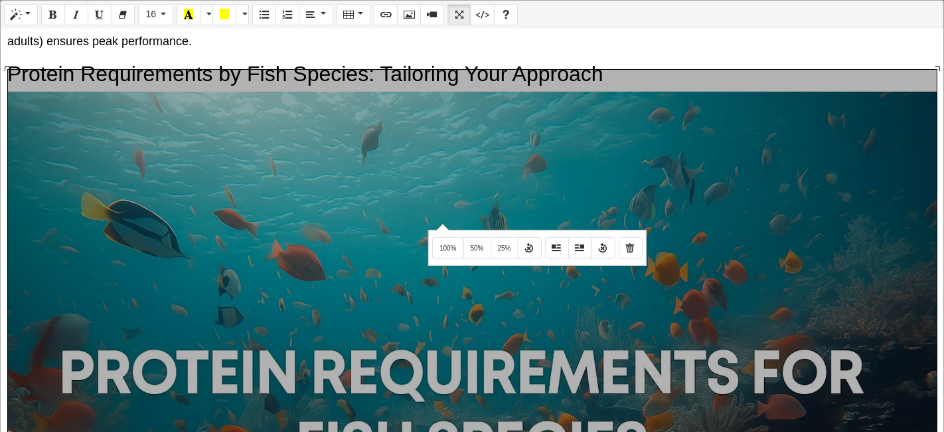
click at [441, 222] on div "Normal Quote Code Header 1 Header 2 Header 3 Header 4 Header 5 Header 6 16 8 9 …" at bounding box center [472, 217] width 944 height 434
click at [471, 250] on span "50%" at bounding box center [477, 247] width 13 height 7
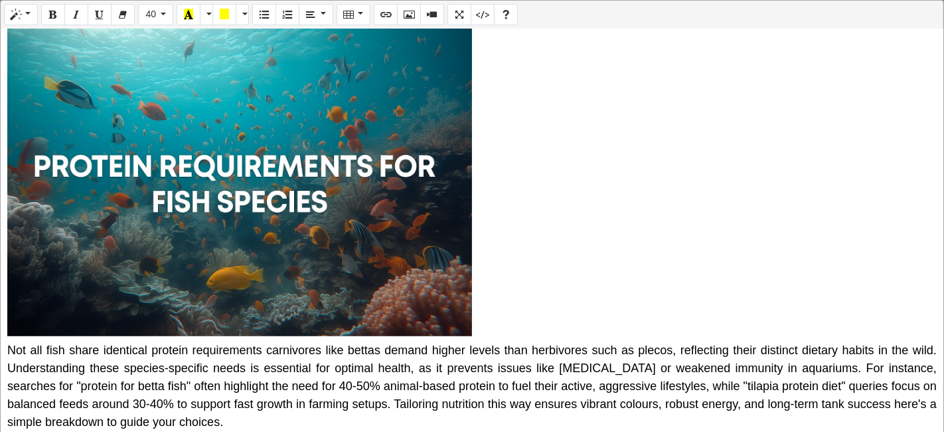
scroll to position [738, 0]
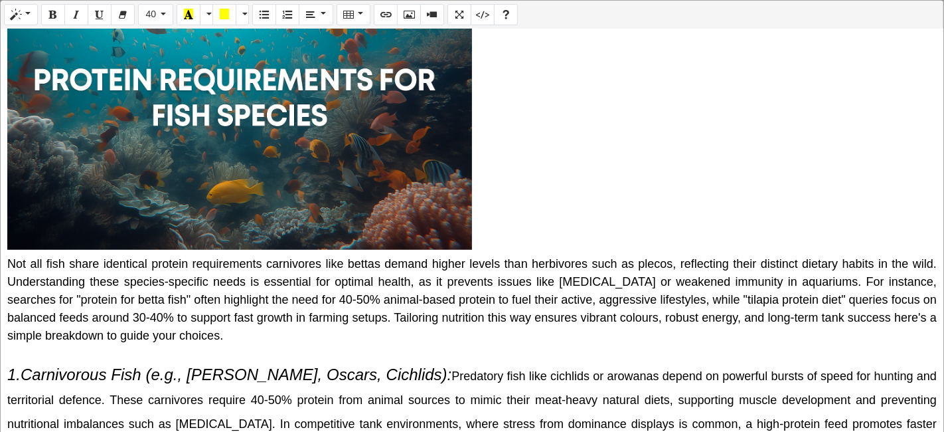
click at [5, 242] on div "Why Do Fish Need Protein? The Science Behind It Protein is a macronutrient comp…" at bounding box center [472, 231] width 943 height 404
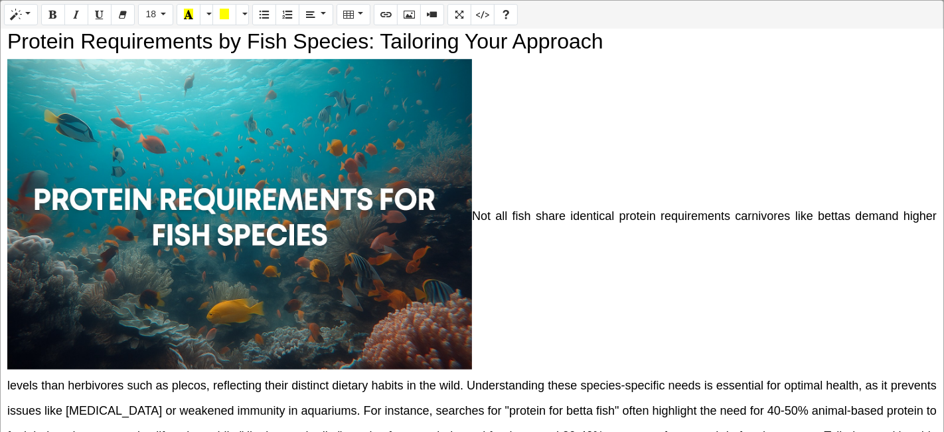
scroll to position [708, 0]
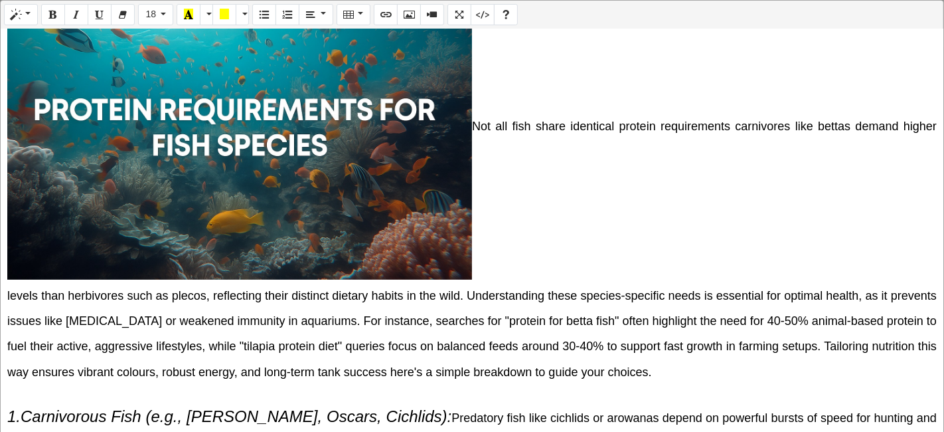
click at [3, 266] on div "Why Do Fish Need Protein? The Science Behind It Protein is a macronutrient comp…" at bounding box center [472, 231] width 943 height 404
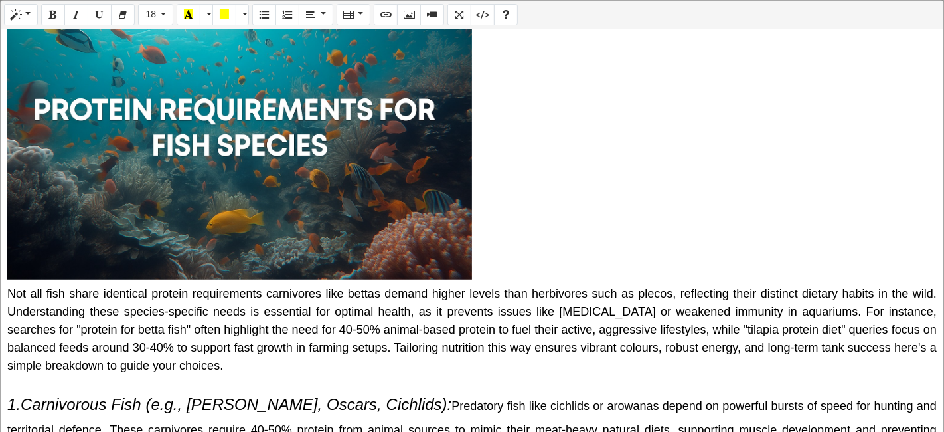
click at [123, 222] on div "Normal Quote Code Header 1 Header 2 Header 3 Header 4 Header 5 Header 6 18 8 9 …" at bounding box center [472, 217] width 944 height 434
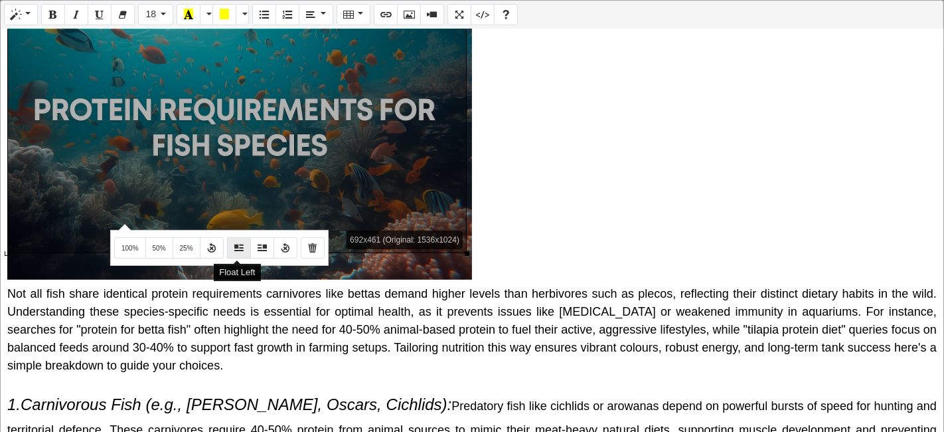
click at [229, 244] on button "Float Left" at bounding box center [239, 247] width 24 height 21
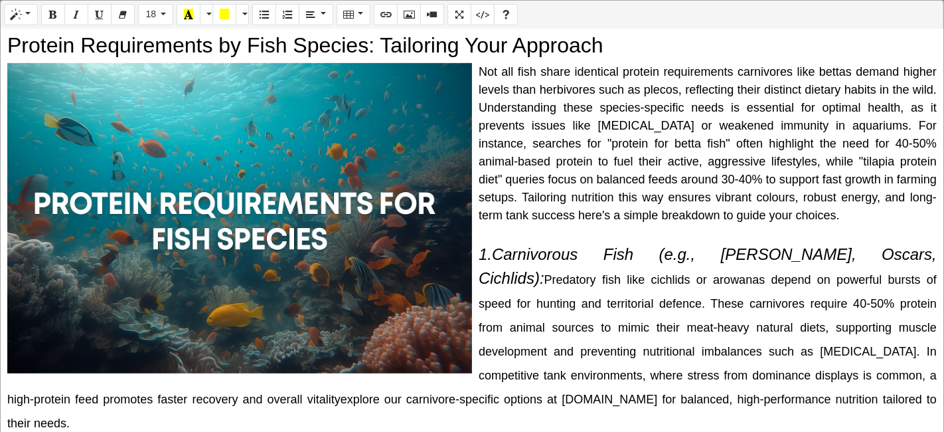
scroll to position [634, 0]
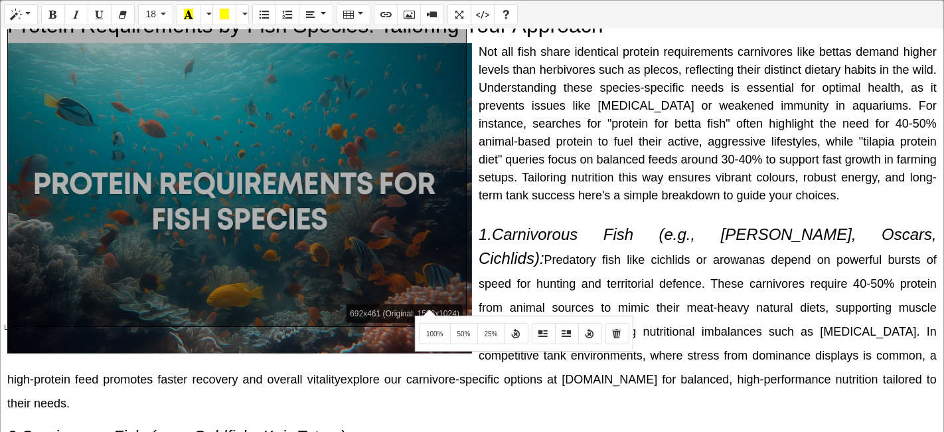
click at [428, 308] on div "Normal Quote Code Header 1 Header 2 Header 3 Header 4 Header 5 Header 6 18 8 9 …" at bounding box center [472, 217] width 944 height 434
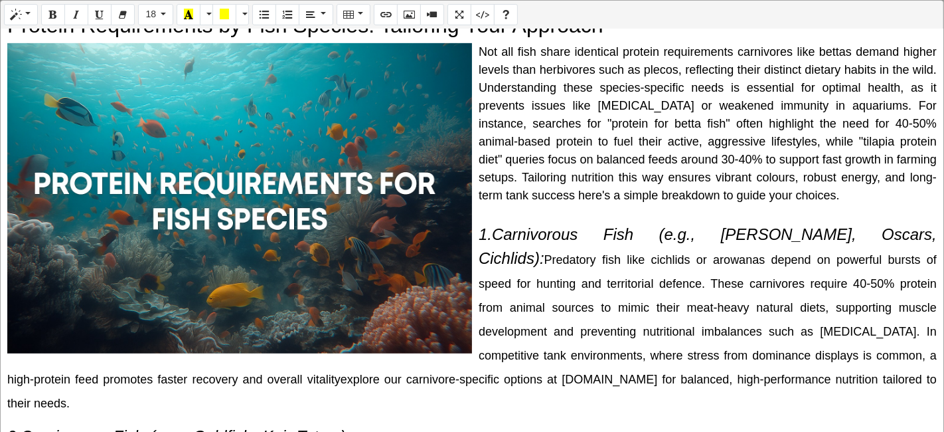
click at [259, 82] on div "692x461 (Original: 1536x1024) Why Do Fish Need Protein? The Science Behind It P…" at bounding box center [472, 231] width 943 height 404
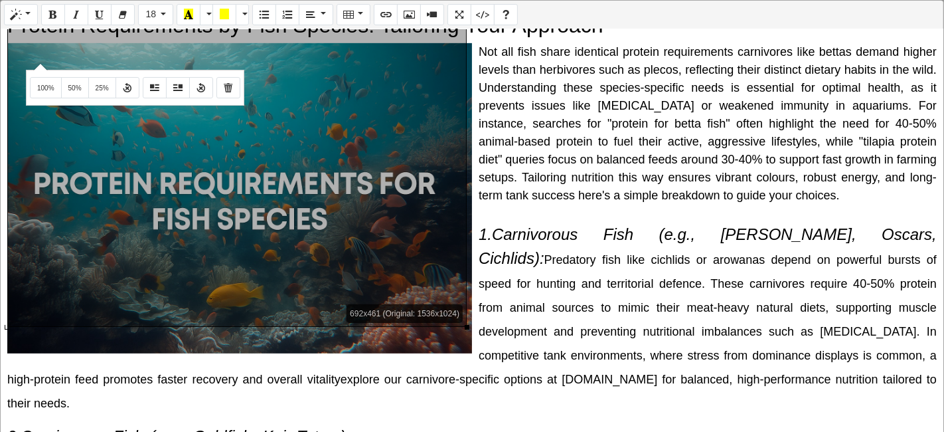
click at [39, 62] on div "Normal Quote Code Header 1 Header 2 Header 3 Header 4 Header 5 Header 6 18 8 9 …" at bounding box center [472, 217] width 944 height 434
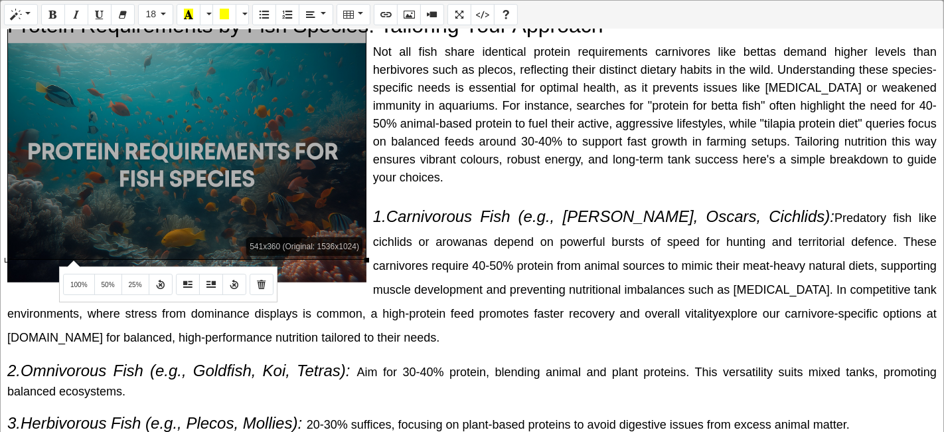
drag, startPoint x: 465, startPoint y: 327, endPoint x: 72, endPoint y: 259, distance: 398.8
click at [72, 259] on div "Normal Quote Code Header 1 Header 2 Header 3 Header 4 Header 5 Header 6 18 8 9 …" at bounding box center [472, 217] width 944 height 434
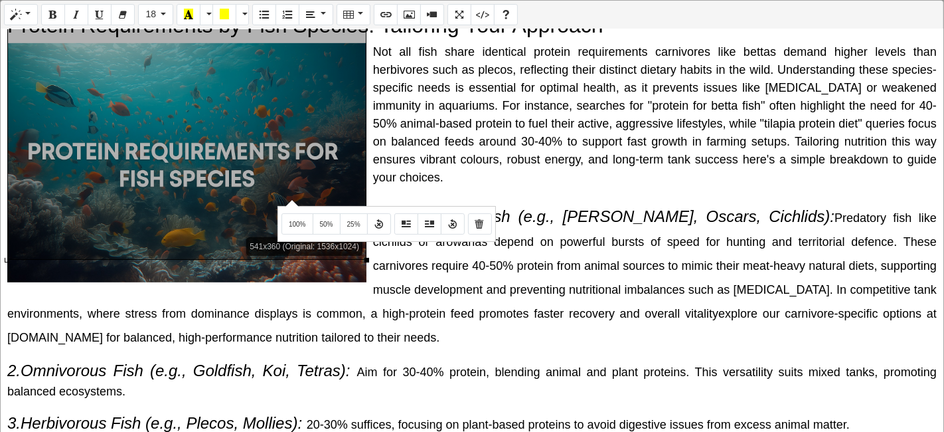
click at [290, 199] on div "Normal Quote Code Header 1 Header 2 Header 3 Header 4 Header 5 Header 6 18 8 9 …" at bounding box center [472, 217] width 944 height 434
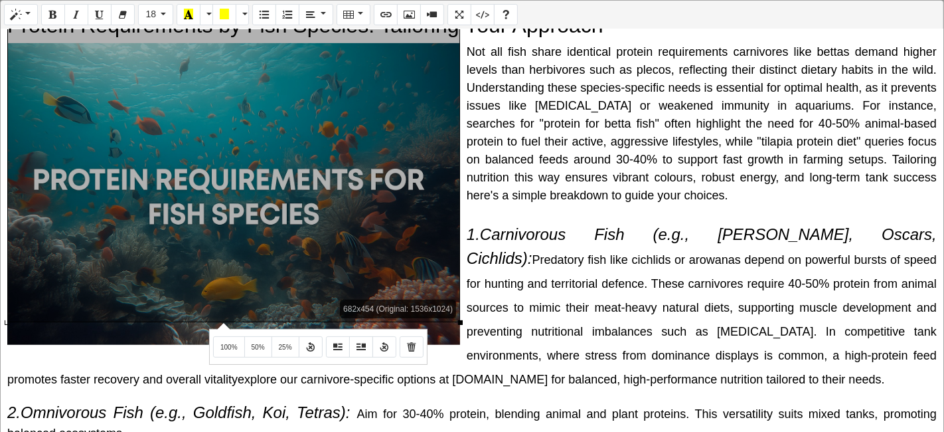
drag, startPoint x: 368, startPoint y: 260, endPoint x: 222, endPoint y: 321, distance: 158.6
click at [222, 321] on div "Normal Quote Code Header 1 Header 2 Header 3 Header 4 Header 5 Header 6 18 8 9 …" at bounding box center [472, 217] width 944 height 434
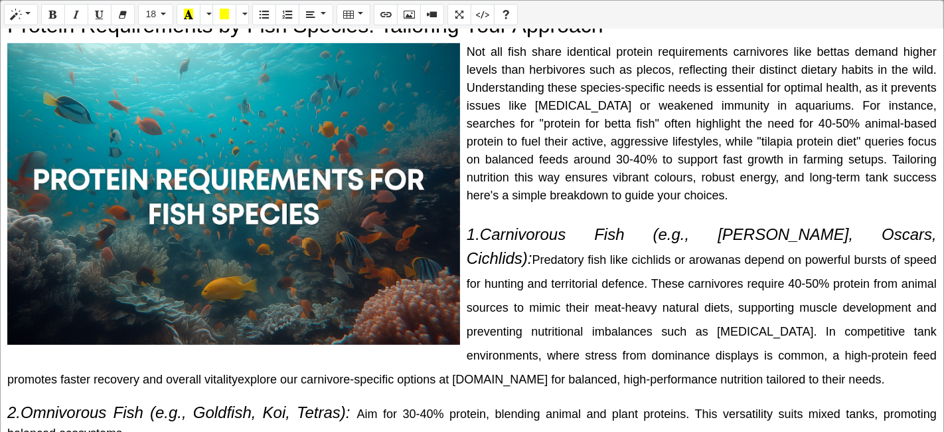
click at [353, 295] on div "Normal Quote Code Header 1 Header 2 Header 3 Header 4 Header 5 Header 6 18 8 9 …" at bounding box center [472, 217] width 944 height 434
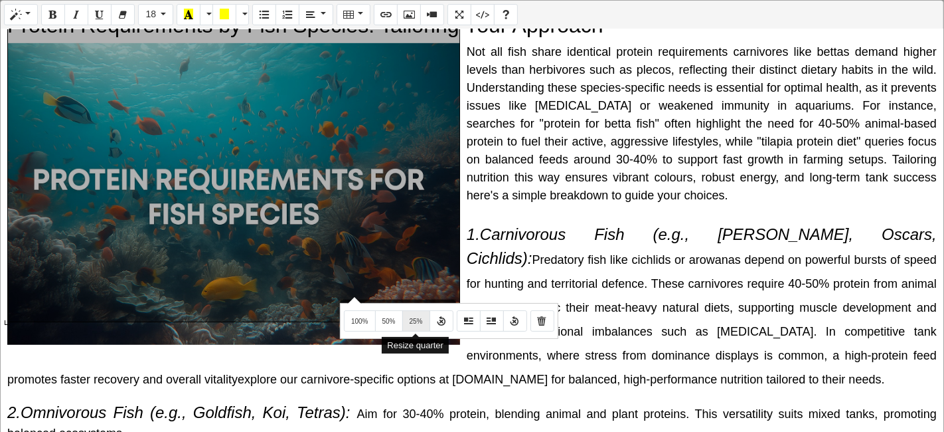
click at [423, 323] on button "25%" at bounding box center [416, 320] width 28 height 21
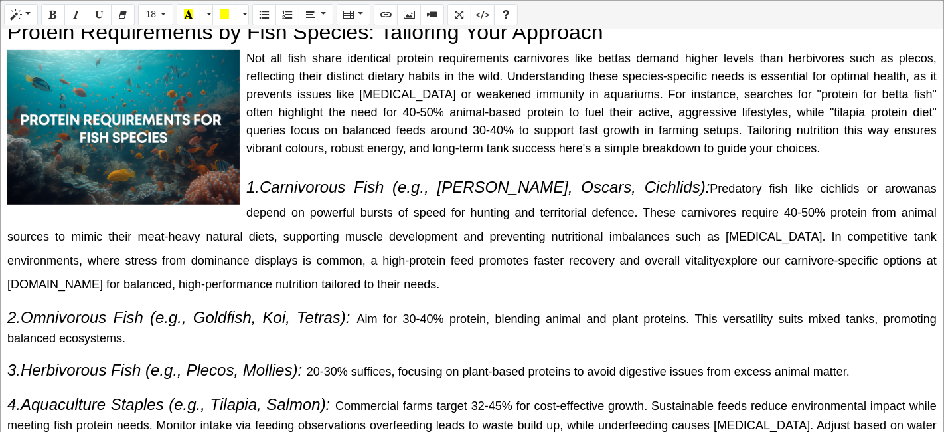
click at [216, 169] on div "Normal Quote Code Header 1 Header 2 Header 3 Header 4 Header 5 Header 6 18 8 9 …" at bounding box center [472, 217] width 944 height 434
click at [150, 100] on div "346x231 (Original: 1536x1024) Why Do Fish Need Protein? The Science Behind It P…" at bounding box center [472, 231] width 943 height 404
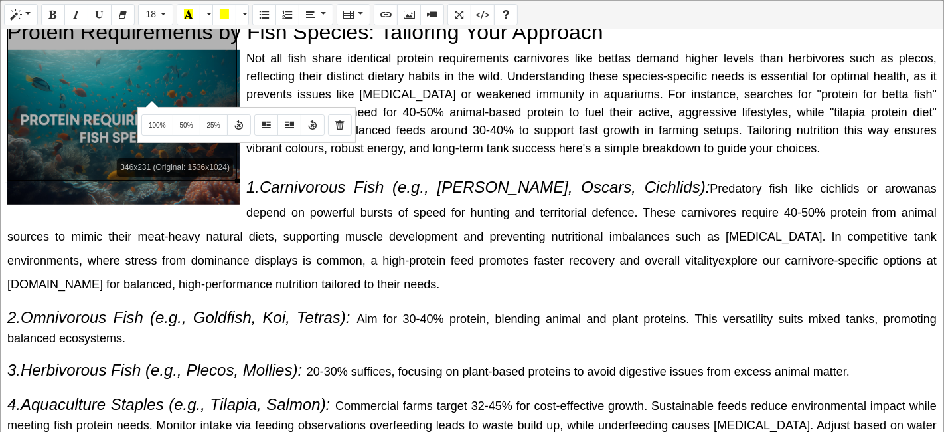
click at [150, 100] on div "Normal Quote Code Header 1 Header 2 Header 3 Header 4 Header 5 Header 6 18 8 9 …" at bounding box center [472, 217] width 944 height 434
drag, startPoint x: 234, startPoint y: 177, endPoint x: 246, endPoint y: 185, distance: 14.0
click at [246, 185] on div "346x231 (Original: 1536x1024) Why Do Fish Need Protein? The Science Behind It P…" at bounding box center [472, 231] width 943 height 404
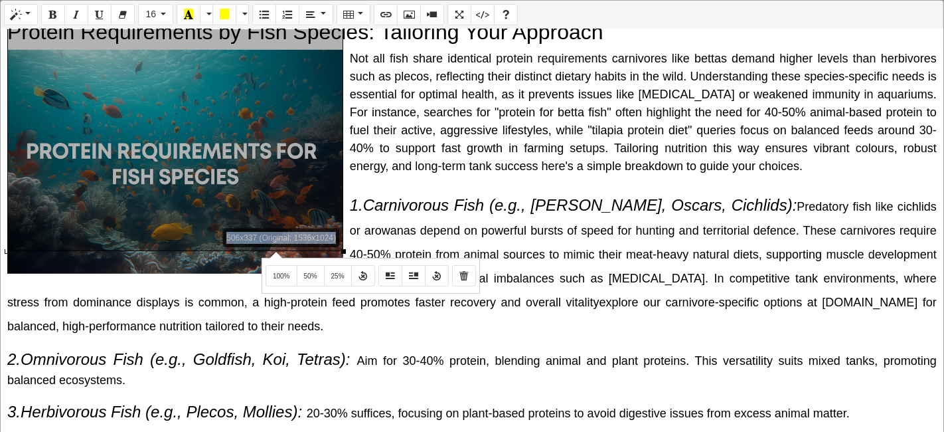
drag, startPoint x: 234, startPoint y: 179, endPoint x: 274, endPoint y: 250, distance: 81.4
click at [274, 250] on div "Normal Quote Code Header 1 Header 2 Header 3 Header 4 Header 5 Header 6 16 8 9 …" at bounding box center [472, 217] width 944 height 434
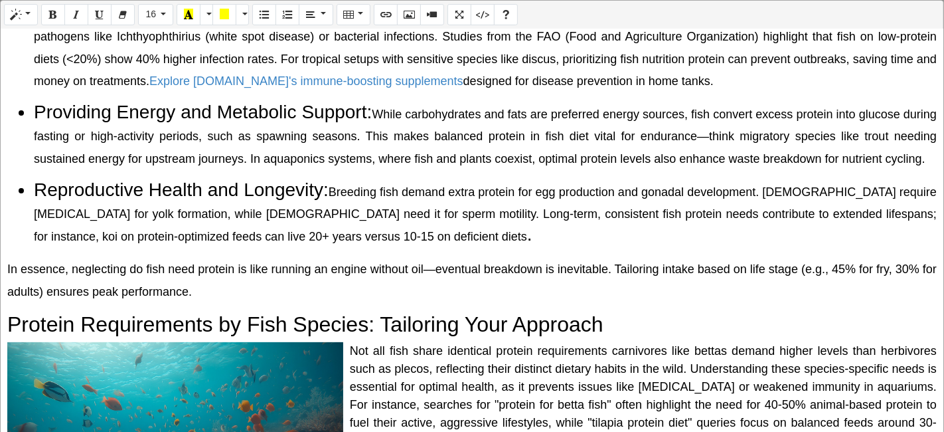
scroll to position [332, 0]
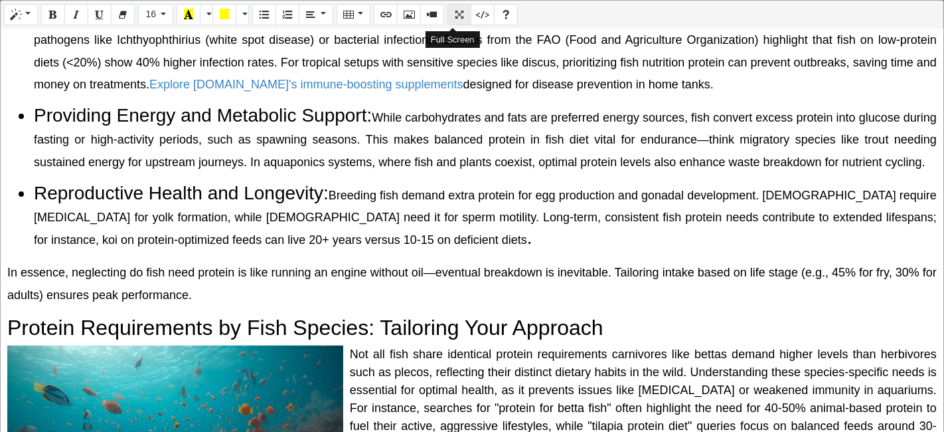
click at [451, 21] on button "Full Screen" at bounding box center [459, 14] width 24 height 21
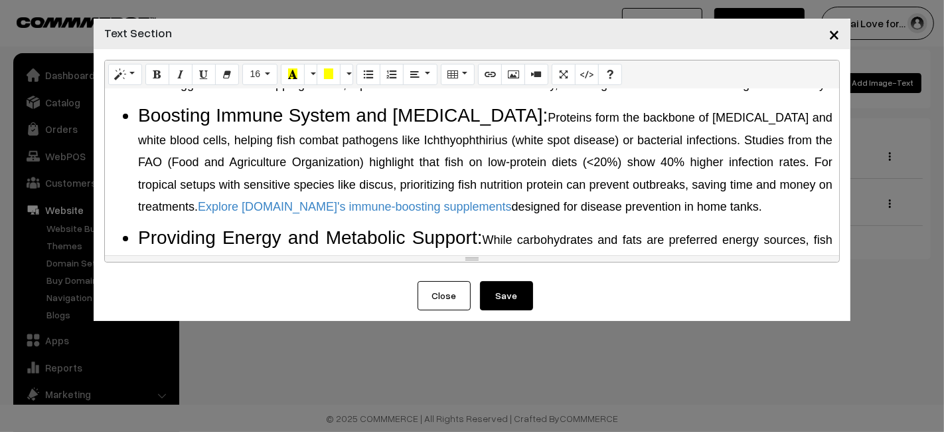
click at [521, 305] on button "Save" at bounding box center [506, 295] width 53 height 29
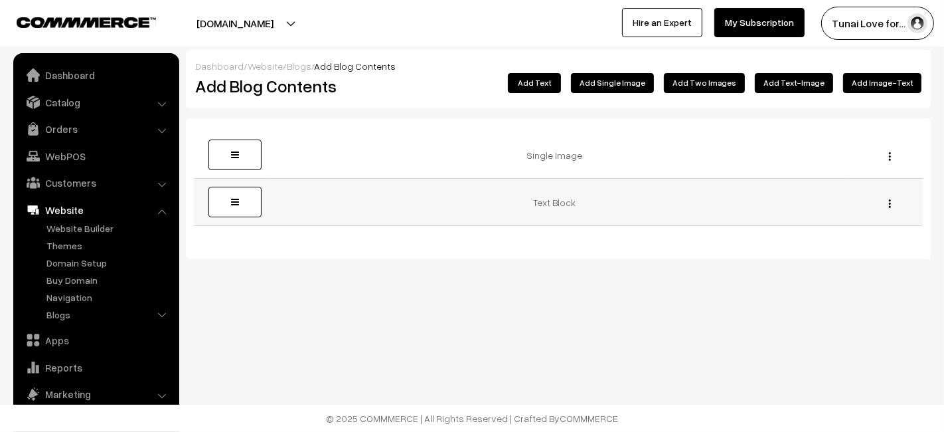
click at [889, 202] on img "button" at bounding box center [890, 203] width 2 height 9
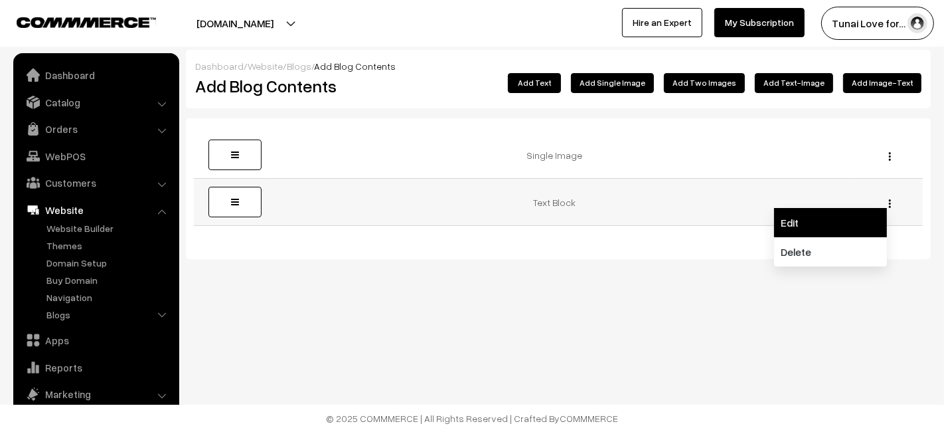
click at [856, 216] on link "Edit" at bounding box center [830, 222] width 113 height 29
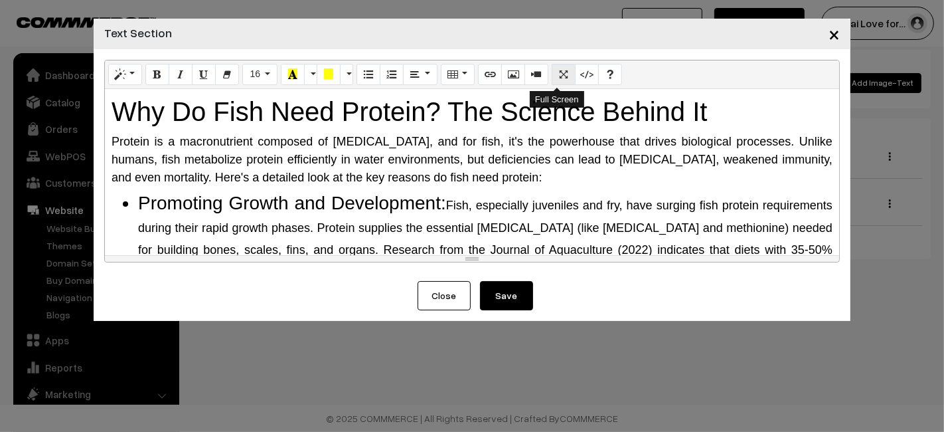
click at [562, 66] on button "Full Screen" at bounding box center [564, 74] width 24 height 21
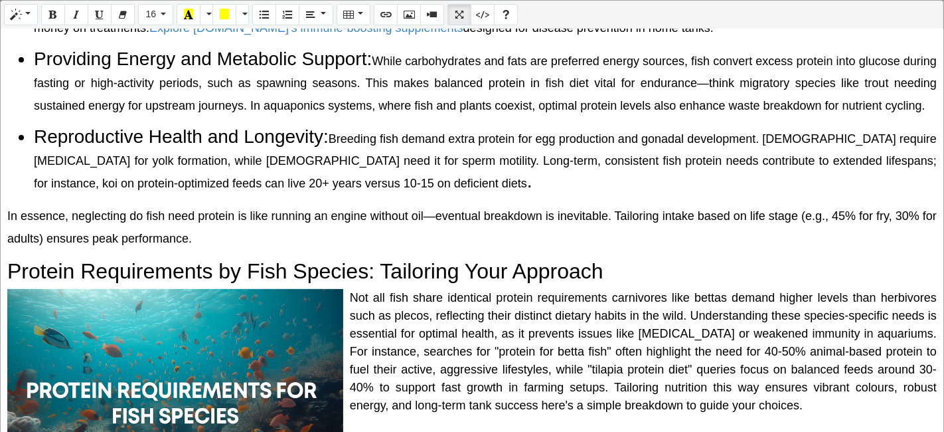
scroll to position [442, 0]
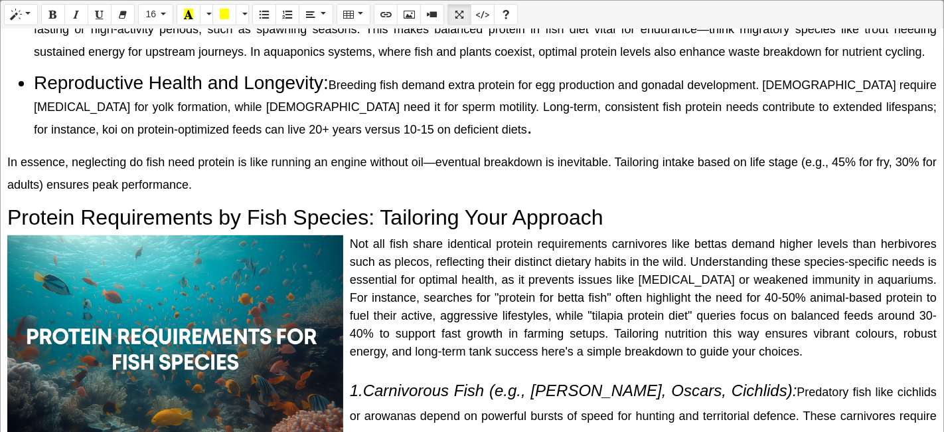
click at [345, 235] on div "Not all fish share identical protein requirements carnivores like bettas demand…" at bounding box center [472, 297] width 930 height 125
click at [349, 236] on div "Not all fish share identical protein requirements carnivores like bettas demand…" at bounding box center [472, 297] width 930 height 125
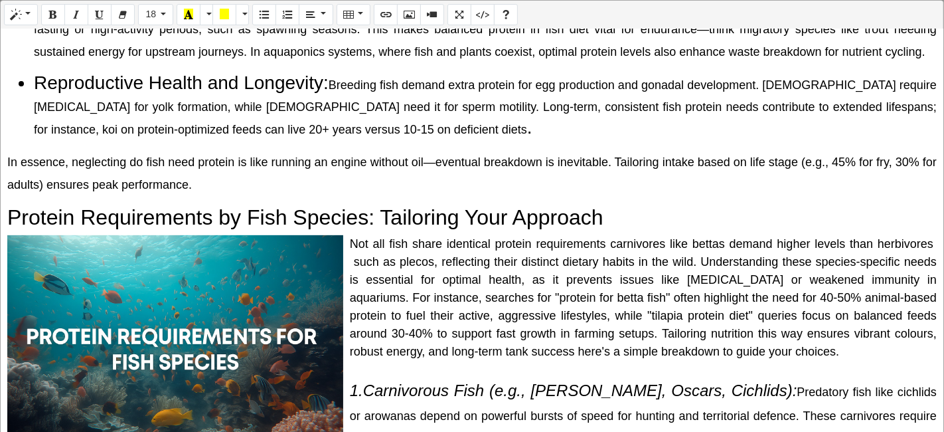
click at [347, 250] on div "Not all fish share identical protein requirements carnivores like bettas demand…" at bounding box center [472, 297] width 930 height 125
click at [929, 241] on div "Why Do Fish Need Protein? The Science Behind It Protein is a macronutrient comp…" at bounding box center [472, 231] width 943 height 404
click at [350, 272] on span "Not all fish share identical protein requirements carnivores like bettas demand…" at bounding box center [643, 297] width 587 height 121
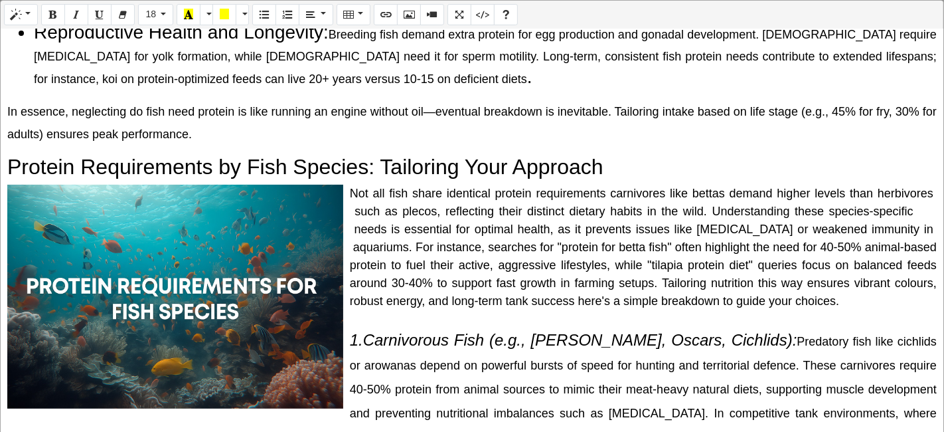
scroll to position [516, 0]
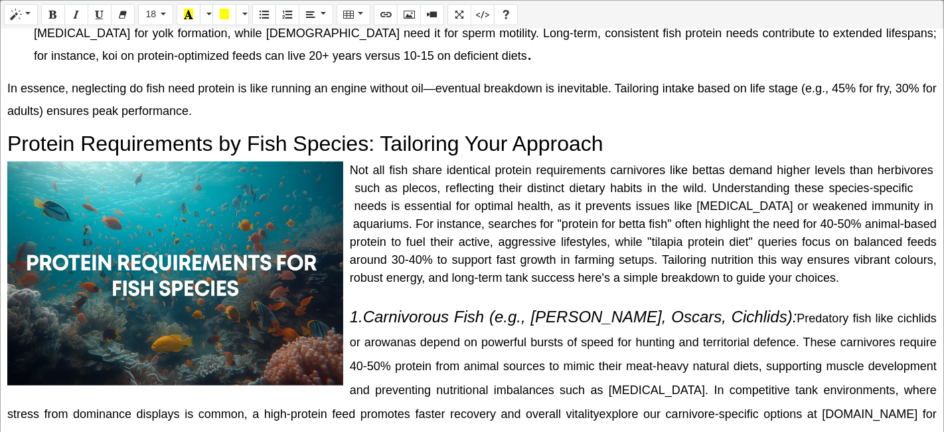
click at [350, 220] on span "Not all fish share identical protein requirements carnivores like bettas demand…" at bounding box center [643, 223] width 587 height 121
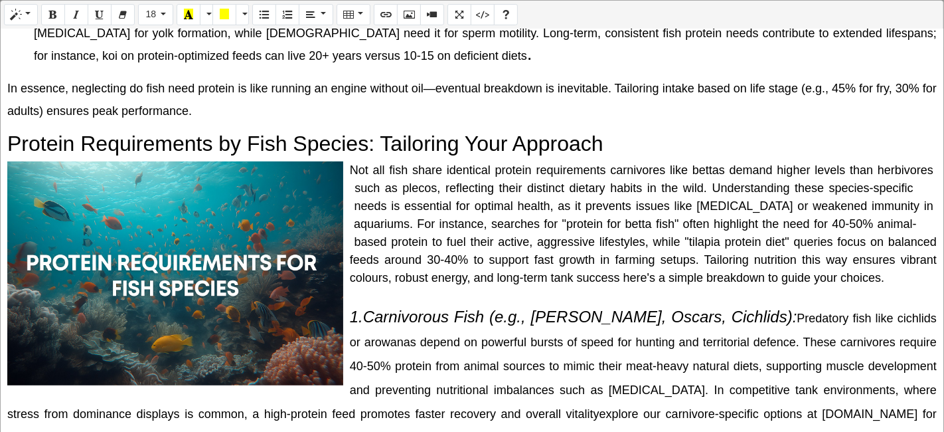
scroll to position [590, 0]
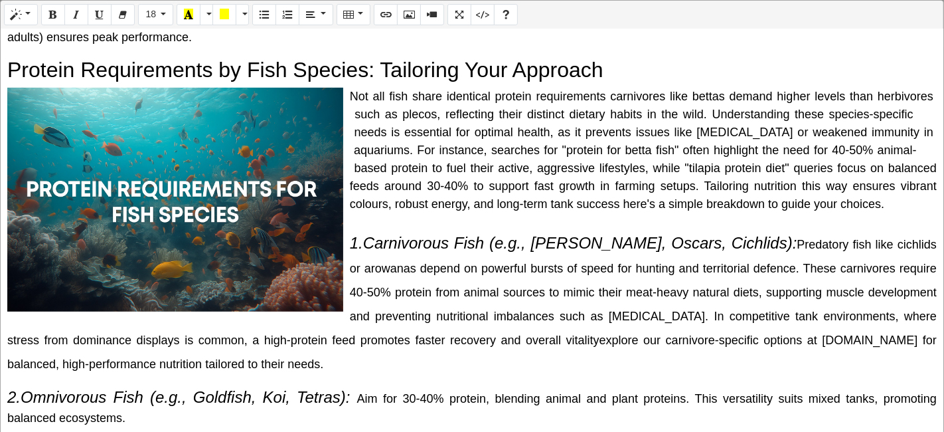
click at [349, 162] on div "Not all fish share identical protein requirements carnivores like bettas demand…" at bounding box center [472, 150] width 930 height 125
click at [349, 175] on div "Not all fish share identical protein requirements carnivores like bettas demand…" at bounding box center [472, 150] width 930 height 125
click at [347, 231] on p "1.Carnivorous Fish (e.g., Bettas, Oscars, Cichlids): Predatory fish like cichli…" at bounding box center [472, 302] width 930 height 143
click at [349, 252] on p "1.Carnivorous Fish (e.g., Bettas, Oscars, Cichlids): Predatory fish like cichli…" at bounding box center [472, 302] width 930 height 143
click at [347, 244] on p "1.Carnivorous Fish (e.g., Bettas, Oscars, Cichlids): Predatory fish like cichli…" at bounding box center [472, 302] width 930 height 143
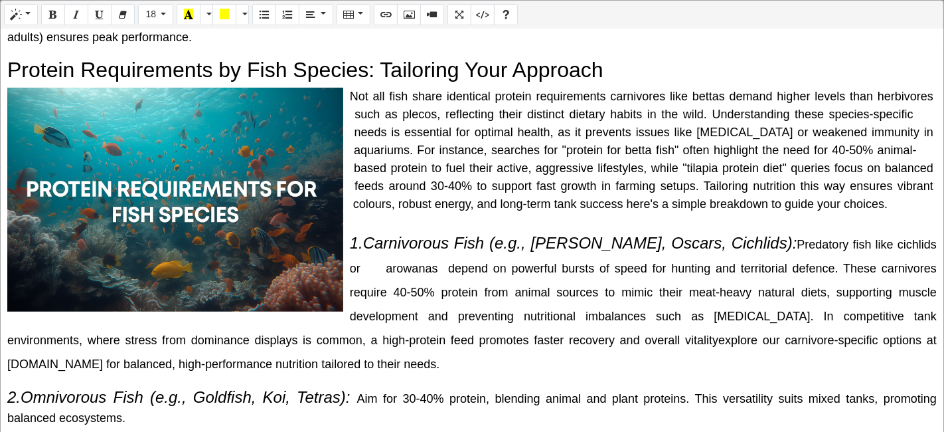
click at [347, 272] on p "1.Carnivorous Fish (e.g., Bettas, Oscars, Cichlids): Predatory fish like cichli…" at bounding box center [472, 302] width 930 height 143
click at [347, 285] on p "1.Carnivorous Fish (e.g., Bettas, Oscars, Cichlids): Predatory fish like cichli…" at bounding box center [472, 302] width 930 height 143
click at [353, 246] on span "Predatory fish like cichlids or arowanas depend on powerful bursts of speed for…" at bounding box center [472, 304] width 930 height 133
click at [353, 266] on span "Predatory fish like cichlids or arowanas depend on powerful bursts of speed for…" at bounding box center [472, 304] width 930 height 133
click at [386, 213] on div at bounding box center [472, 222] width 930 height 18
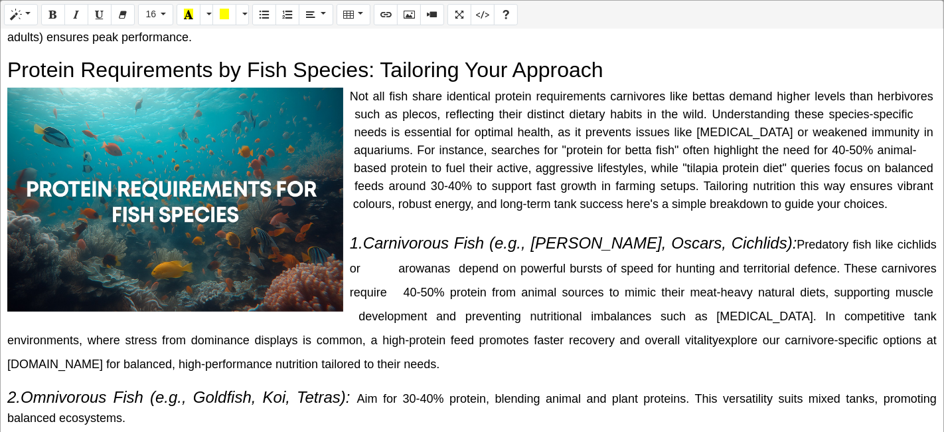
click at [410, 248] on span "Predatory fish like cichlids or arowanas depend on powerful bursts of speed for…" at bounding box center [472, 304] width 930 height 133
click at [412, 247] on span "Predatory fish like cichlids or arowanas depend on powerful bursts of speed for…" at bounding box center [472, 304] width 930 height 133
click at [353, 244] on span "Predatory fish like cichlids or arowanas depend on powerful bursts of speed for…" at bounding box center [472, 304] width 930 height 133
click at [914, 238] on span "Predatory fish like cichlids or arowanas depend on powerful bursts of speed for…" at bounding box center [472, 304] width 930 height 133
click at [351, 242] on span "Predatory fish like cichlids or arowanas depend on powerful bursts of speed for…" at bounding box center [472, 304] width 930 height 133
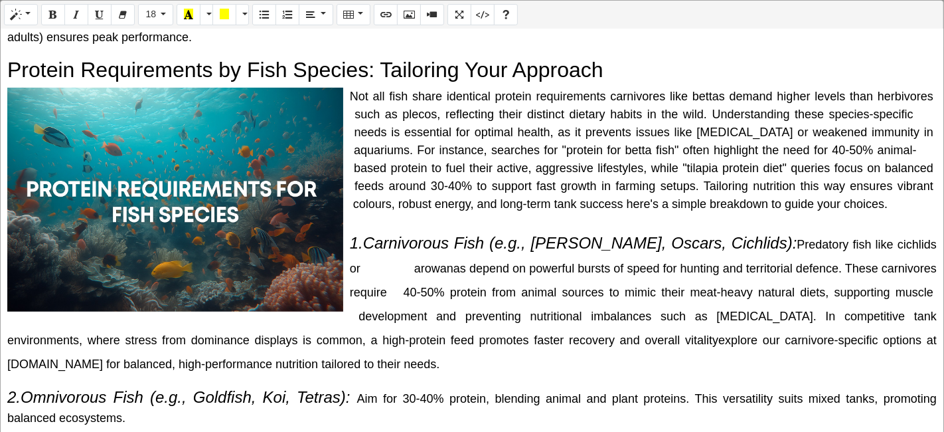
click at [360, 265] on span "Predatory fish like cichlids or arowanas depend on powerful bursts of speed for…" at bounding box center [472, 304] width 930 height 133
click at [345, 240] on p "1.Carnivorous Fish (e.g., Bettas, Oscars, Cichlids): Predatory fish like cichli…" at bounding box center [472, 302] width 930 height 143
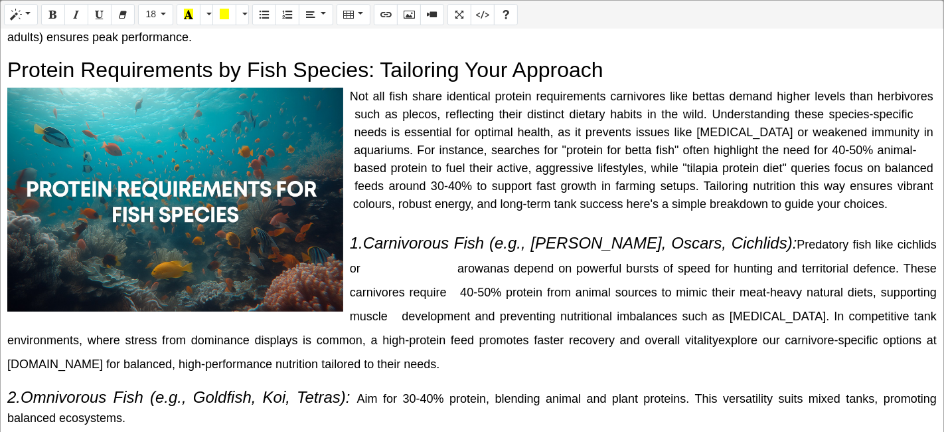
click at [914, 238] on span "Predatory fish like cichlids or arowanas depend on powerful bursts of speed for…" at bounding box center [472, 304] width 930 height 133
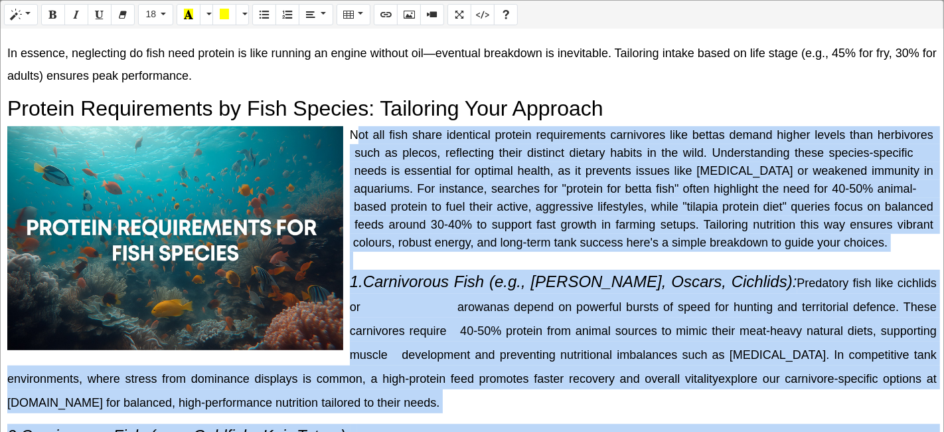
scroll to position [591, 0]
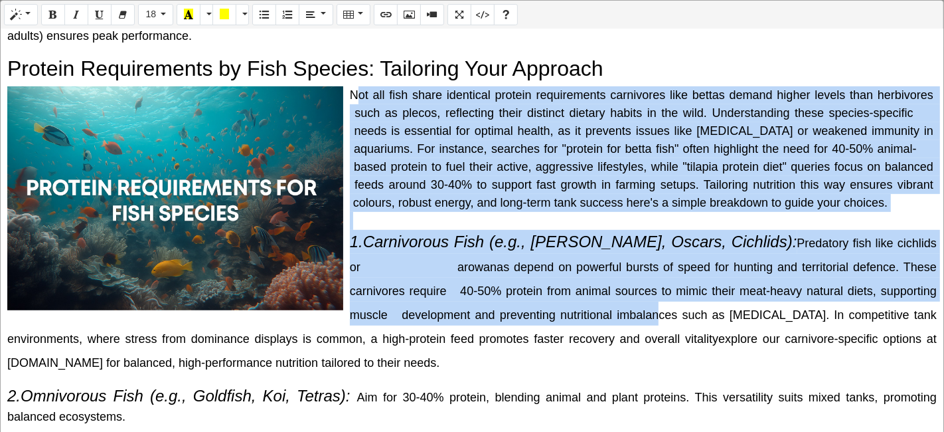
drag, startPoint x: 353, startPoint y: 217, endPoint x: 835, endPoint y: 315, distance: 492.5
click at [726, 297] on div "Why Do Fish Need Protein? The Science Behind It Protein is a macronutrient comp…" at bounding box center [472, 231] width 943 height 404
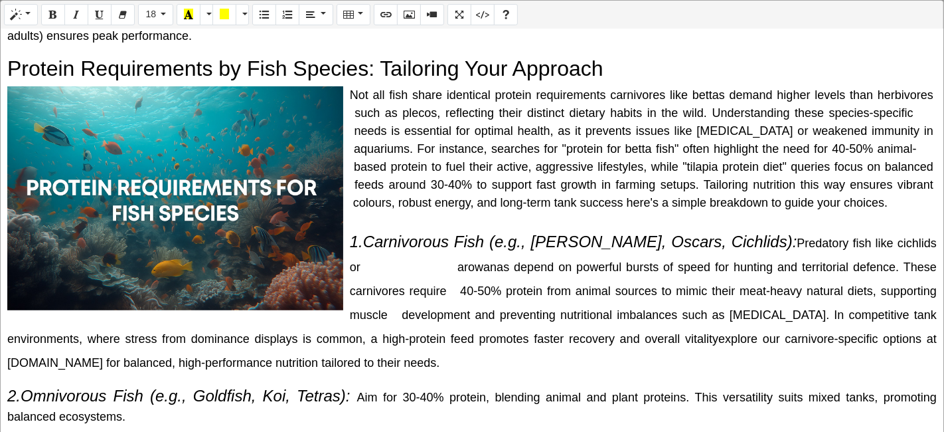
click at [855, 315] on span "Predatory fish like cichlids or arowanas depend on powerful bursts of speed for…" at bounding box center [472, 302] width 930 height 133
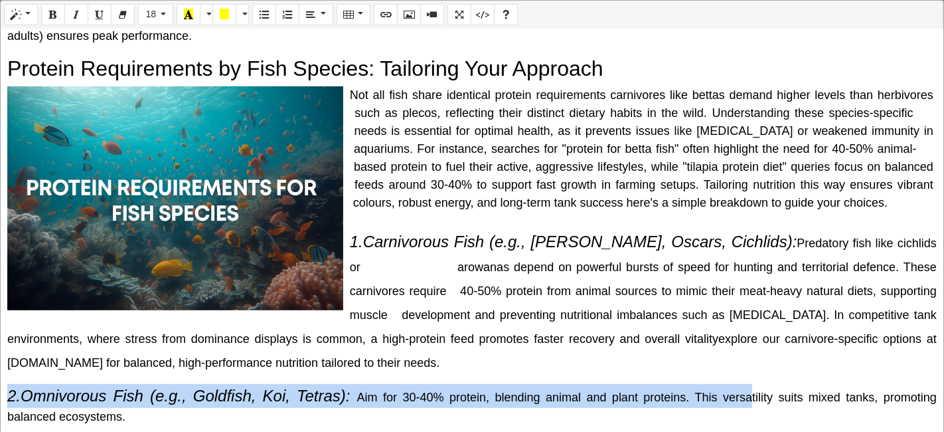
drag, startPoint x: 740, startPoint y: 372, endPoint x: 685, endPoint y: 336, distance: 66.7
click at [685, 336] on div "Why Do Fish Need Protein? The Science Behind It Protein is a macronutrient comp…" at bounding box center [472, 231] width 943 height 404
click at [685, 336] on p "1.Carnivorous Fish (e.g., Bettas, Oscars, Cichlids): Predatory fish like cichli…" at bounding box center [472, 301] width 930 height 143
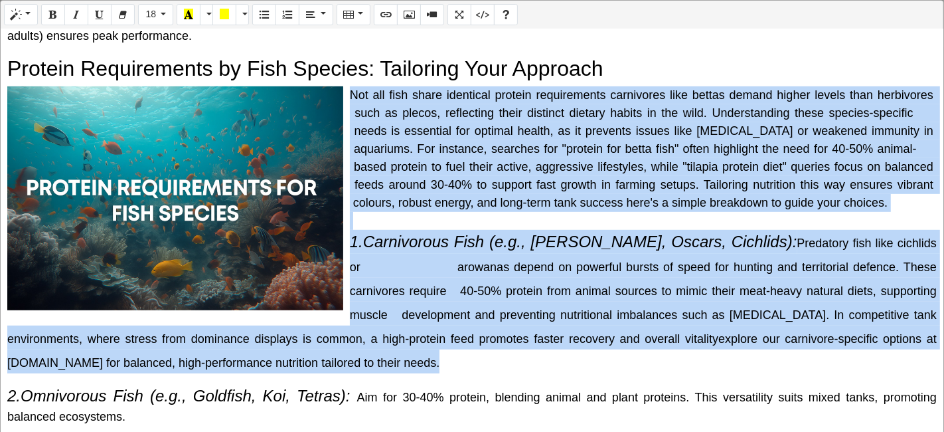
drag, startPoint x: 685, startPoint y: 336, endPoint x: 343, endPoint y: 65, distance: 435.7
click at [343, 65] on div "Why Do Fish Need Protein? The Science Behind It Protein is a macronutrient comp…" at bounding box center [472, 231] width 943 height 404
click at [306, 9] on icon "Paragraph" at bounding box center [310, 14] width 9 height 11
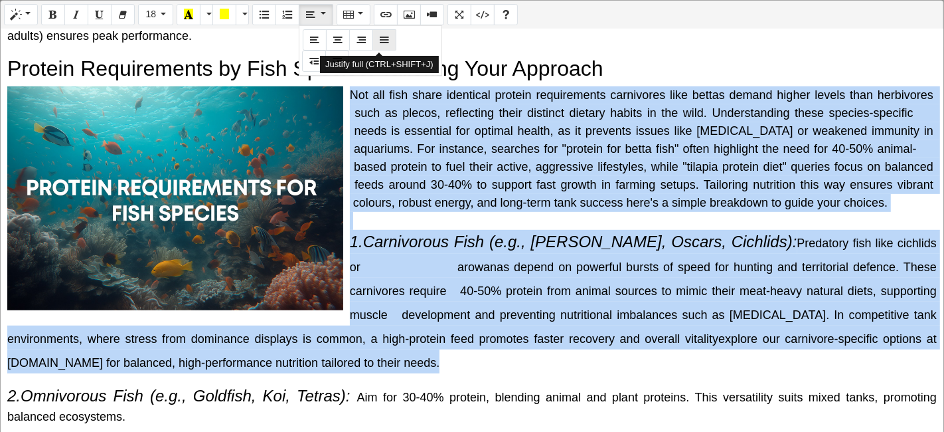
click at [380, 37] on icon "Justify full (CTRL+SHIFT+J)" at bounding box center [384, 39] width 9 height 11
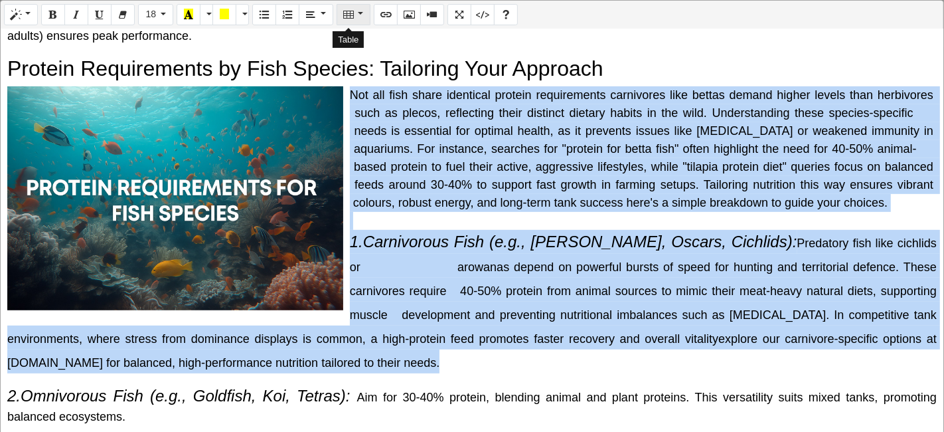
click at [355, 21] on button "Table" at bounding box center [354, 14] width 34 height 21
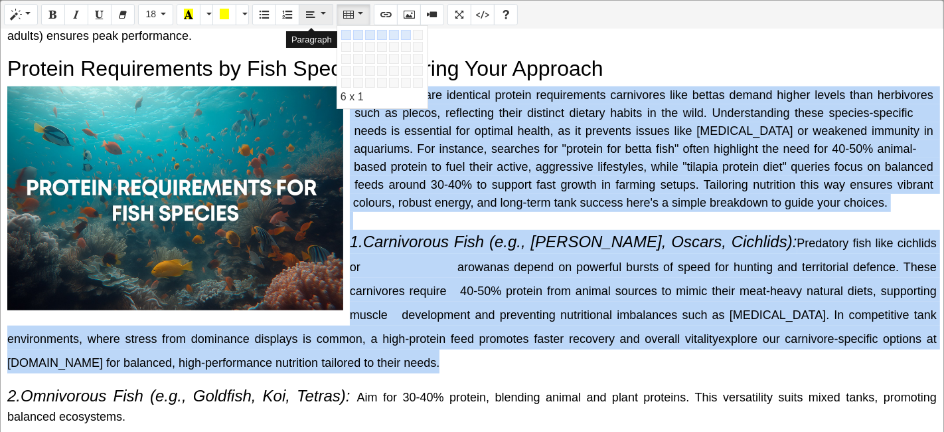
click at [322, 9] on button "Paragraph" at bounding box center [316, 14] width 34 height 21
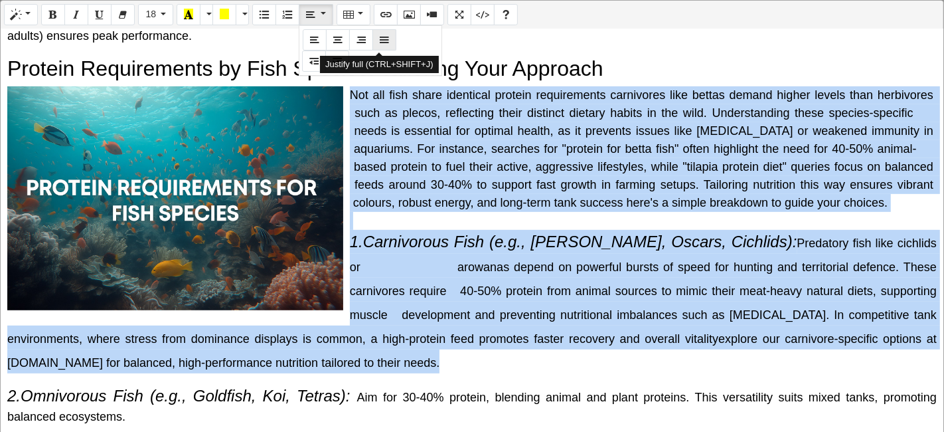
click at [372, 37] on button "Justify full (CTRL+SHIFT+J)" at bounding box center [384, 39] width 24 height 21
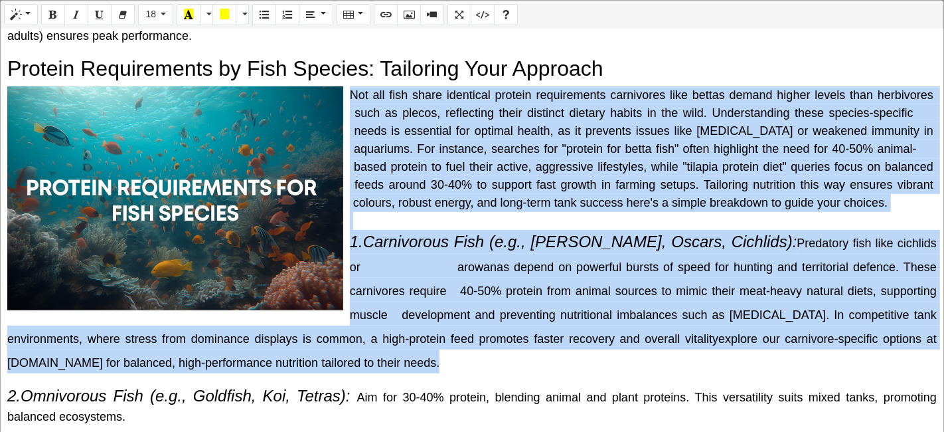
click at [908, 235] on span "1.Carnivorous Fish (e.g., Bettas, Oscars, Cichlids): Predatory fish like cichli…" at bounding box center [472, 300] width 930 height 137
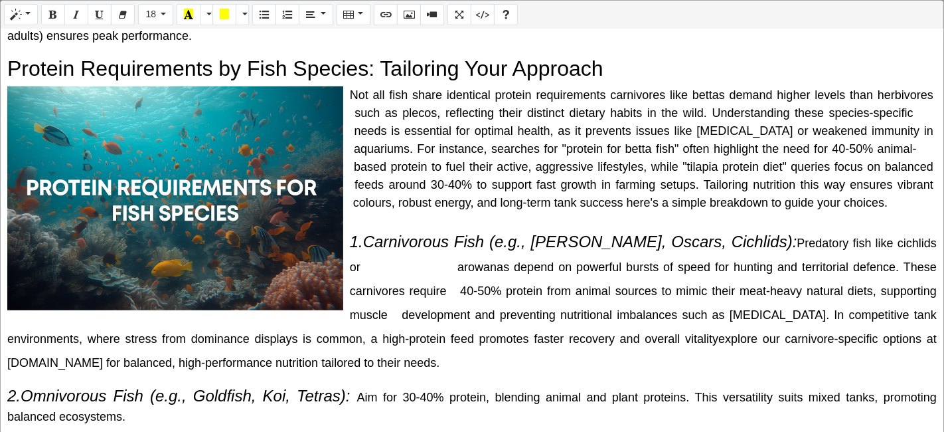
click at [903, 236] on span "Predatory fish like cichlids or arowanas depend on powerful bursts of speed for…" at bounding box center [472, 302] width 930 height 133
click at [455, 15] on icon "Full Screen" at bounding box center [459, 14] width 9 height 11
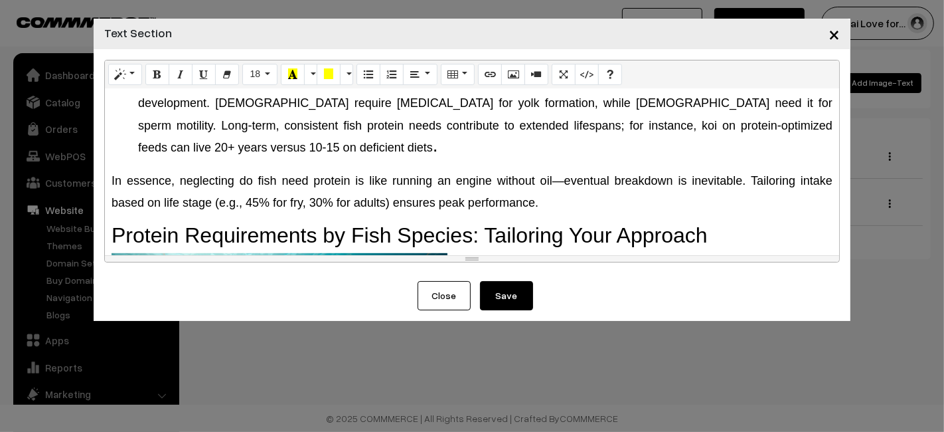
click at [518, 286] on button "Save" at bounding box center [506, 295] width 53 height 29
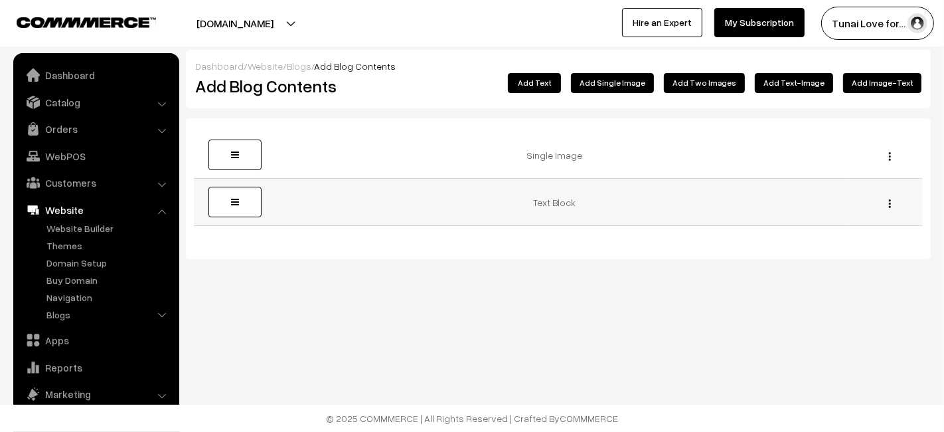
click at [890, 201] on img "button" at bounding box center [890, 203] width 2 height 9
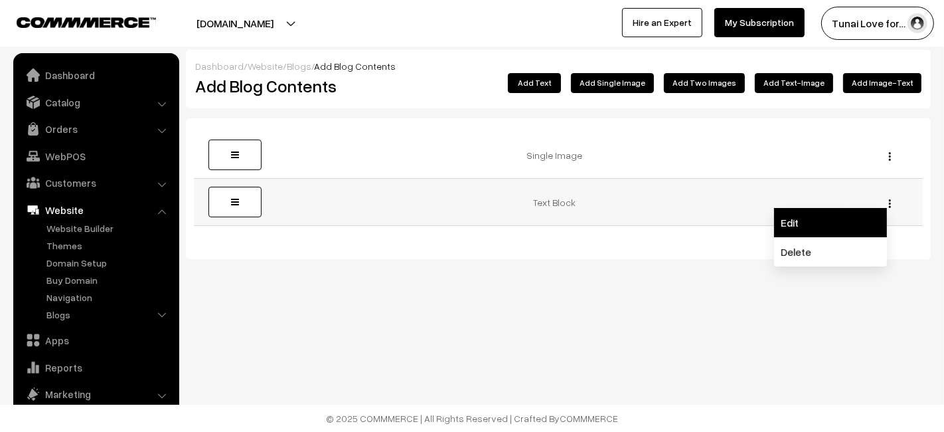
click at [870, 215] on link "Edit" at bounding box center [830, 222] width 113 height 29
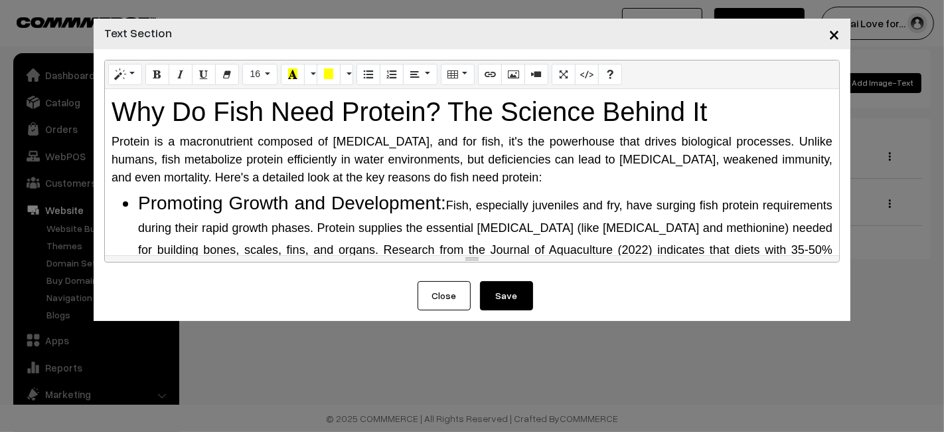
scroll to position [295, 0]
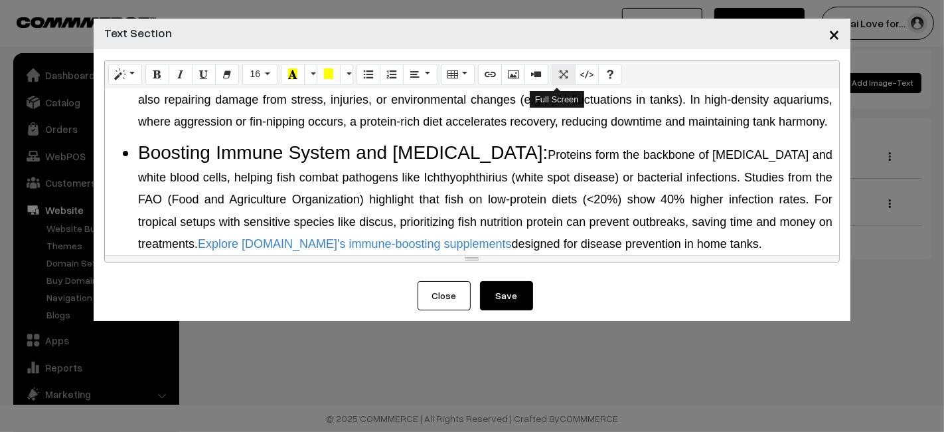
click at [558, 80] on button "Full Screen" at bounding box center [564, 74] width 24 height 21
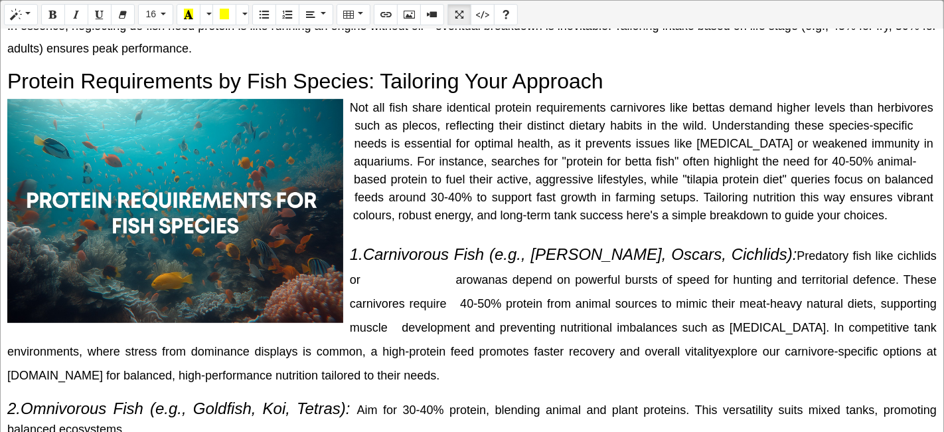
scroll to position [601, 0]
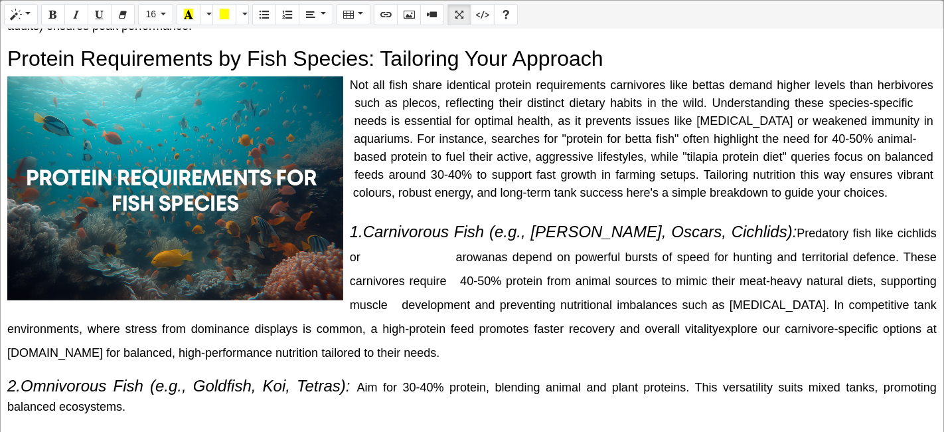
click at [78, 189] on div "Normal Quote Code Header 1 Header 2 Header 3 Header 4 Header 5 Header 6 16 8 9 …" at bounding box center [472, 217] width 944 height 434
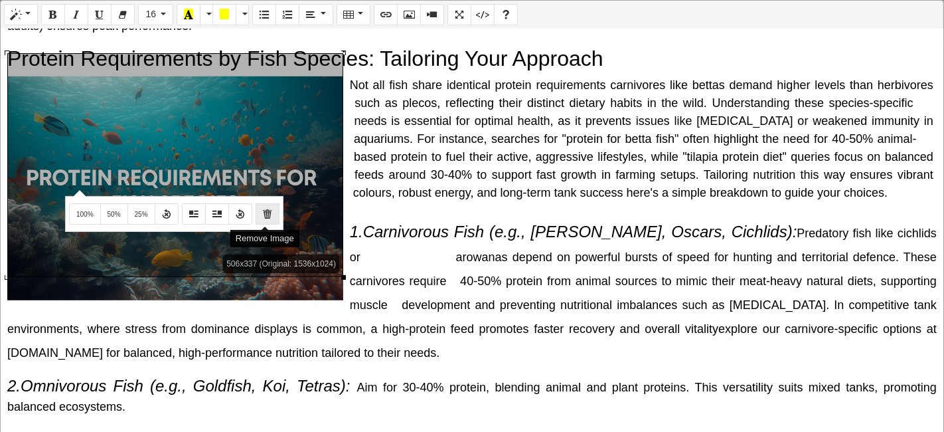
click at [266, 216] on icon "Remove Image" at bounding box center [267, 213] width 9 height 11
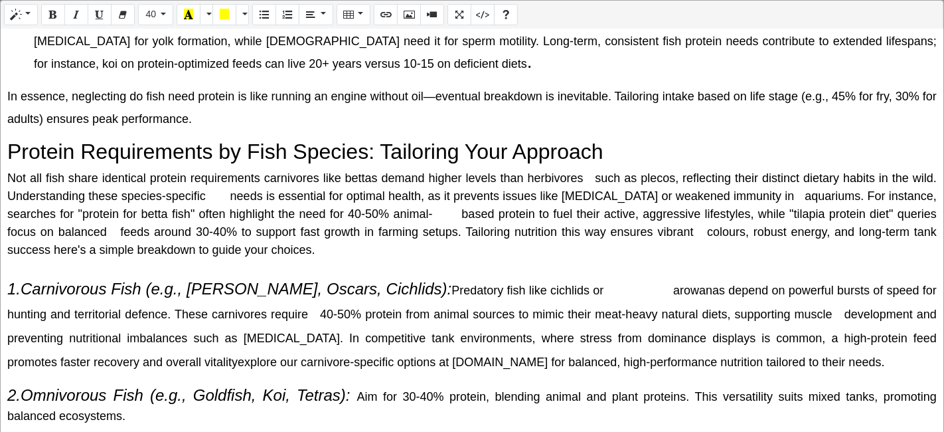
scroll to position [442, 0]
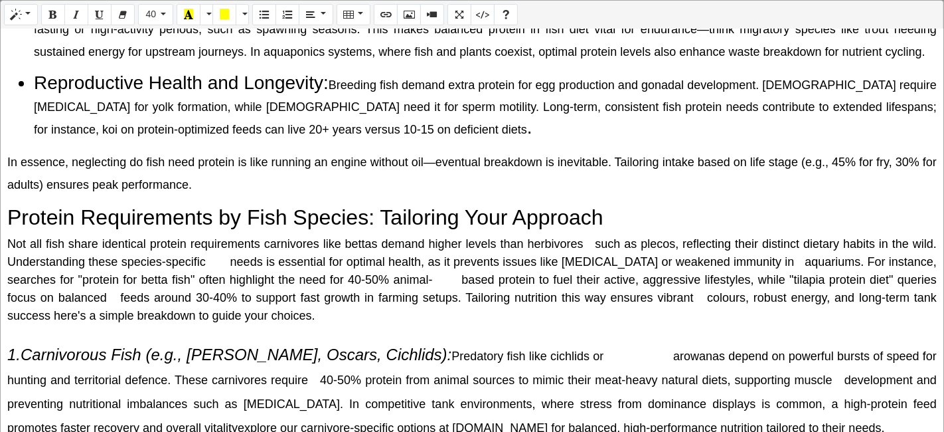
click at [9, 237] on span "Not all fish share identical protein requirements carnivores like bettas demand…" at bounding box center [472, 279] width 930 height 85
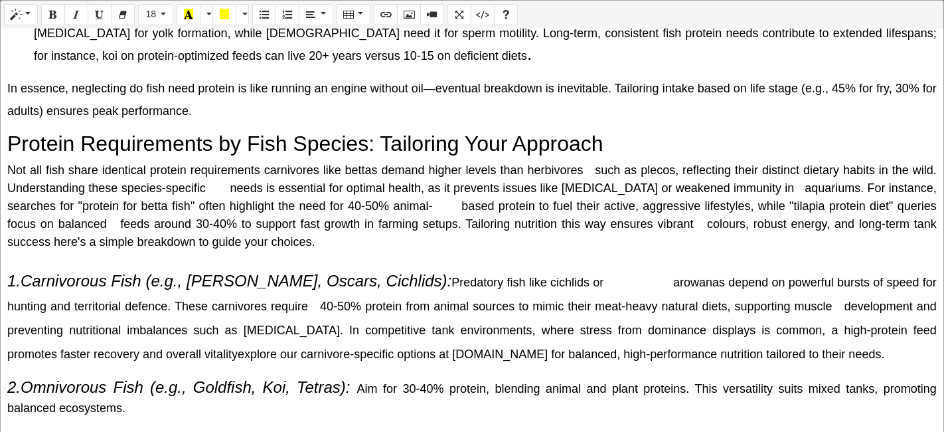
click at [11, 272] on icon "1.Carnivorous Fish (e.g., [PERSON_NAME], Oscars, Cichlids):" at bounding box center [229, 281] width 444 height 18
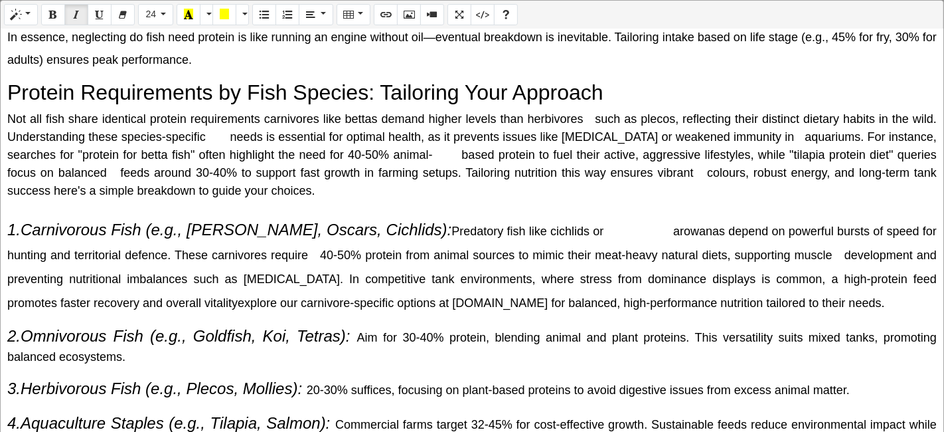
scroll to position [590, 0]
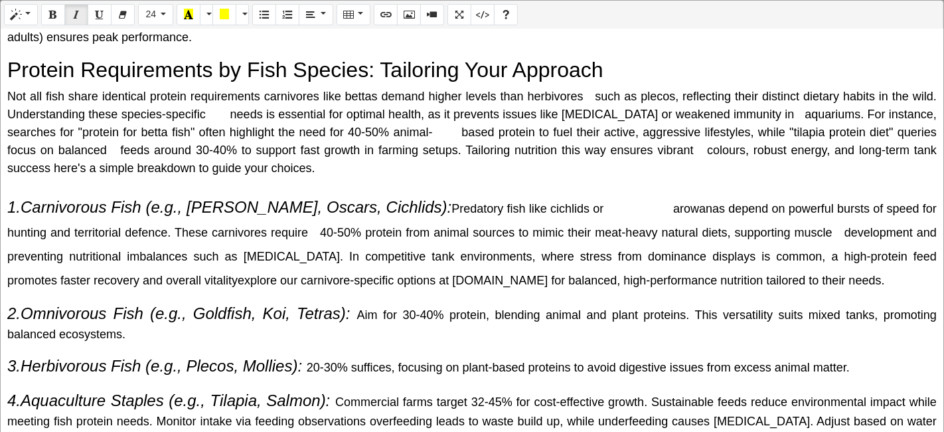
click at [596, 195] on p "1.Carnivorous Fish (e.g., Bettas, Oscars, Cichlids): Predatory fish like cichli…" at bounding box center [472, 243] width 930 height 96
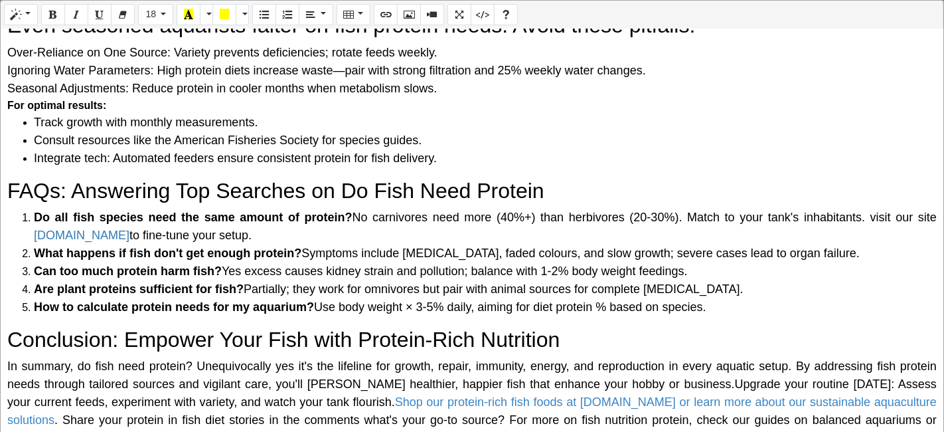
scroll to position [1364, 0]
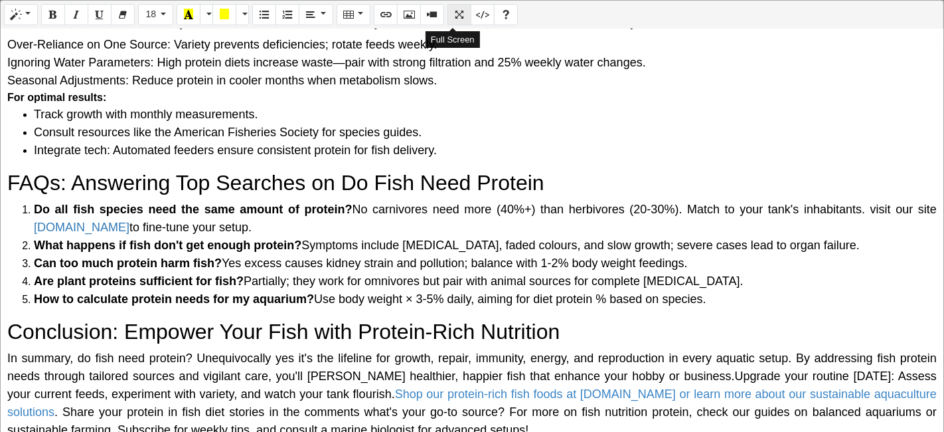
click at [455, 10] on icon "Full Screen" at bounding box center [459, 14] width 9 height 11
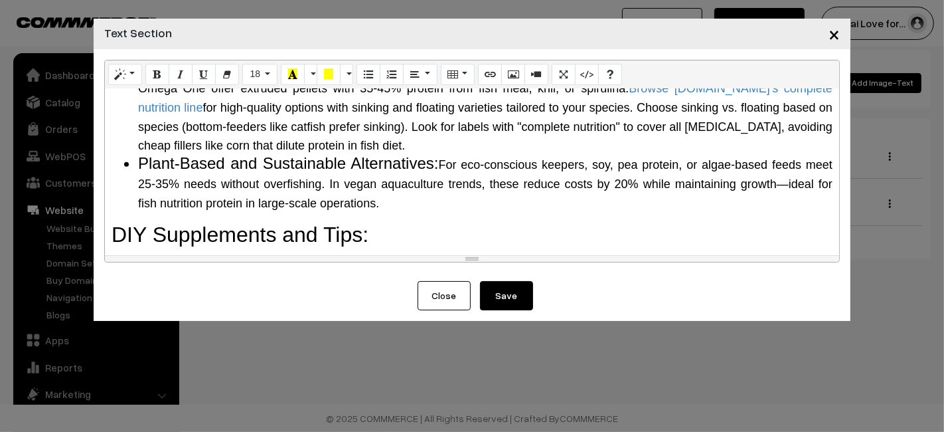
click at [523, 303] on button "Save" at bounding box center [506, 295] width 53 height 29
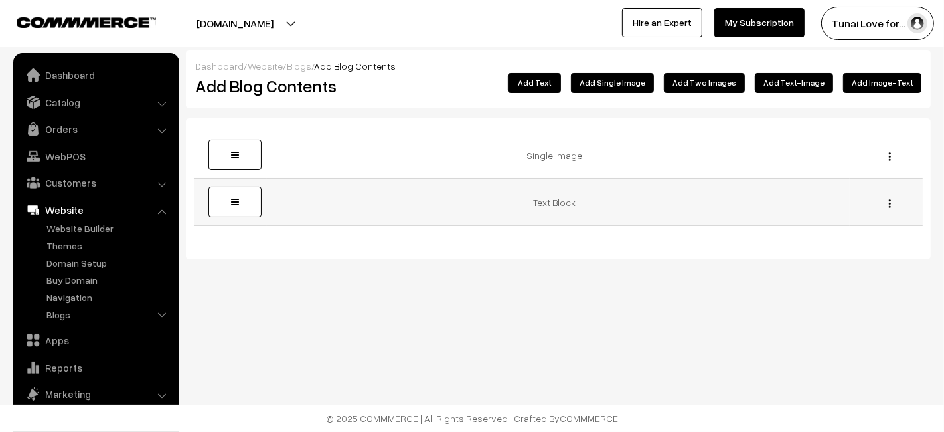
click at [889, 201] on img "button" at bounding box center [890, 203] width 2 height 9
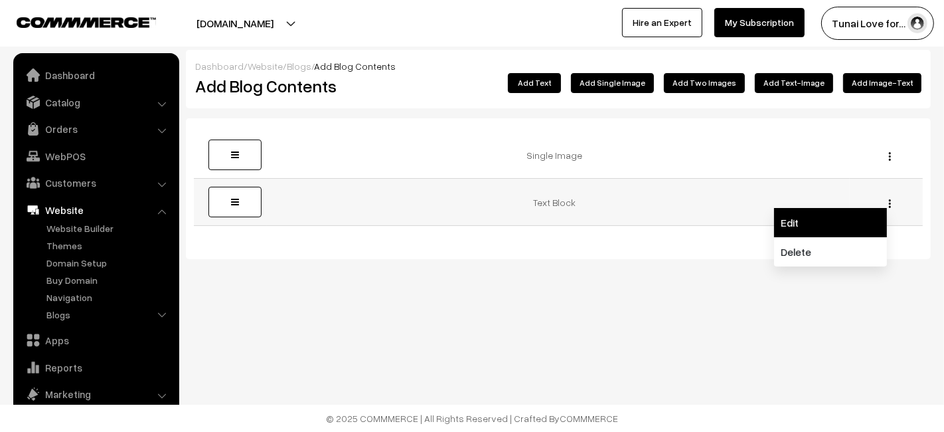
click at [831, 208] on link "Edit" at bounding box center [830, 222] width 113 height 29
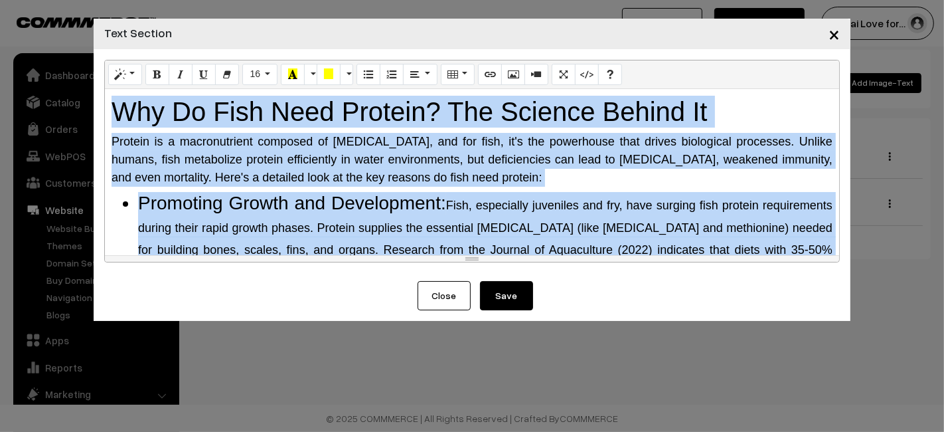
scroll to position [1943, 0]
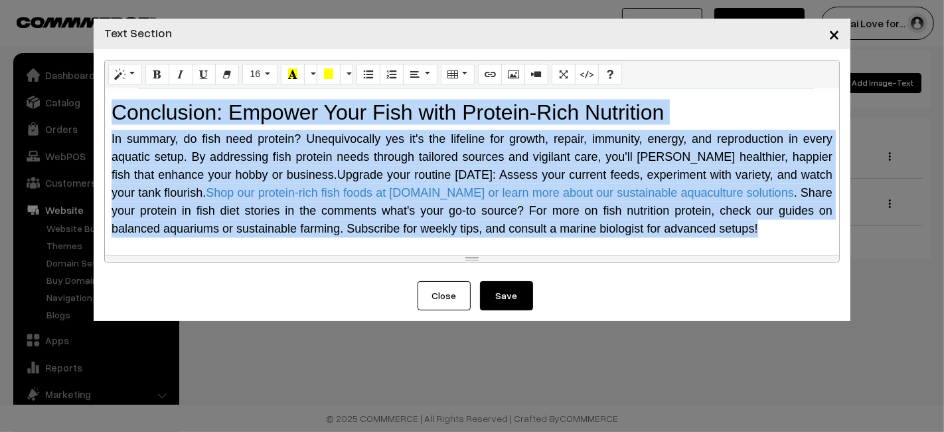
drag, startPoint x: 110, startPoint y: 96, endPoint x: 738, endPoint y: 313, distance: 664.1
click at [738, 313] on form "Normal Quote Code Header 1 Header 2 Header 3 Header 4 Header 5 Header 6 16 8 9 …" at bounding box center [472, 185] width 757 height 272
copy div "Why Do Fish Need Protein? The Science Behind It Protein is a macronutrient comp…"
click at [839, 33] on span "×" at bounding box center [834, 33] width 11 height 25
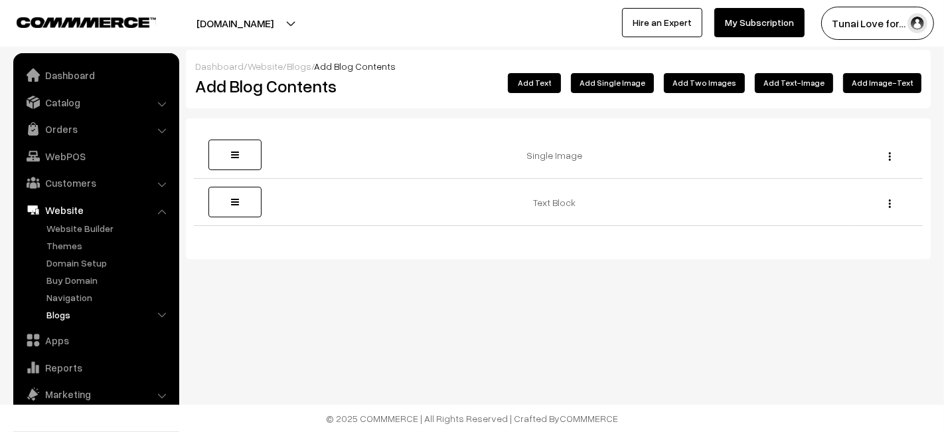
click at [58, 310] on link "Blogs" at bounding box center [108, 314] width 131 height 14
click at [76, 365] on link "Blogs" at bounding box center [115, 366] width 120 height 14
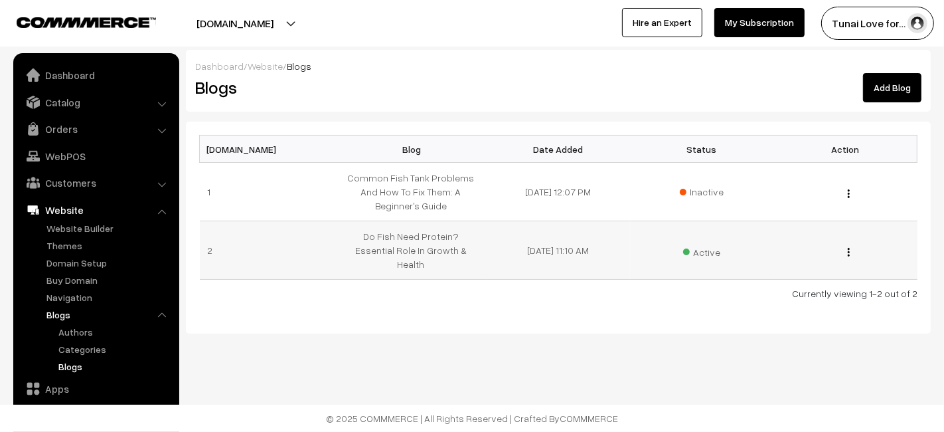
click at [848, 248] on img "button" at bounding box center [849, 252] width 2 height 9
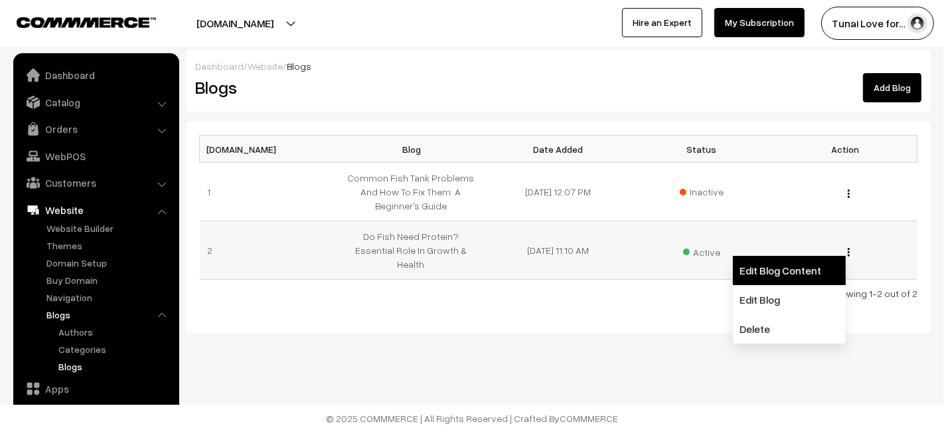
click at [779, 270] on link "Edit Blog Content" at bounding box center [789, 270] width 113 height 29
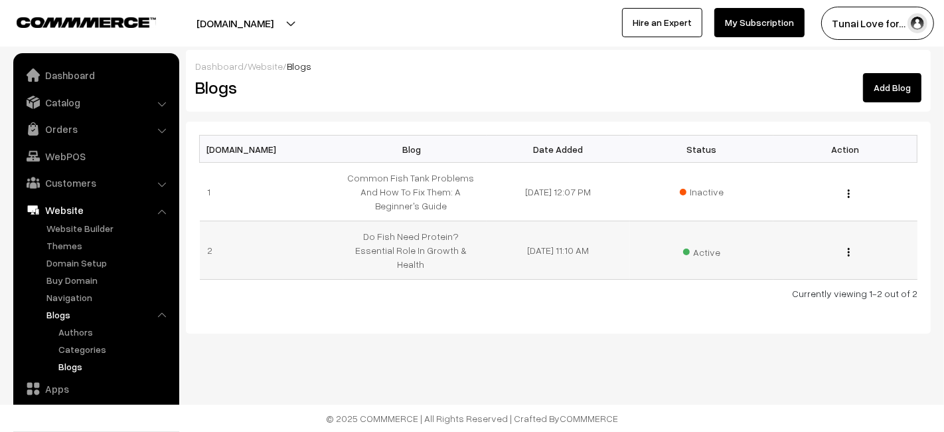
click at [849, 248] on img "button" at bounding box center [849, 252] width 2 height 9
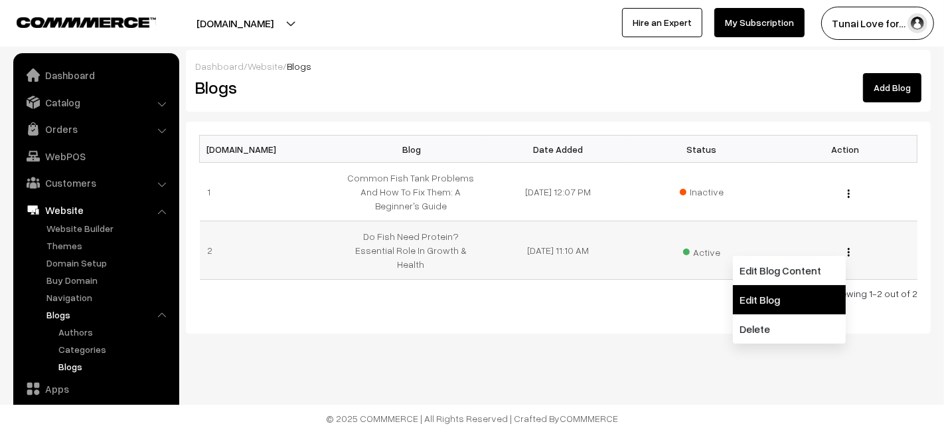
click at [815, 299] on link "Edit Blog" at bounding box center [789, 299] width 113 height 29
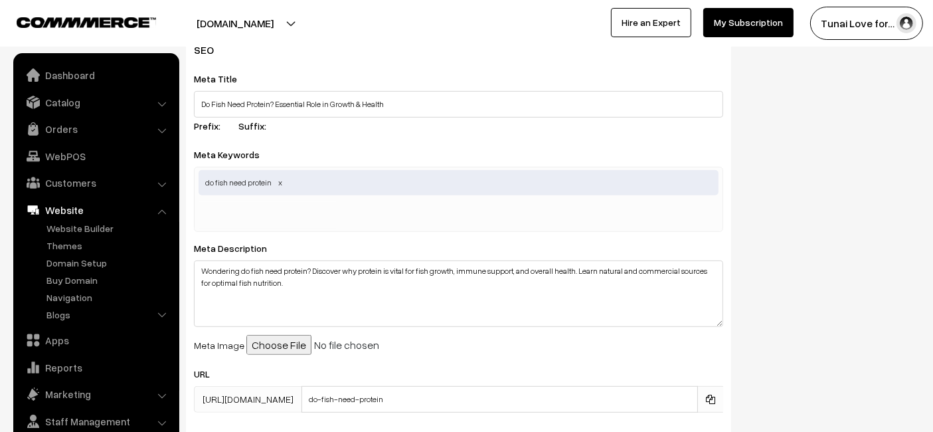
scroll to position [664, 0]
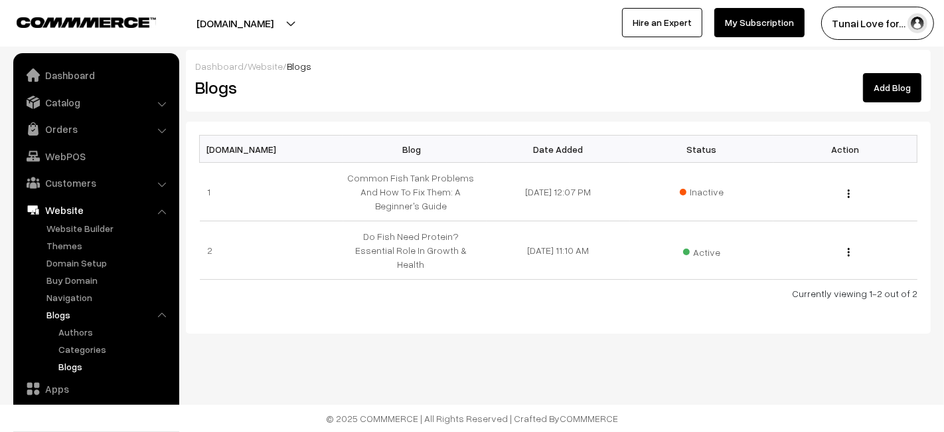
click at [882, 96] on link "Add Blog" at bounding box center [892, 87] width 58 height 29
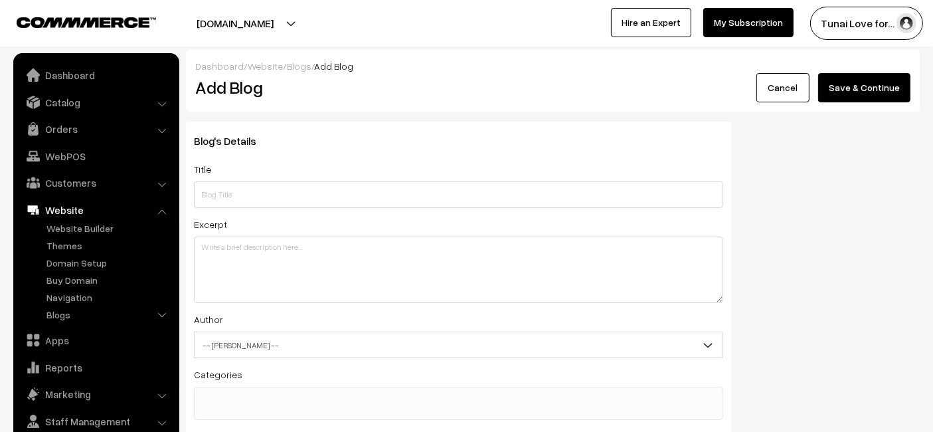
click at [302, 217] on div "Excerpt" at bounding box center [458, 259] width 529 height 87
click at [305, 192] on input "text" at bounding box center [458, 194] width 529 height 27
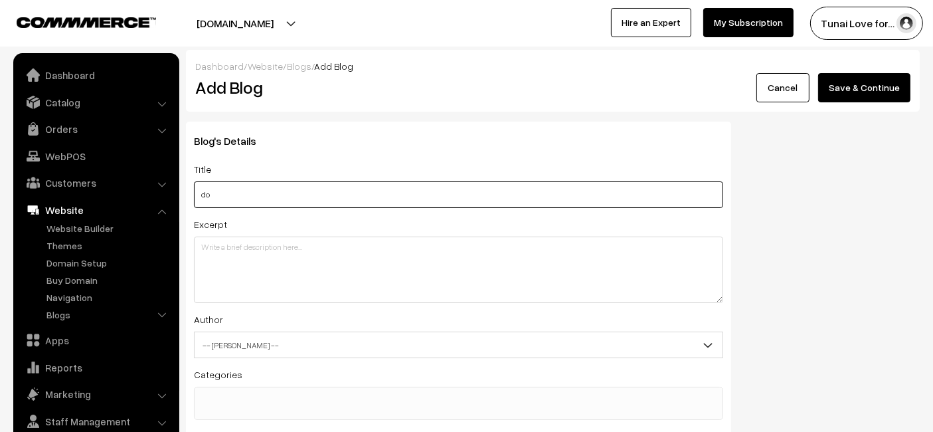
type input "d"
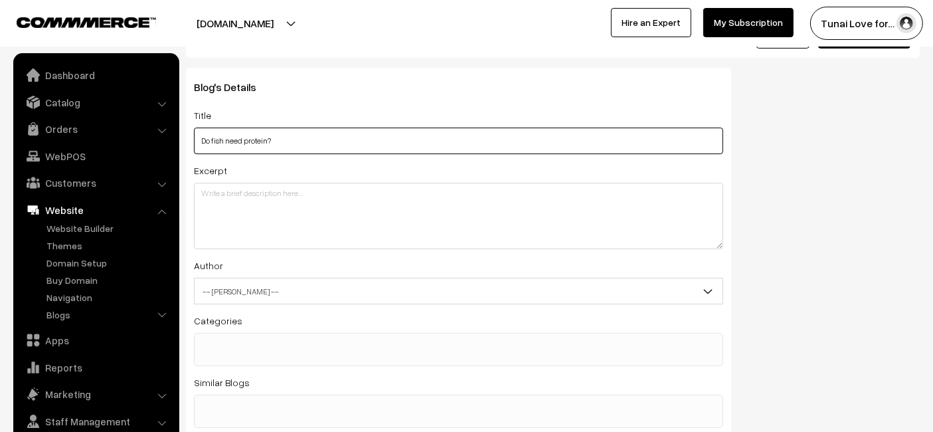
scroll to position [74, 0]
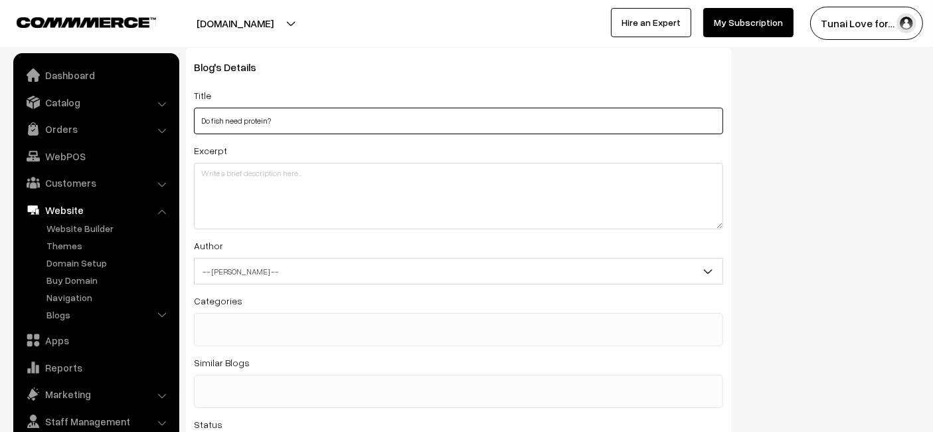
type input "Do fish need protein?"
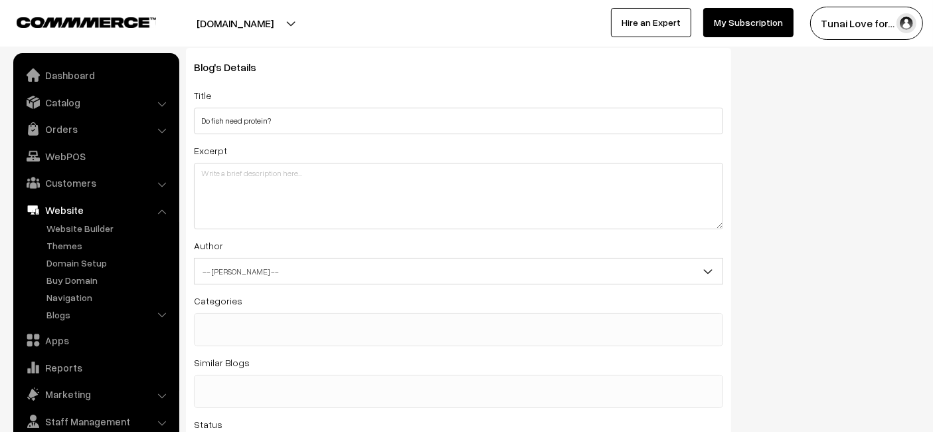
click at [233, 274] on span "-- [PERSON_NAME] --" at bounding box center [459, 271] width 528 height 23
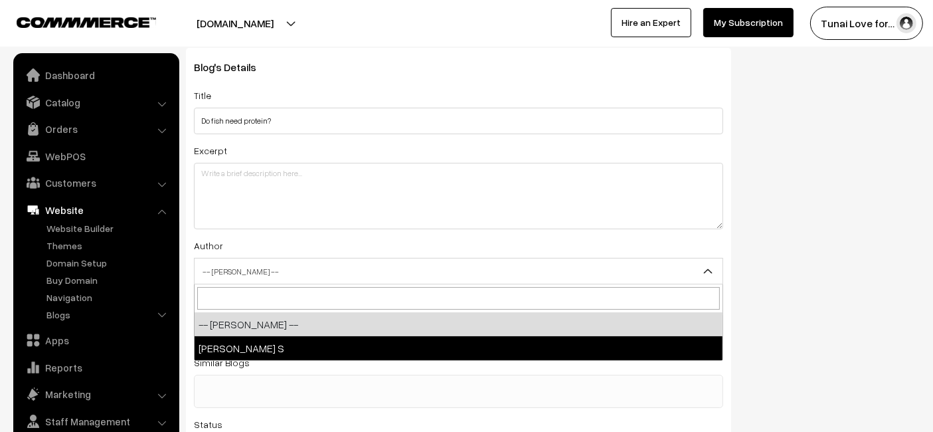
select select "1"
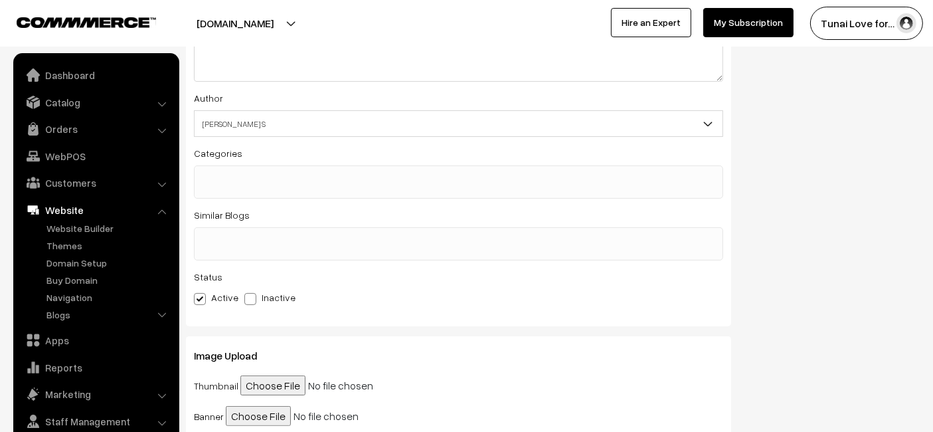
scroll to position [368, 0]
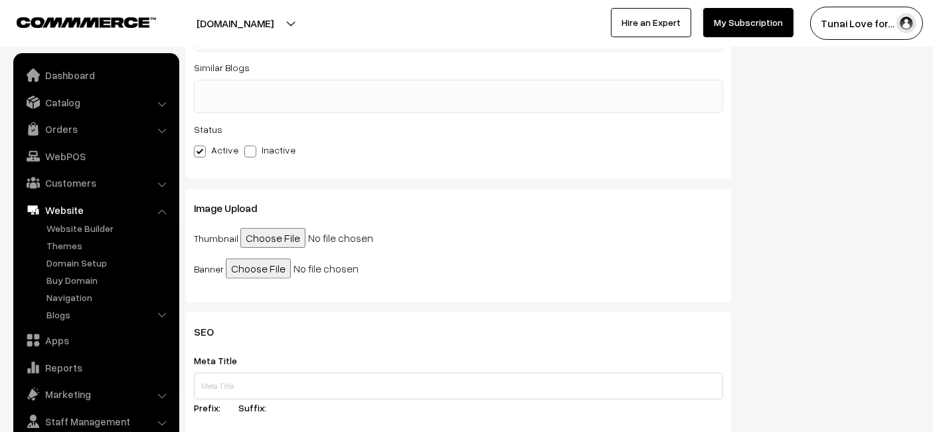
click at [252, 103] on span at bounding box center [458, 96] width 529 height 33
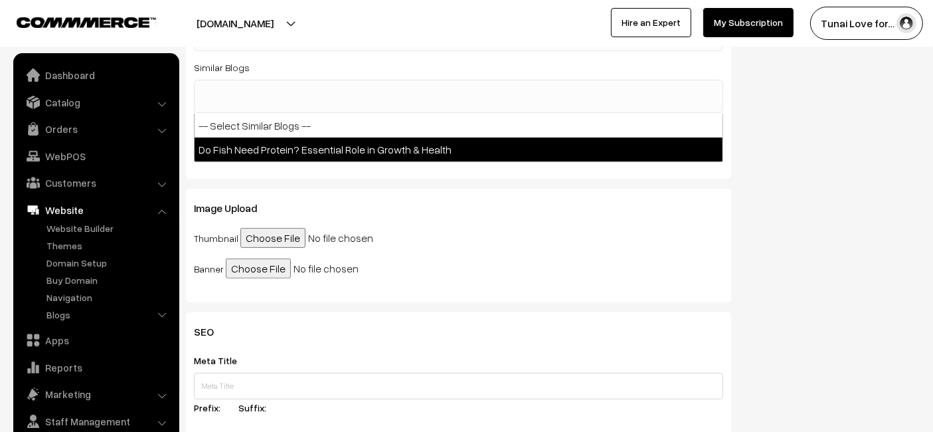
click at [280, 161] on span "-- Select Similar Blogs -- Do Fish Need Protein? Essential Role in Growth & Hea…" at bounding box center [458, 138] width 529 height 48
select select "2"
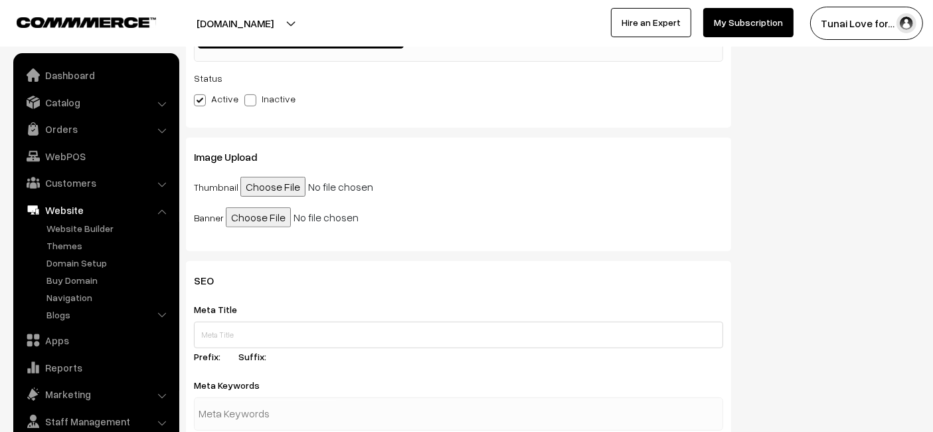
scroll to position [442, 0]
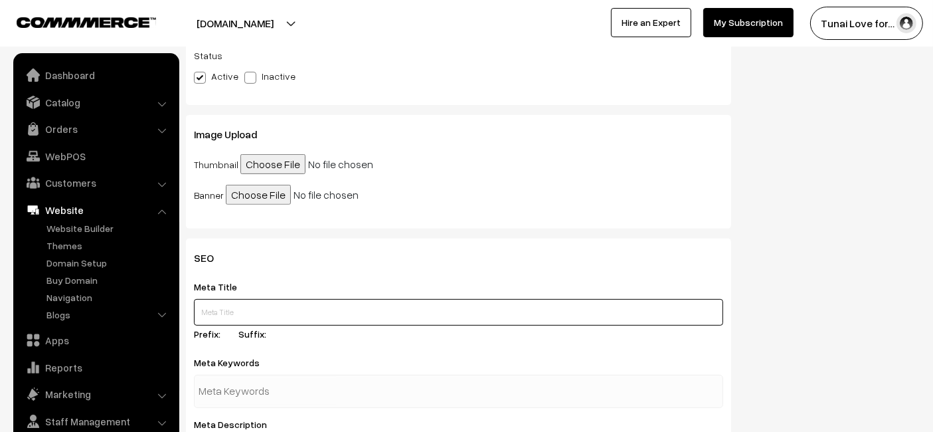
click at [229, 301] on input "text" at bounding box center [458, 312] width 529 height 27
type input "Do Fish Need Protein? Essential Role in Growth & Health"
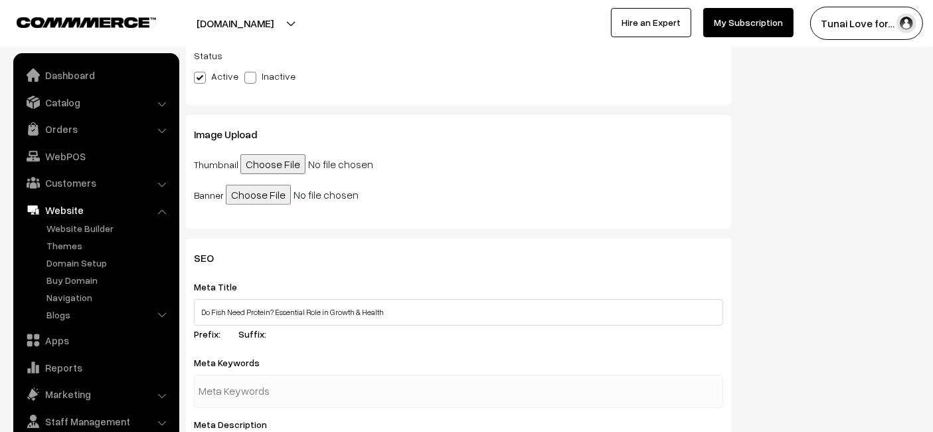
click at [254, 380] on input "text" at bounding box center [268, 391] width 138 height 27
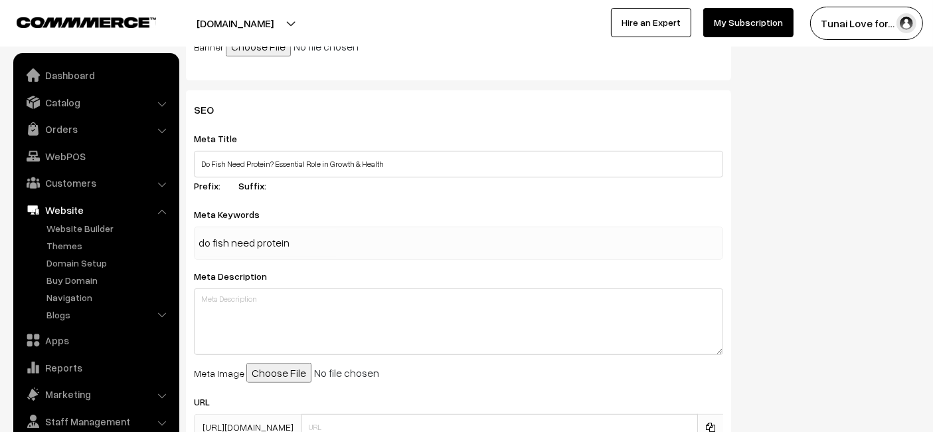
scroll to position [709, 0]
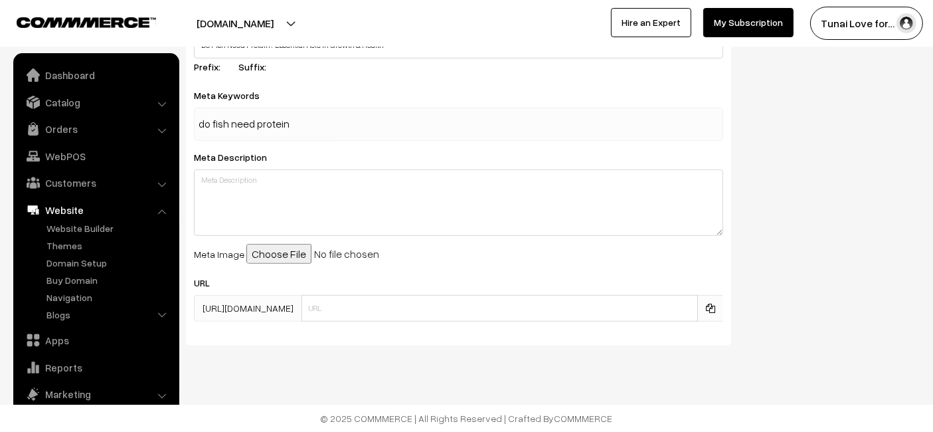
type input "do fish need protein"
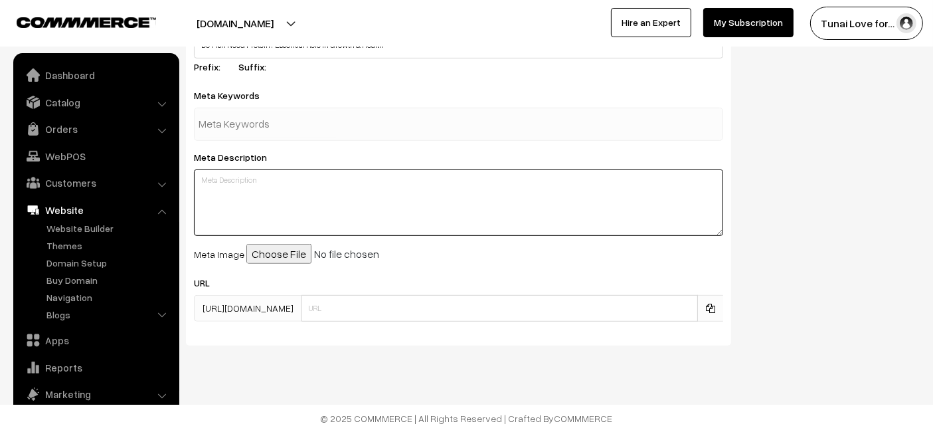
click at [198, 194] on div "Meta Description" at bounding box center [458, 192] width 529 height 87
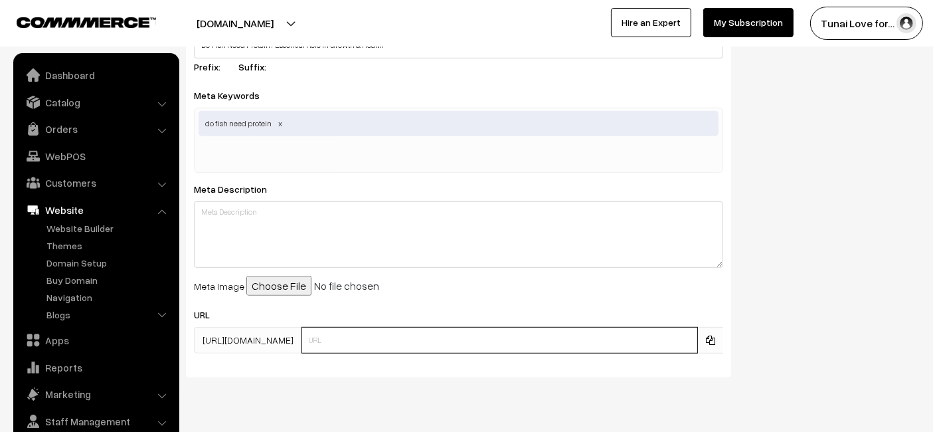
click at [480, 341] on input "text" at bounding box center [499, 340] width 396 height 27
type input "do-fish-need-protein"
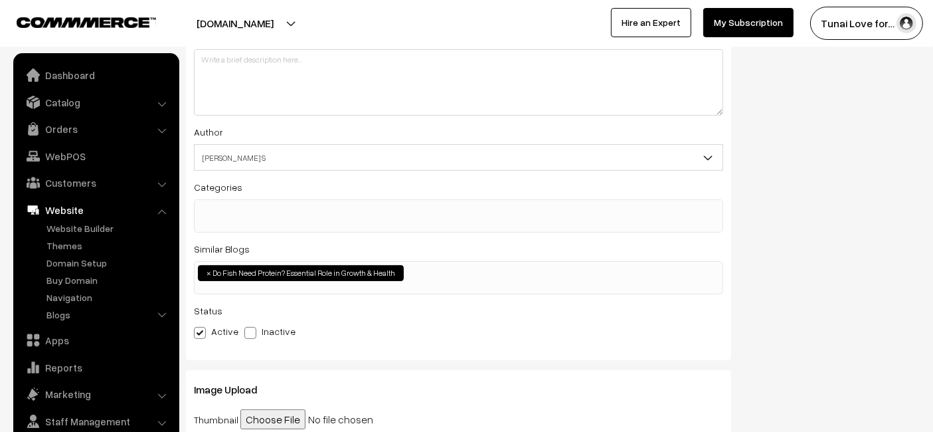
scroll to position [0, 0]
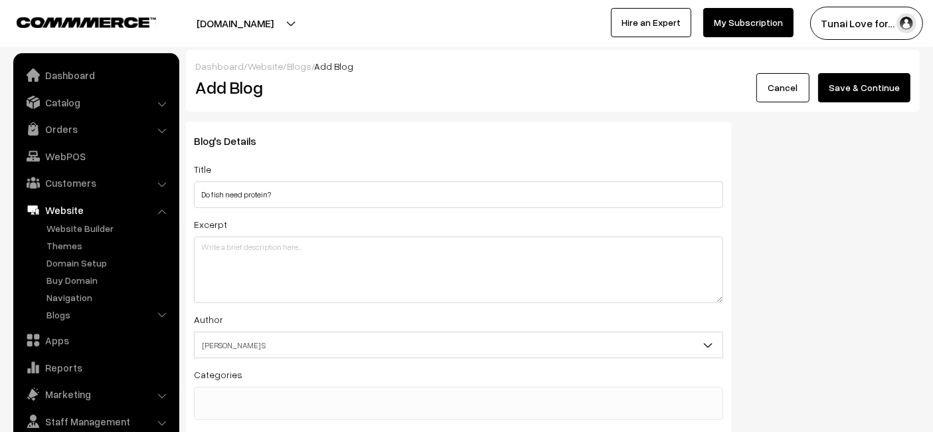
click at [832, 94] on button "Save & Continue" at bounding box center [864, 87] width 92 height 29
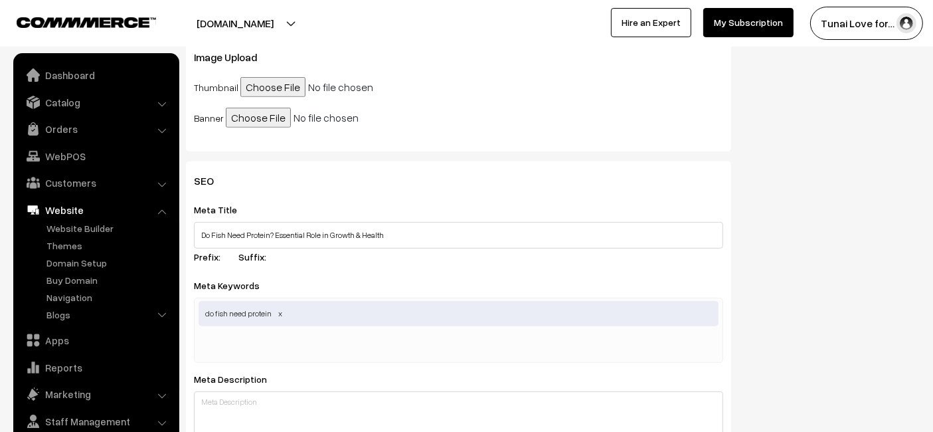
scroll to position [171, 0]
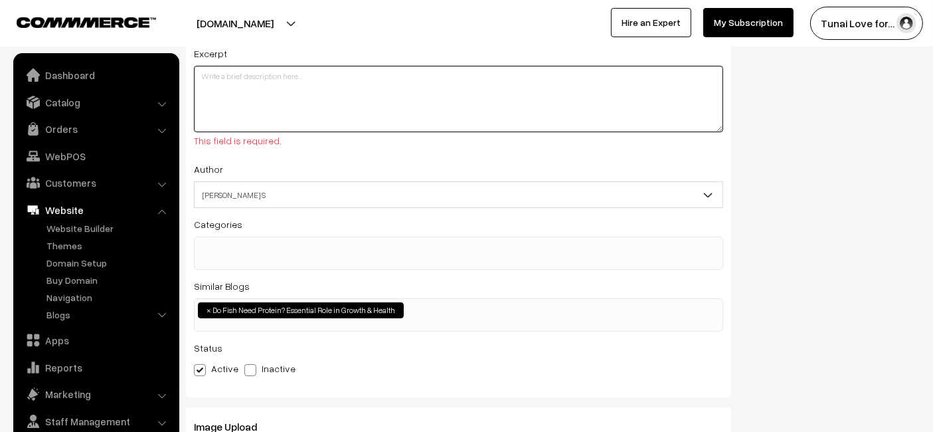
drag, startPoint x: 260, startPoint y: 104, endPoint x: 260, endPoint y: 83, distance: 21.3
click at [260, 98] on textarea at bounding box center [458, 99] width 529 height 66
paste textarea "Do fish need protein? Absolutely. Protein is the lifeline for fish health, driv…"
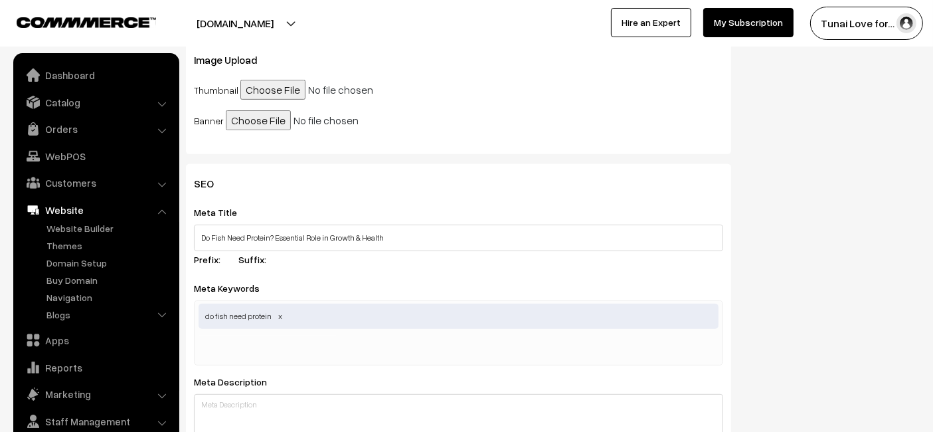
scroll to position [540, 0]
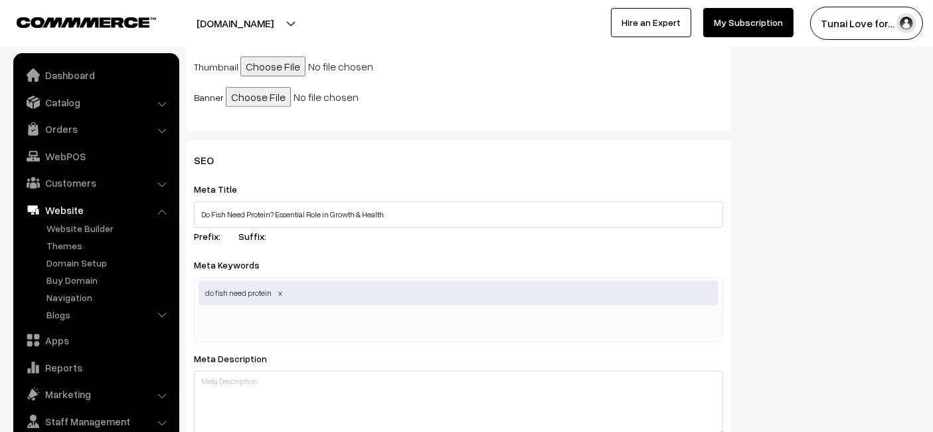
type textarea "Do fish need protein? Absolutely. Protein is the lifeline for fish health, driv…"
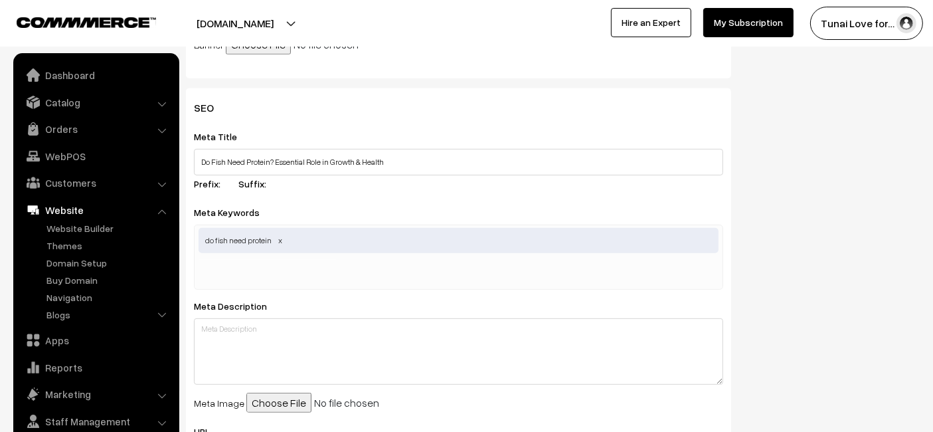
scroll to position [613, 0]
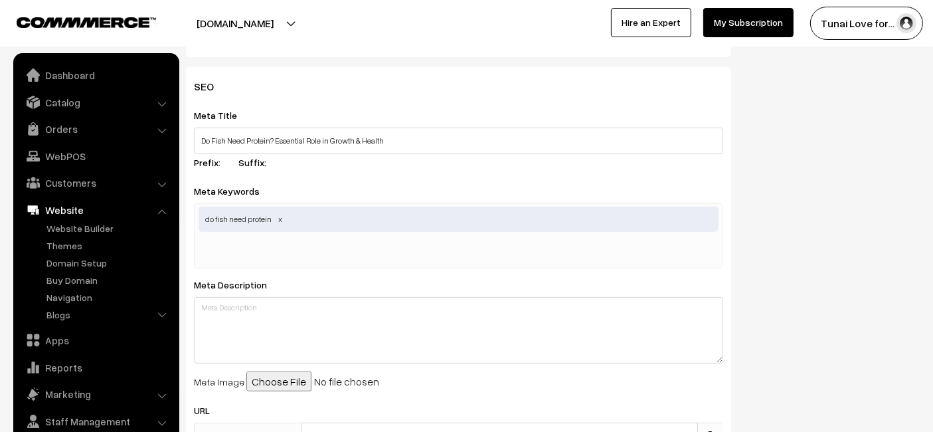
click at [287, 249] on input "text" at bounding box center [268, 251] width 138 height 27
paste input "fish protein requirements, protein for fish, fish nutrition protein, protein in…"
type input "fish protein requirements, protein for fish, fish nutrition protein, protein in…"
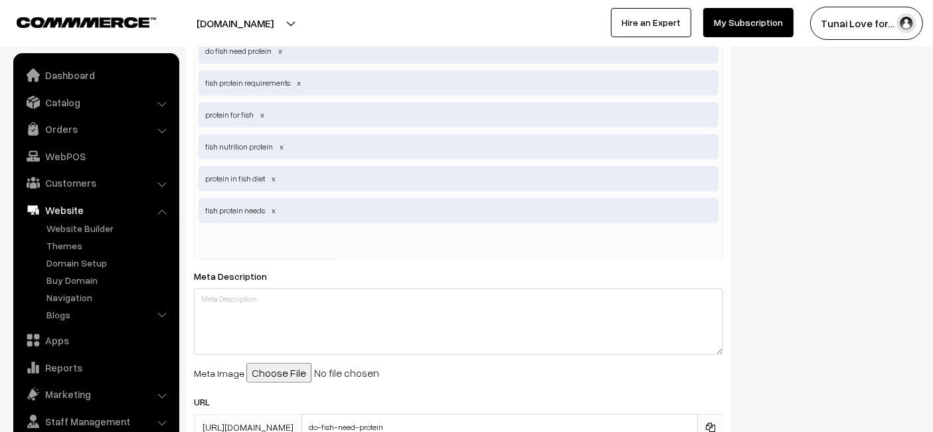
scroll to position [835, 0]
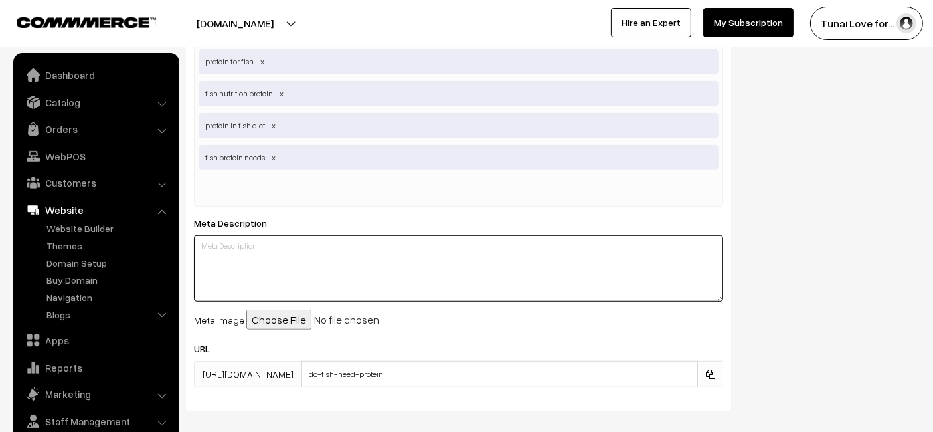
click at [266, 240] on textarea at bounding box center [458, 268] width 529 height 66
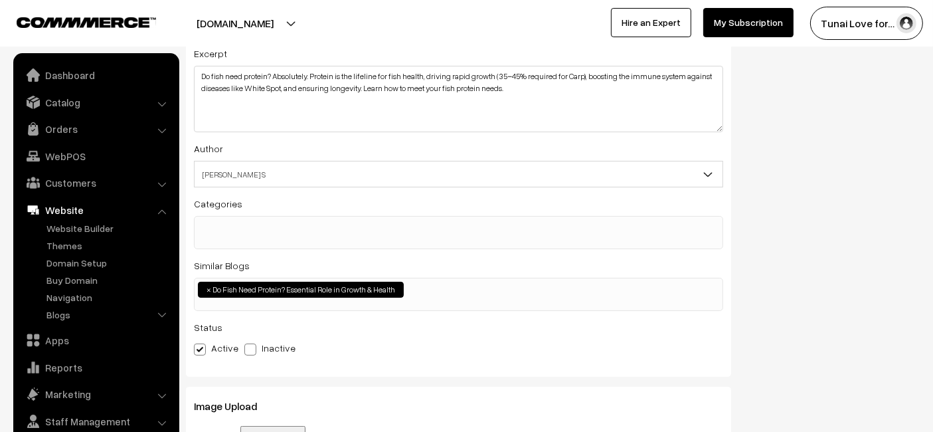
scroll to position [23, 0]
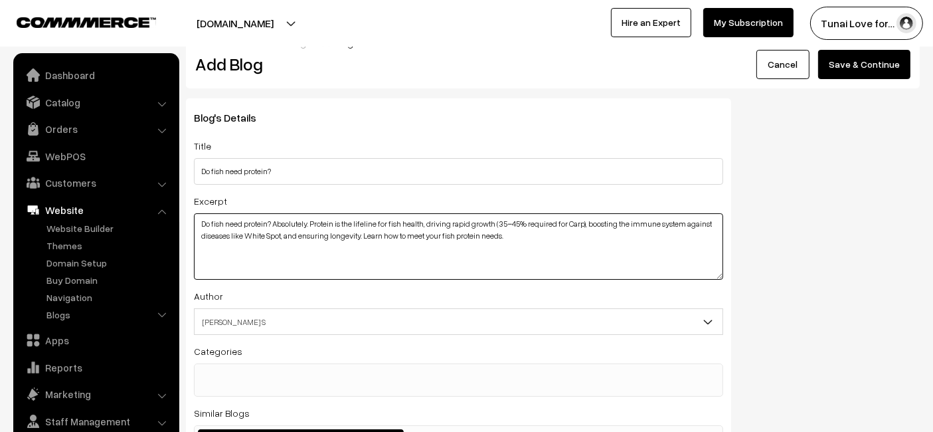
drag, startPoint x: 529, startPoint y: 239, endPoint x: 505, endPoint y: 230, distance: 25.4
click at [505, 230] on textarea "Do fish need protein? Absolutely. Protein is the lifeline for fish health, driv…" at bounding box center [458, 246] width 529 height 66
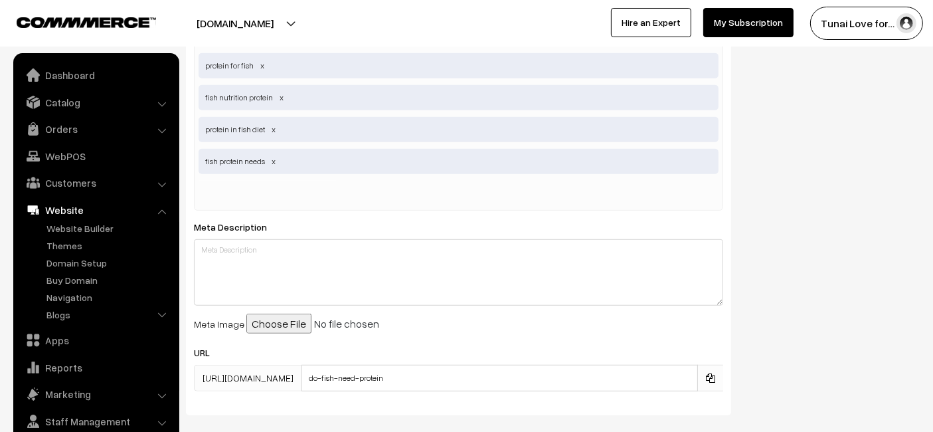
scroll to position [900, 0]
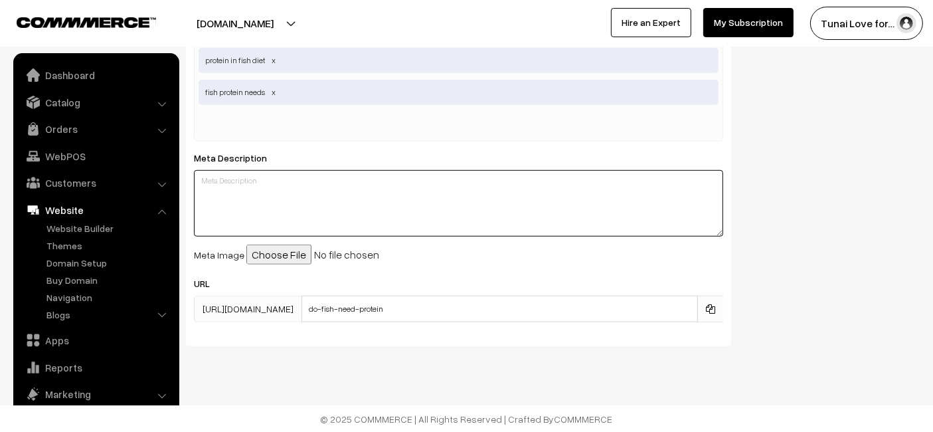
click at [272, 185] on textarea at bounding box center [458, 203] width 529 height 66
paste textarea "Discover why do fish need protein for essential growth, robust immunity, and ti…"
type textarea "Discover why do fish need protein for essential growth, robust immunity, and ti…"
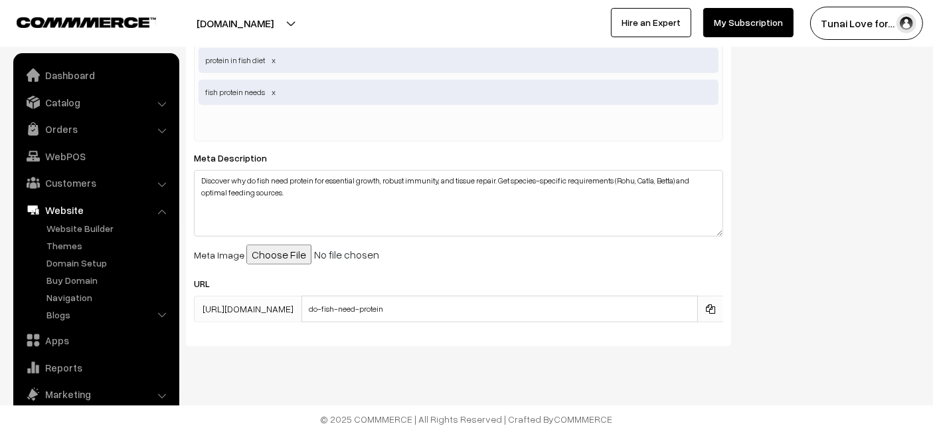
drag, startPoint x: 643, startPoint y: 185, endPoint x: 584, endPoint y: 123, distance: 85.0
click at [584, 123] on div "do fish need protein fish protein requirements protein for fish fish nutrition …" at bounding box center [458, 29] width 529 height 224
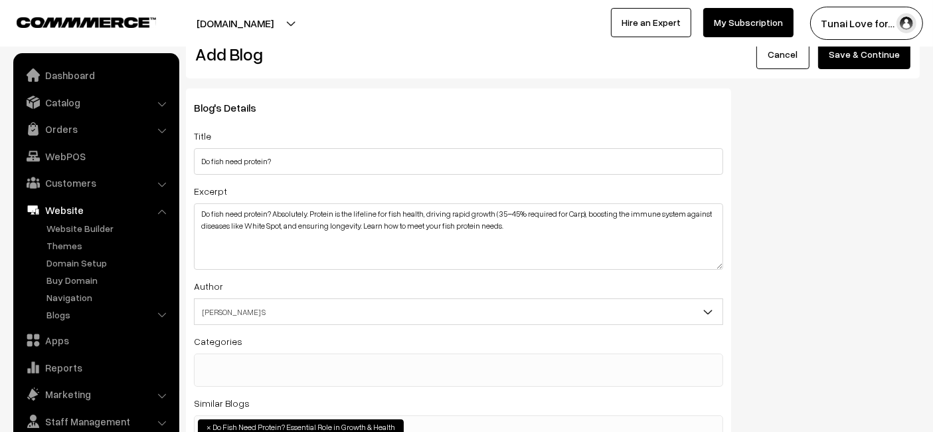
scroll to position [0, 0]
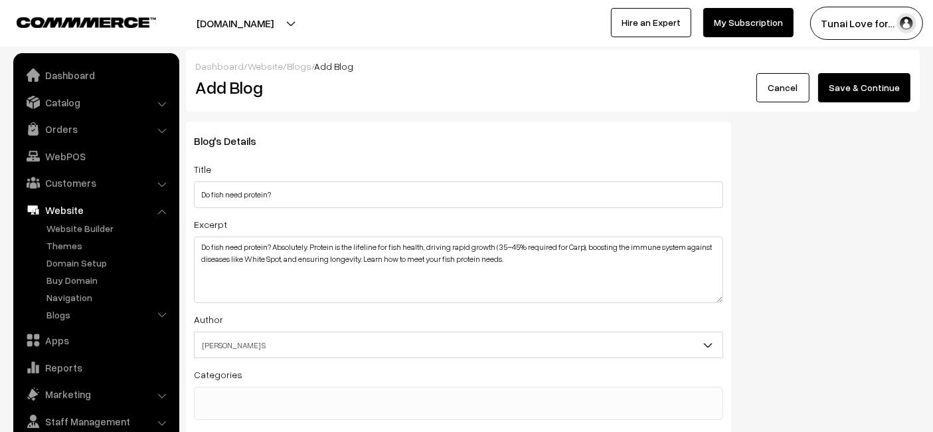
click at [853, 98] on button "Save & Continue" at bounding box center [864, 87] width 92 height 29
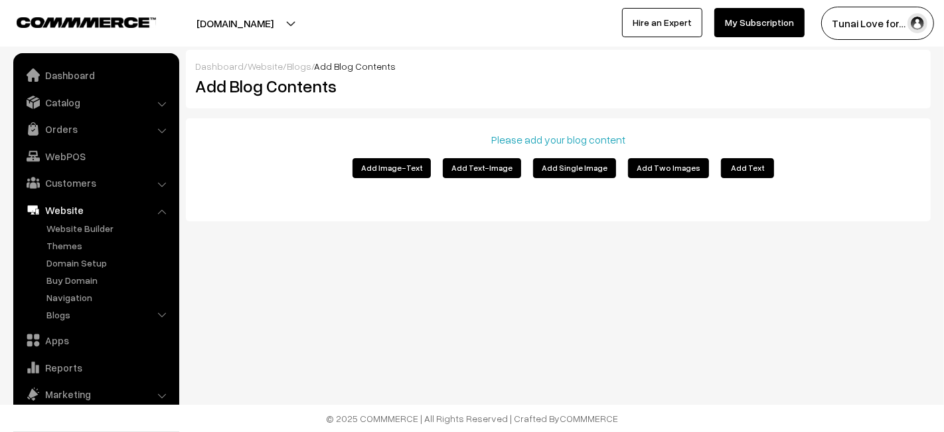
click at [728, 163] on button "Add Text" at bounding box center [747, 168] width 53 height 20
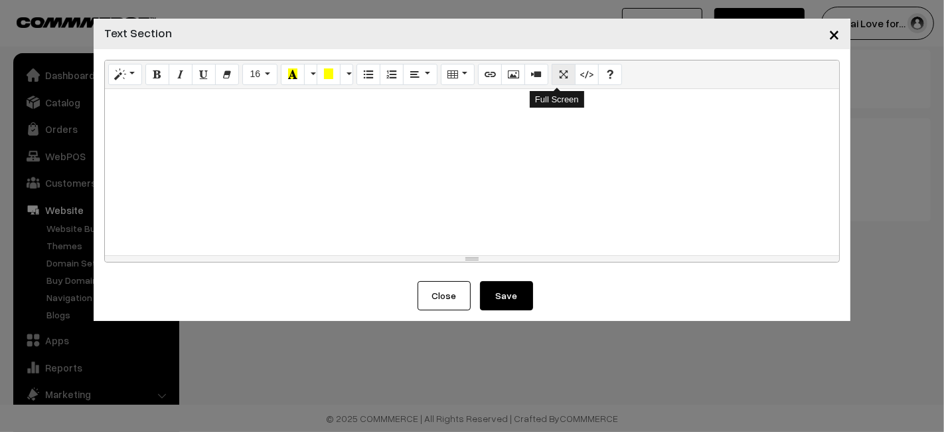
click at [562, 81] on button "Full Screen" at bounding box center [564, 74] width 24 height 21
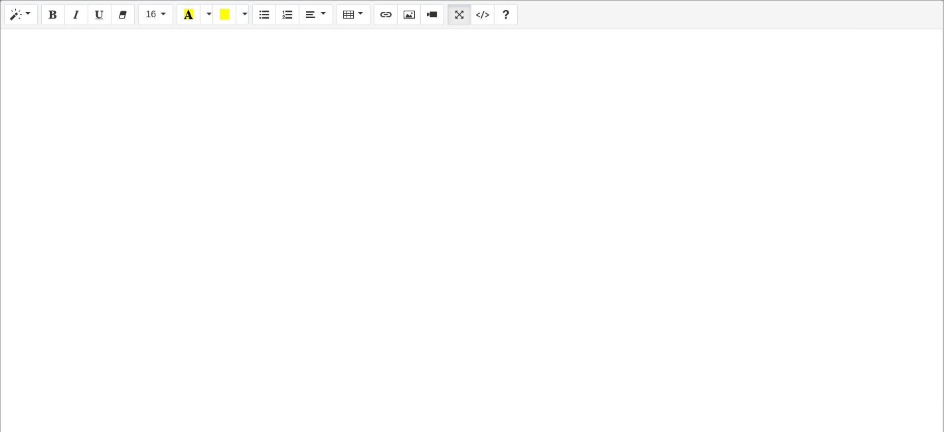
click at [47, 61] on div at bounding box center [472, 231] width 943 height 404
paste div
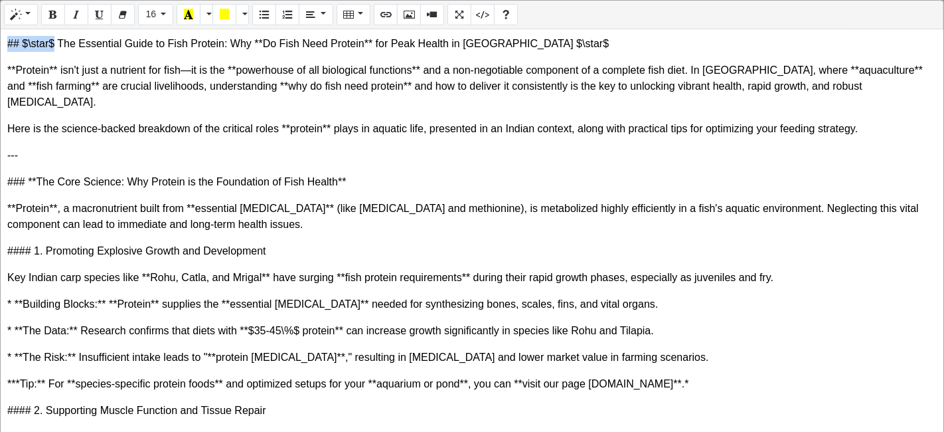
drag, startPoint x: 54, startPoint y: 40, endPoint x: 9, endPoint y: 41, distance: 45.2
click at [9, 41] on p "## $\star$ The Essential Guide to Fish Protein: Why **Do Fish Need Protein** fo…" at bounding box center [472, 44] width 930 height 16
drag, startPoint x: 27, startPoint y: 145, endPoint x: 0, endPoint y: 145, distance: 26.6
click at [0, 145] on div "Normal Quote Code Header 1 Header 2 Header 3 Header 4 Header 5 Header 6 16 8 9 …" at bounding box center [472, 217] width 944 height 434
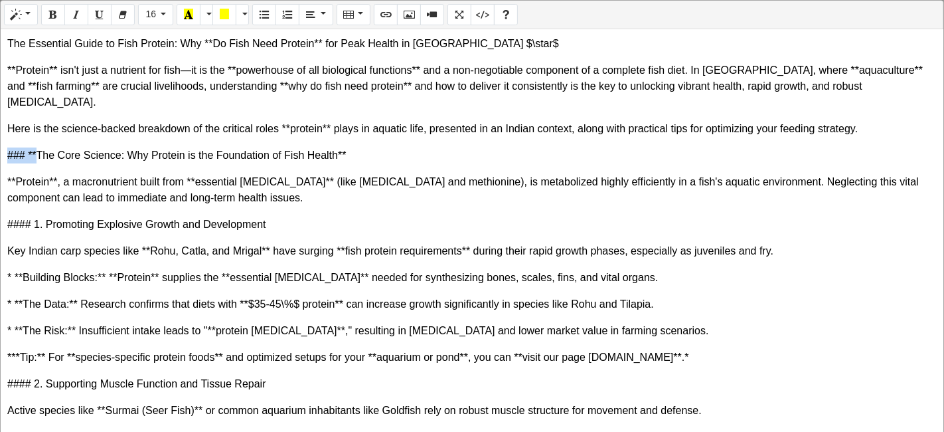
drag, startPoint x: 36, startPoint y: 139, endPoint x: 0, endPoint y: 146, distance: 36.5
click at [0, 146] on div "Normal Quote Code Header 1 Header 2 Header 3 Header 4 Header 5 Header 6 16 8 9 …" at bounding box center [472, 217] width 944 height 434
drag, startPoint x: 32, startPoint y: 204, endPoint x: 5, endPoint y: 199, distance: 27.0
click at [5, 199] on div "The Essential Guide to Fish Protein: Why **Do Fish Need Protein** for Peak Heal…" at bounding box center [472, 231] width 943 height 404
click at [5, 259] on div "The Essential Guide to Fish Protein: Why **Do Fish Need Protein** for Peak Heal…" at bounding box center [472, 231] width 943 height 404
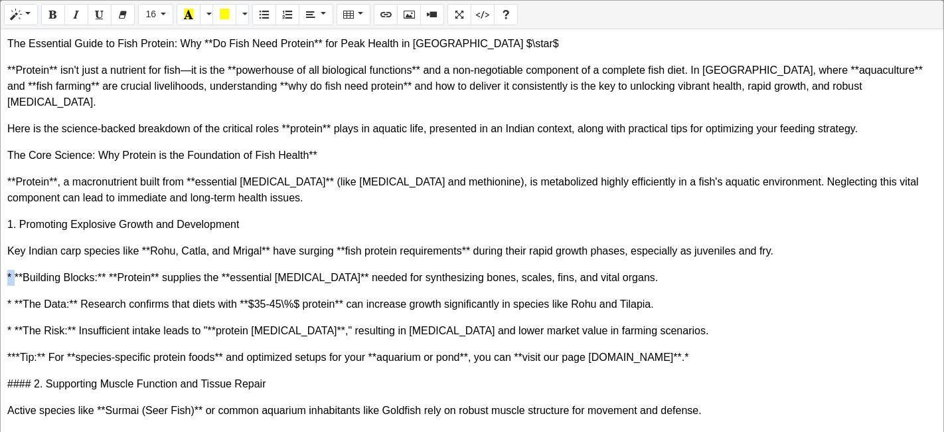
click at [5, 259] on div "The Essential Guide to Fish Protein: Why **Do Fish Need Protein** for Peak Heal…" at bounding box center [472, 231] width 943 height 404
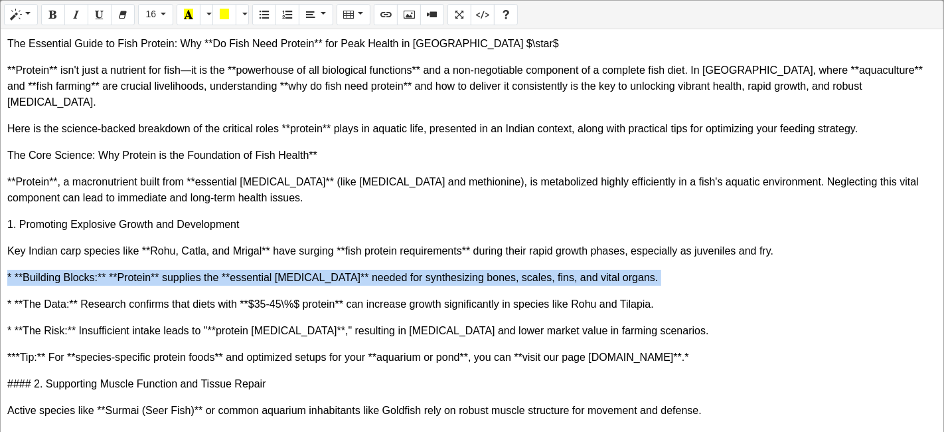
click at [5, 259] on div "The Essential Guide to Fish Protein: Why **Do Fish Need Protein** for Peak Heal…" at bounding box center [472, 231] width 943 height 404
click at [29, 270] on p "* **Building Blocks:** **Protein** supplies the **essential [MEDICAL_DATA]** ne…" at bounding box center [472, 278] width 930 height 16
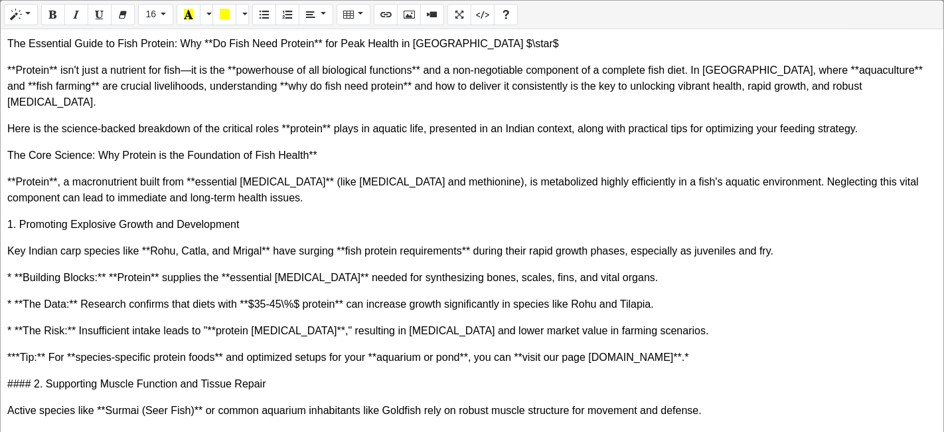
click at [25, 270] on p "* **Building Blocks:** **Protein** supplies the **essential [MEDICAL_DATA]** ne…" at bounding box center [472, 278] width 930 height 16
